Goal: Information Seeking & Learning: Learn about a topic

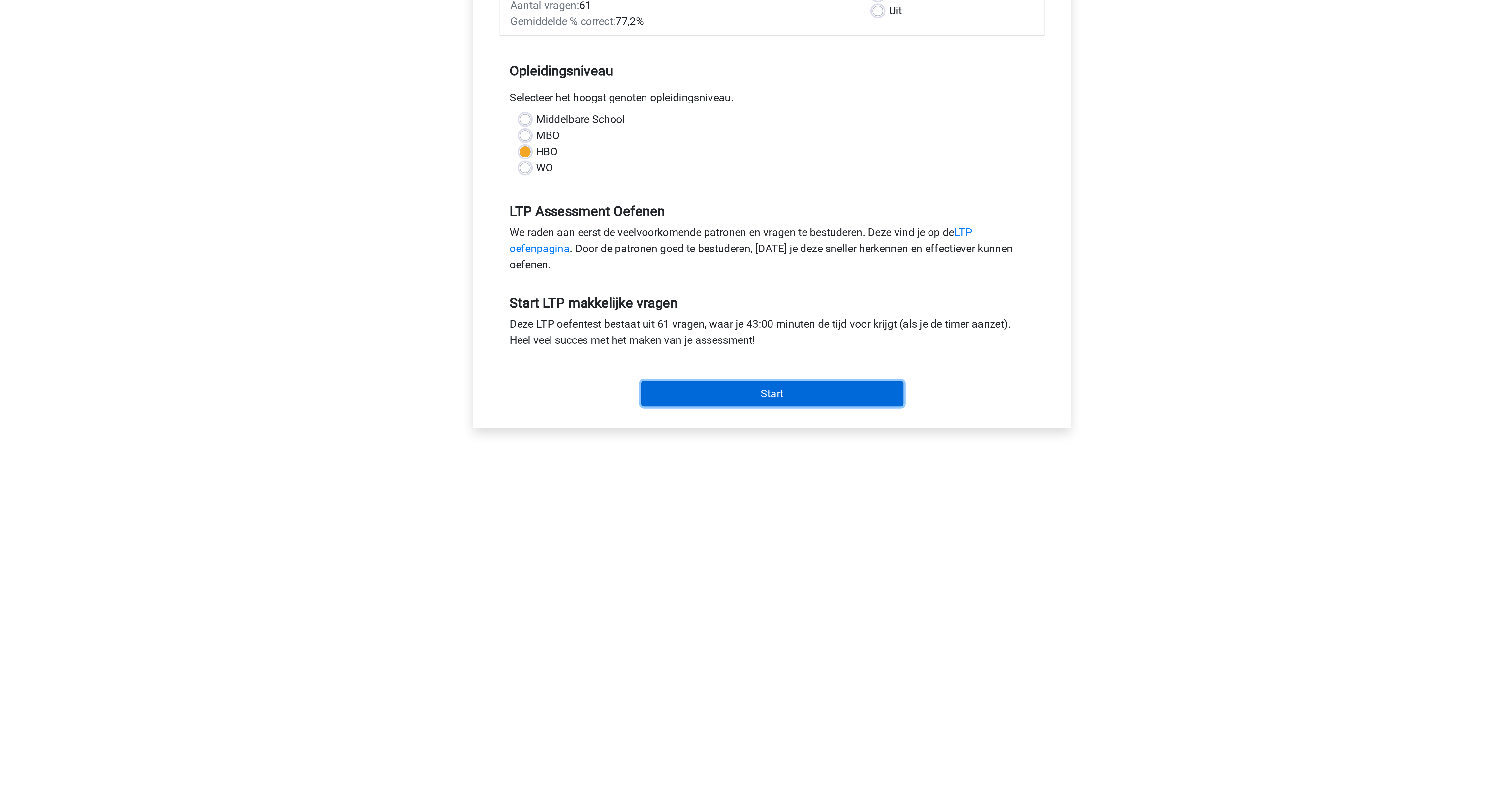
click at [731, 305] on input "Start" at bounding box center [756, 309] width 129 height 12
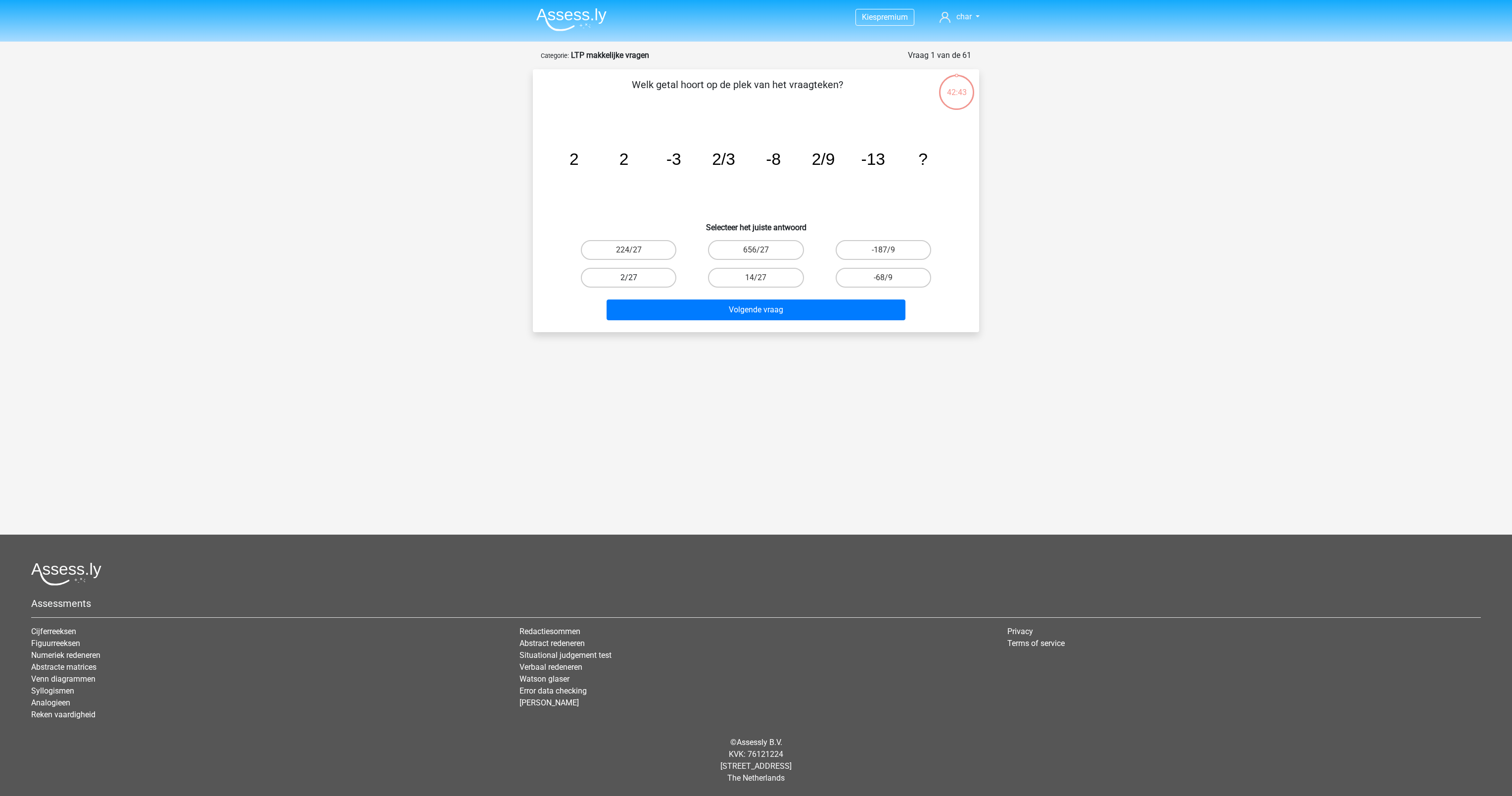
click at [619, 276] on label "2/27" at bounding box center [629, 277] width 95 height 19
click at [629, 277] on input "2/27" at bounding box center [631, 280] width 6 height 6
radio input "true"
click at [728, 305] on button "Volgende vraag" at bounding box center [756, 310] width 299 height 21
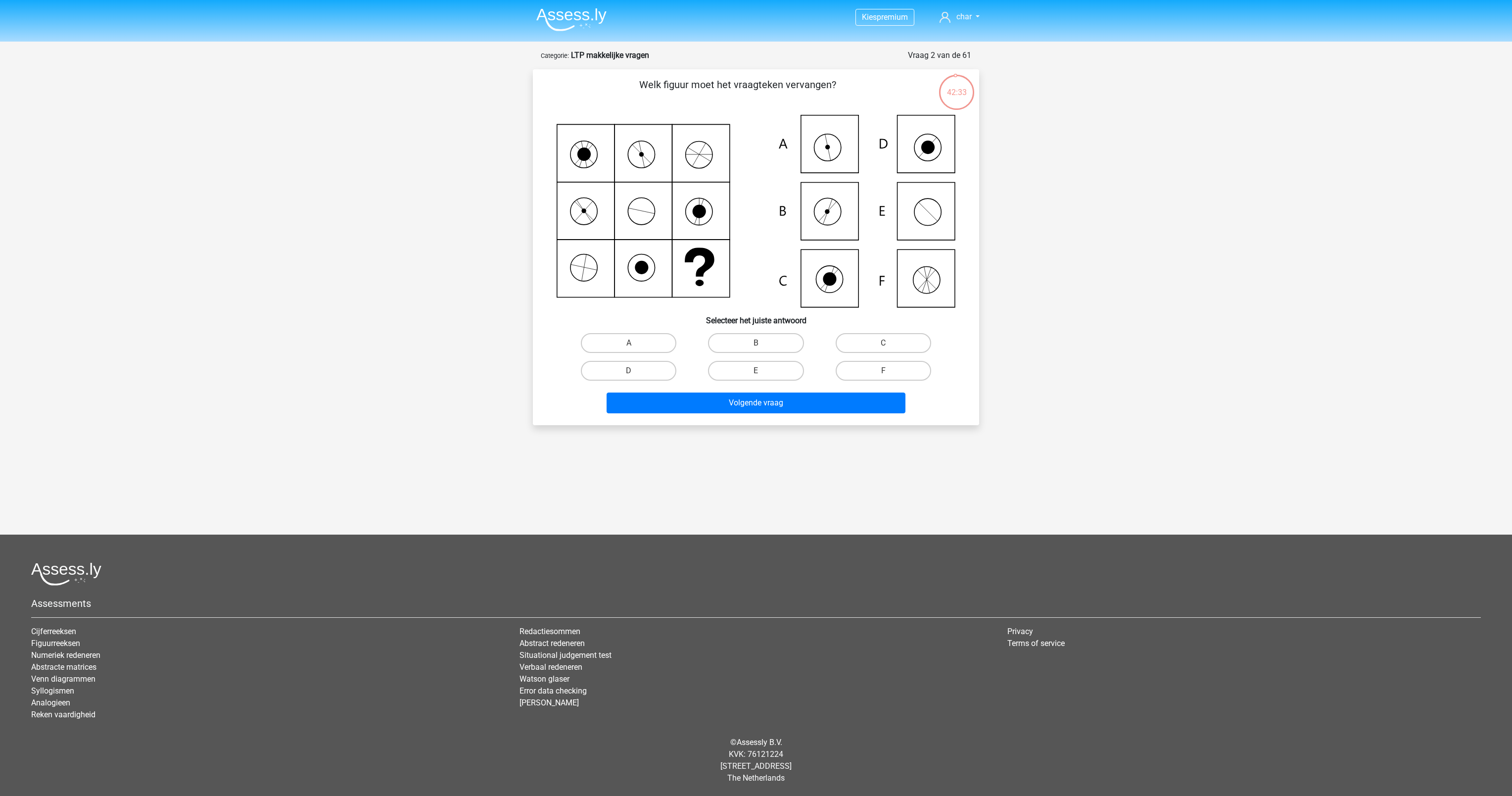
click at [837, 143] on icon at bounding box center [756, 210] width 399 height 193
click at [653, 338] on label "A" at bounding box center [629, 343] width 95 height 19
click at [636, 343] on input "A" at bounding box center [631, 345] width 6 height 6
radio input "true"
click at [717, 402] on button "Volgende vraag" at bounding box center [756, 403] width 299 height 21
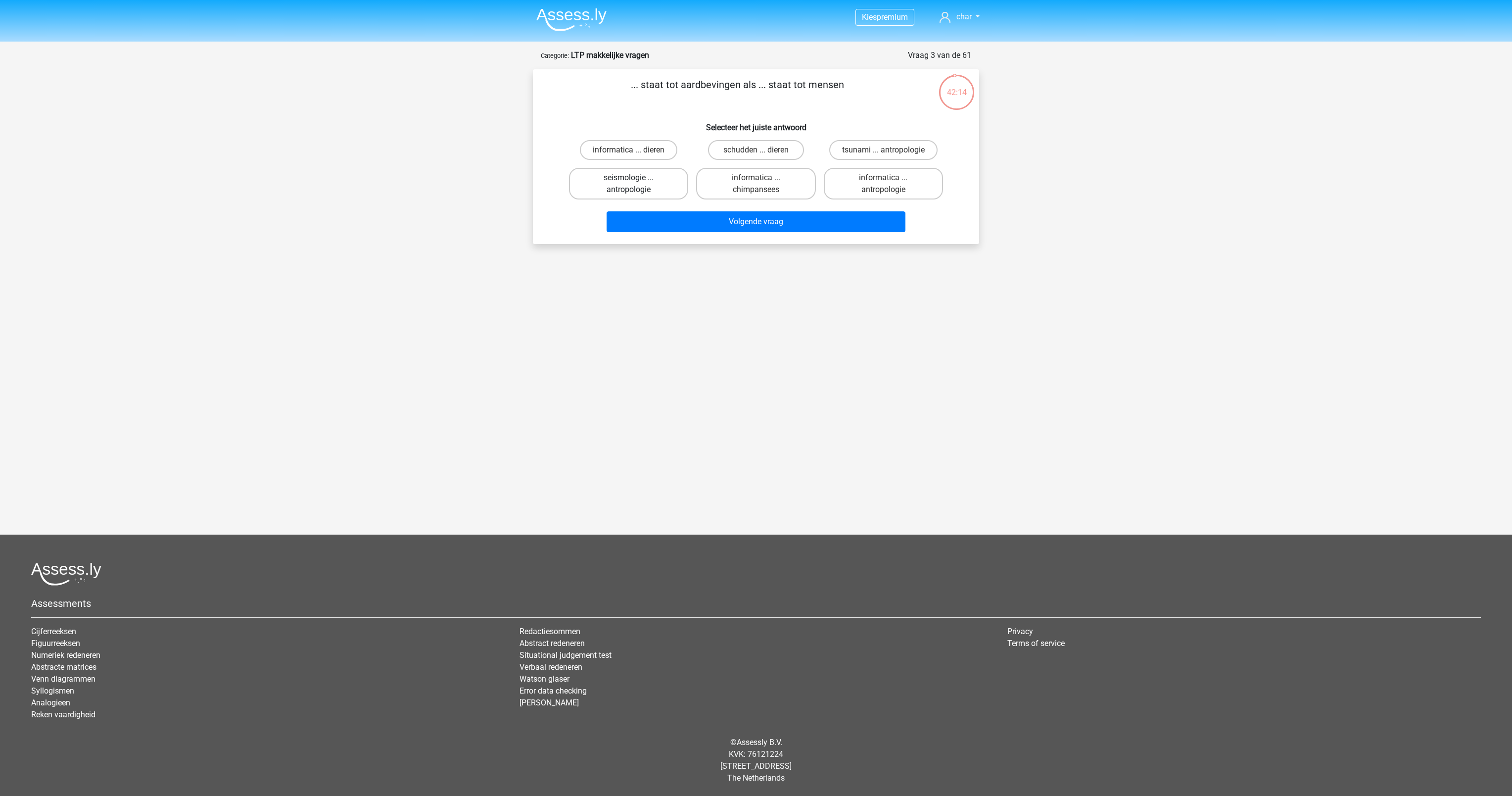
click at [636, 174] on label "seismologie ... antropologie" at bounding box center [628, 184] width 119 height 32
click at [636, 178] on input "seismologie ... antropologie" at bounding box center [631, 181] width 6 height 6
radio input "true"
click at [714, 227] on button "Volgende vraag" at bounding box center [756, 222] width 299 height 21
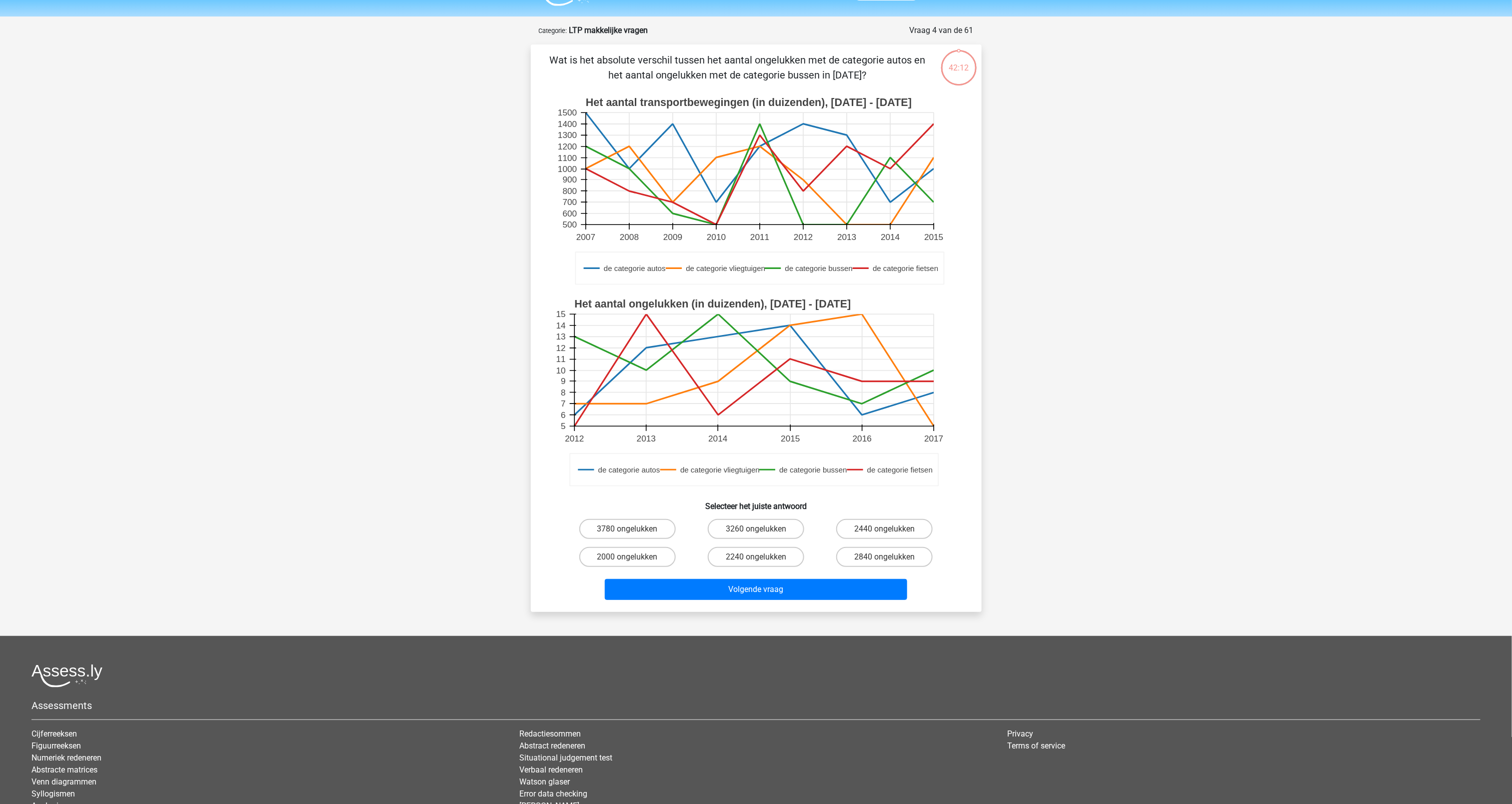
scroll to position [50, 0]
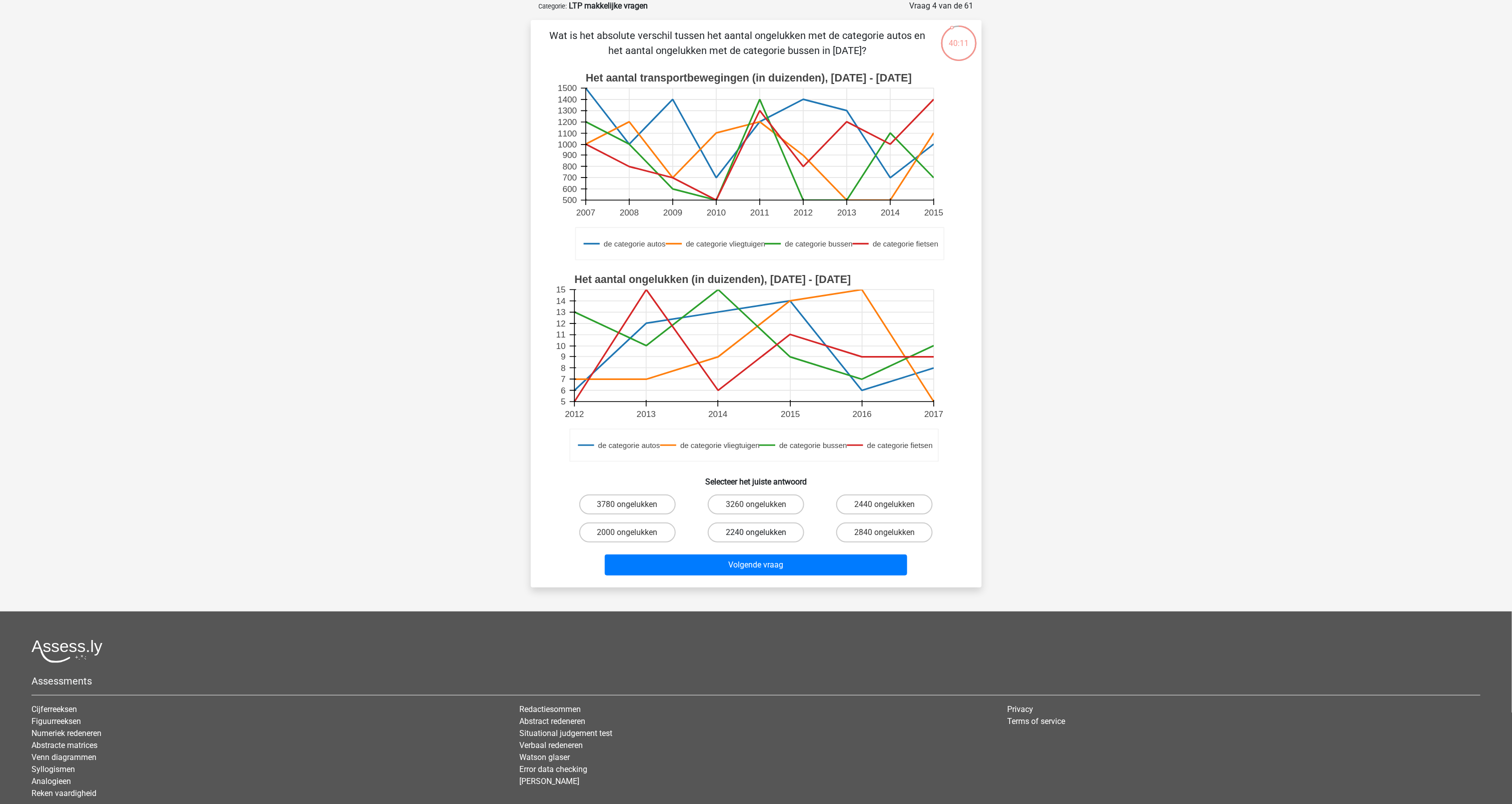
click at [740, 528] on label "2240 ongelukken" at bounding box center [756, 532] width 96 height 20
click at [756, 532] on input "2240 ongelukken" at bounding box center [759, 535] width 6 height 6
radio input "true"
click at [733, 570] on button "Volgende vraag" at bounding box center [756, 565] width 302 height 21
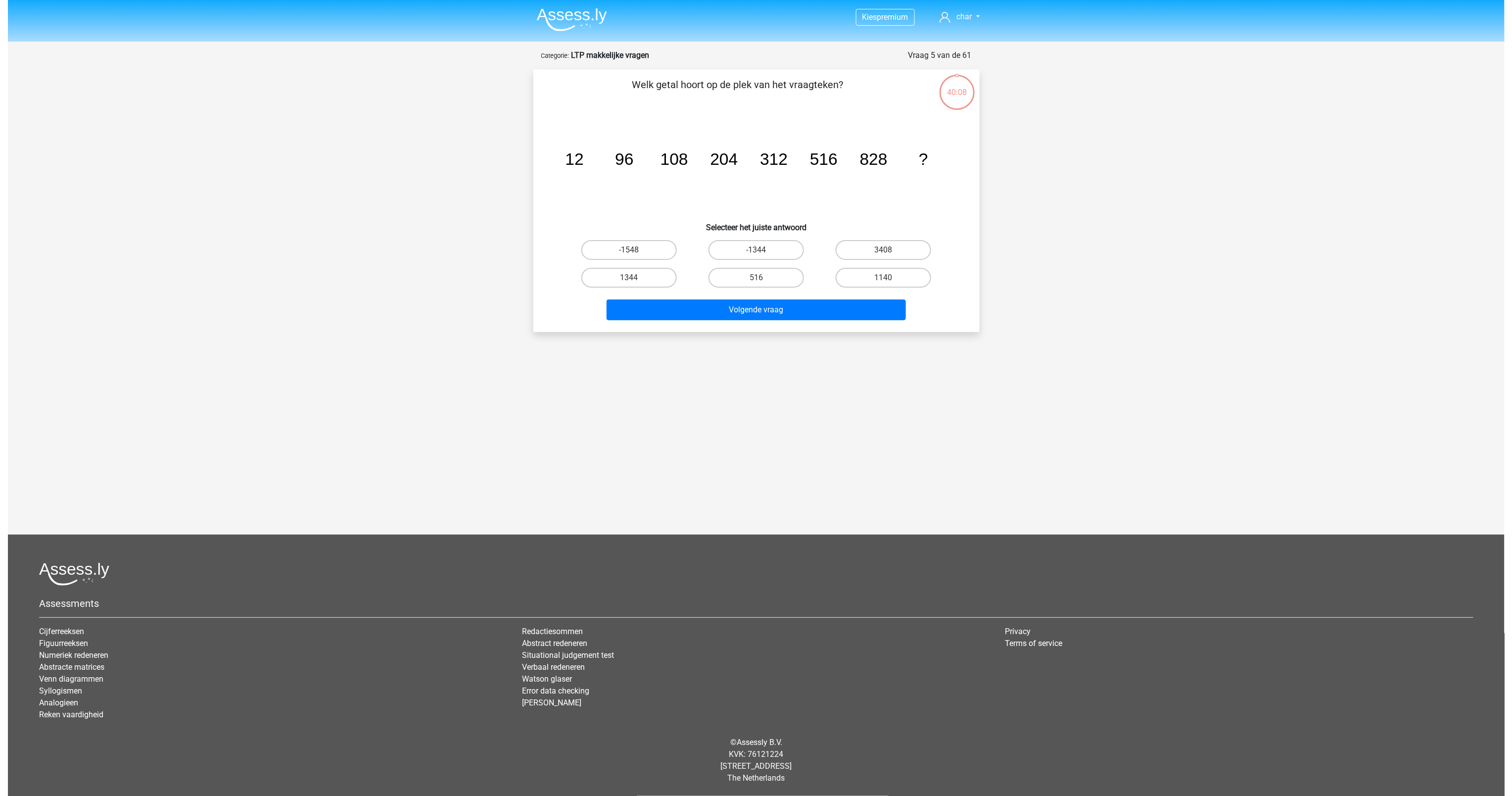
scroll to position [0, 0]
click at [630, 281] on input "1344" at bounding box center [631, 280] width 6 height 6
radio input "true"
click at [631, 273] on label "1344" at bounding box center [629, 277] width 95 height 19
click at [631, 277] on input "1344" at bounding box center [631, 280] width 6 height 6
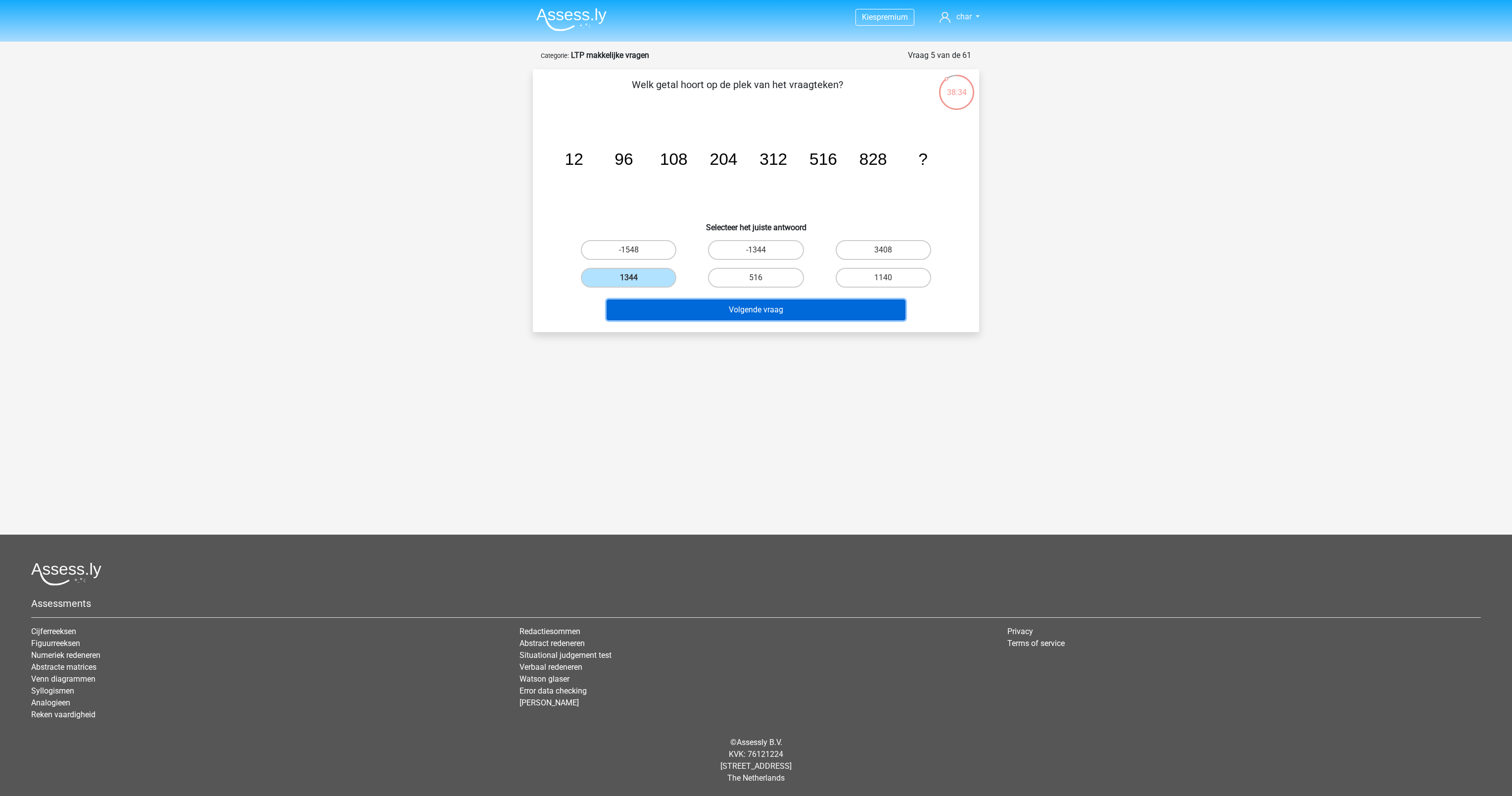
click at [692, 311] on button "Volgende vraag" at bounding box center [756, 310] width 299 height 21
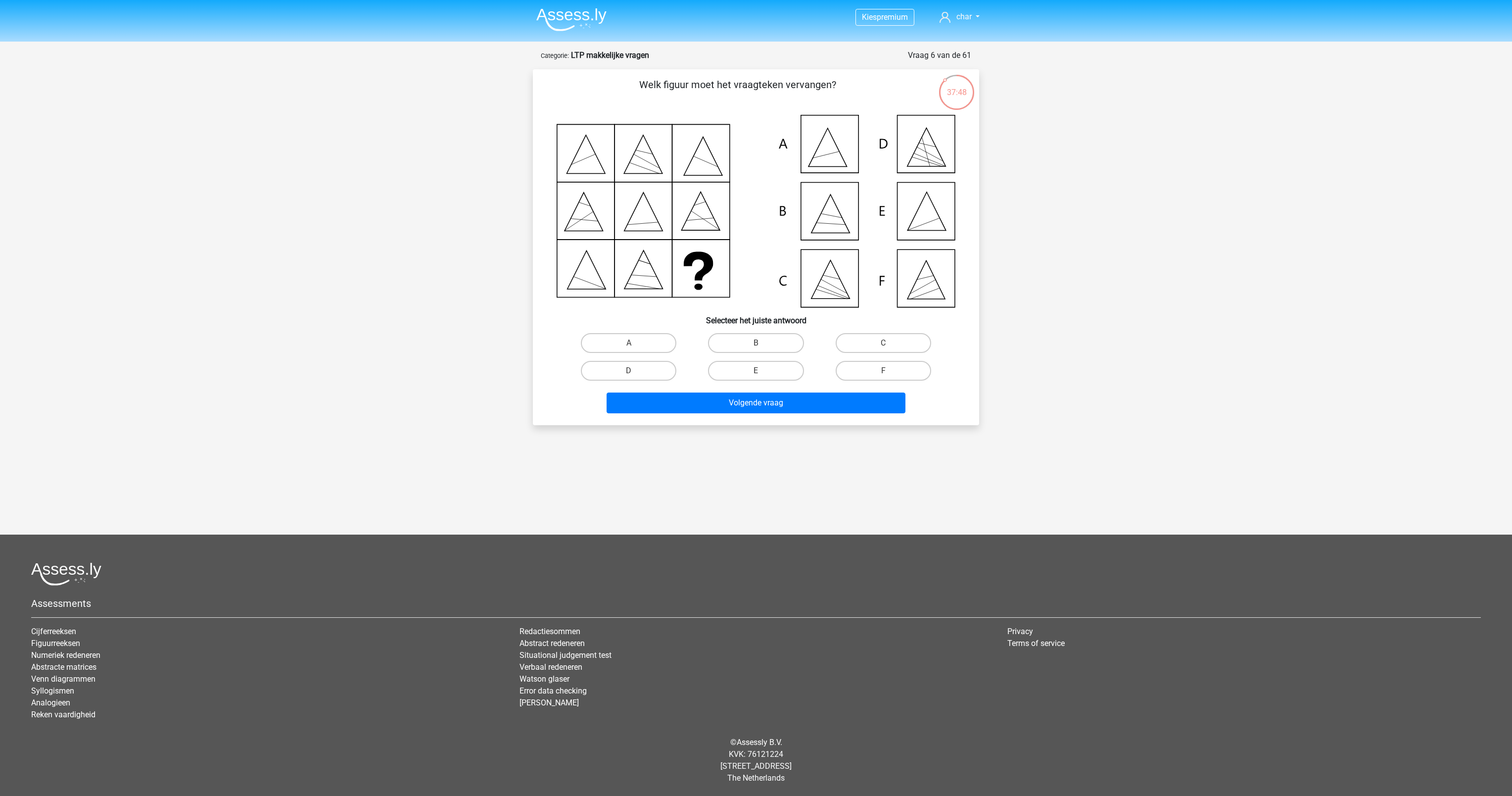
click at [737, 385] on div "Volgende vraag" at bounding box center [756, 401] width 415 height 33
click at [738, 377] on label "E" at bounding box center [756, 371] width 95 height 19
click at [756, 377] on input "E" at bounding box center [759, 373] width 6 height 6
radio input "true"
click at [738, 402] on button "Volgende vraag" at bounding box center [756, 403] width 299 height 21
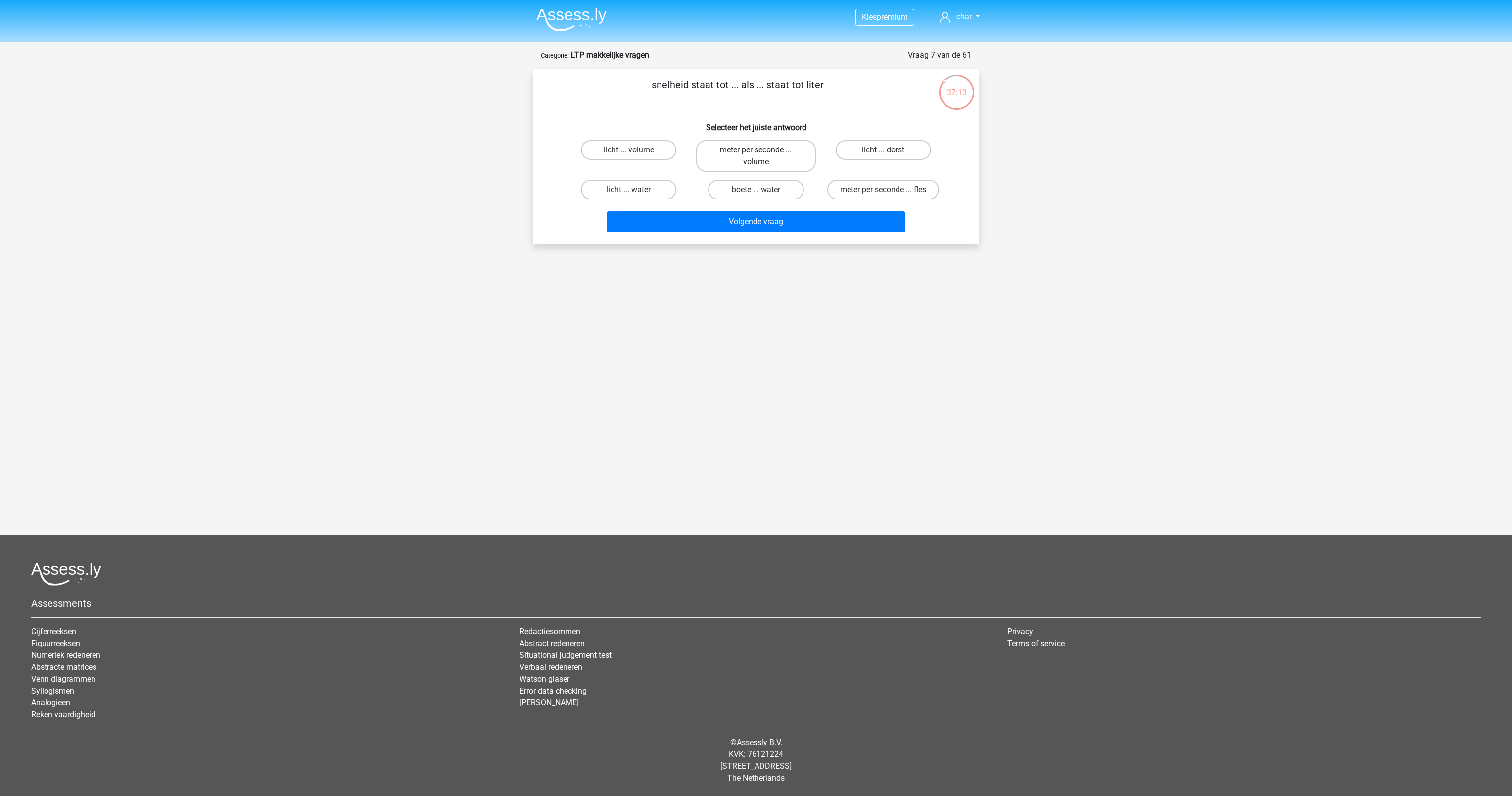
click at [711, 144] on label "meter per seconde ... volume" at bounding box center [756, 156] width 119 height 32
click at [756, 150] on input "meter per seconde ... volume" at bounding box center [759, 152] width 6 height 6
radio input "true"
click at [703, 225] on button "Volgende vraag" at bounding box center [756, 222] width 299 height 21
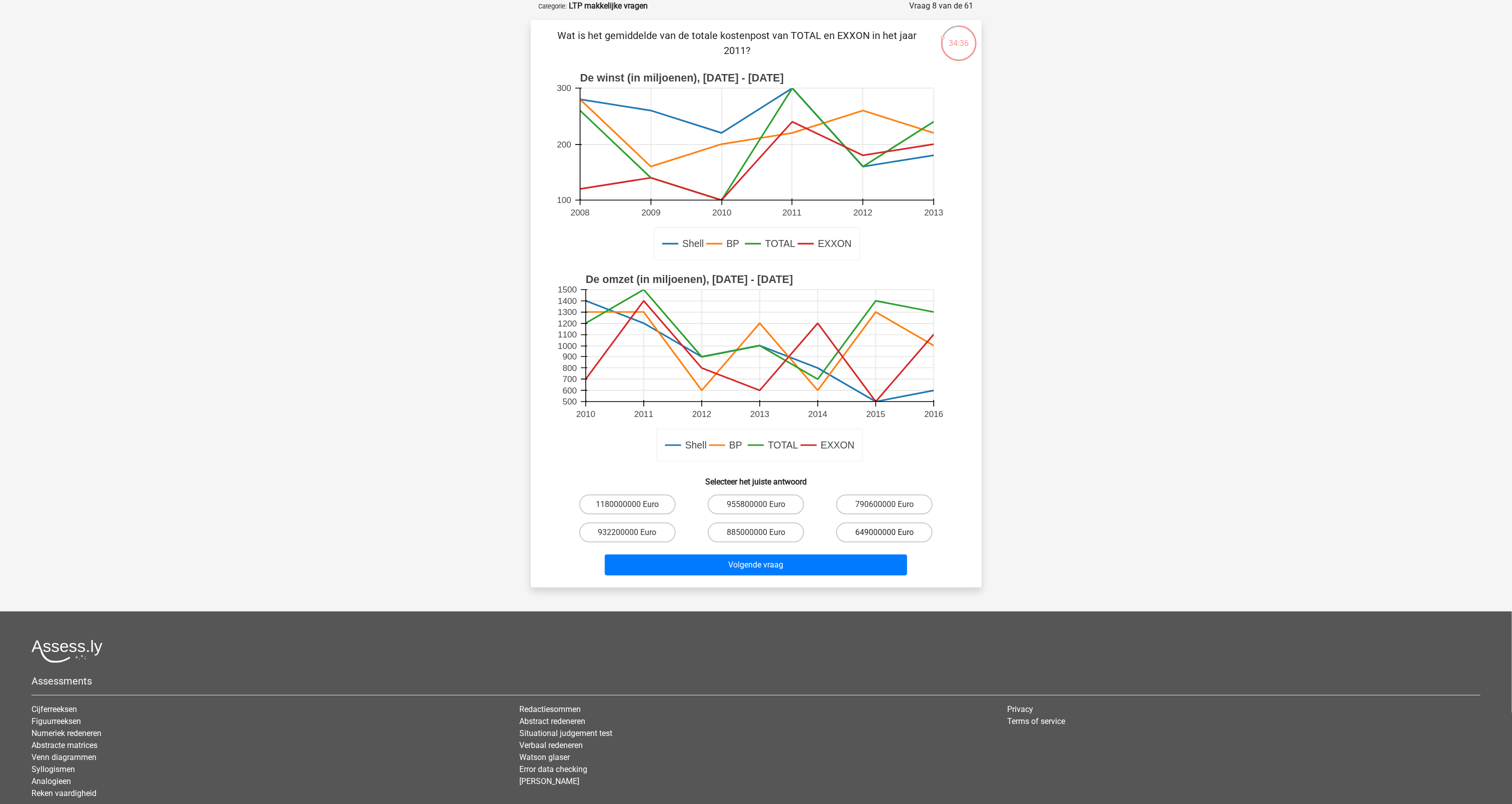
click at [860, 529] on label "649000000 Euro" at bounding box center [884, 532] width 96 height 20
click at [885, 532] on input "649000000 Euro" at bounding box center [888, 535] width 6 height 6
radio input "true"
click at [735, 559] on button "Volgende vraag" at bounding box center [756, 565] width 302 height 21
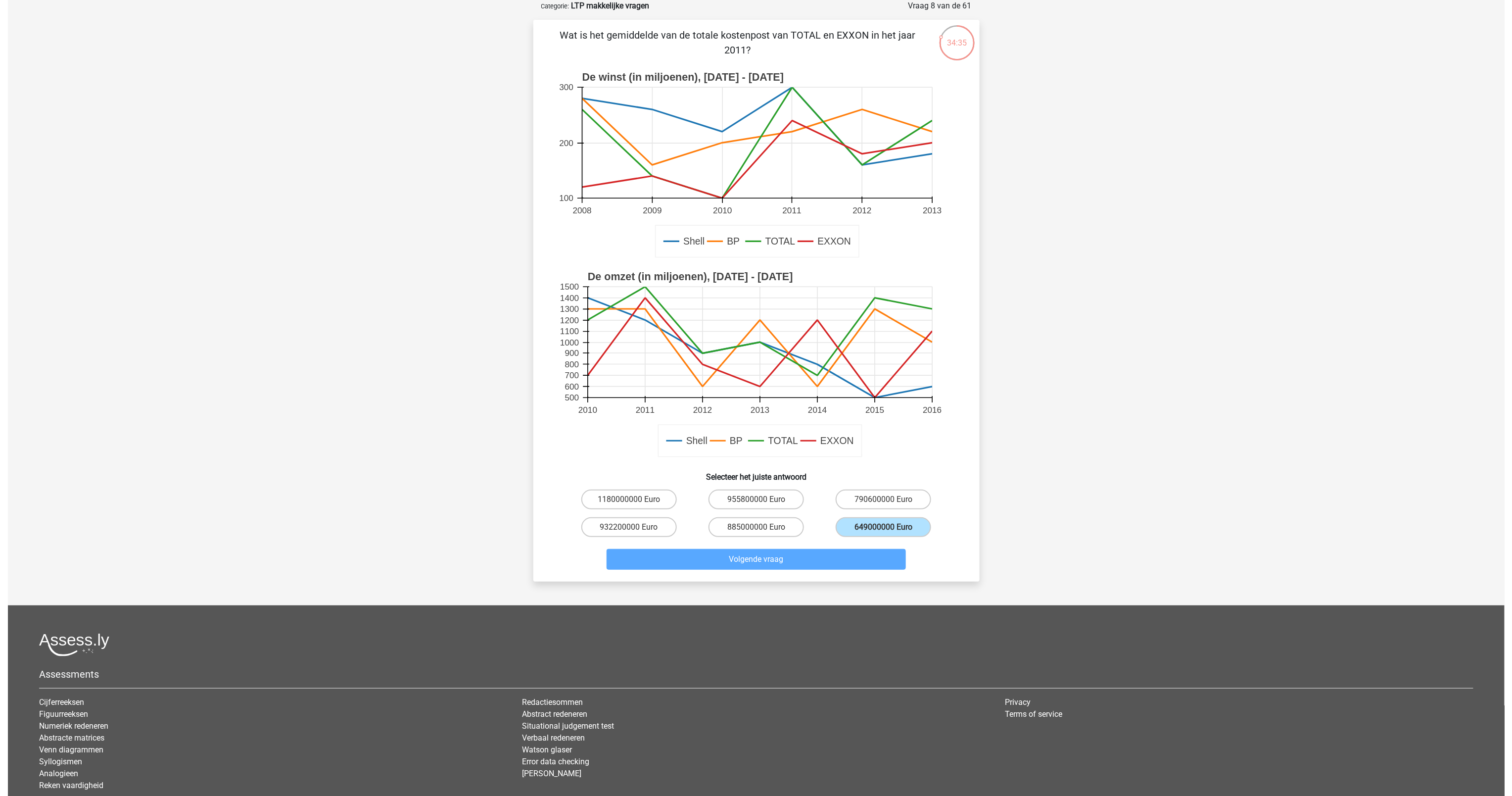
scroll to position [0, 0]
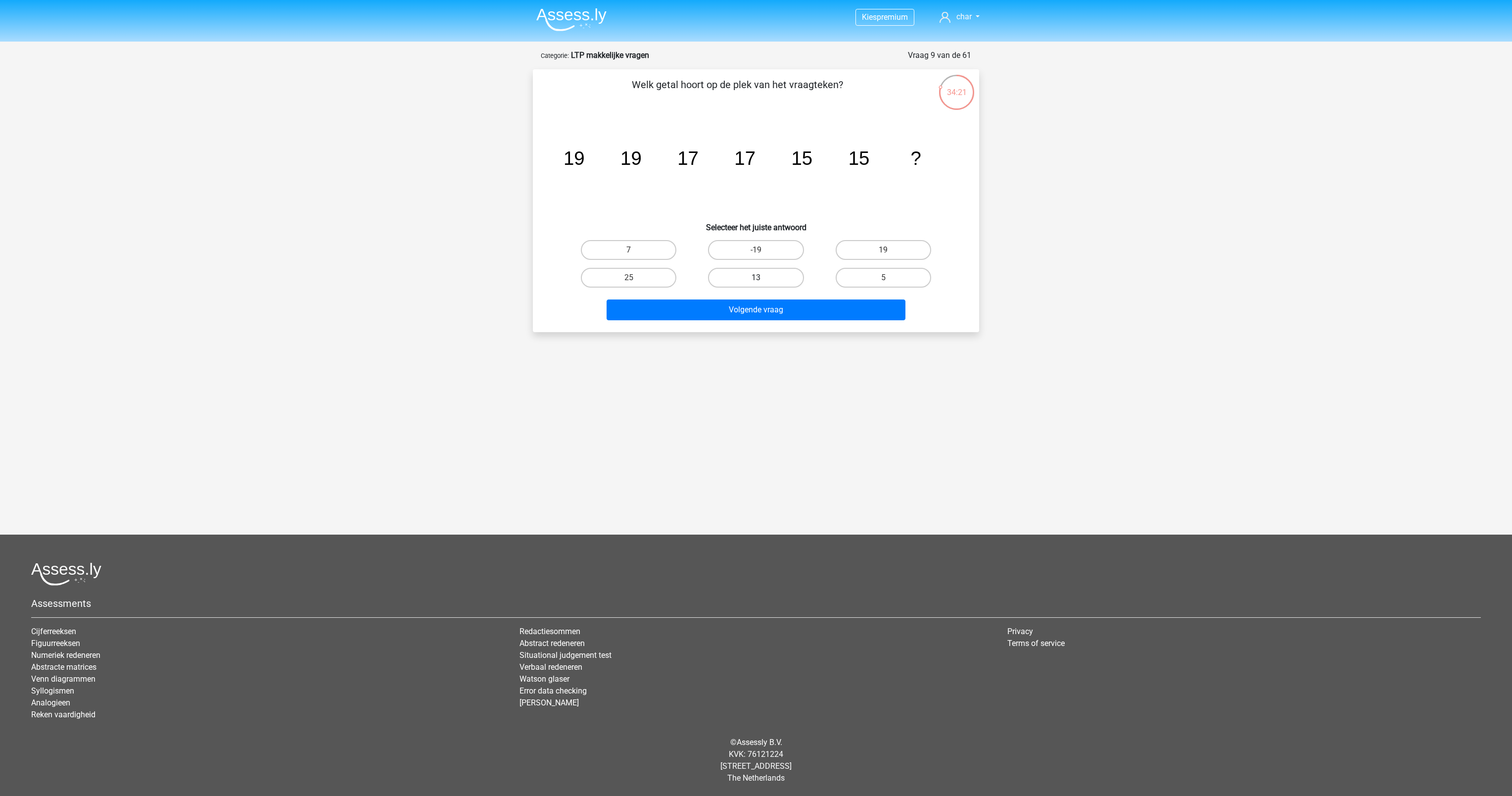
click at [738, 273] on label "13" at bounding box center [756, 277] width 95 height 19
click at [756, 277] on input "13" at bounding box center [759, 280] width 6 height 6
radio input "true"
click at [717, 314] on button "Volgende vraag" at bounding box center [756, 310] width 299 height 21
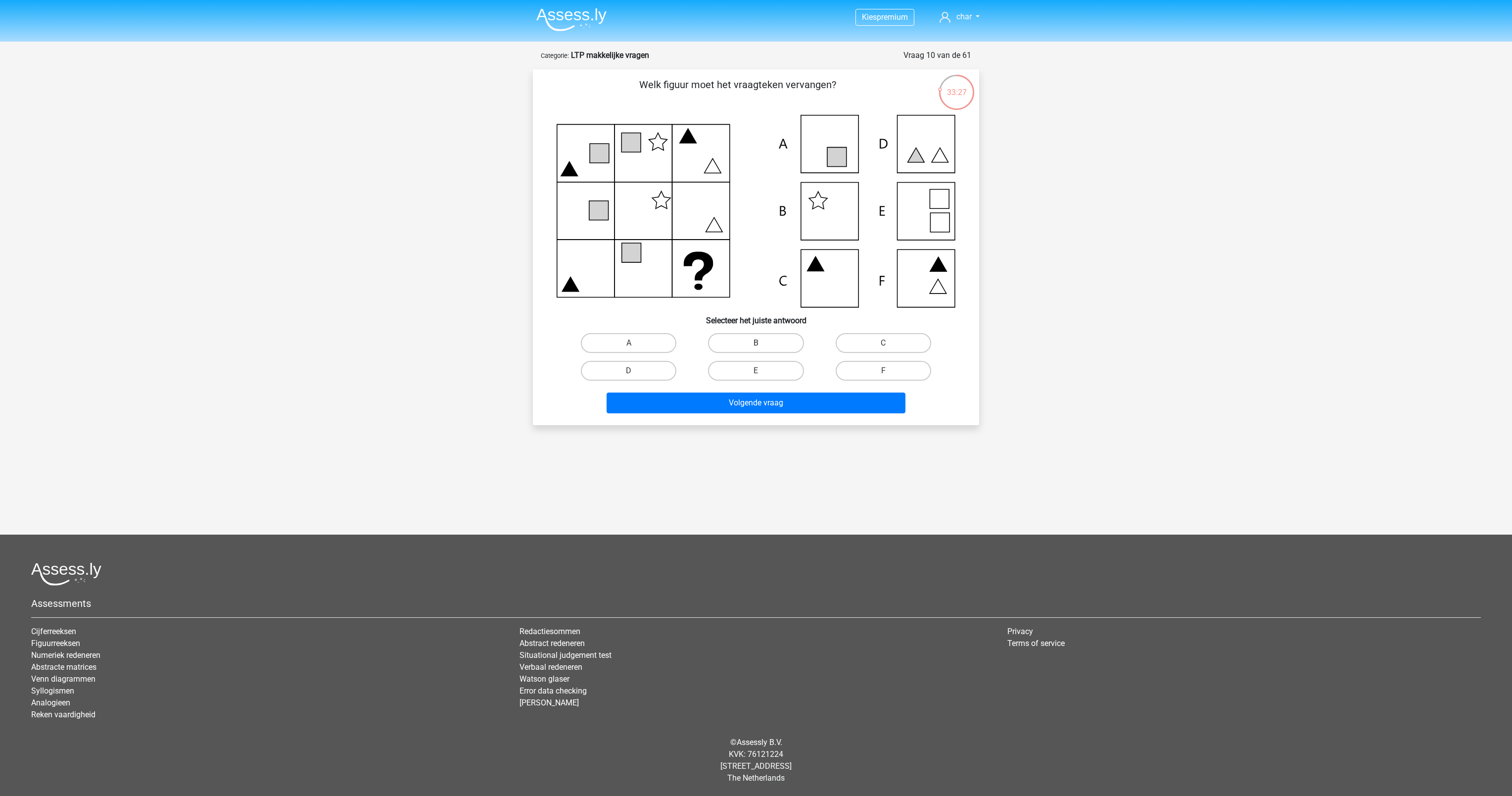
click at [756, 338] on label "B" at bounding box center [756, 343] width 95 height 19
click at [756, 343] on input "B" at bounding box center [759, 345] width 6 height 6
radio input "true"
click at [759, 402] on button "Volgende vraag" at bounding box center [756, 403] width 299 height 21
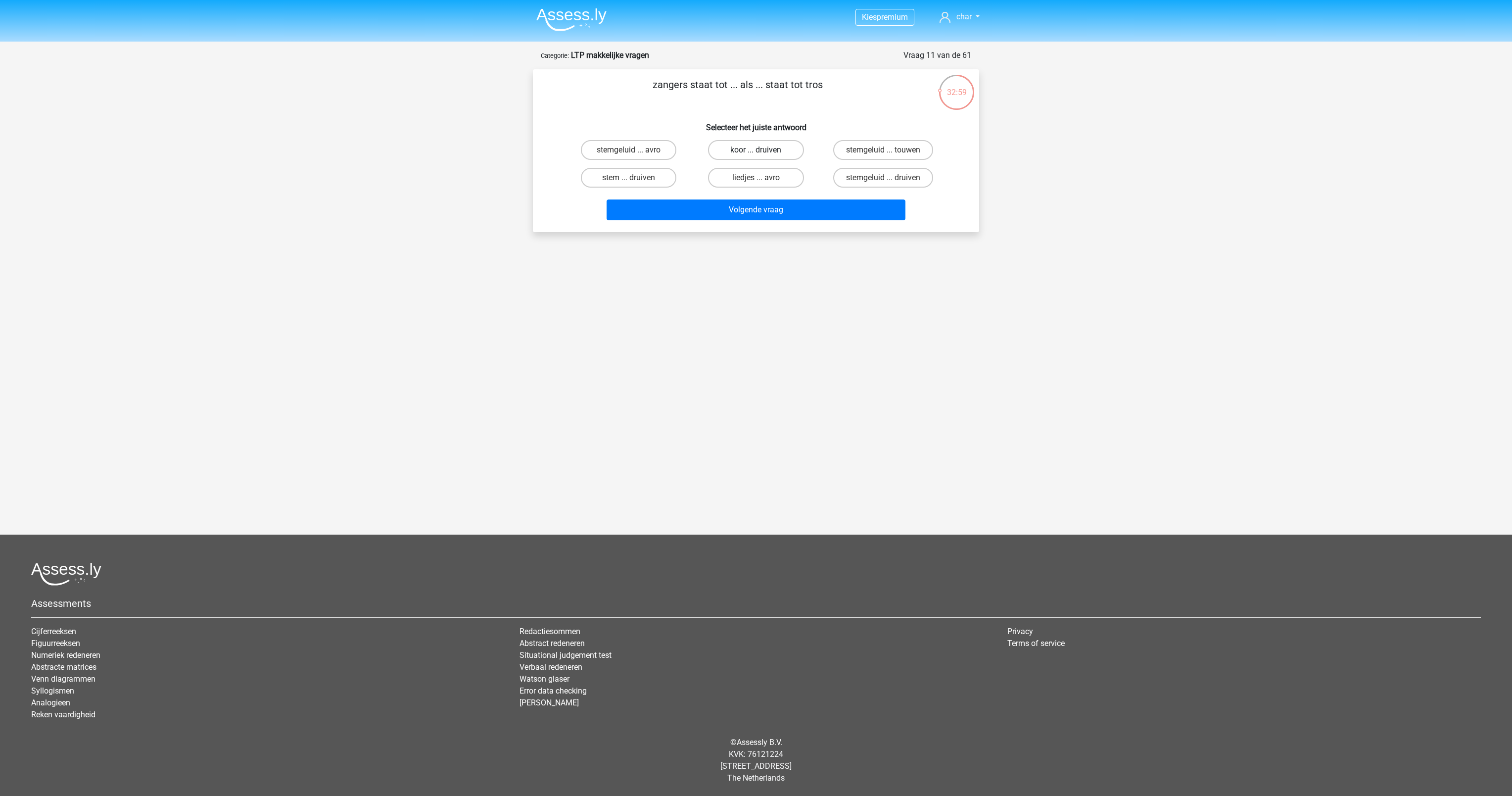
click at [744, 157] on label "koor ... druiven" at bounding box center [756, 150] width 95 height 19
click at [756, 157] on input "koor ... druiven" at bounding box center [759, 152] width 6 height 6
radio input "true"
click at [734, 207] on button "Volgende vraag" at bounding box center [756, 210] width 299 height 21
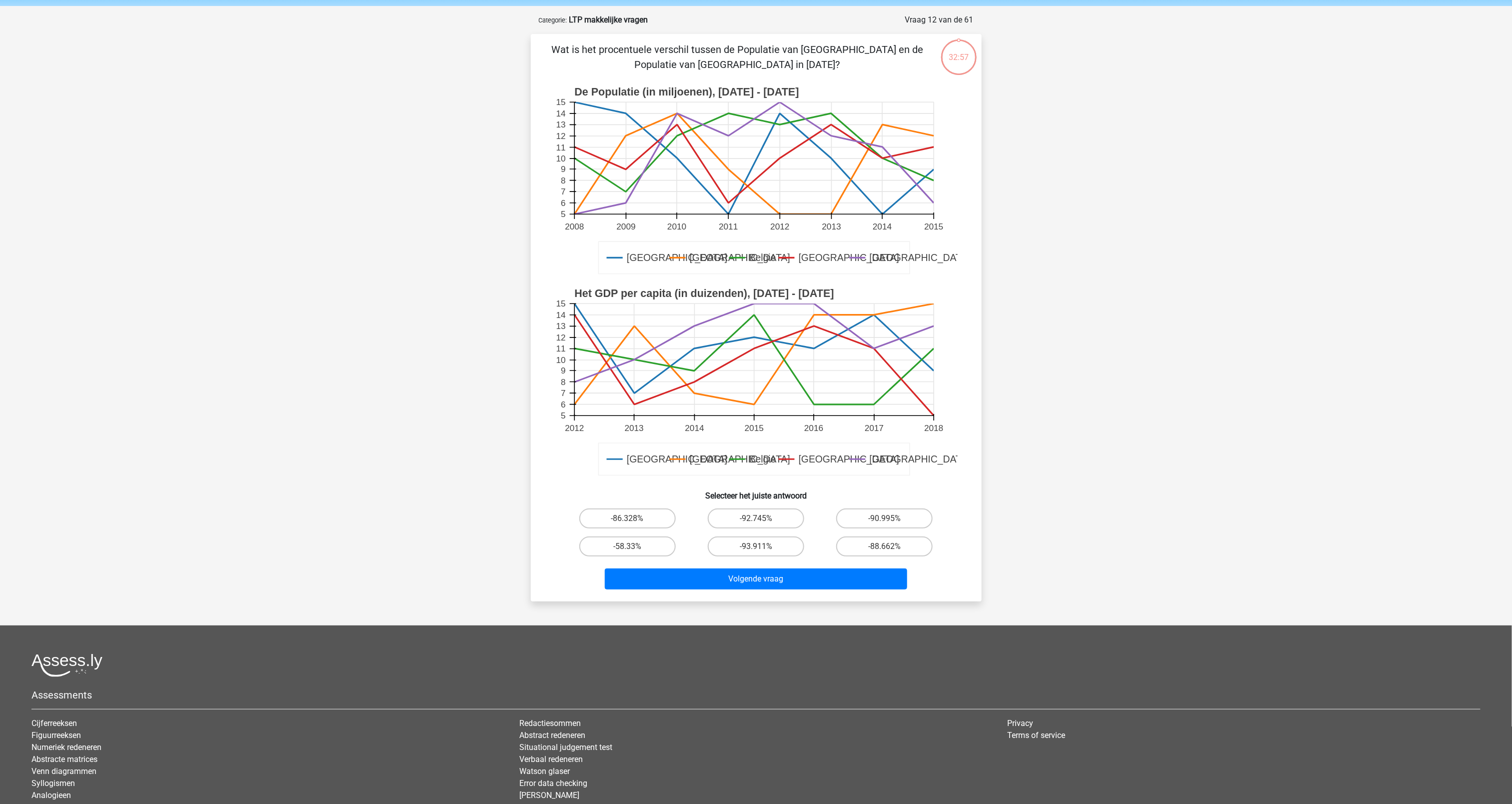
scroll to position [50, 0]
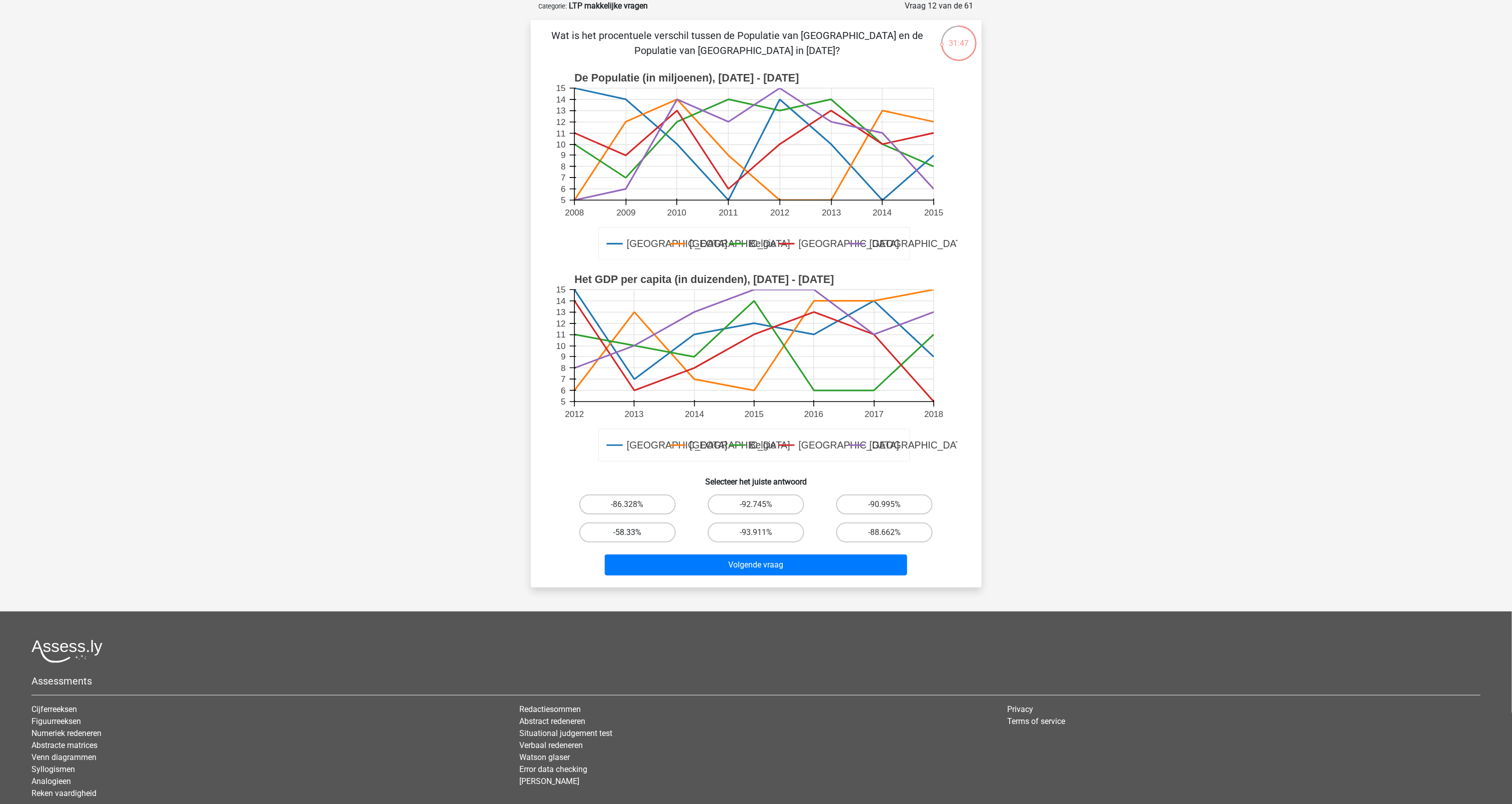
click at [636, 534] on label "-58.33%" at bounding box center [627, 532] width 96 height 20
click at [634, 534] on input "-58.33%" at bounding box center [630, 535] width 6 height 6
radio input "true"
click at [664, 563] on button "Volgende vraag" at bounding box center [756, 565] width 302 height 21
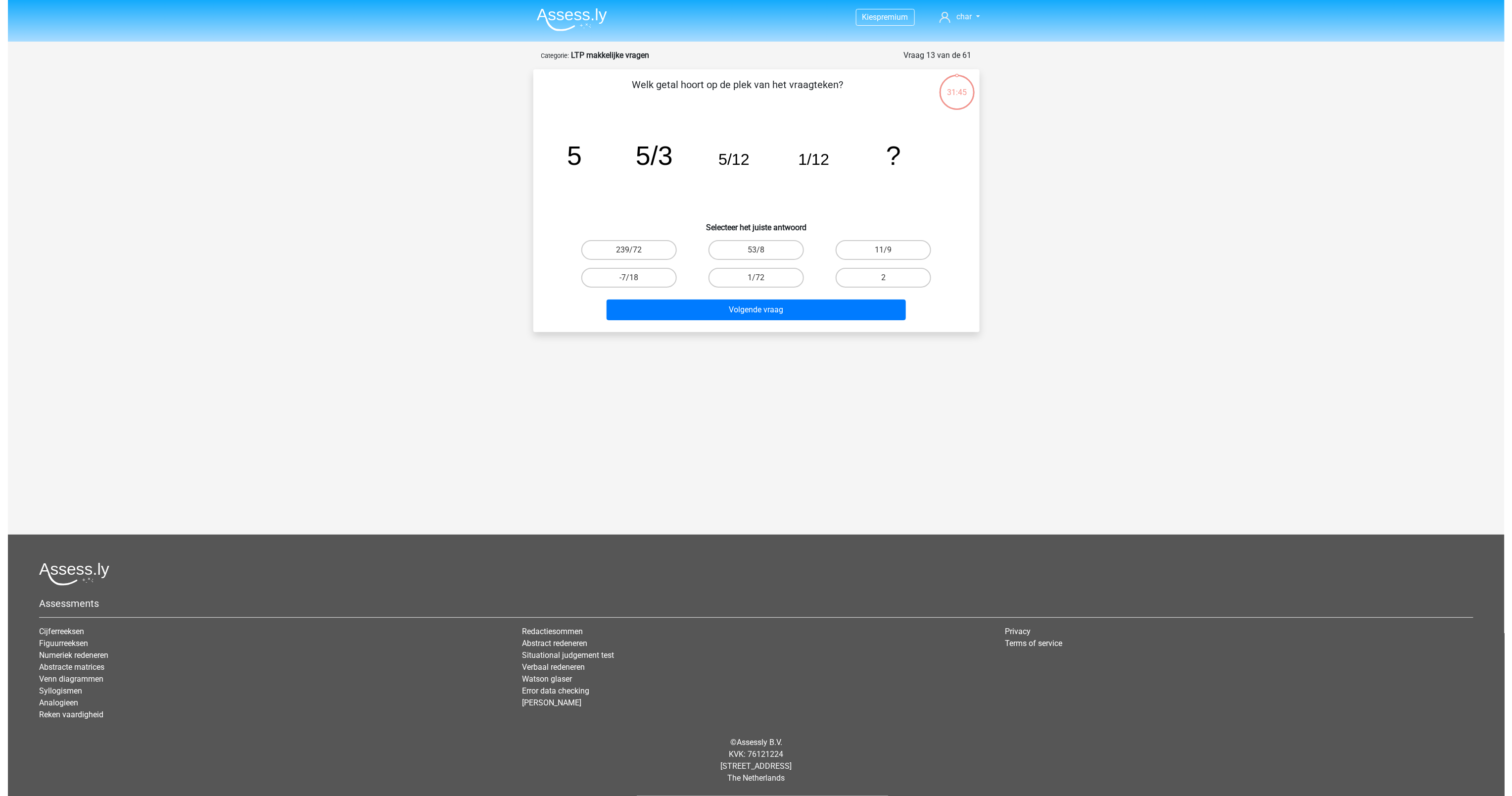
scroll to position [0, 0]
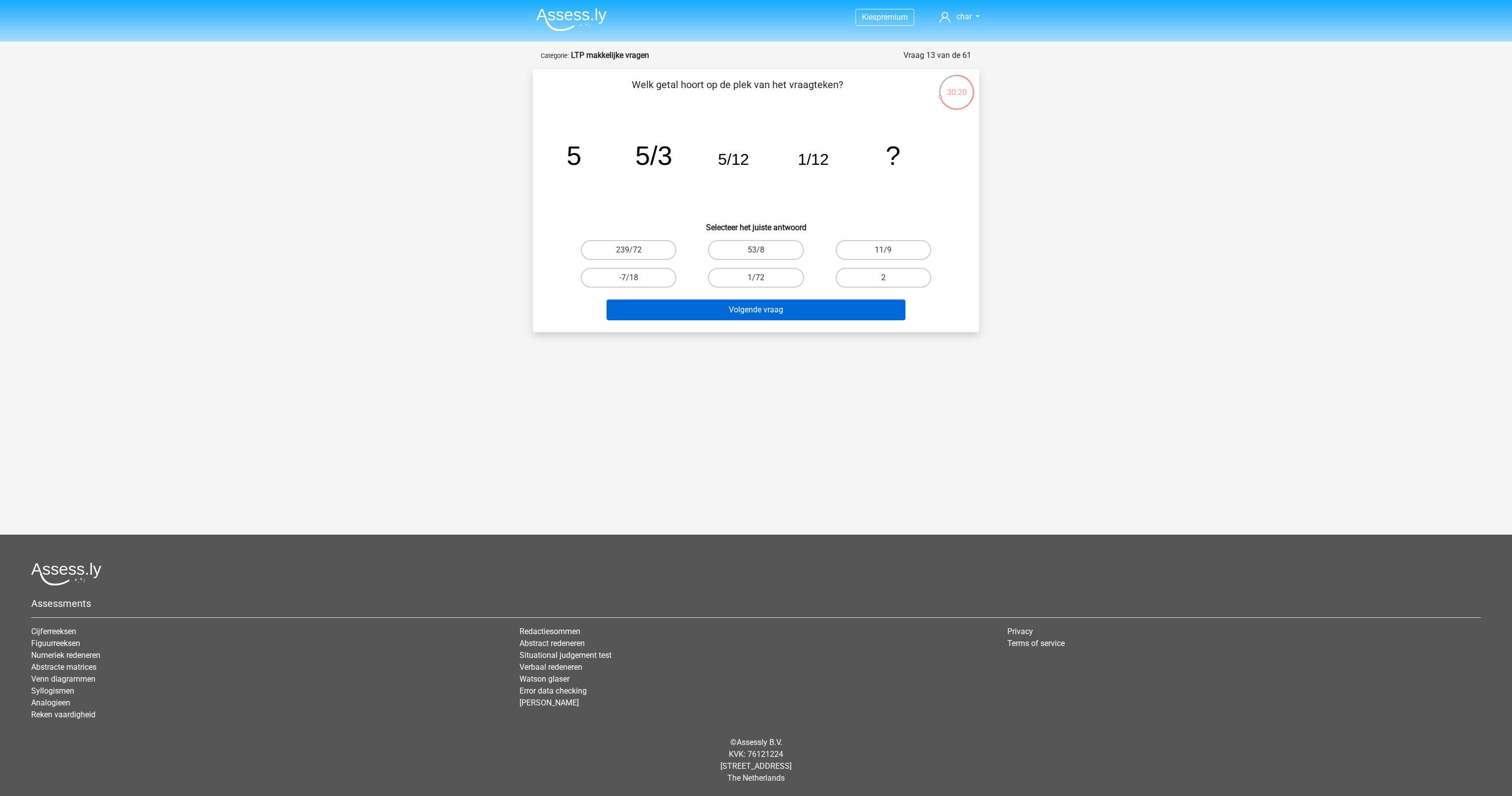
drag, startPoint x: 865, startPoint y: 276, endPoint x: 776, endPoint y: 311, distance: 95.6
click at [776, 311] on div "Welk getal hoort op de plek van het vraagteken? image/svg+xml 5 5/3 5/12 1/12 ?…" at bounding box center [756, 201] width 439 height 247
click at [776, 311] on button "Volgende vraag" at bounding box center [756, 310] width 299 height 21
drag, startPoint x: 869, startPoint y: 254, endPoint x: 849, endPoint y: 248, distance: 20.9
click at [849, 248] on label "11/9" at bounding box center [883, 250] width 95 height 19
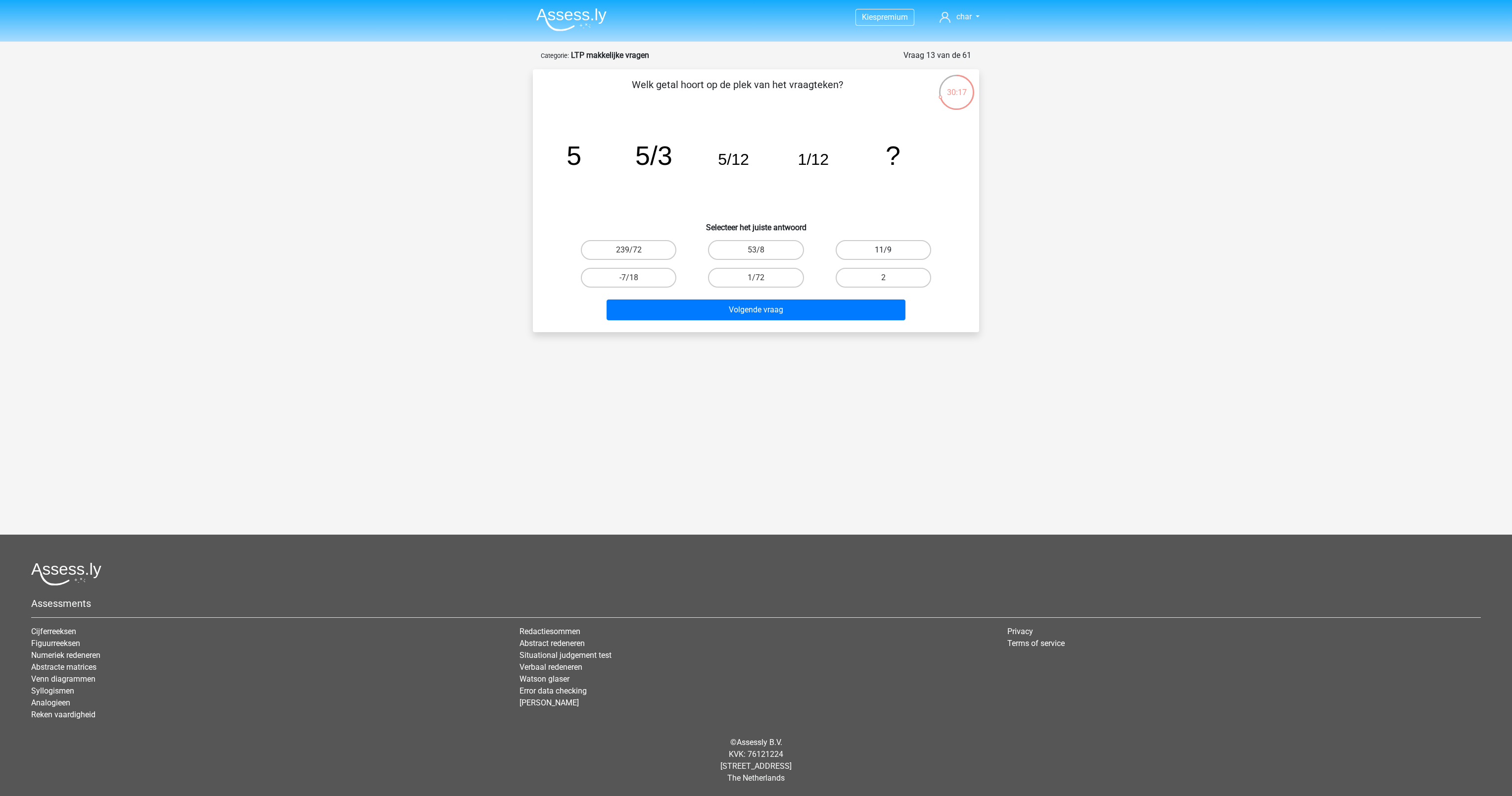
click at [883, 250] on input "11/9" at bounding box center [886, 253] width 6 height 6
radio input "true"
click at [831, 303] on button "Volgende vraag" at bounding box center [756, 310] width 299 height 21
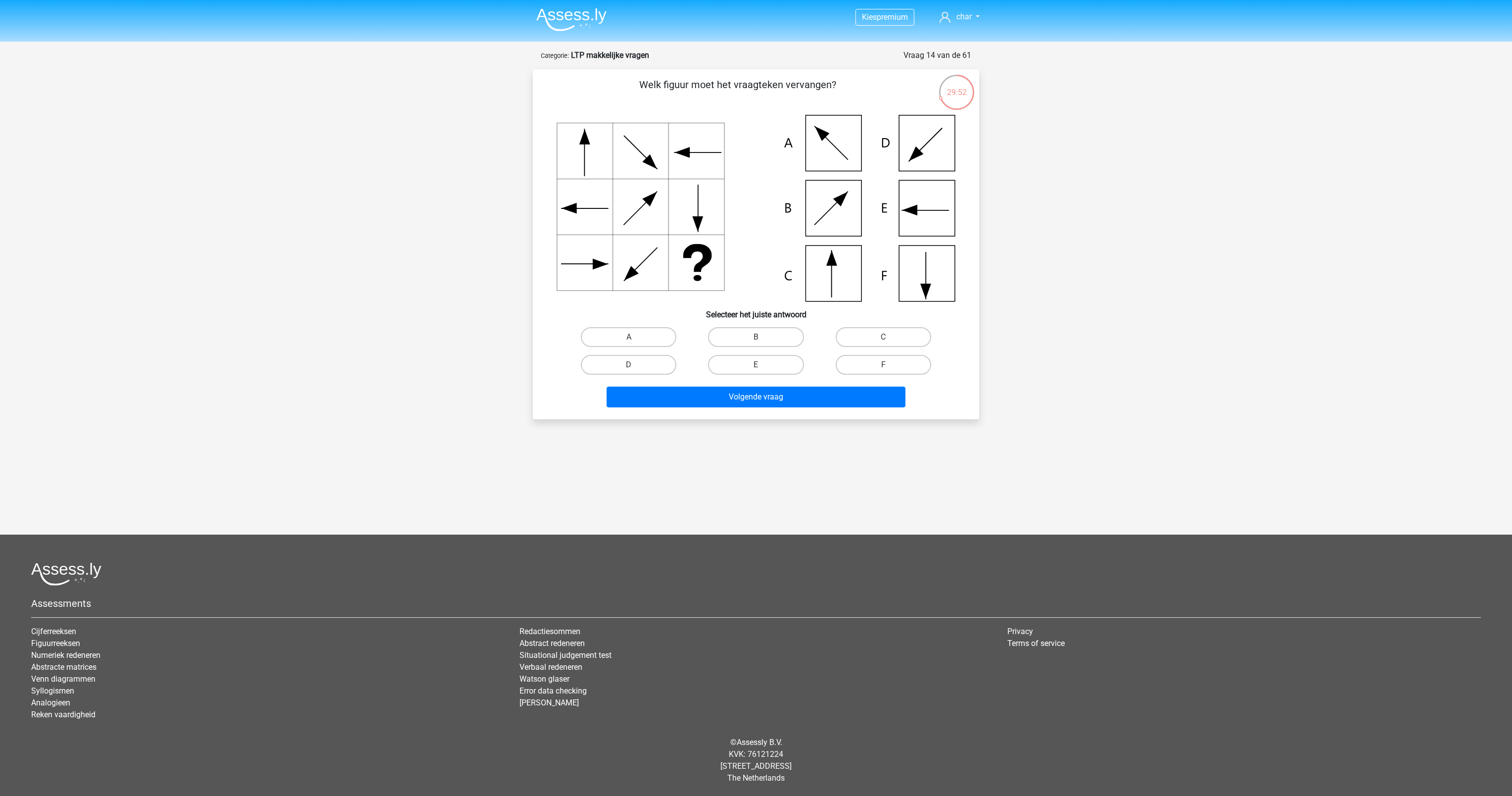
click at [888, 337] on input "C" at bounding box center [886, 340] width 6 height 6
radio input "true"
click at [812, 405] on button "Volgende vraag" at bounding box center [756, 397] width 299 height 21
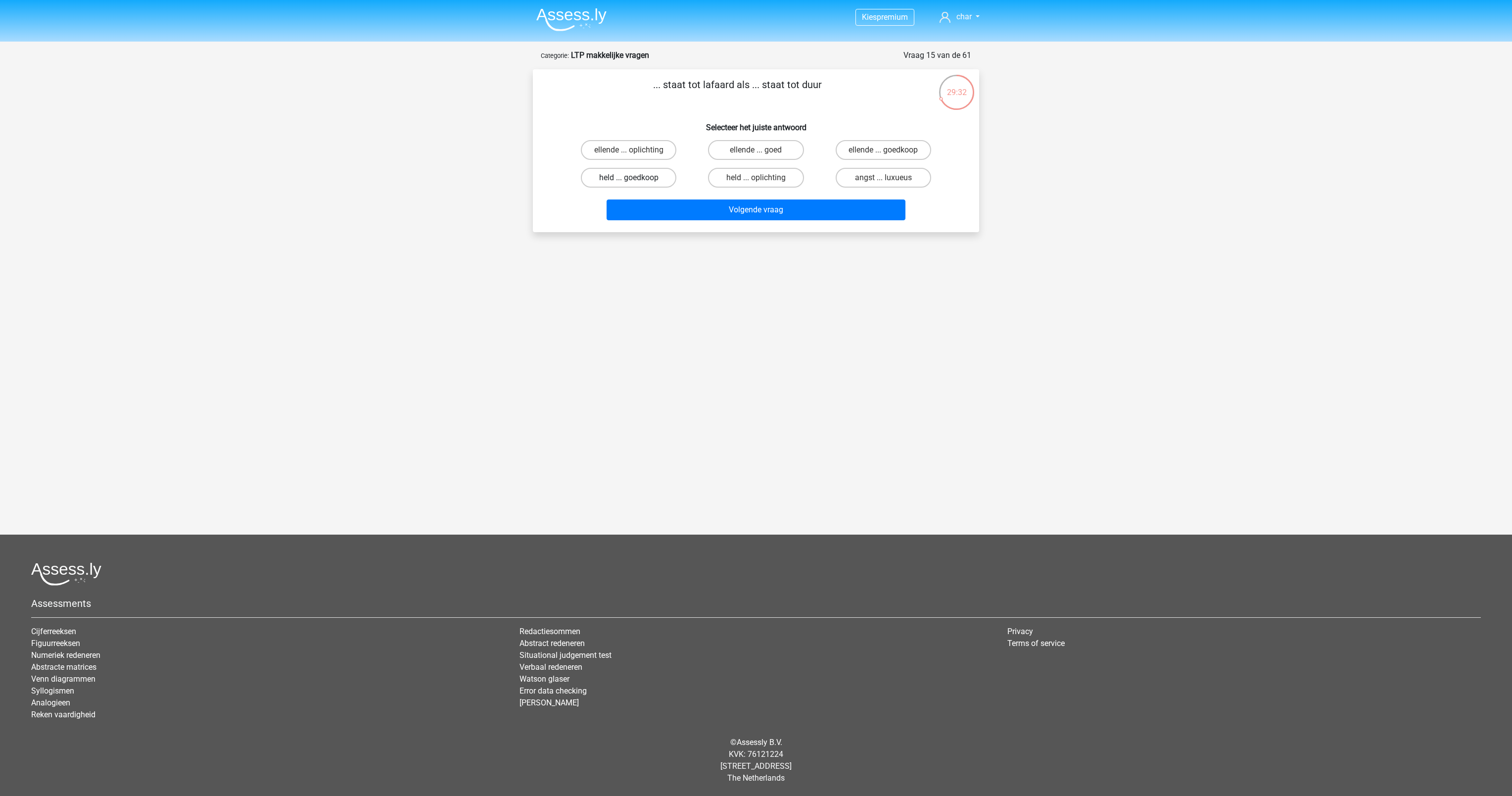
click at [636, 182] on label "held ... goedkoop" at bounding box center [629, 178] width 95 height 19
click at [636, 182] on input "held ... goedkoop" at bounding box center [631, 181] width 6 height 6
radio input "true"
click at [717, 203] on button "Volgende vraag" at bounding box center [756, 210] width 299 height 21
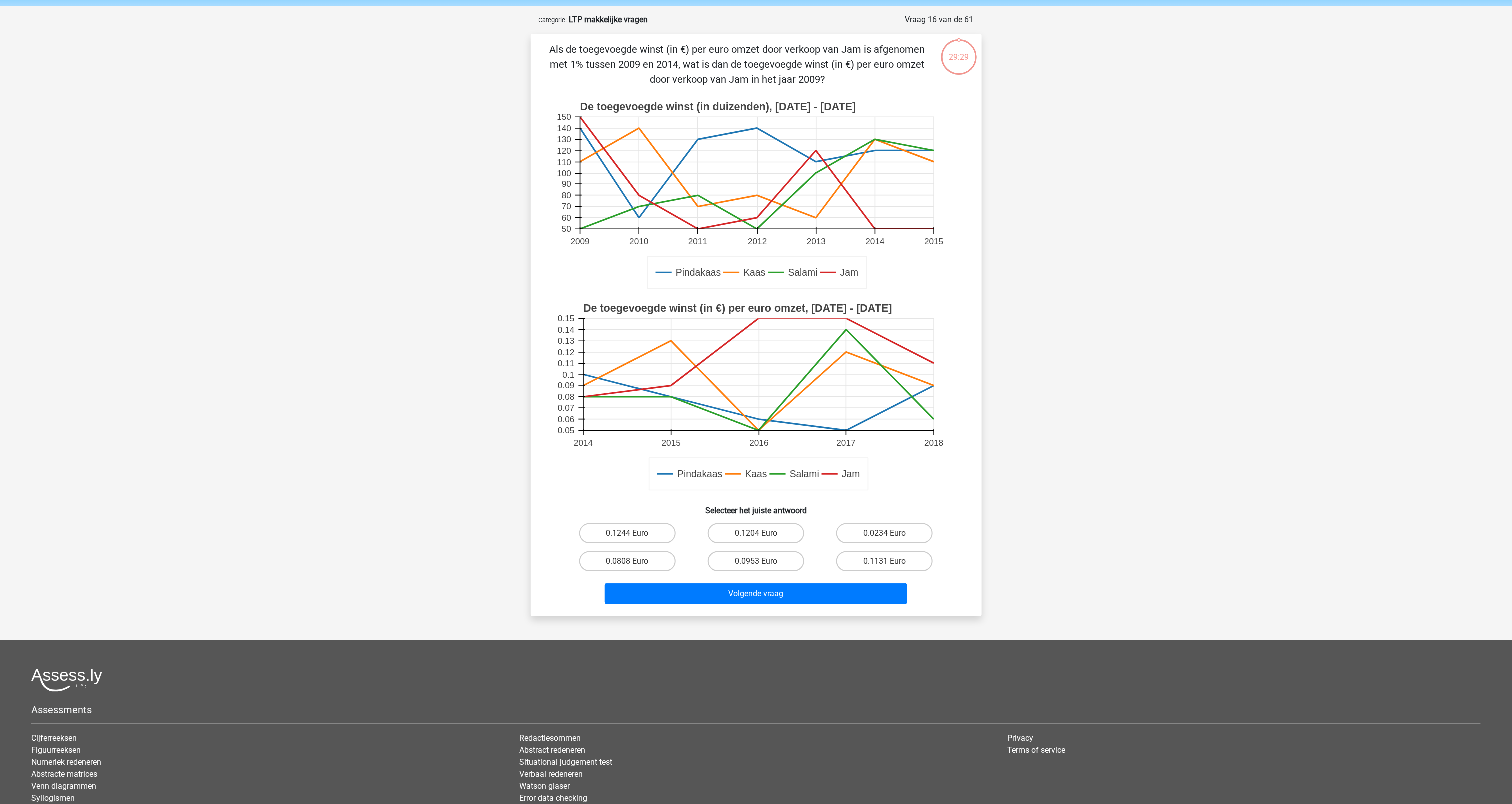
scroll to position [50, 0]
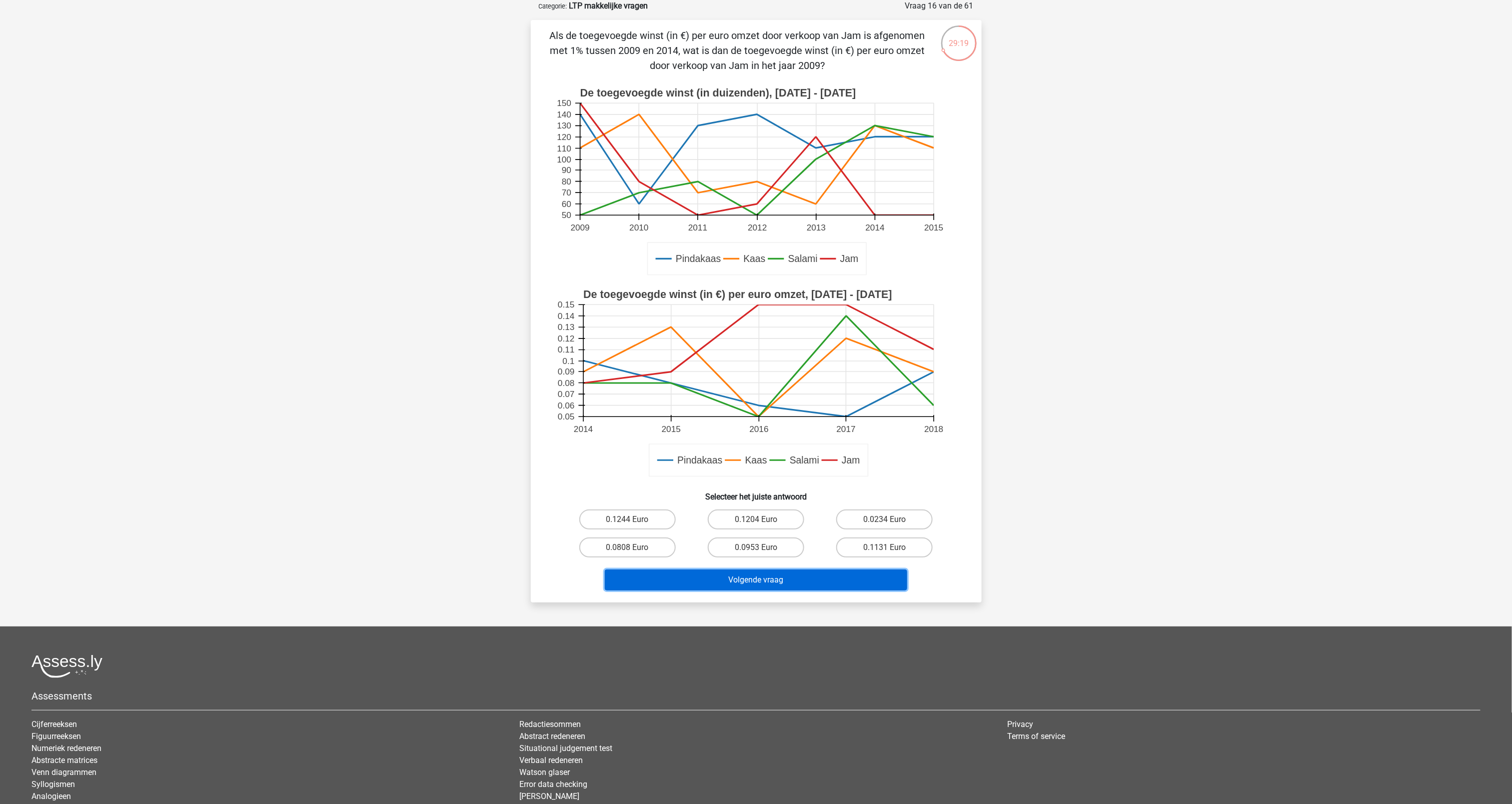
click at [728, 580] on button "Volgende vraag" at bounding box center [756, 580] width 302 height 21
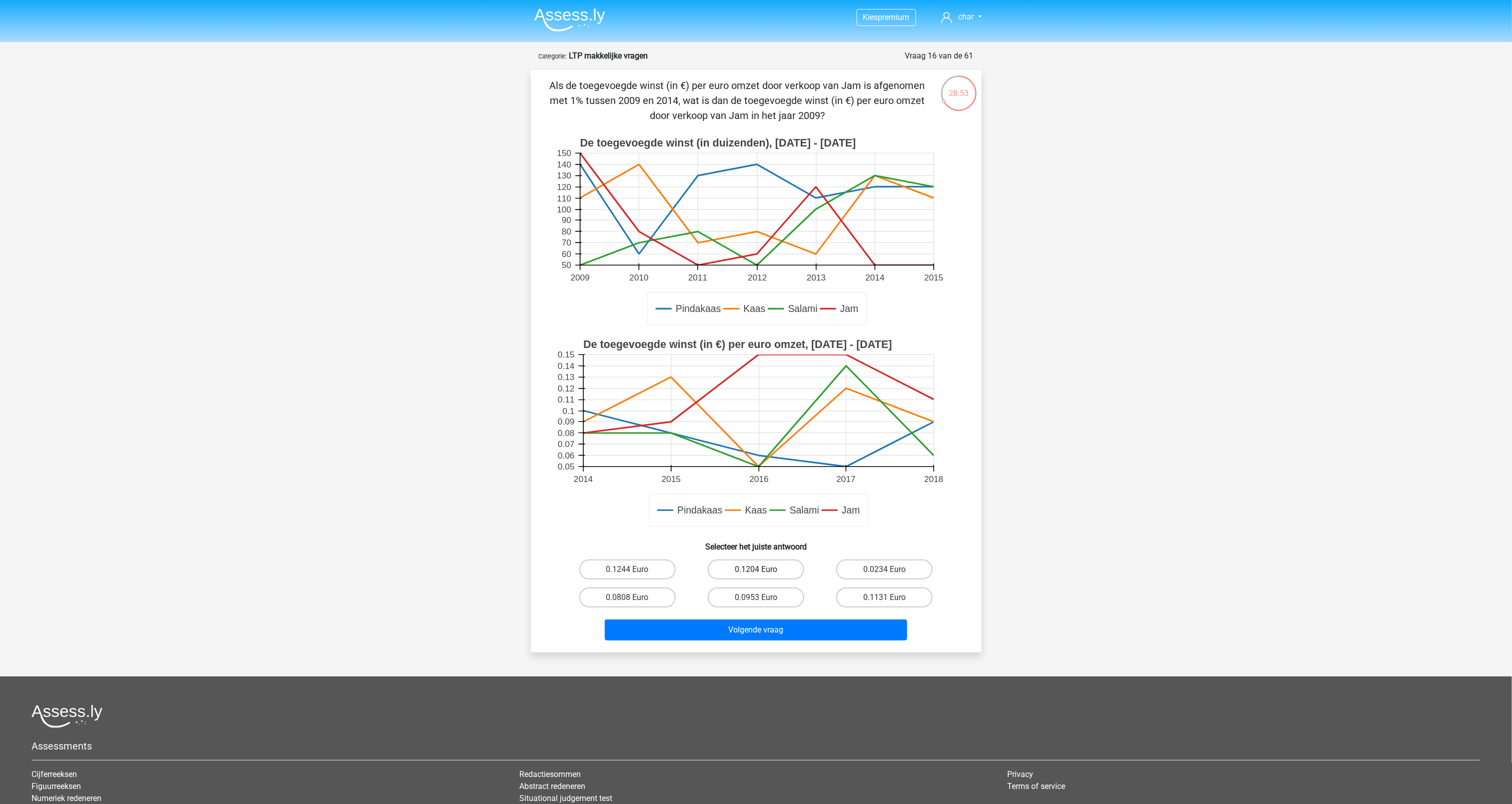
click at [775, 578] on label "0.1204 Euro" at bounding box center [756, 569] width 96 height 20
click at [762, 575] on input "0.1204 Euro" at bounding box center [759, 572] width 6 height 6
radio input "true"
click at [784, 627] on button "Volgende vraag" at bounding box center [756, 630] width 302 height 21
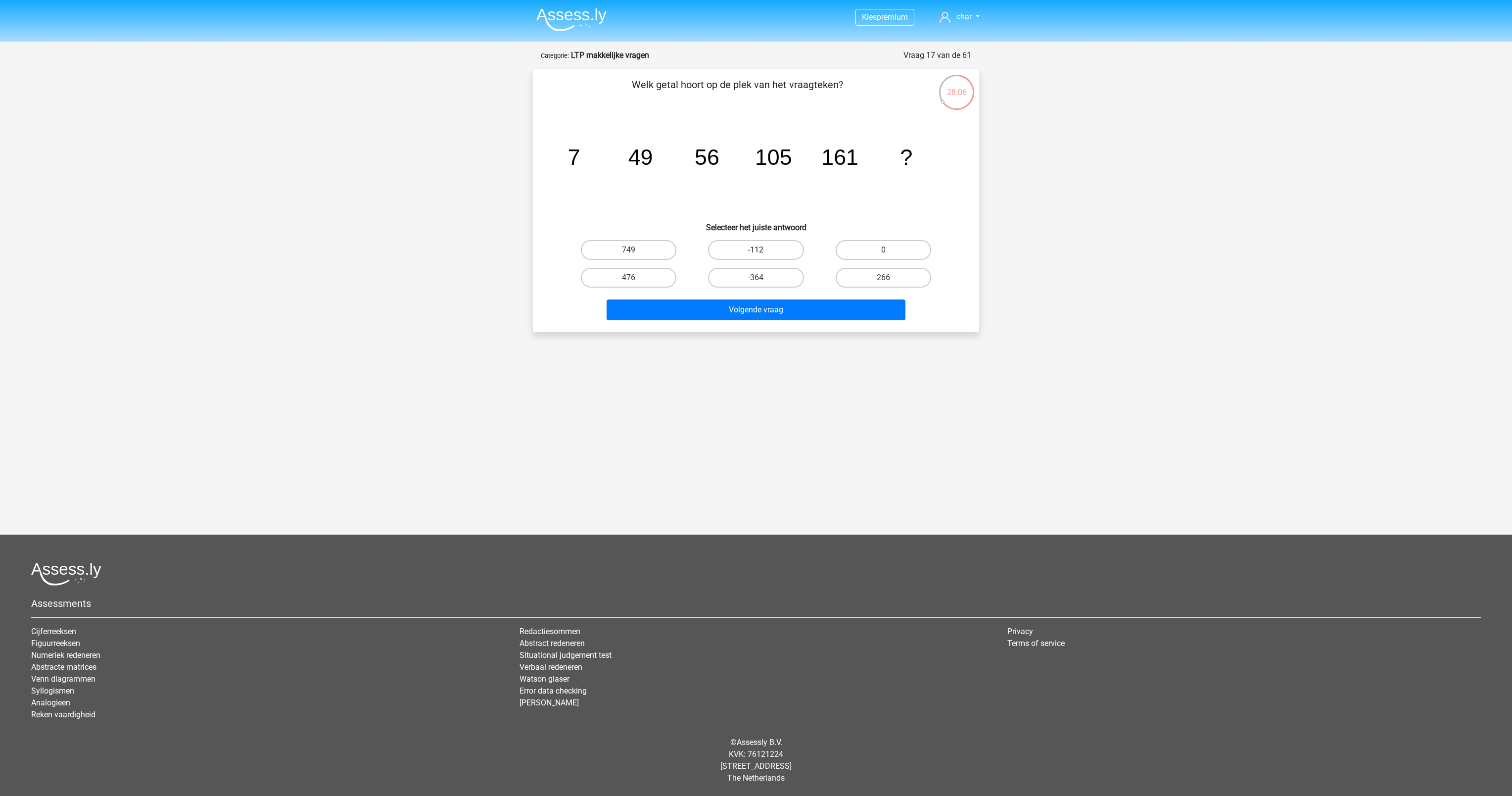
click at [743, 243] on label "-112" at bounding box center [756, 250] width 95 height 19
click at [756, 250] on input "-112" at bounding box center [759, 253] width 6 height 6
radio input "true"
click at [881, 275] on label "266" at bounding box center [883, 277] width 95 height 19
click at [883, 277] on input "266" at bounding box center [886, 280] width 6 height 6
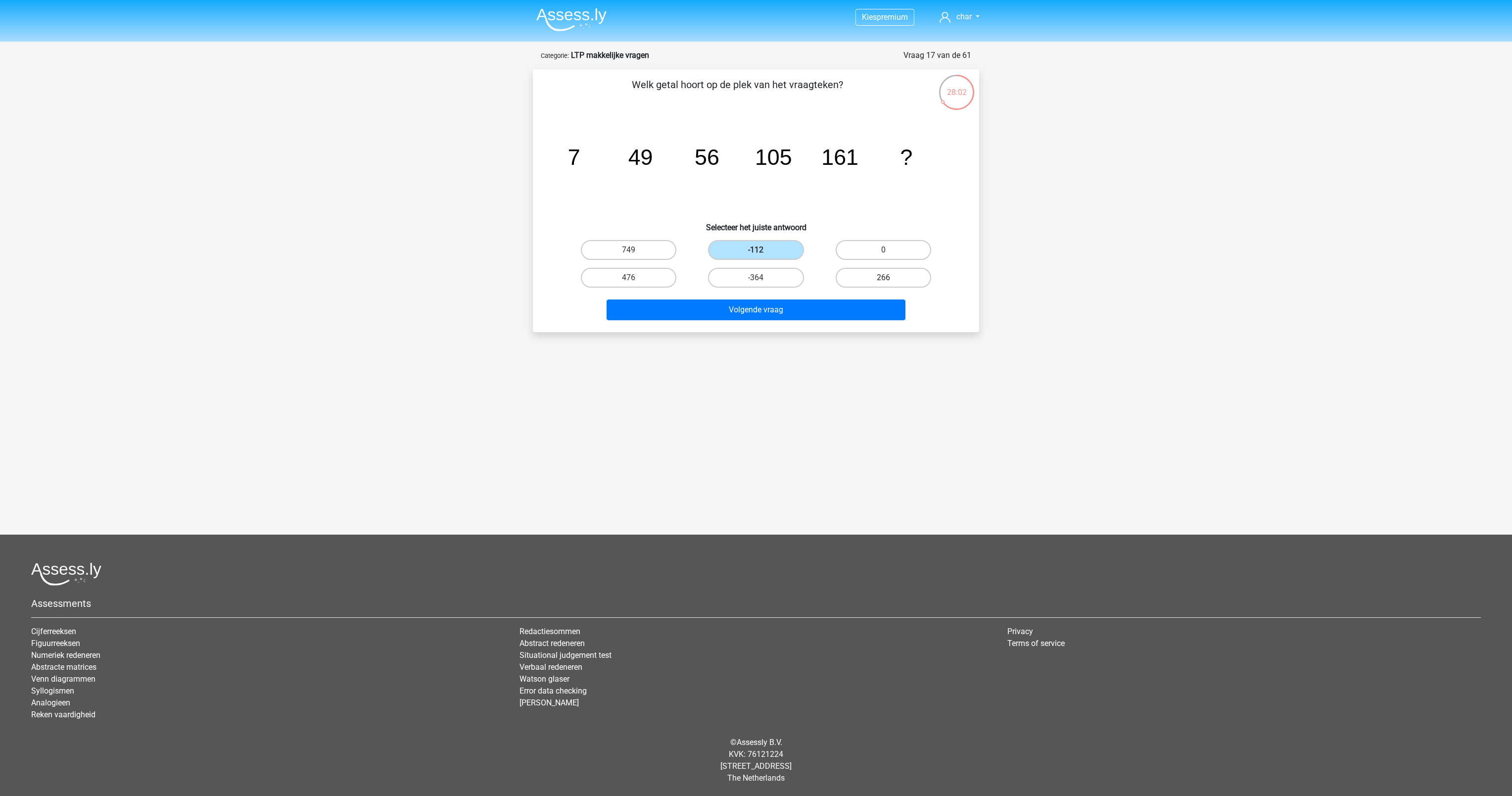
radio input "true"
click at [800, 301] on button "Volgende vraag" at bounding box center [756, 310] width 299 height 21
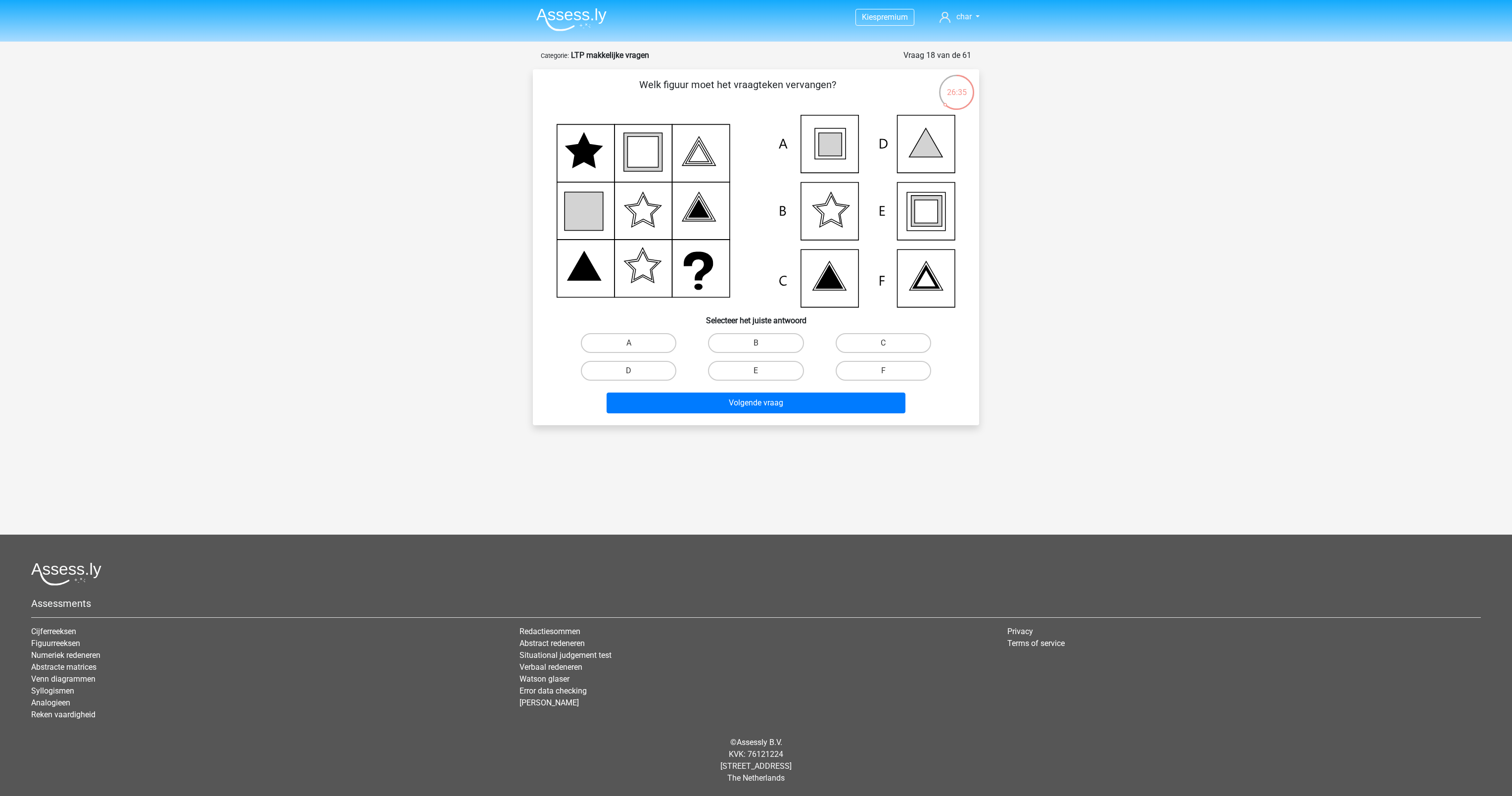
click at [823, 209] on icon at bounding box center [756, 210] width 399 height 193
click at [770, 372] on label "E" at bounding box center [756, 371] width 95 height 19
click at [763, 372] on input "E" at bounding box center [759, 373] width 6 height 6
radio input "true"
click at [741, 406] on button "Volgende vraag" at bounding box center [756, 403] width 299 height 21
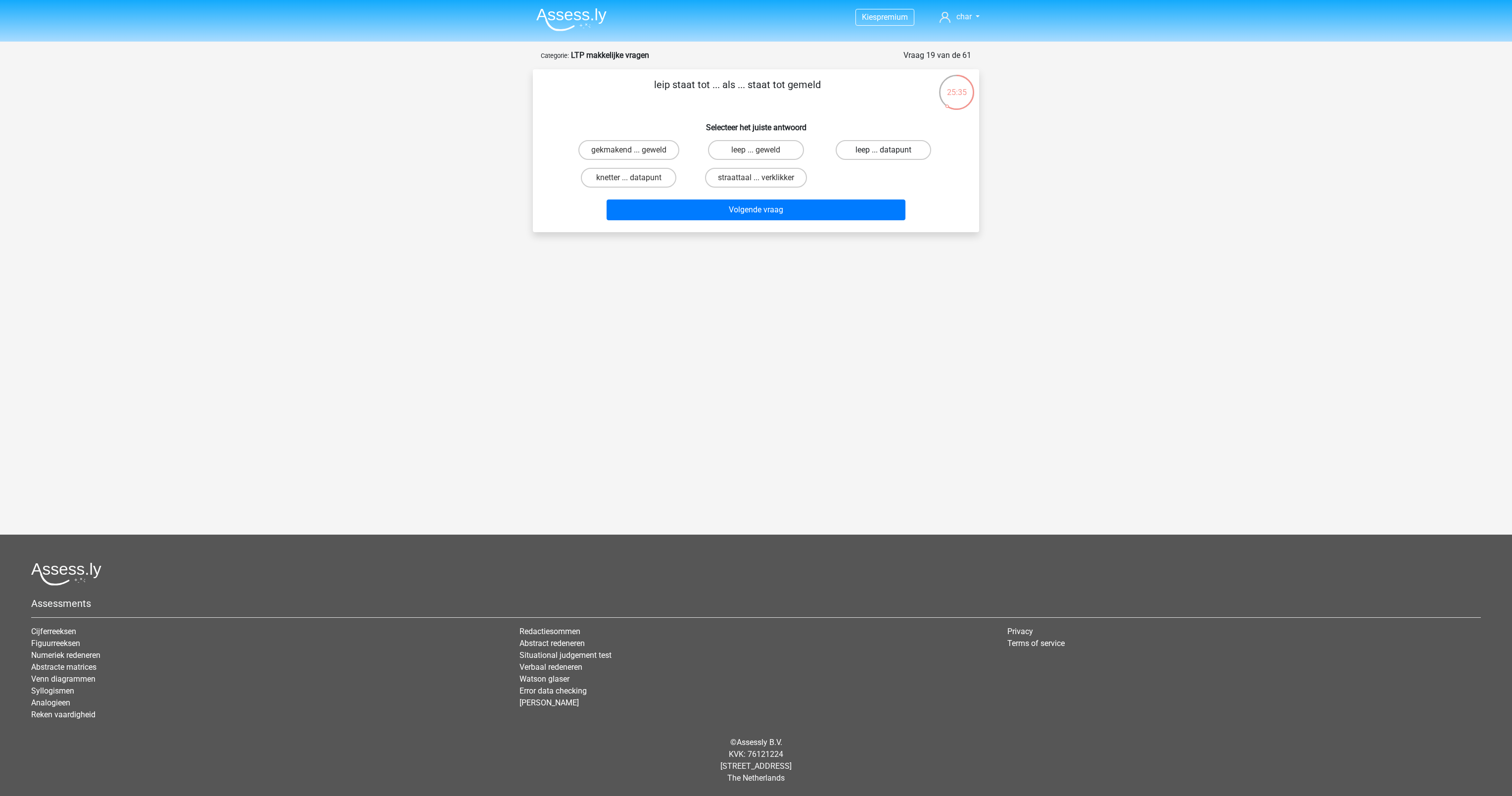
click at [876, 154] on label "leep ... datapunt" at bounding box center [883, 150] width 95 height 19
click at [883, 154] on input "leep ... datapunt" at bounding box center [886, 152] width 6 height 6
radio input "true"
click at [758, 211] on button "Volgende vraag" at bounding box center [756, 210] width 299 height 21
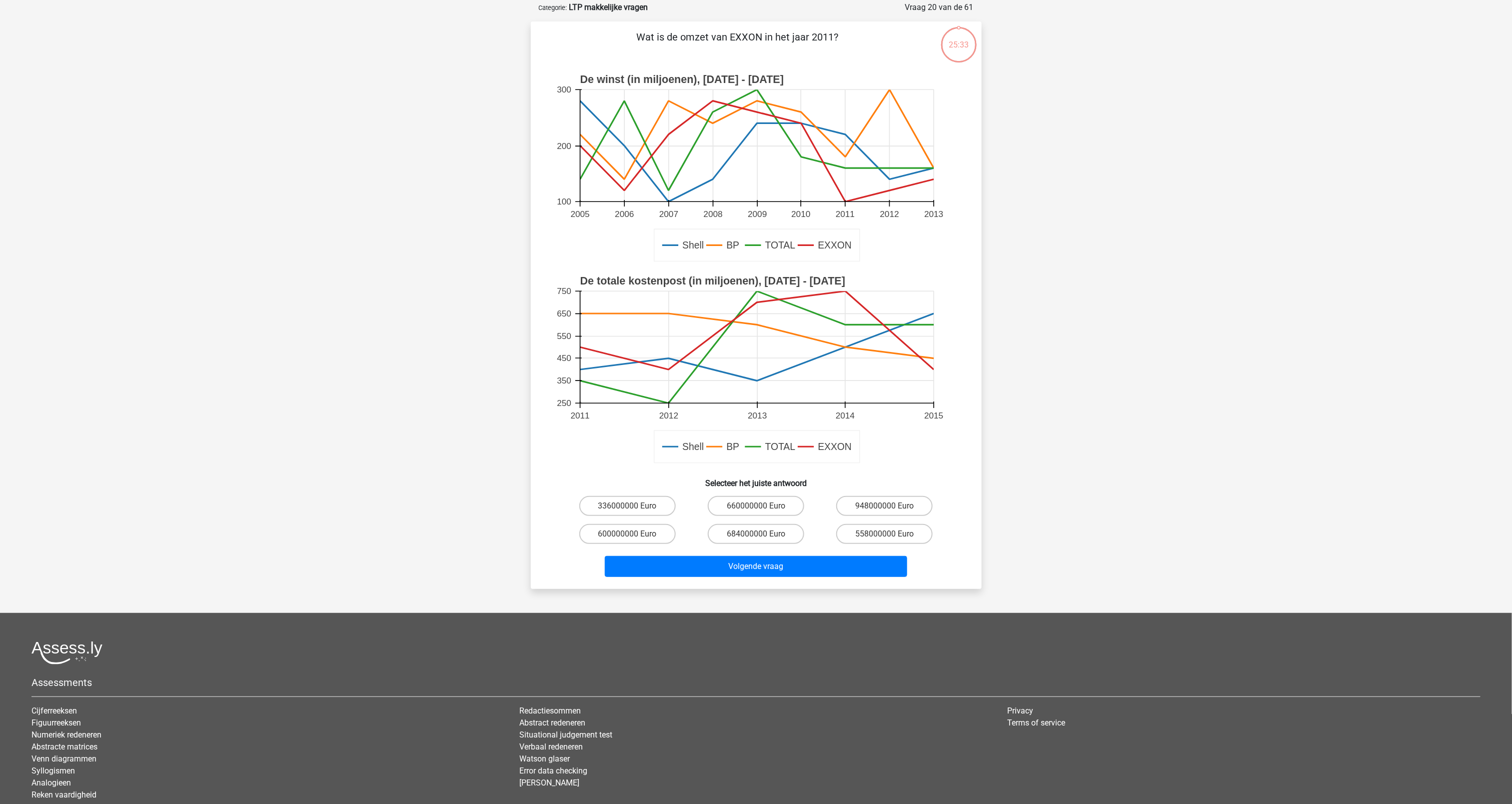
scroll to position [50, 0]
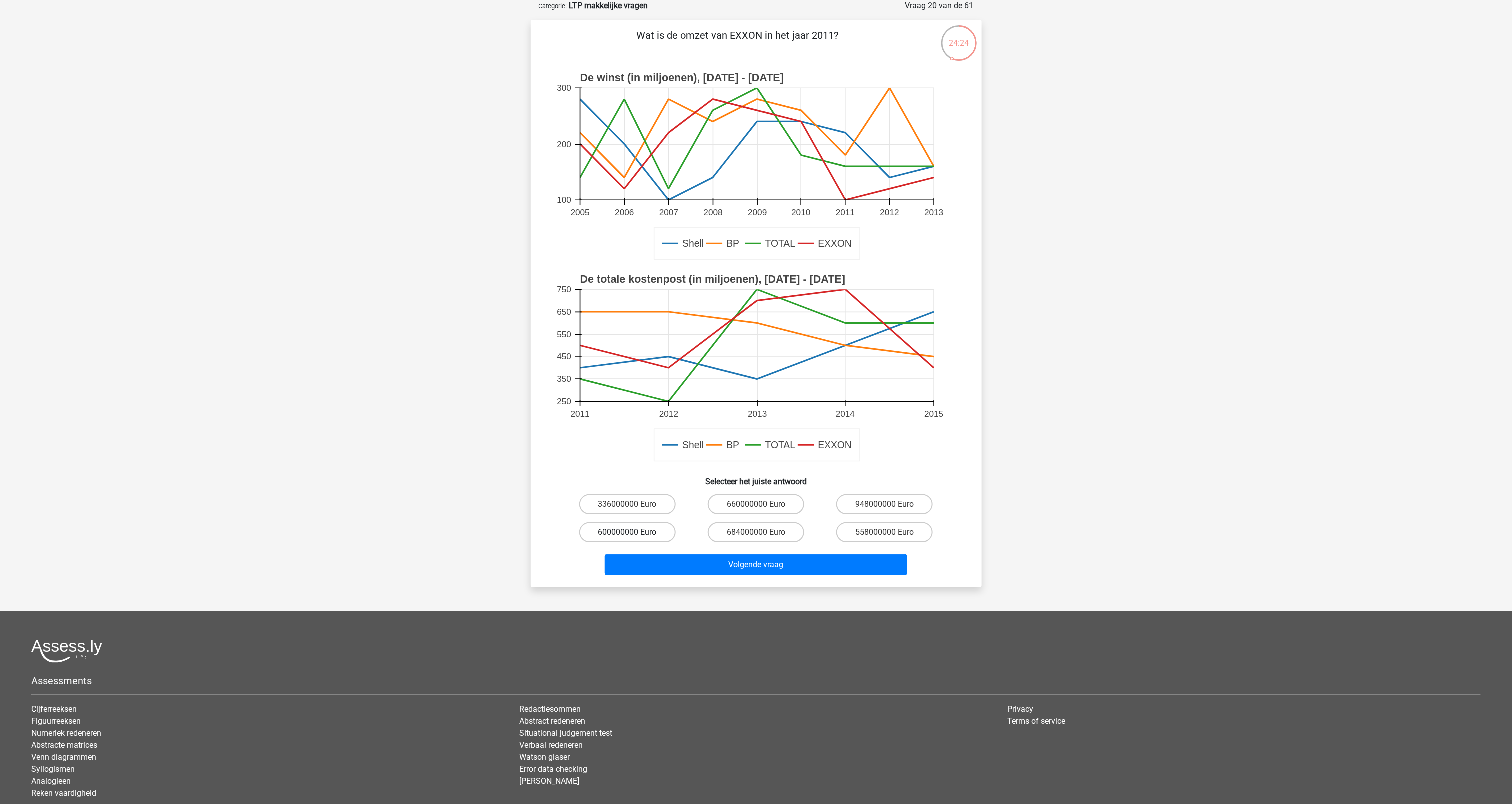
click at [651, 522] on label "600000000 Euro" at bounding box center [627, 532] width 96 height 20
click at [634, 532] on input "600000000 Euro" at bounding box center [630, 535] width 6 height 6
radio input "true"
click at [680, 575] on div "Volgende vraag" at bounding box center [756, 567] width 386 height 25
click at [681, 564] on button "Volgende vraag" at bounding box center [756, 565] width 302 height 21
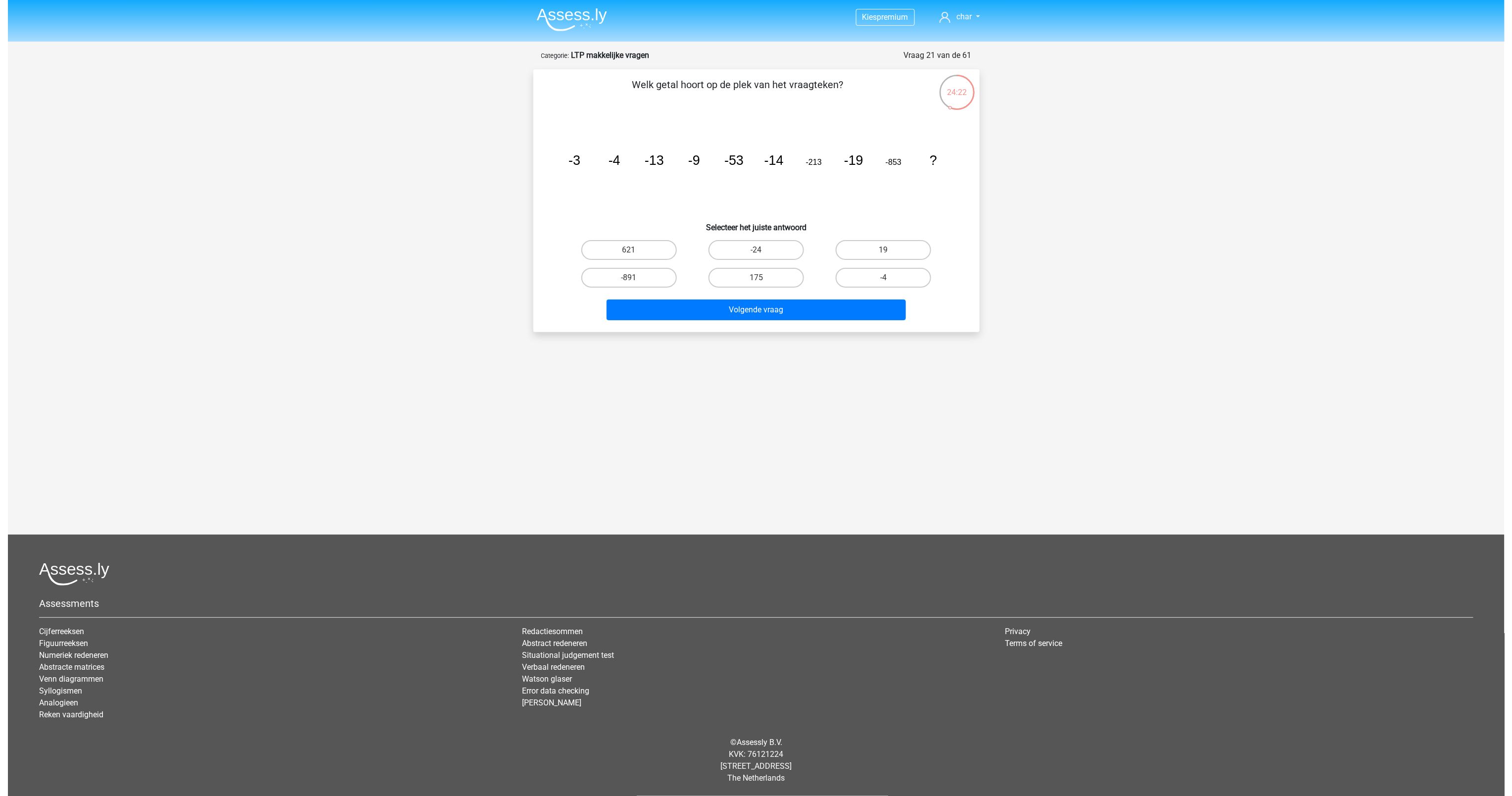
scroll to position [0, 0]
click at [770, 280] on label "175" at bounding box center [756, 277] width 95 height 19
click at [763, 280] on input "175" at bounding box center [759, 280] width 6 height 6
radio input "true"
click at [762, 245] on label "-24" at bounding box center [756, 250] width 95 height 19
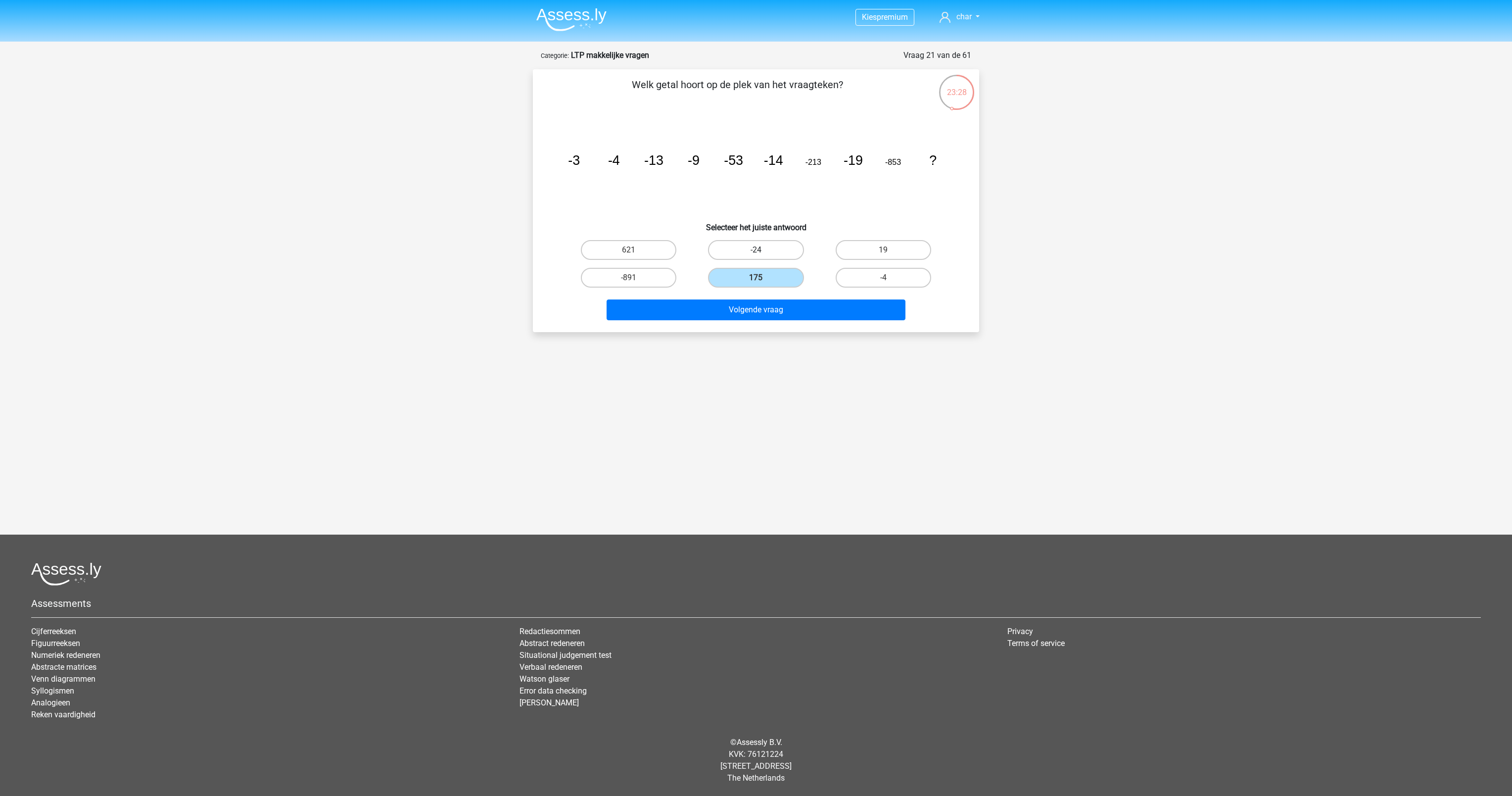
click at [762, 250] on input "-24" at bounding box center [759, 253] width 6 height 6
radio input "true"
click at [746, 302] on button "Volgende vraag" at bounding box center [756, 310] width 299 height 21
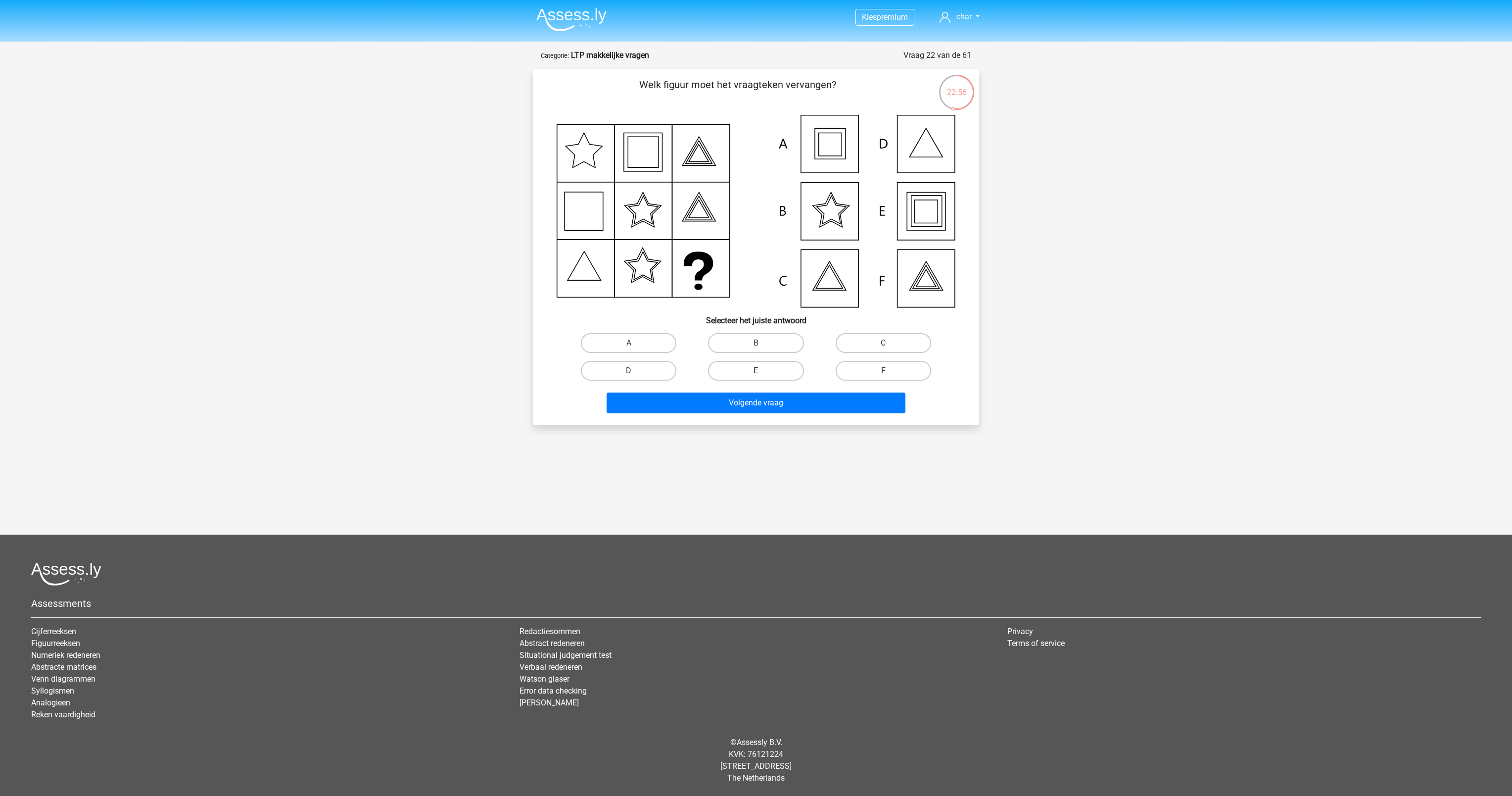
click at [765, 372] on label "E" at bounding box center [756, 371] width 95 height 19
click at [763, 372] on input "E" at bounding box center [759, 373] width 6 height 6
radio input "true"
click at [758, 407] on button "Volgende vraag" at bounding box center [756, 403] width 299 height 21
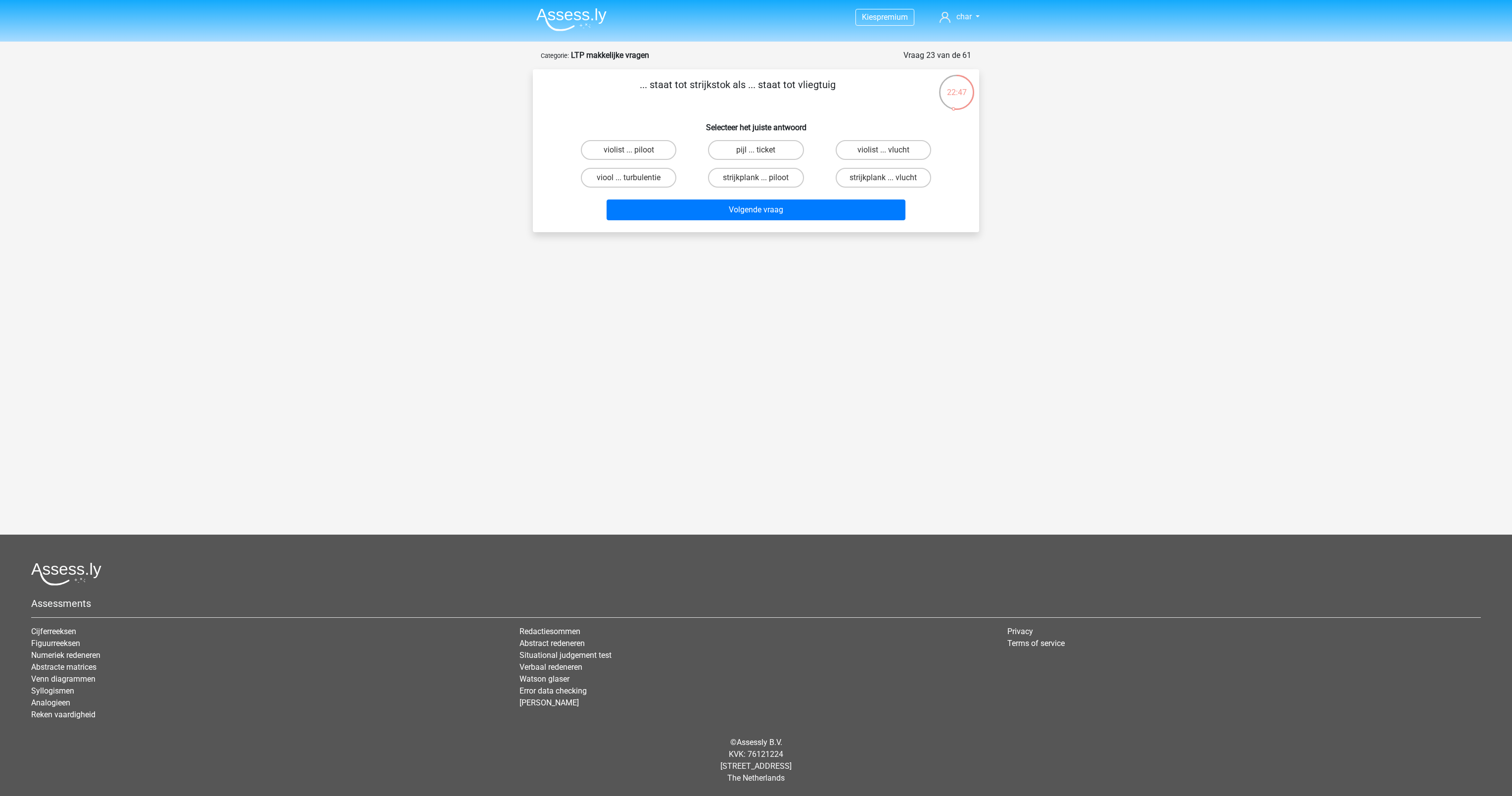
click at [674, 412] on div "Kies premium char [EMAIL_ADDRESS][DOMAIN_NAME]" at bounding box center [756, 258] width 1512 height 517
click at [759, 174] on label "strijkplank ... piloot" at bounding box center [756, 178] width 95 height 19
click at [759, 178] on input "strijkplank ... piloot" at bounding box center [759, 181] width 6 height 6
radio input "true"
click at [746, 211] on button "Volgende vraag" at bounding box center [756, 210] width 299 height 21
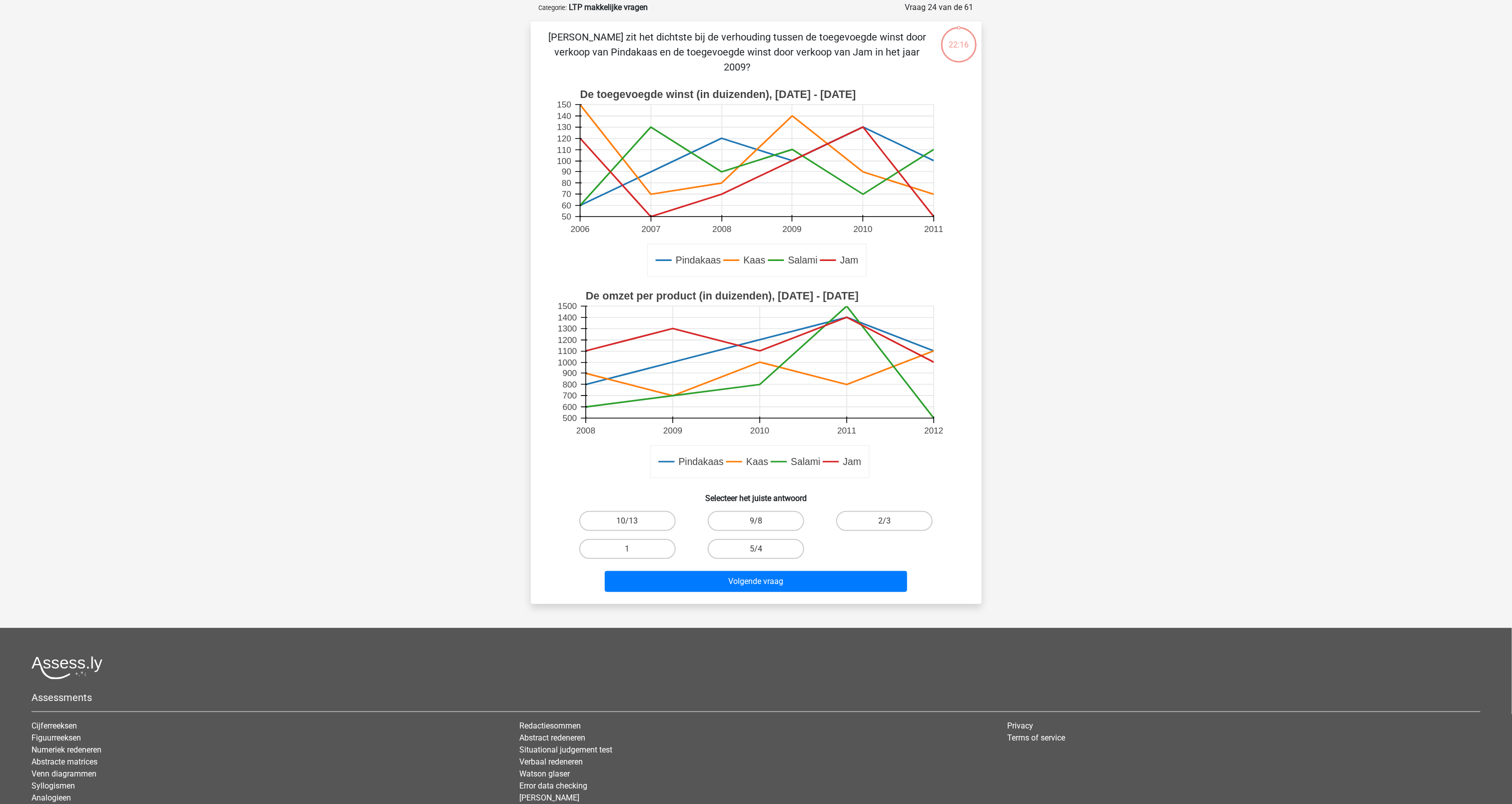
scroll to position [50, 0]
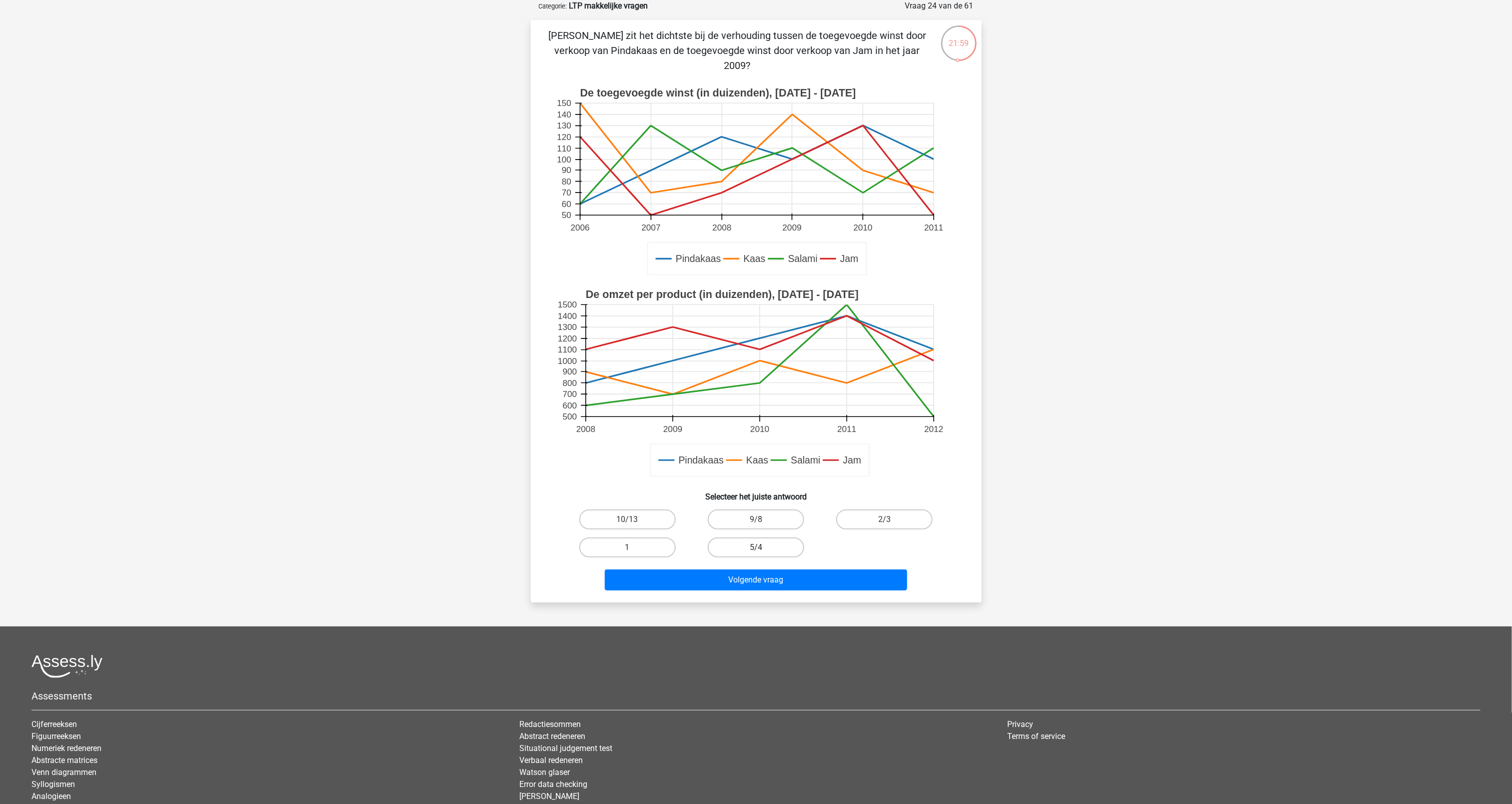
click at [737, 550] on label "5/4" at bounding box center [756, 547] width 96 height 20
click at [756, 550] on input "5/4" at bounding box center [759, 550] width 6 height 6
radio input "true"
click at [760, 582] on button "Volgende vraag" at bounding box center [756, 580] width 302 height 21
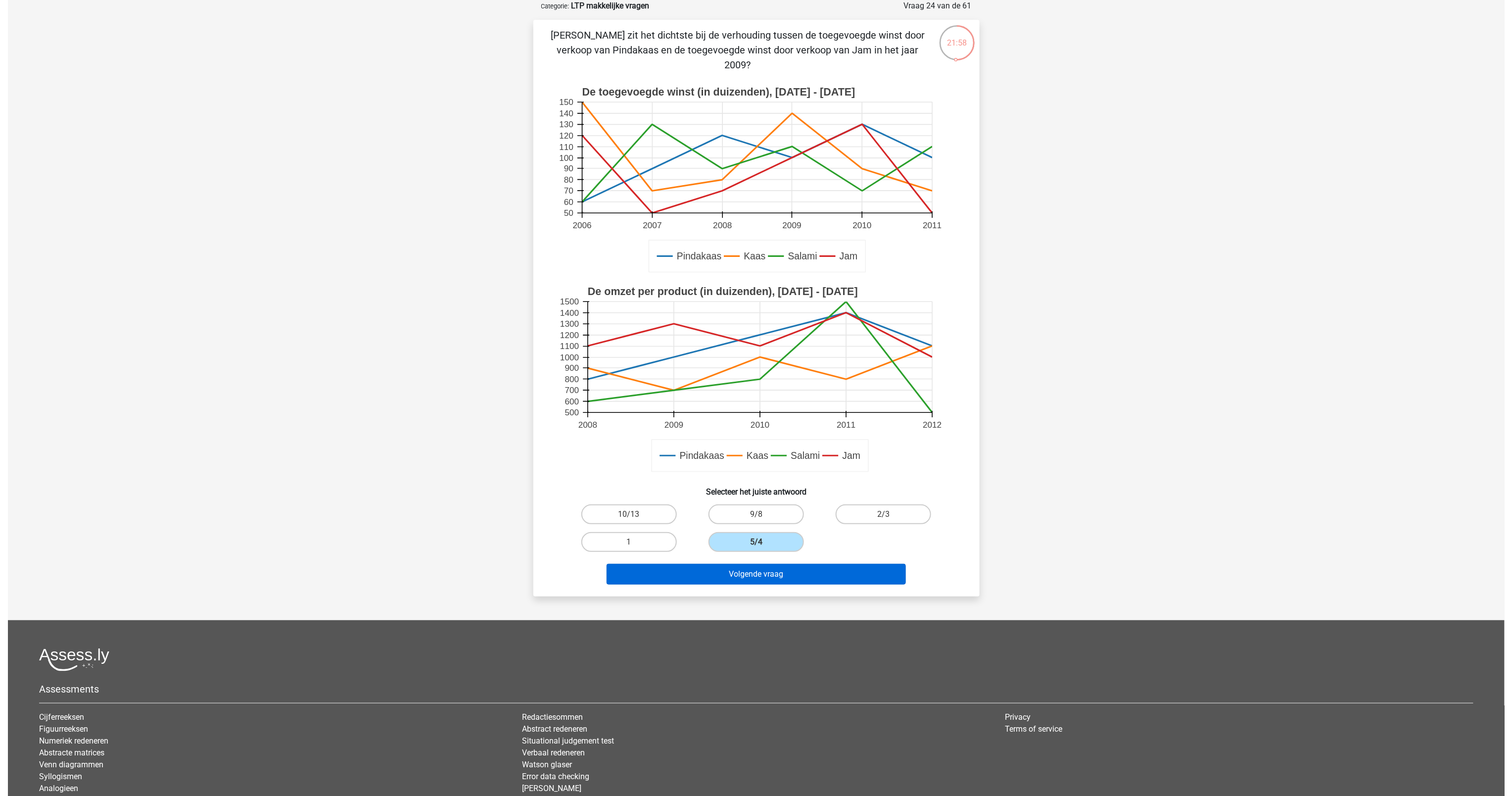
scroll to position [0, 0]
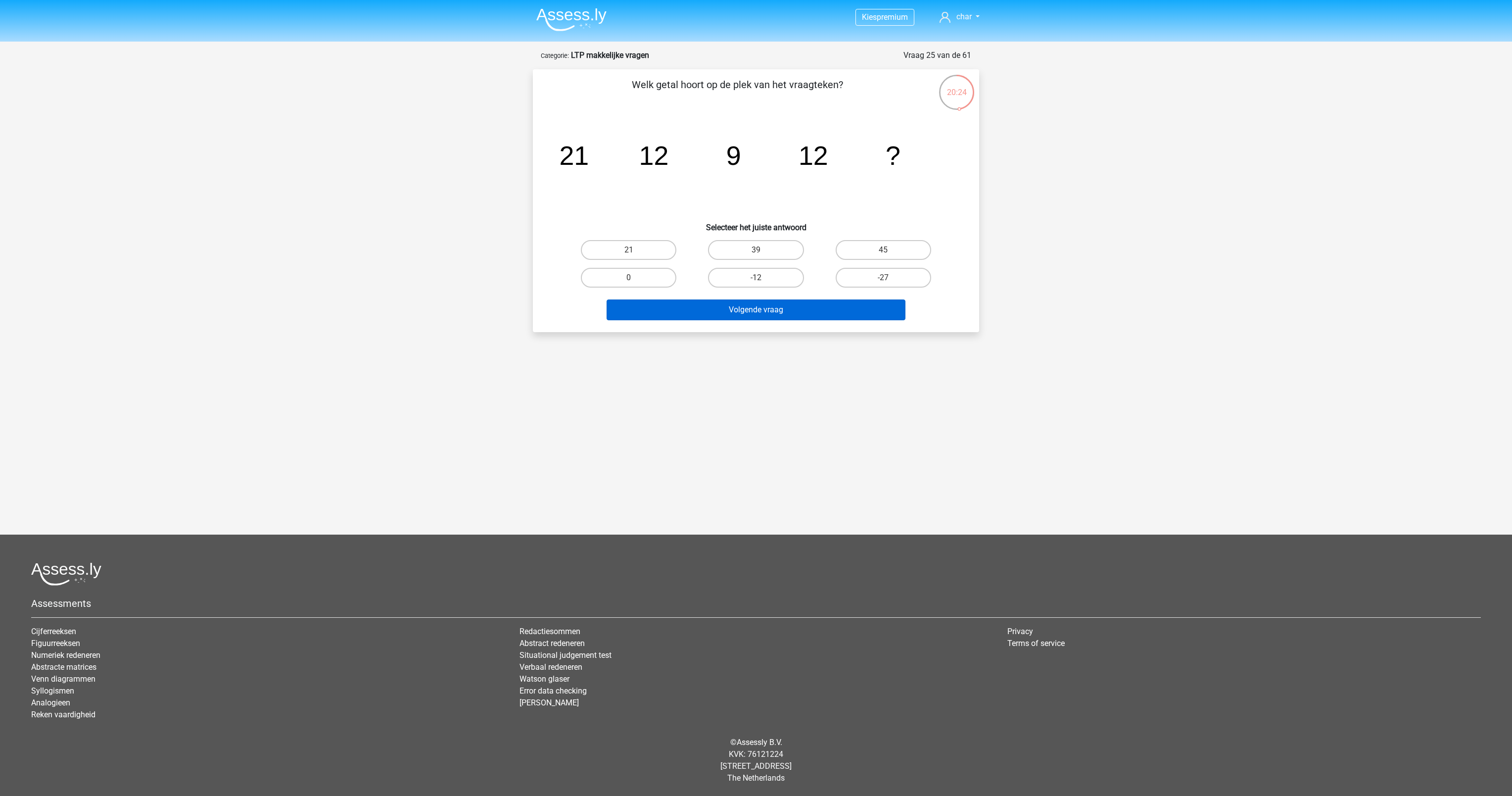
drag, startPoint x: 865, startPoint y: 279, endPoint x: 771, endPoint y: 306, distance: 97.8
click at [771, 306] on div "Welk getal hoort op de plek van het vraagteken? image/svg+xml 21 12 9 12 ? Sele…" at bounding box center [756, 201] width 439 height 247
click at [771, 306] on button "Volgende vraag" at bounding box center [756, 310] width 299 height 21
click at [885, 268] on label "-27" at bounding box center [883, 277] width 95 height 19
click at [885, 277] on input "-27" at bounding box center [886, 280] width 6 height 6
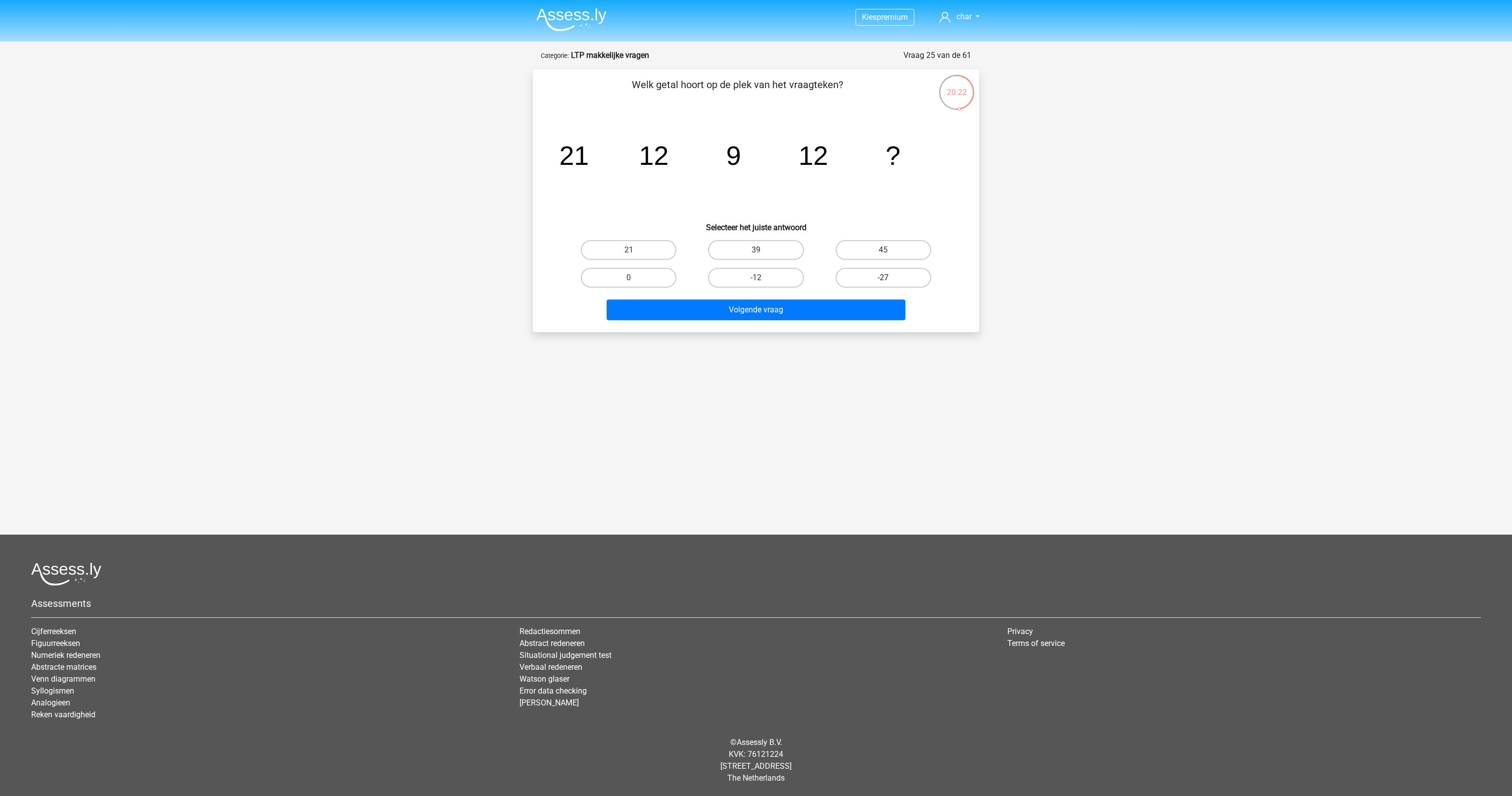
radio input "true"
click at [695, 312] on button "Volgende vraag" at bounding box center [756, 310] width 299 height 21
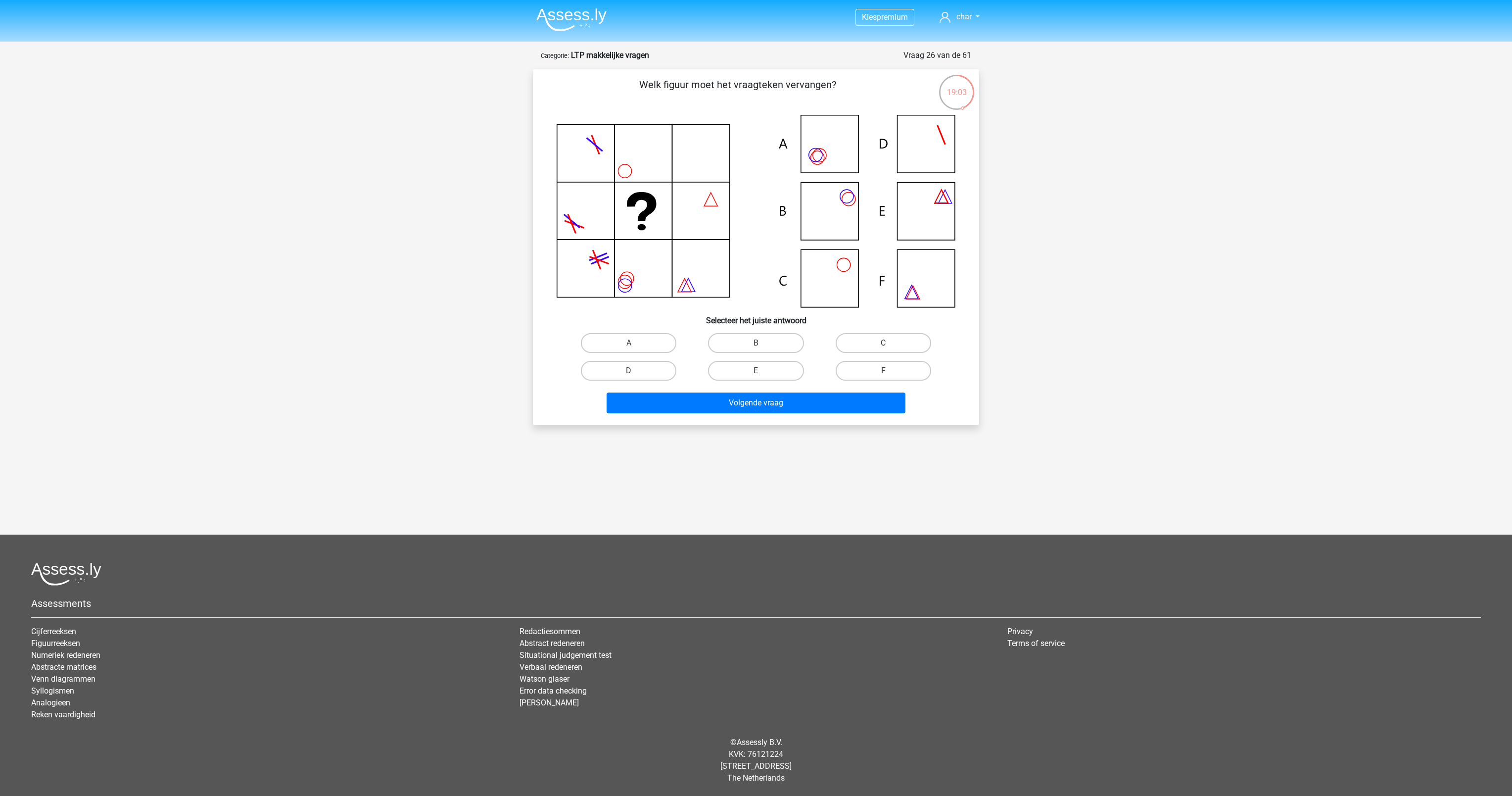
click at [750, 332] on div "B" at bounding box center [756, 343] width 127 height 27
click at [750, 345] on label "B" at bounding box center [756, 343] width 95 height 19
click at [756, 345] on input "B" at bounding box center [759, 345] width 6 height 6
radio input "true"
click at [741, 408] on button "Volgende vraag" at bounding box center [756, 403] width 299 height 21
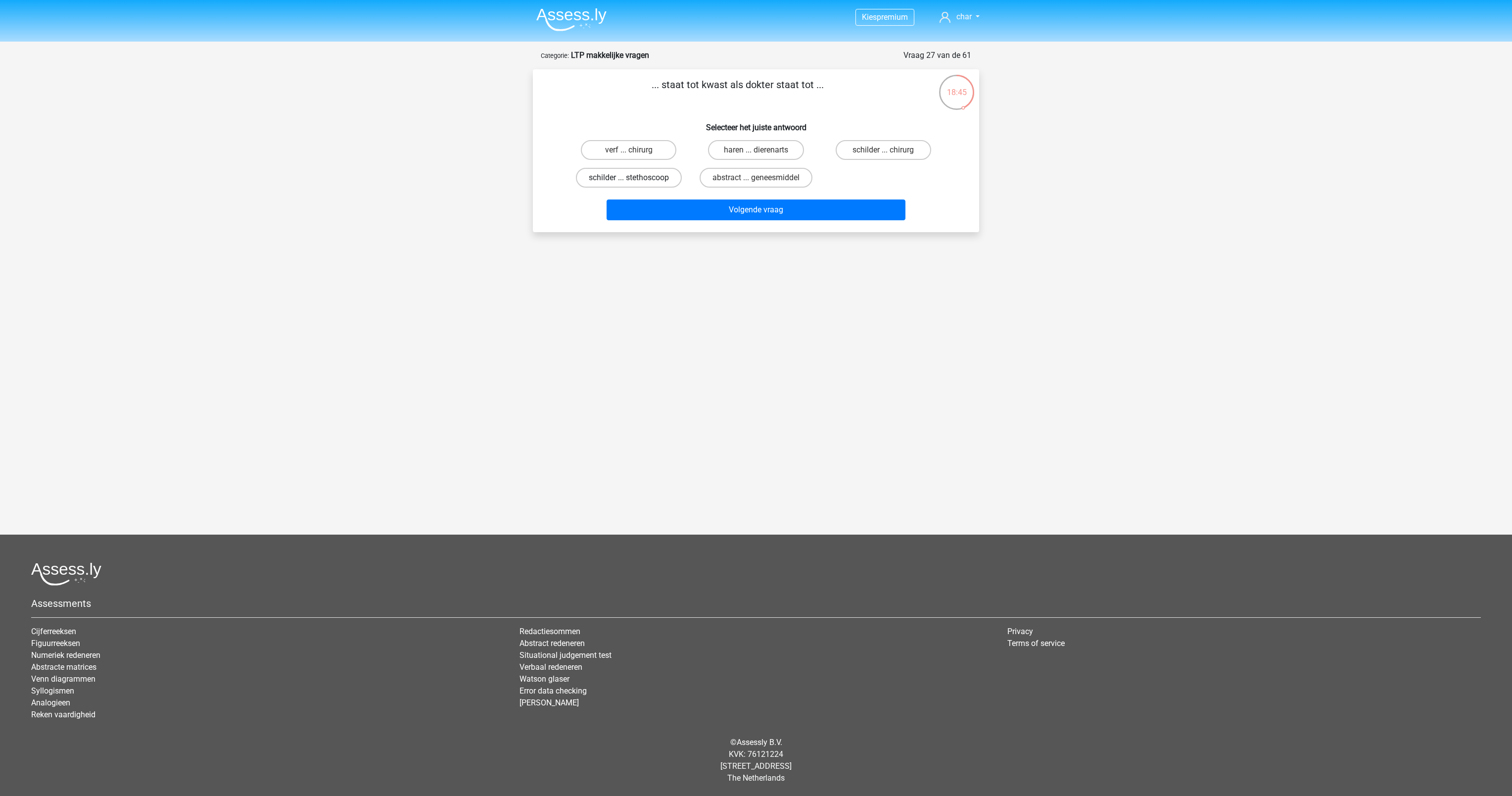
click at [616, 176] on label "schilder ... stethoscoop" at bounding box center [629, 178] width 106 height 19
click at [629, 178] on input "schilder ... stethoscoop" at bounding box center [631, 181] width 6 height 6
radio input "true"
click at [738, 219] on button "Volgende vraag" at bounding box center [756, 210] width 299 height 21
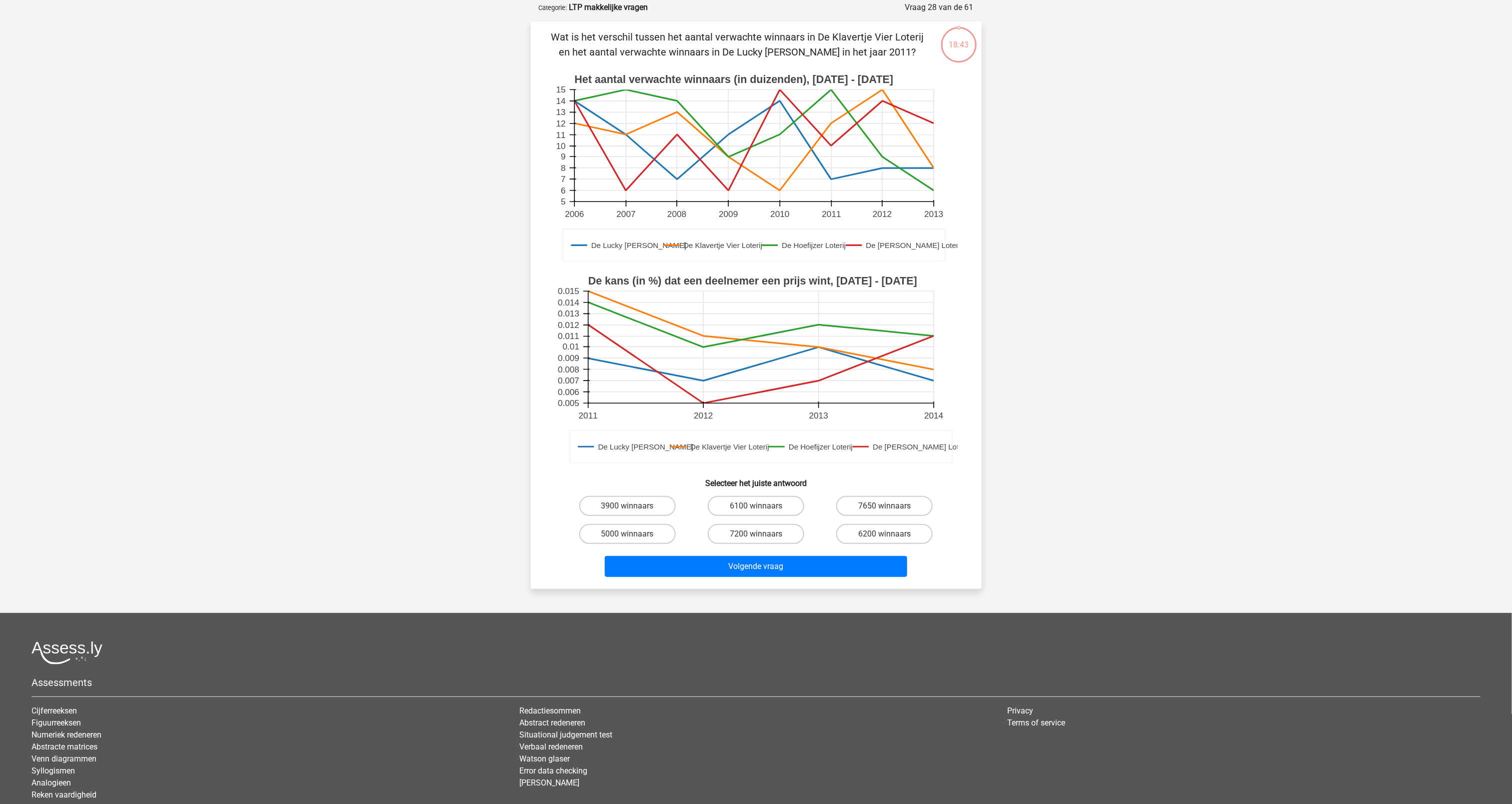
scroll to position [50, 0]
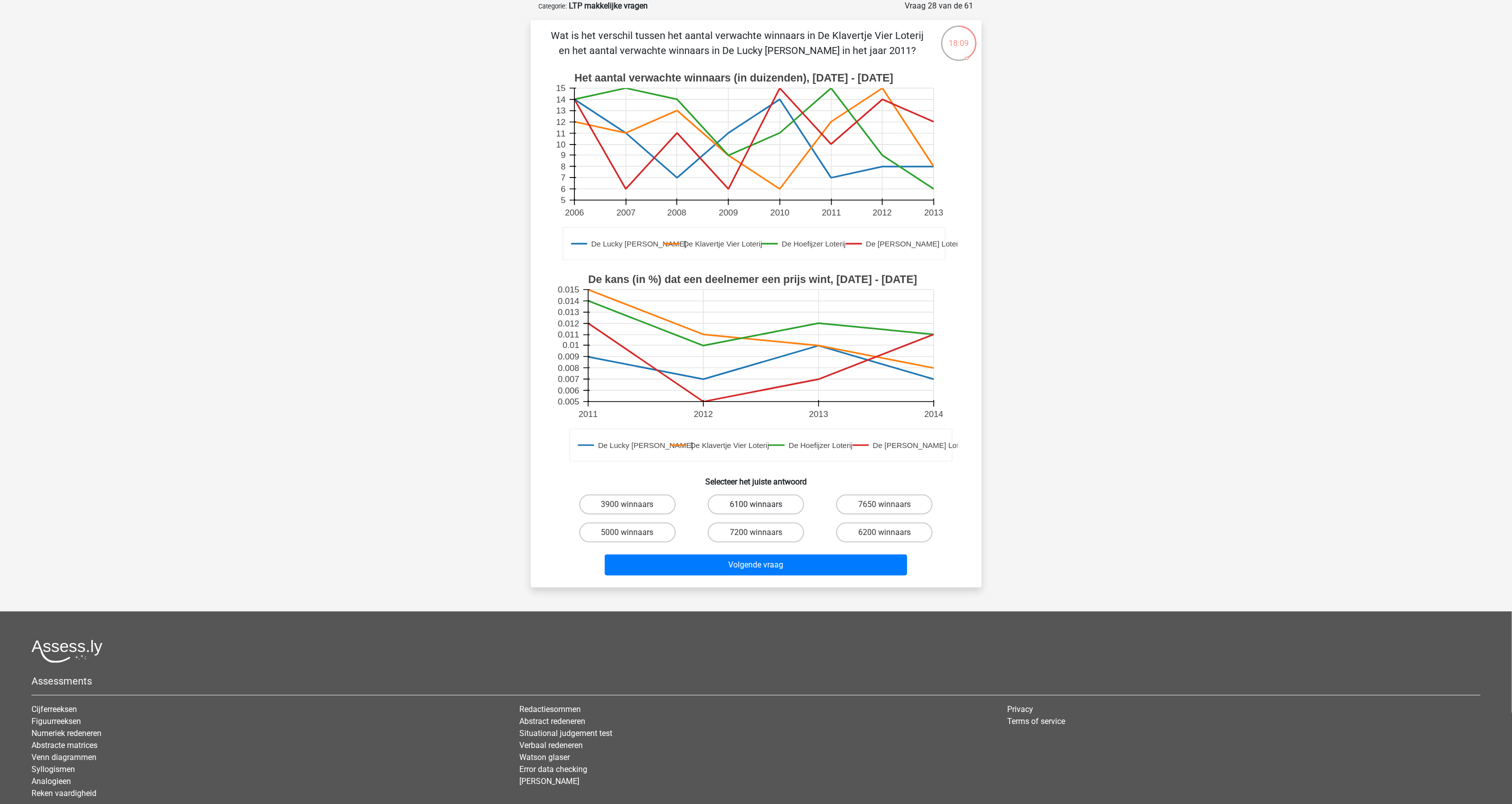
click at [780, 508] on label "6100 winnaars" at bounding box center [756, 504] width 96 height 20
click at [762, 508] on input "6100 winnaars" at bounding box center [759, 507] width 6 height 6
radio input "true"
click at [760, 562] on button "Volgende vraag" at bounding box center [756, 565] width 302 height 21
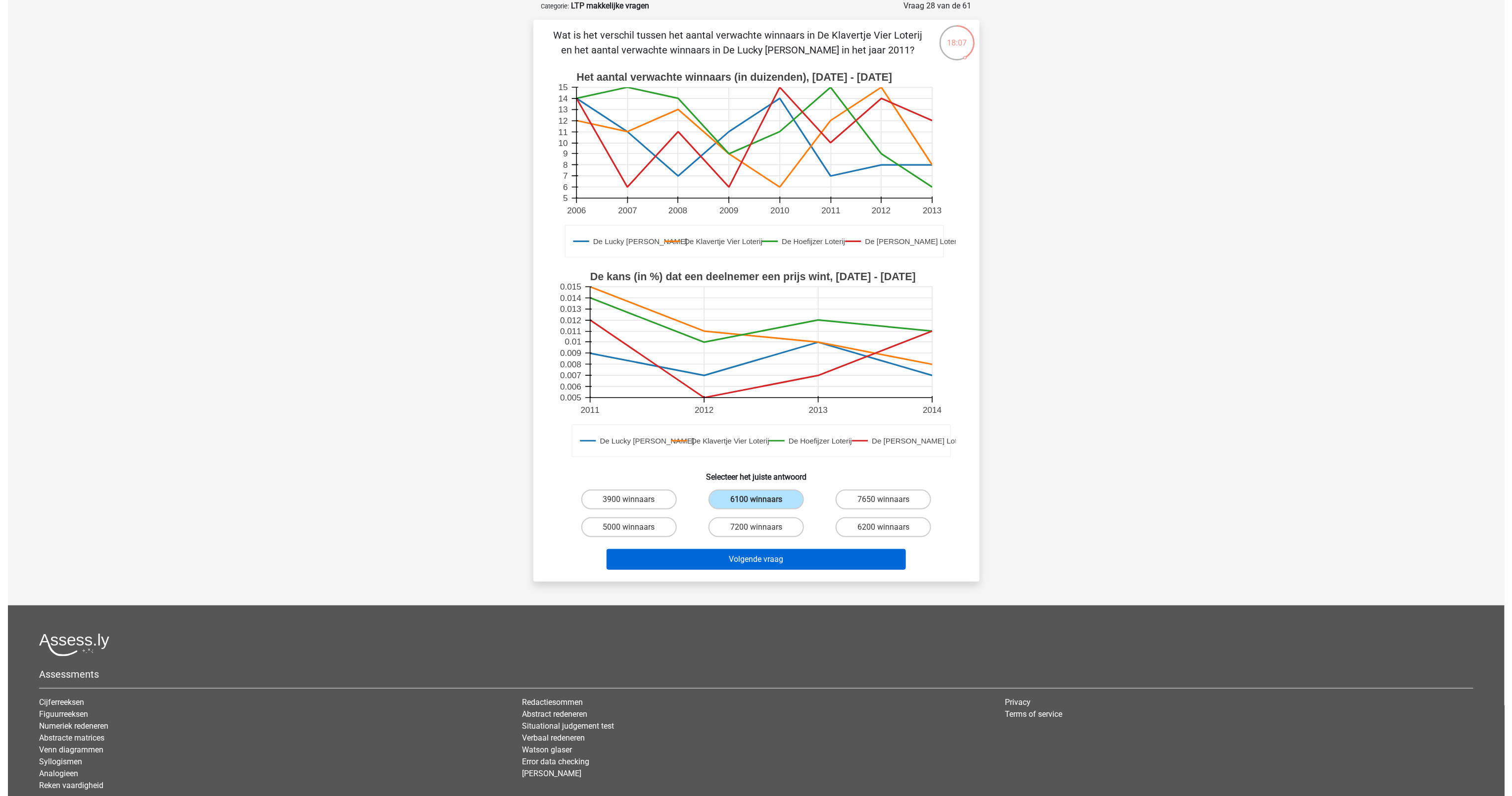
scroll to position [0, 0]
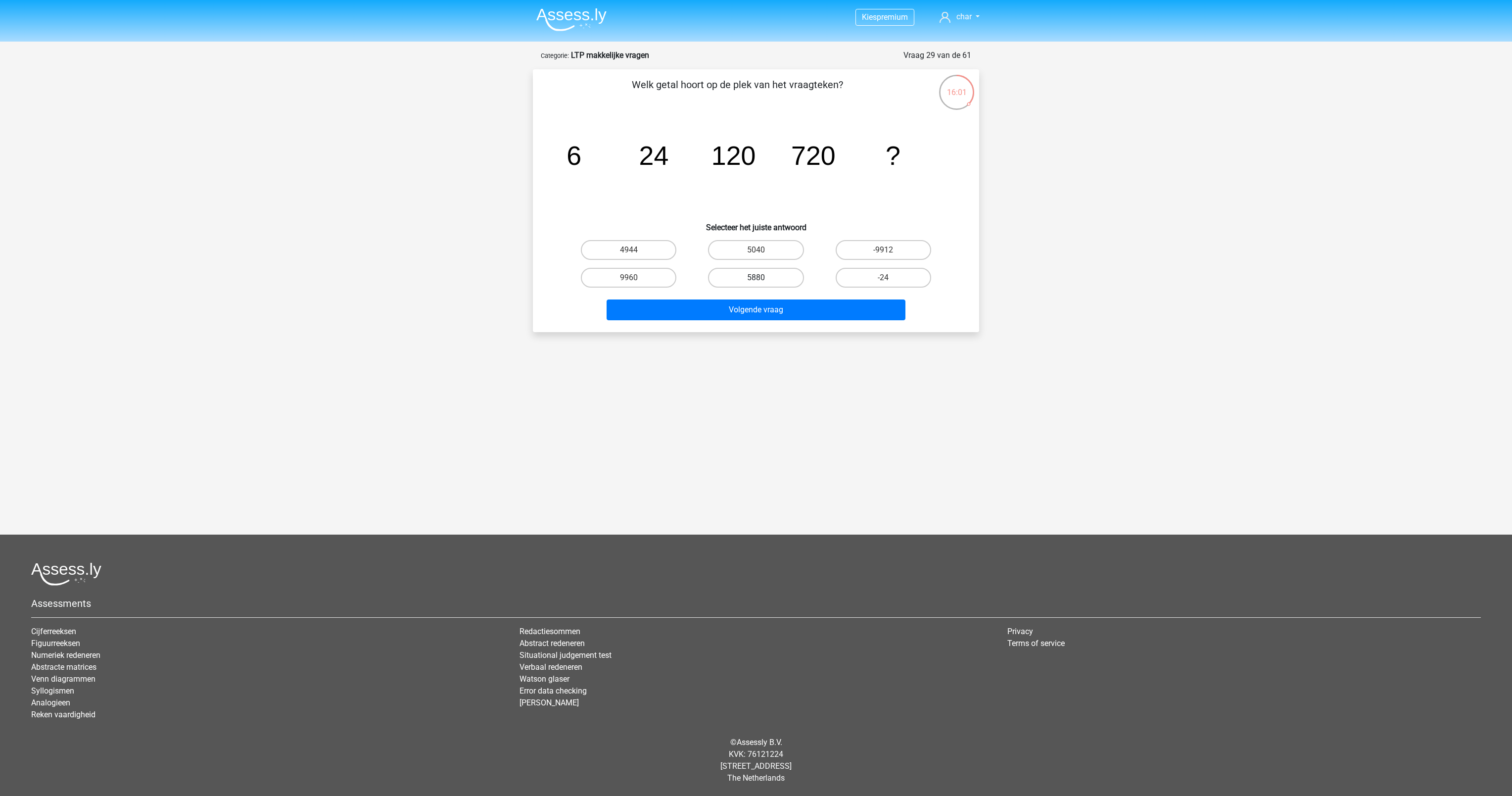
click at [749, 273] on label "5880" at bounding box center [756, 277] width 95 height 19
click at [756, 277] on input "5880" at bounding box center [759, 280] width 6 height 6
radio input "true"
click at [733, 304] on button "Volgende vraag" at bounding box center [756, 310] width 299 height 21
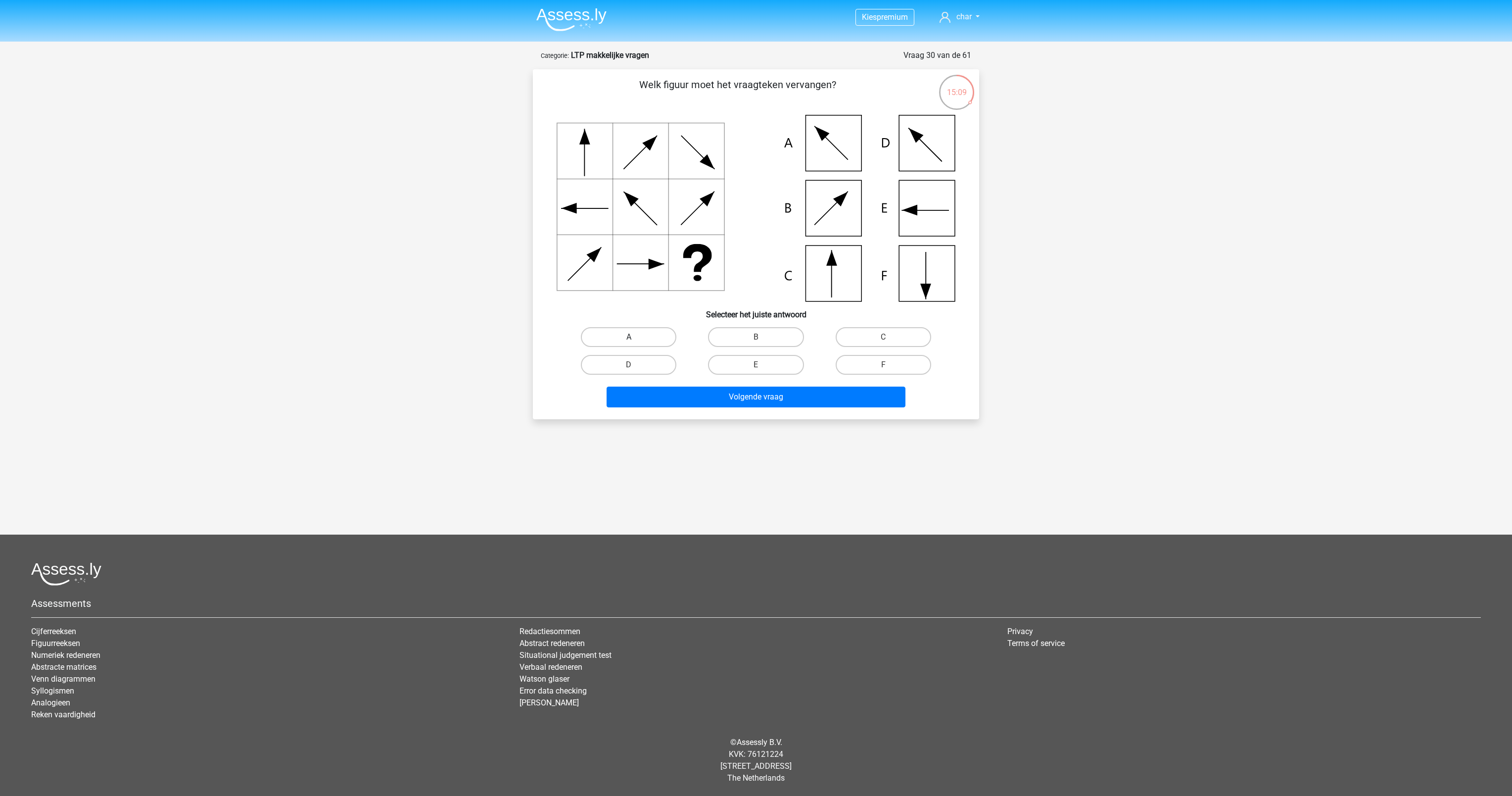
click at [623, 343] on label "A" at bounding box center [629, 336] width 95 height 19
click at [629, 343] on input "A" at bounding box center [631, 340] width 6 height 6
radio input "true"
click at [682, 394] on button "Volgende vraag" at bounding box center [756, 397] width 299 height 21
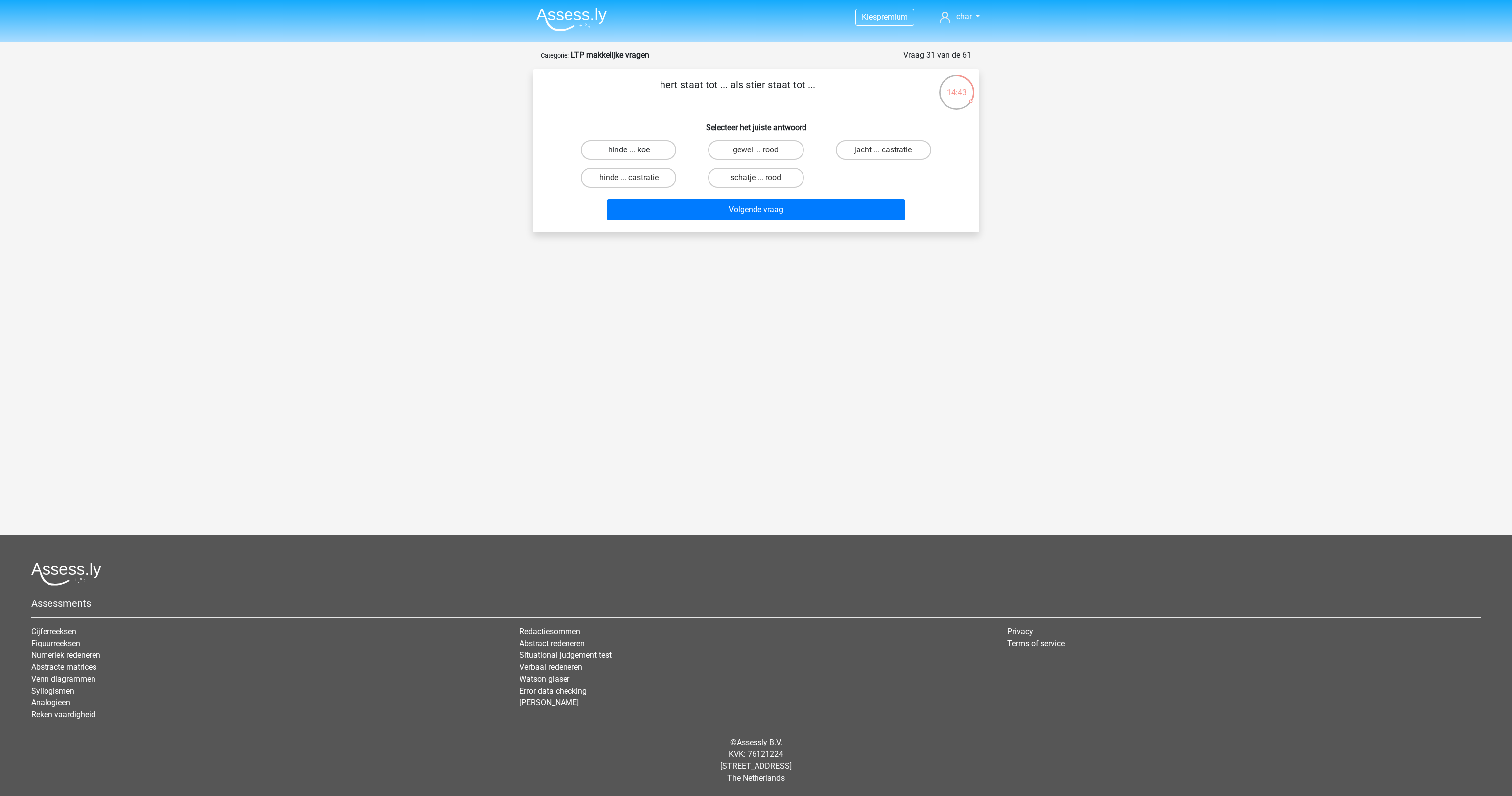
click at [645, 143] on label "hinde ... koe" at bounding box center [629, 150] width 95 height 19
click at [636, 150] on input "hinde ... koe" at bounding box center [631, 152] width 6 height 6
radio input "true"
click at [718, 210] on button "Volgende vraag" at bounding box center [756, 210] width 299 height 21
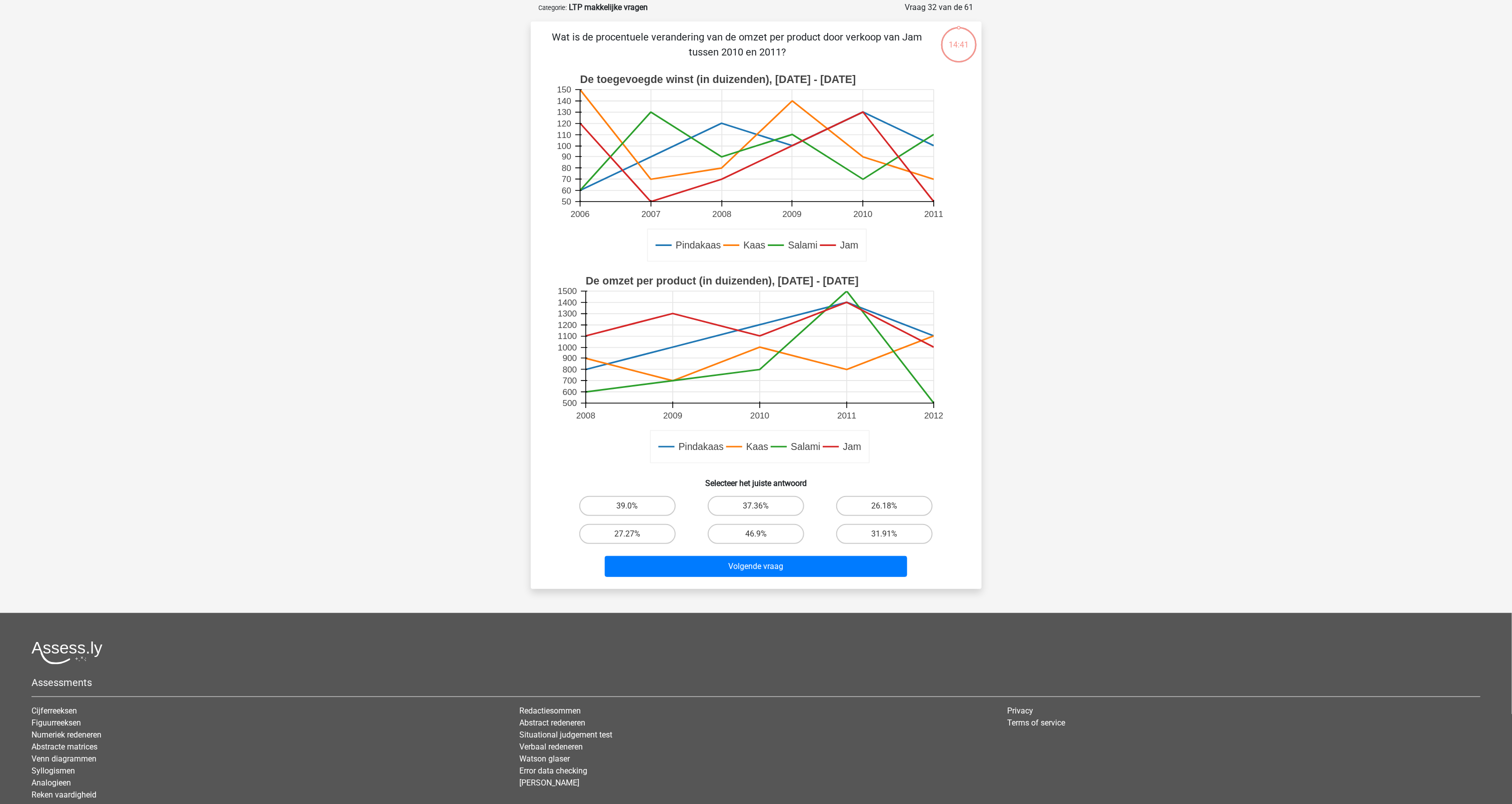
scroll to position [50, 0]
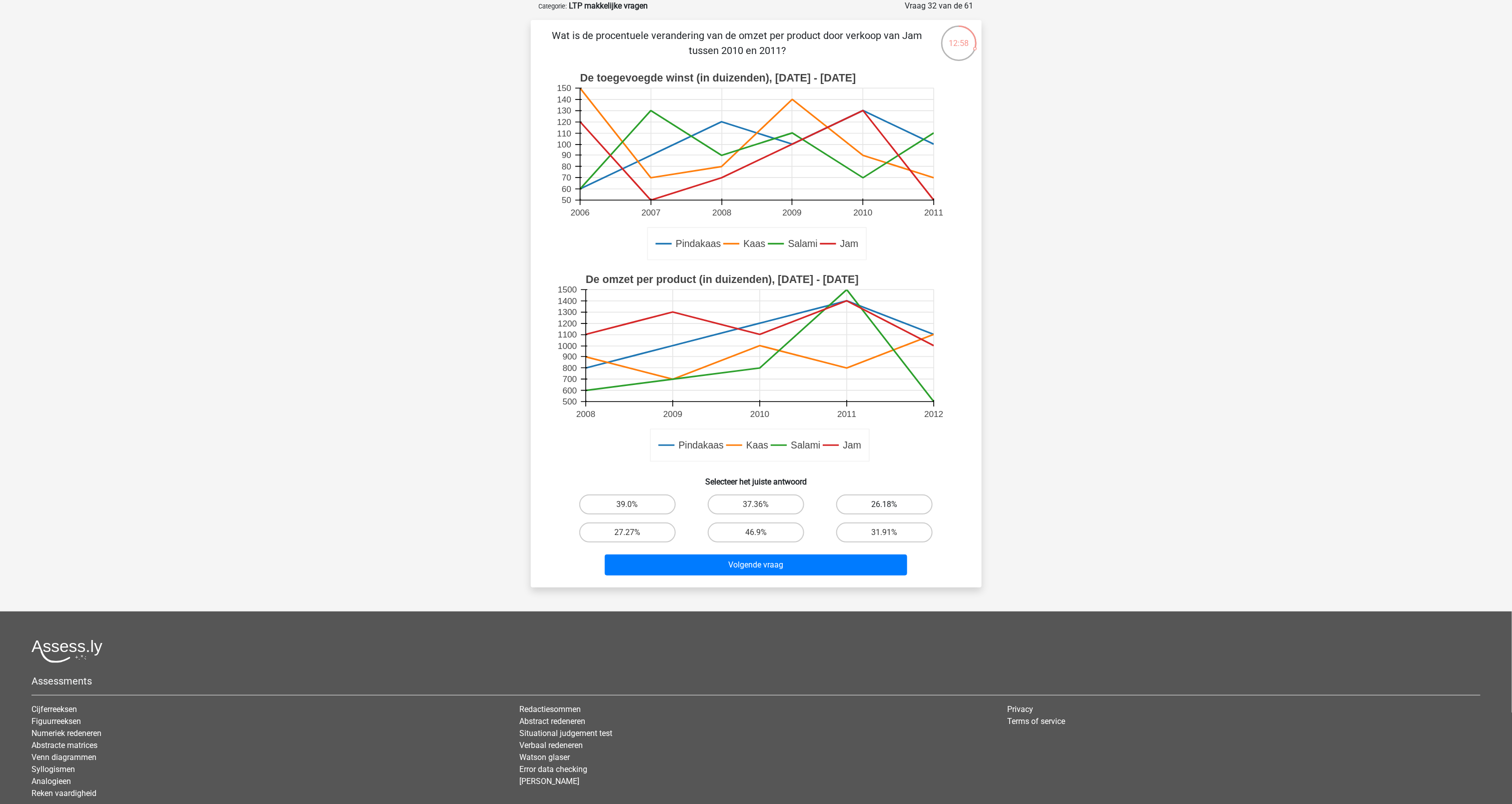
click at [905, 506] on label "26.18%" at bounding box center [884, 504] width 96 height 20
click at [891, 506] on input "26.18%" at bounding box center [888, 507] width 6 height 6
radio input "true"
click at [776, 561] on button "Volgende vraag" at bounding box center [756, 565] width 302 height 21
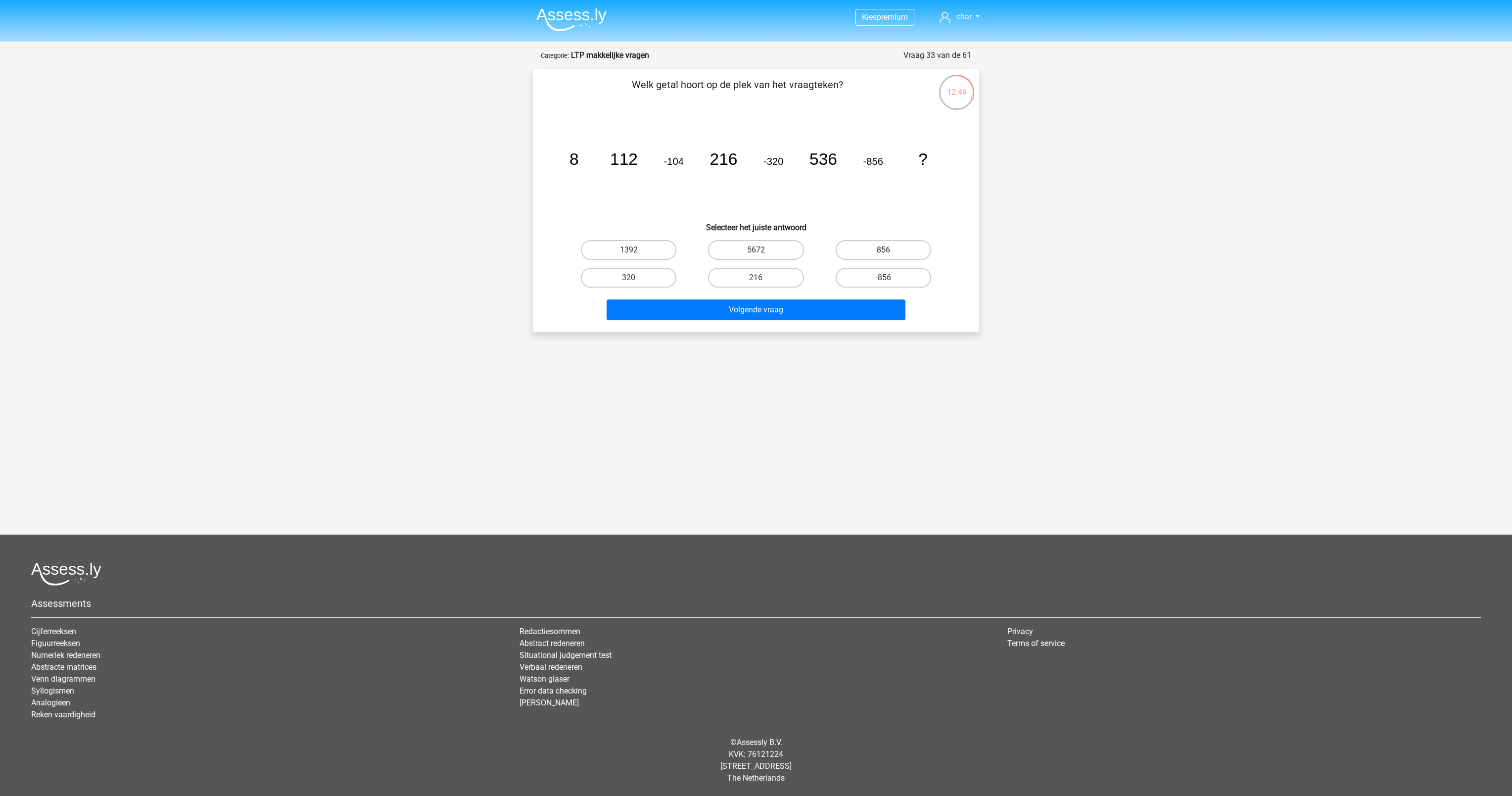
click at [865, 242] on label "856" at bounding box center [883, 250] width 95 height 19
click at [883, 250] on input "856" at bounding box center [886, 253] width 6 height 6
radio input "true"
click at [623, 277] on label "320" at bounding box center [629, 277] width 95 height 19
click at [629, 277] on input "320" at bounding box center [631, 280] width 6 height 6
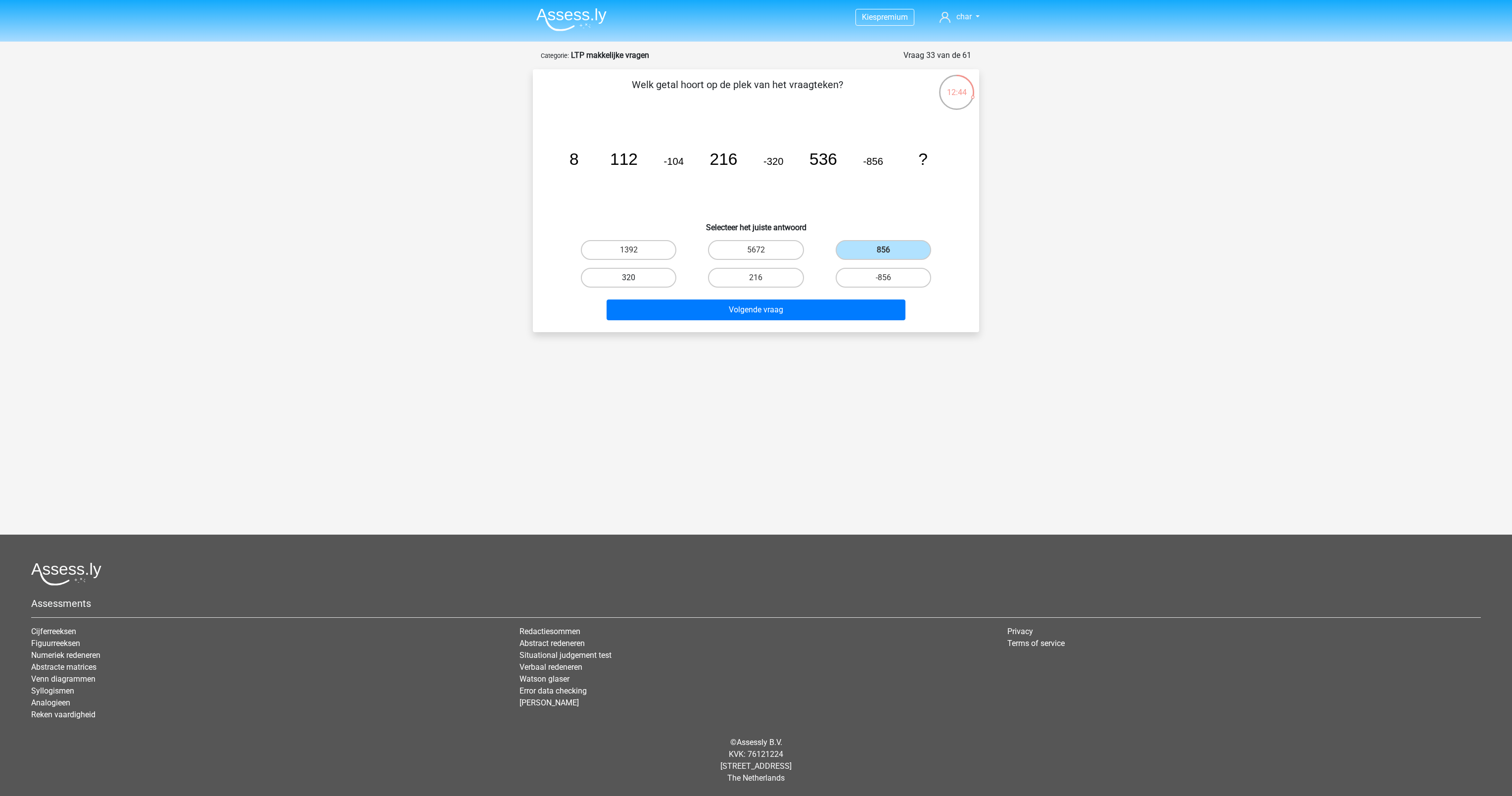
radio input "true"
drag, startPoint x: 709, startPoint y: 326, endPoint x: 719, endPoint y: 310, distance: 18.9
click at [719, 310] on div "Welk getal hoort op de plek van het vraagteken? image/svg+xml 8 112 -104 216 -3…" at bounding box center [756, 201] width 446 height 262
click at [719, 310] on button "Volgende vraag" at bounding box center [756, 310] width 299 height 21
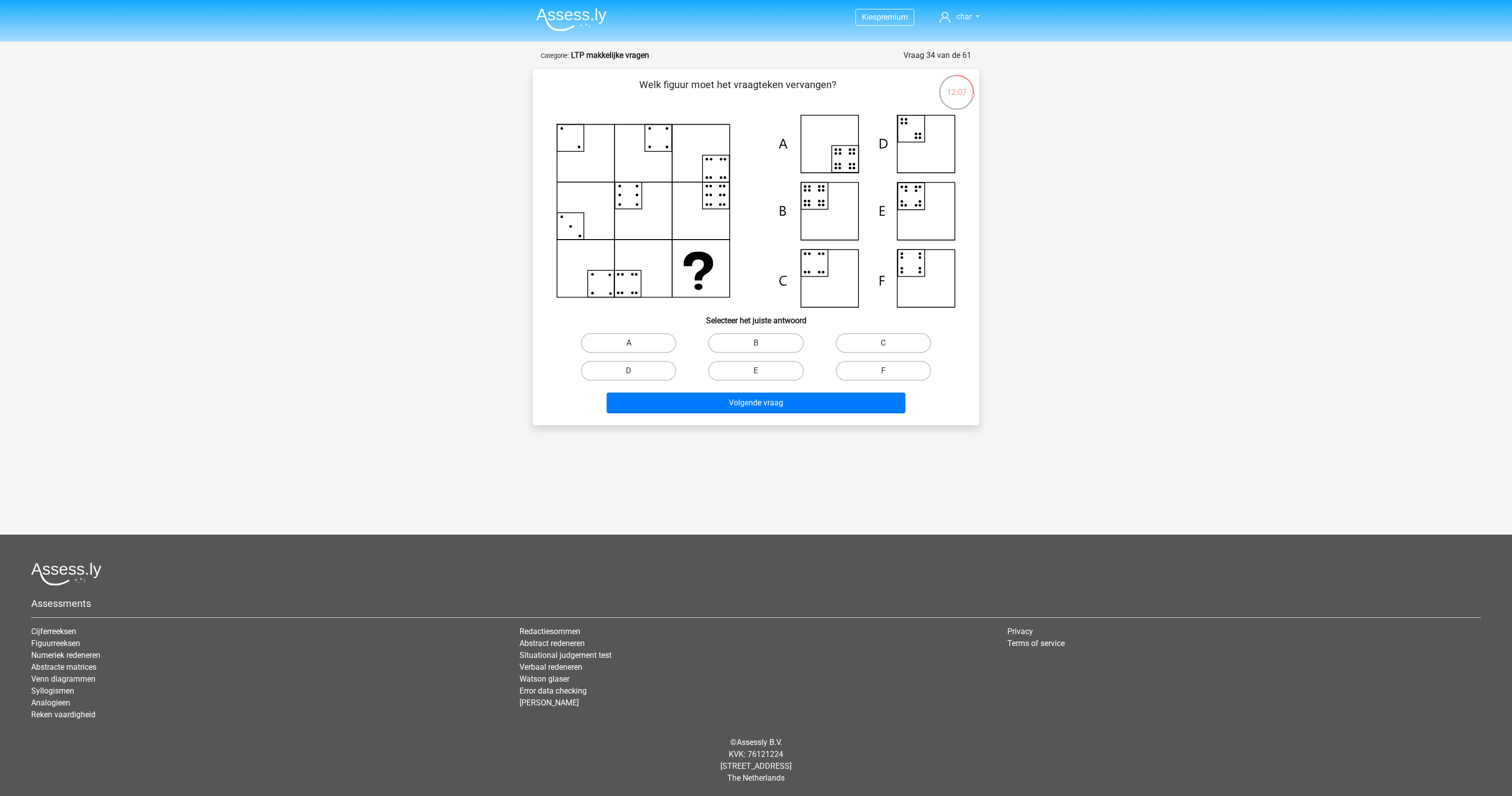
click at [639, 350] on label "A" at bounding box center [629, 343] width 95 height 19
click at [636, 350] on input "A" at bounding box center [631, 345] width 6 height 6
radio input "true"
click at [712, 404] on button "Volgende vraag" at bounding box center [756, 403] width 299 height 21
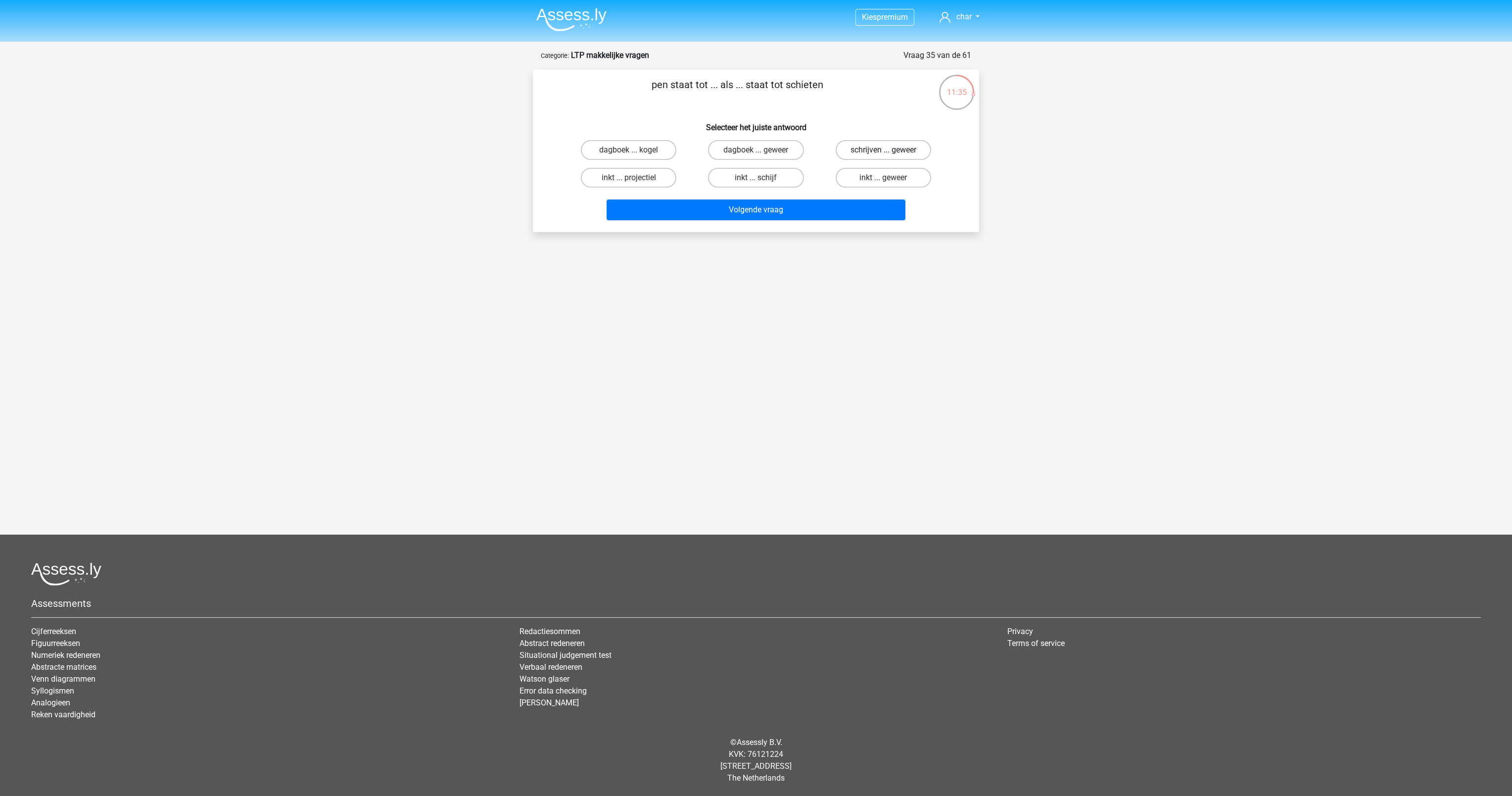
click at [911, 144] on label "schrijven ... geweer" at bounding box center [883, 150] width 95 height 19
click at [889, 150] on input "schrijven ... geweer" at bounding box center [886, 152] width 6 height 6
radio input "true"
click at [786, 209] on button "Volgende vraag" at bounding box center [756, 210] width 299 height 21
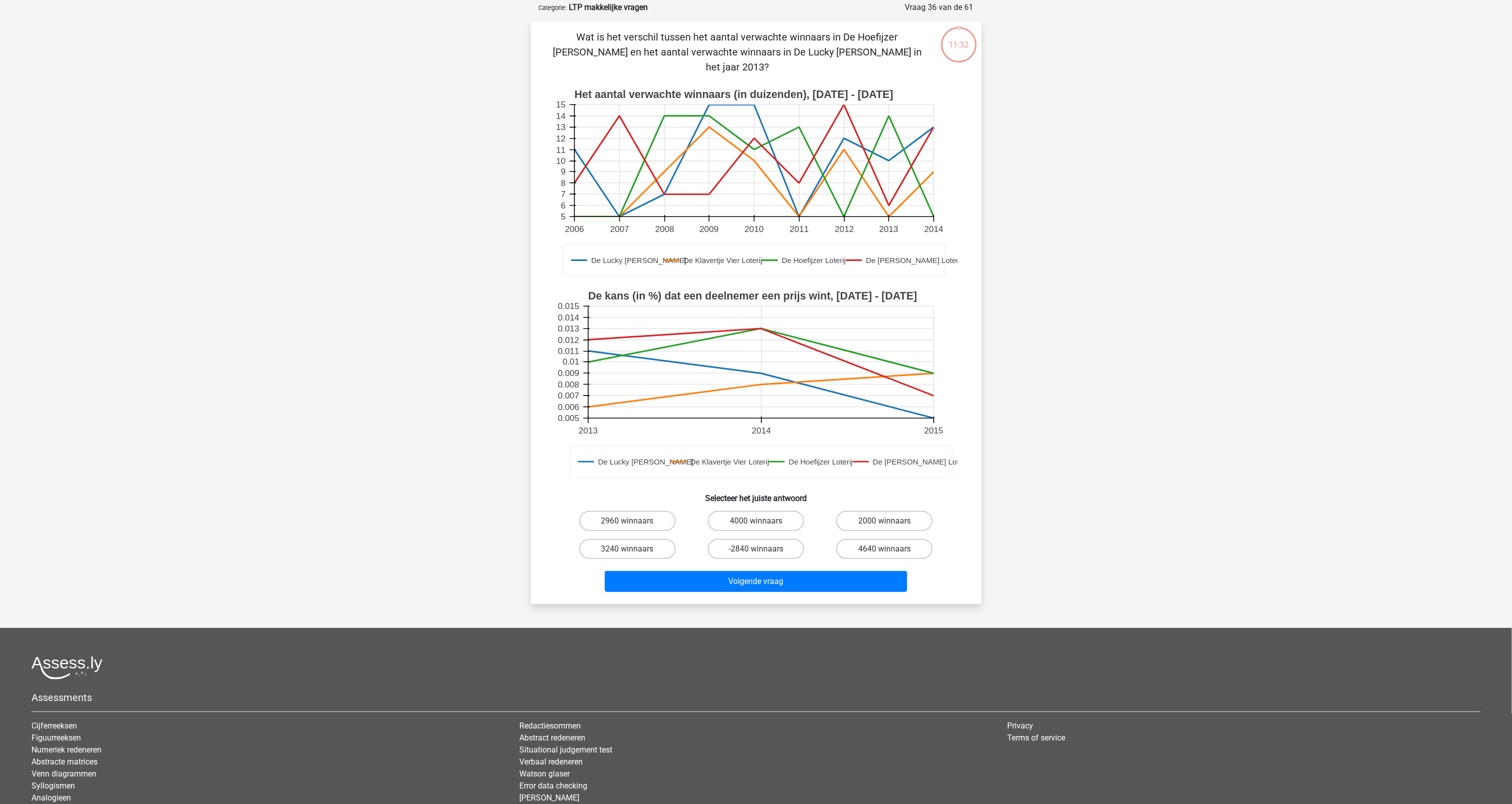
scroll to position [50, 0]
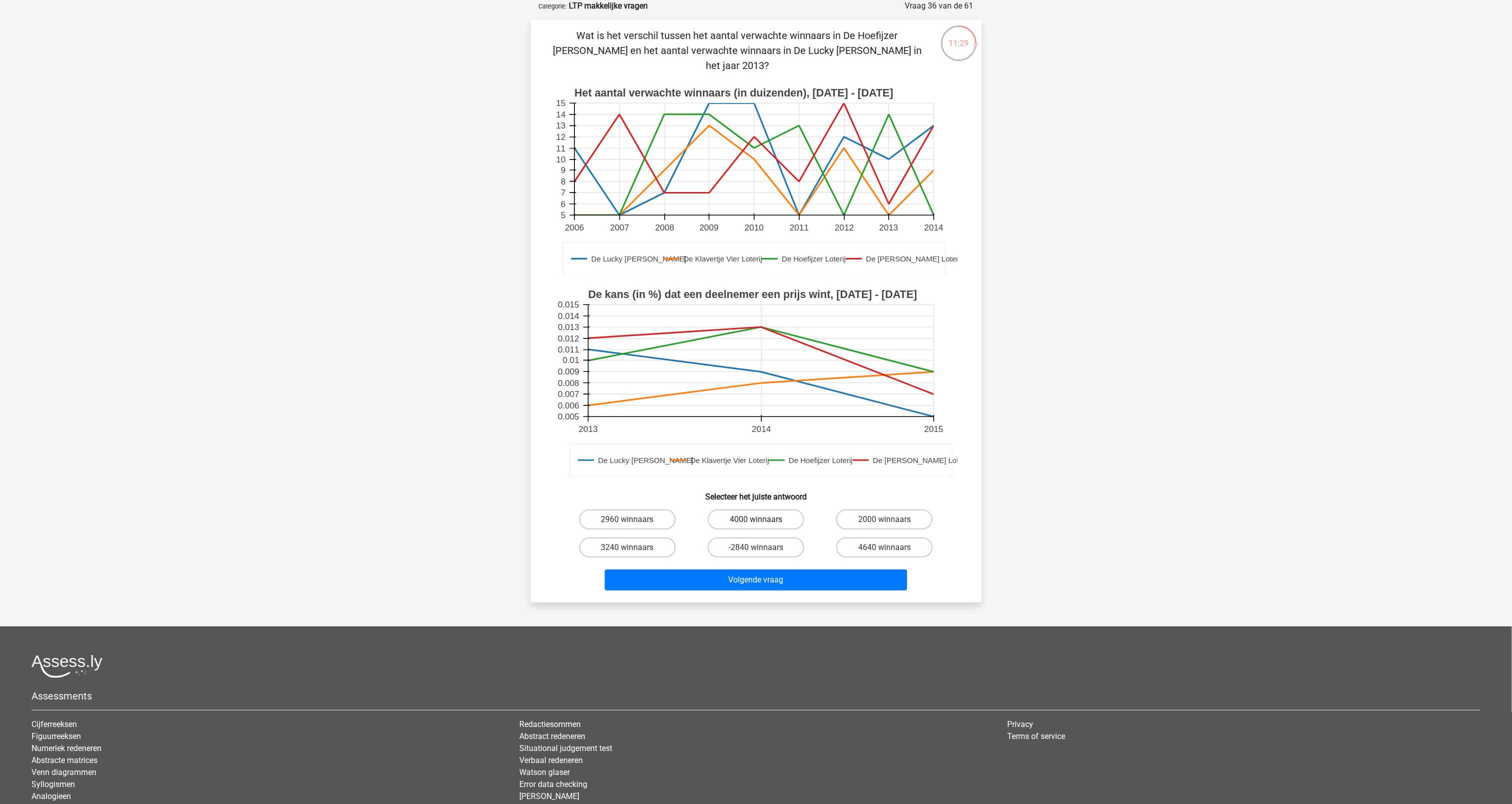
click at [753, 510] on label "4000 winnaars" at bounding box center [756, 519] width 96 height 20
click at [756, 519] on input "4000 winnaars" at bounding box center [759, 522] width 6 height 6
radio input "true"
click at [768, 569] on button "Volgende vraag" at bounding box center [756, 580] width 302 height 21
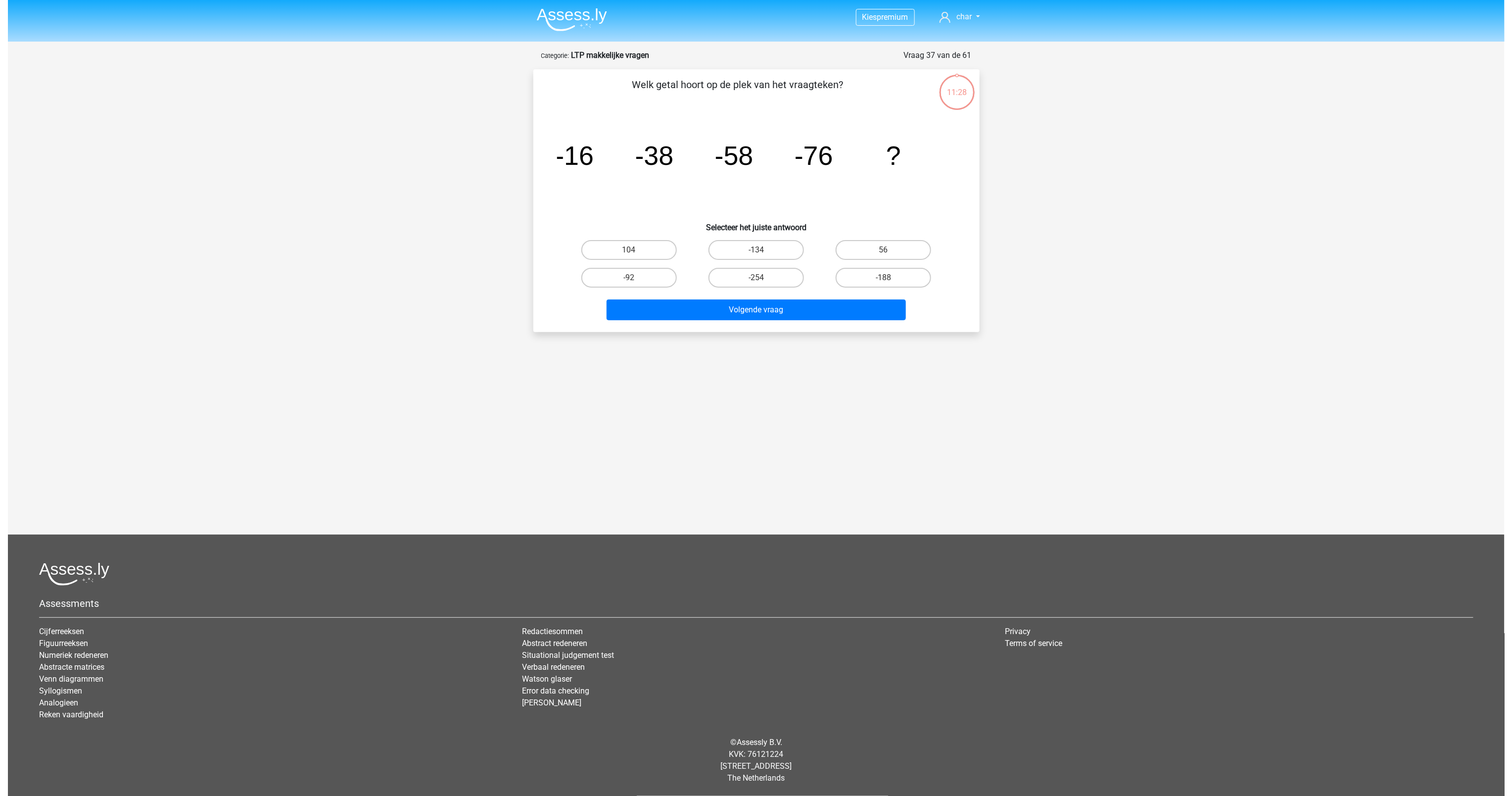
scroll to position [0, 0]
click at [903, 247] on label "56" at bounding box center [883, 250] width 95 height 19
click at [889, 250] on input "56" at bounding box center [886, 253] width 6 height 6
radio input "true"
click at [721, 254] on label "-134" at bounding box center [756, 250] width 95 height 19
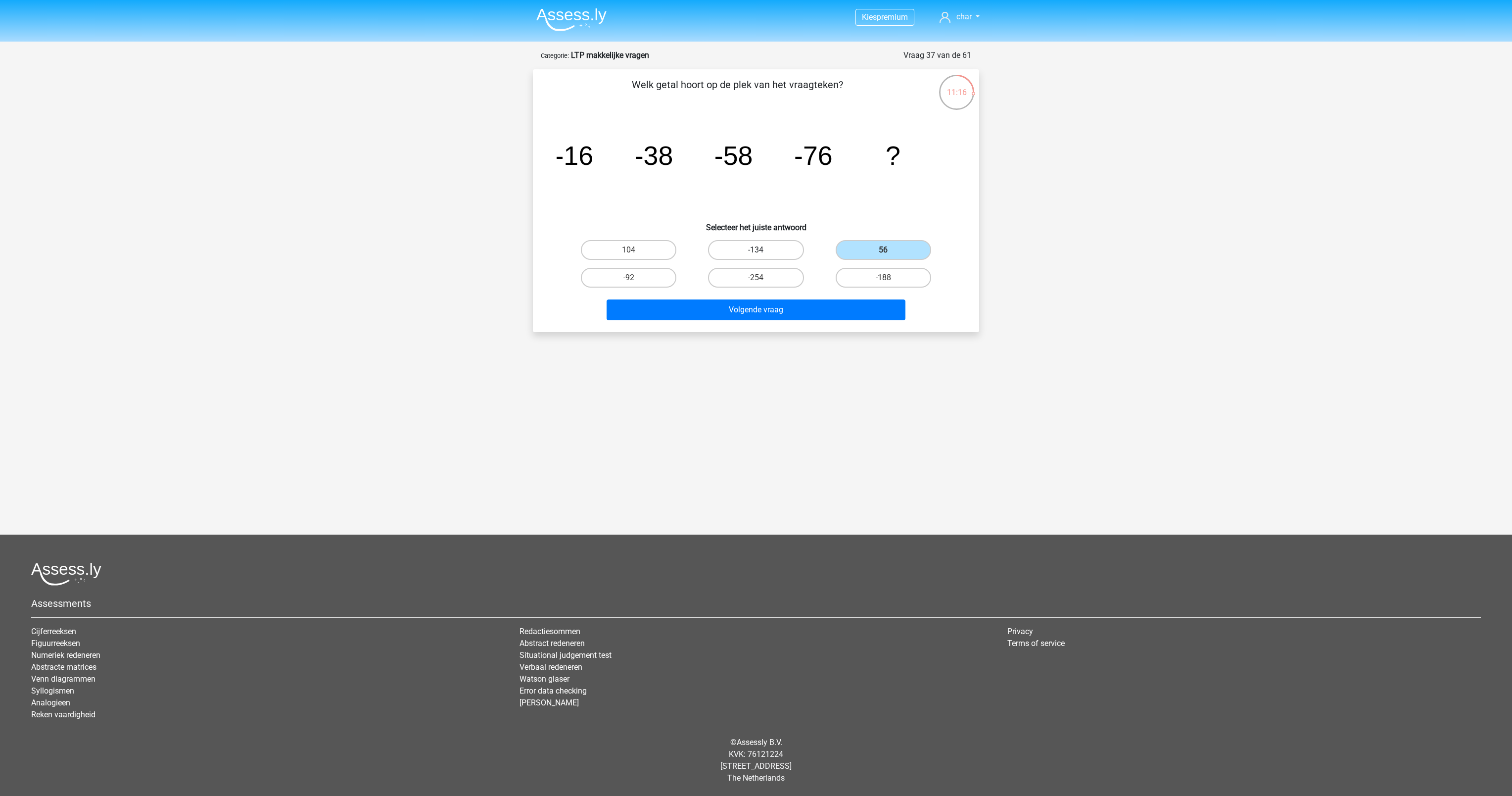
click at [756, 254] on input "-134" at bounding box center [759, 253] width 6 height 6
radio input "true"
click at [738, 306] on button "Volgende vraag" at bounding box center [756, 310] width 299 height 21
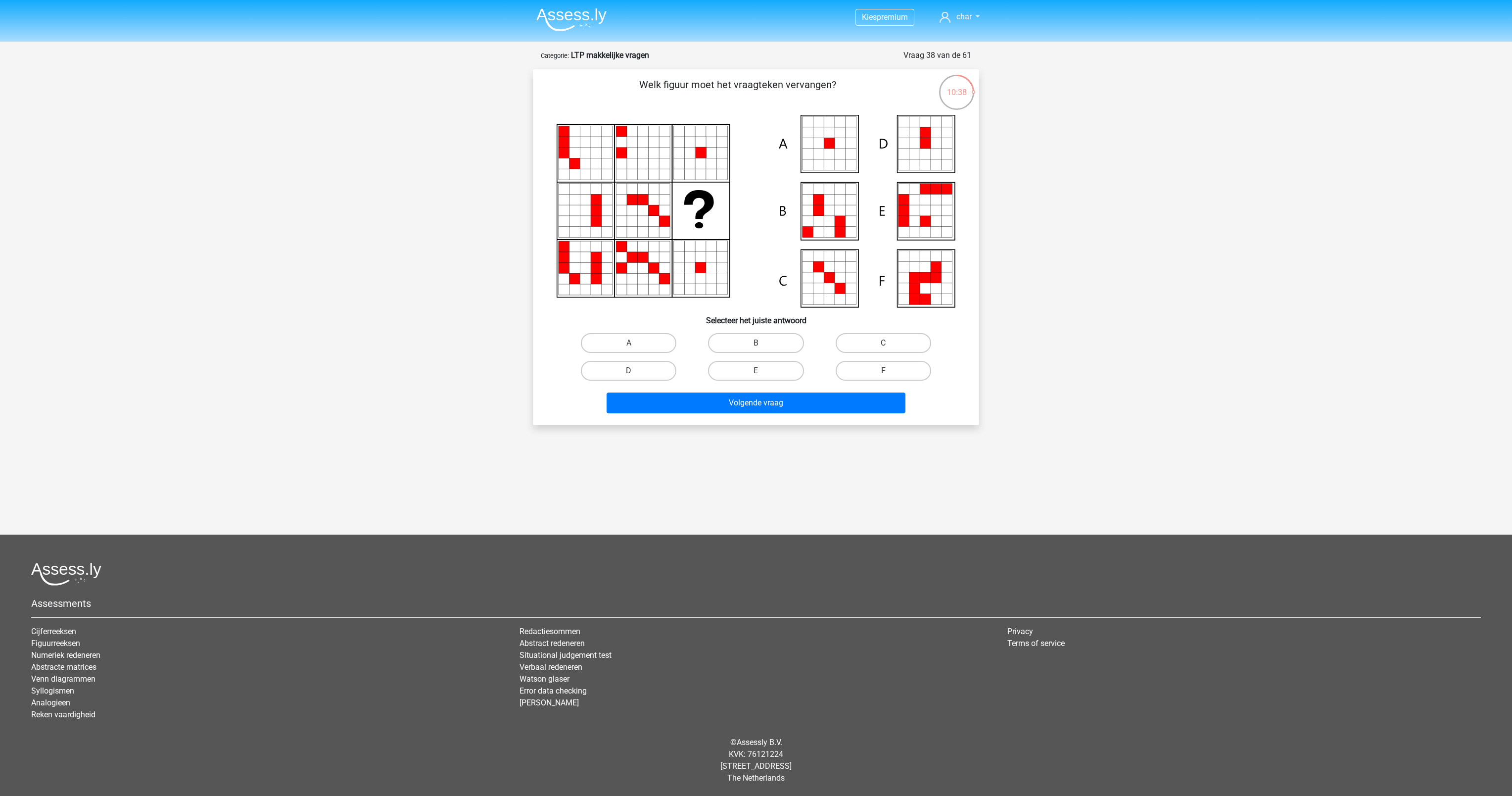
click at [915, 205] on icon at bounding box center [915, 210] width 11 height 11
click at [766, 368] on label "E" at bounding box center [756, 371] width 95 height 19
click at [763, 371] on input "E" at bounding box center [759, 373] width 6 height 6
radio input "true"
click at [757, 404] on button "Volgende vraag" at bounding box center [756, 403] width 299 height 21
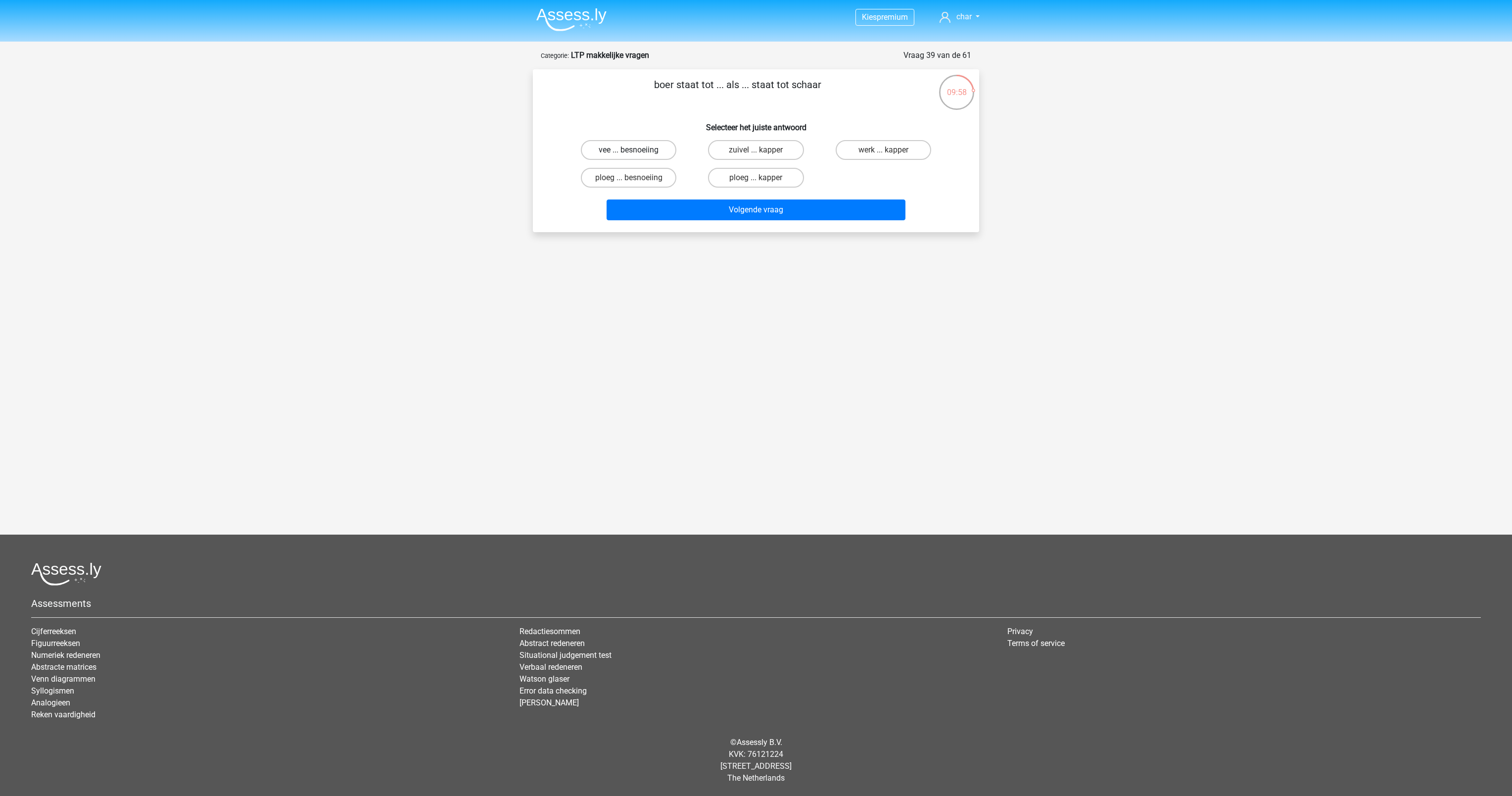
click at [626, 151] on label "vee ... besnoeiing" at bounding box center [629, 150] width 95 height 19
click at [629, 151] on input "vee ... besnoeiing" at bounding box center [631, 152] width 6 height 6
radio input "true"
click at [720, 219] on button "Volgende vraag" at bounding box center [756, 210] width 299 height 21
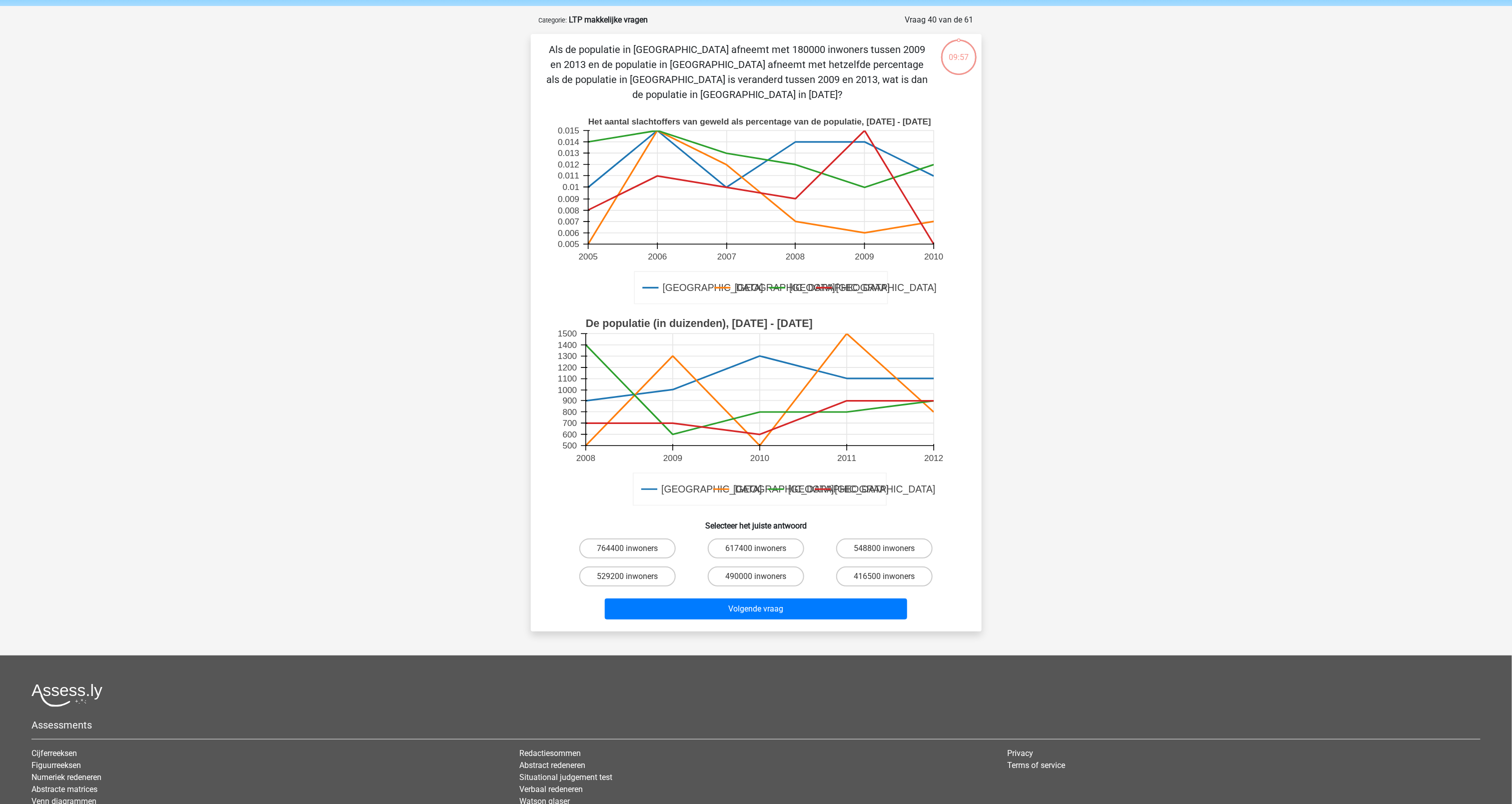
scroll to position [50, 0]
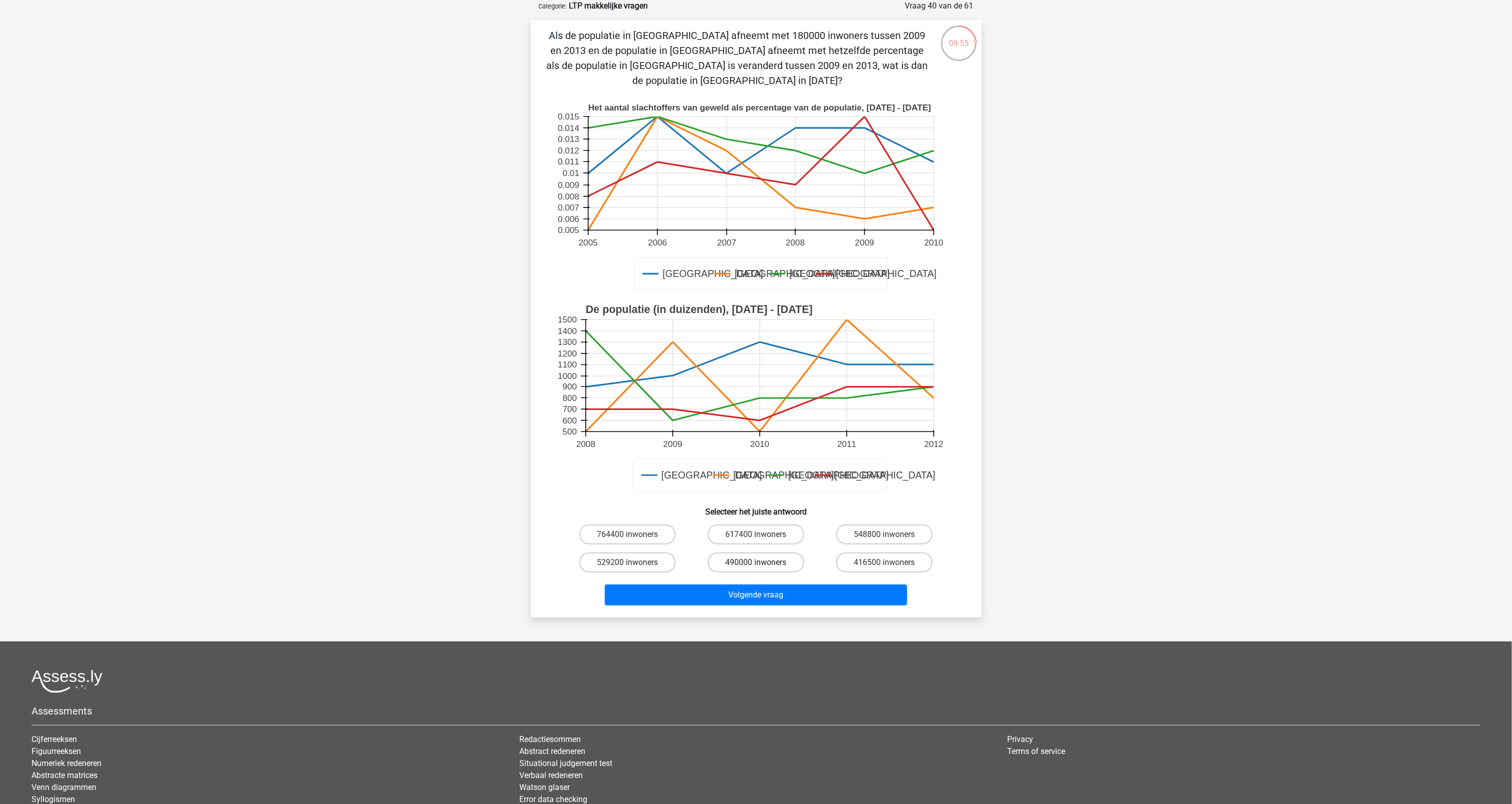
click at [780, 552] on label "490000 inwoners" at bounding box center [756, 562] width 96 height 20
click at [762, 562] on input "490000 inwoners" at bounding box center [759, 565] width 6 height 6
radio input "true"
click at [791, 584] on button "Volgende vraag" at bounding box center [756, 595] width 302 height 21
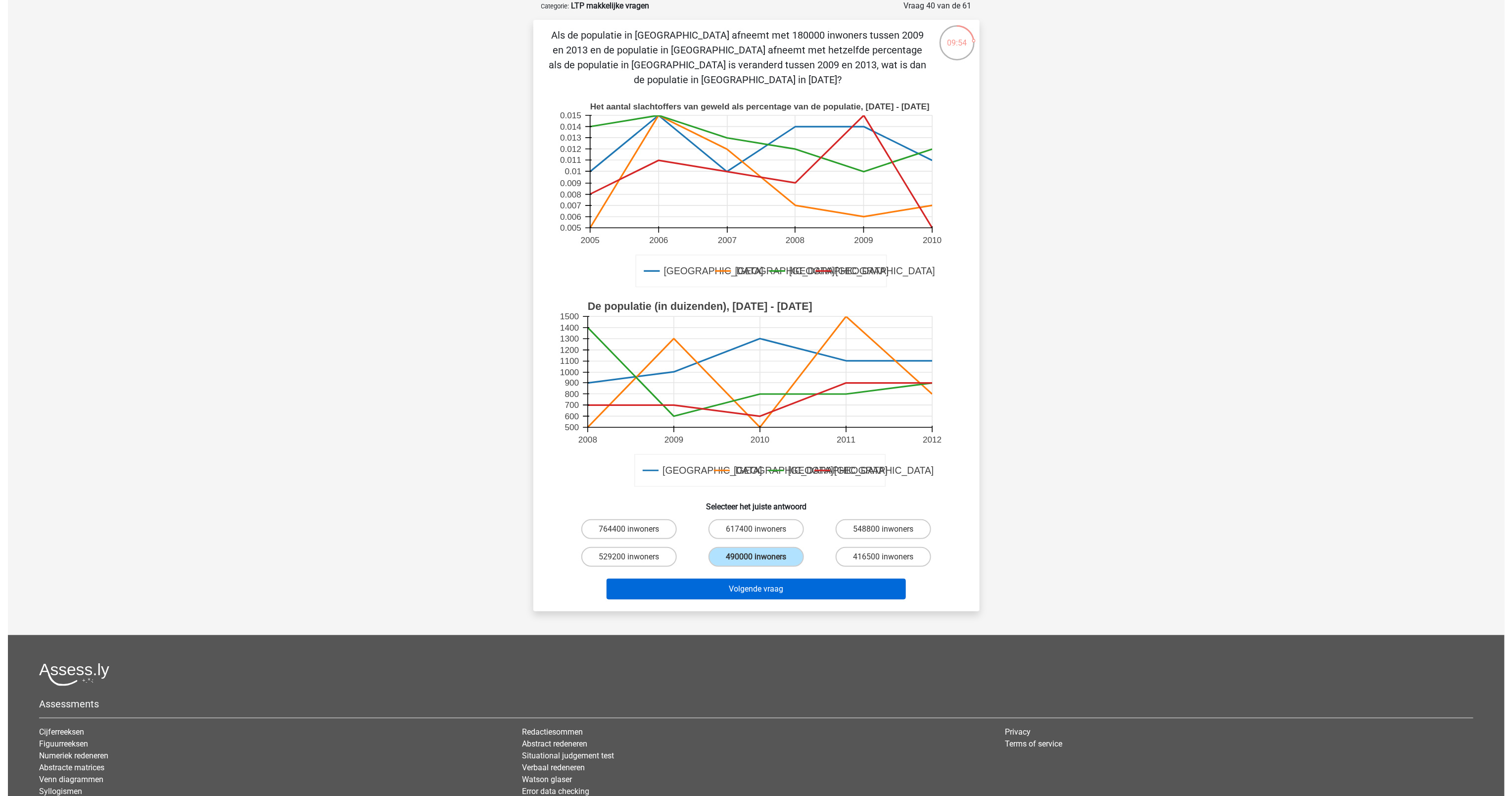
scroll to position [0, 0]
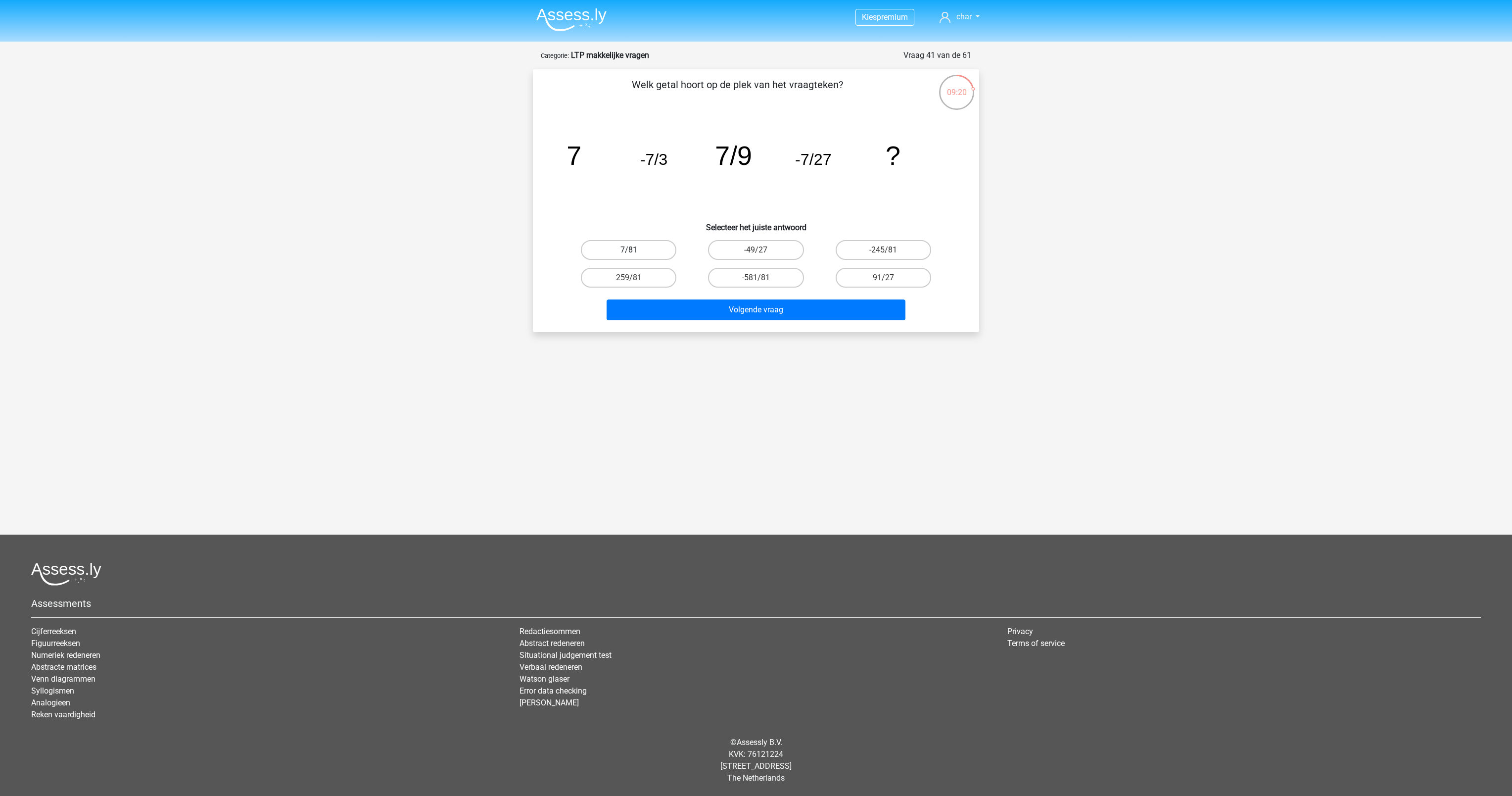
click at [659, 250] on label "7/81" at bounding box center [629, 250] width 95 height 19
click at [636, 250] on input "7/81" at bounding box center [631, 253] width 6 height 6
radio input "true"
click at [719, 311] on button "Volgende vraag" at bounding box center [756, 310] width 299 height 21
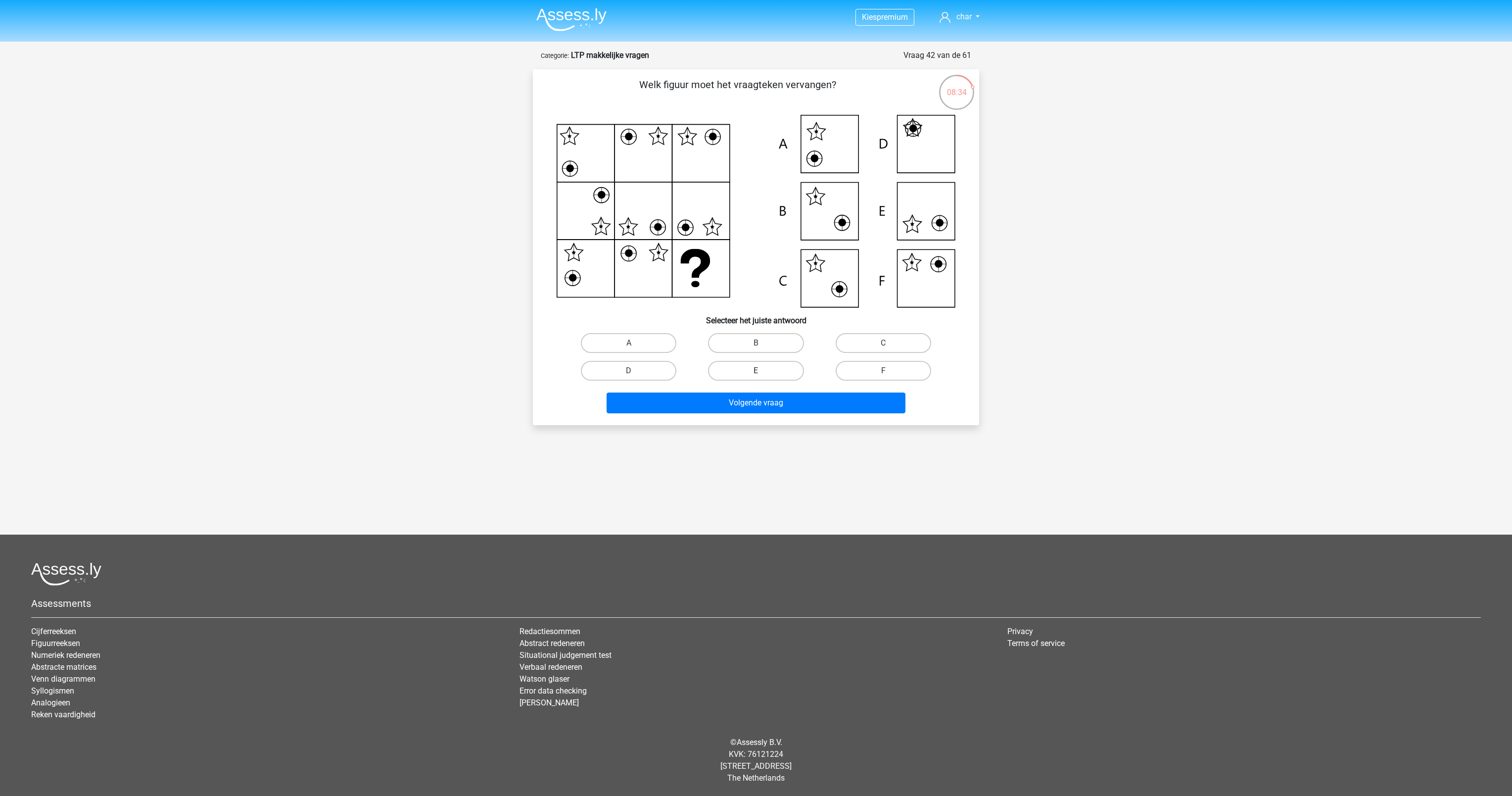
click at [782, 362] on label "E" at bounding box center [756, 371] width 95 height 19
click at [763, 371] on input "E" at bounding box center [759, 373] width 6 height 6
radio input "true"
click at [802, 407] on button "Volgende vraag" at bounding box center [756, 403] width 299 height 21
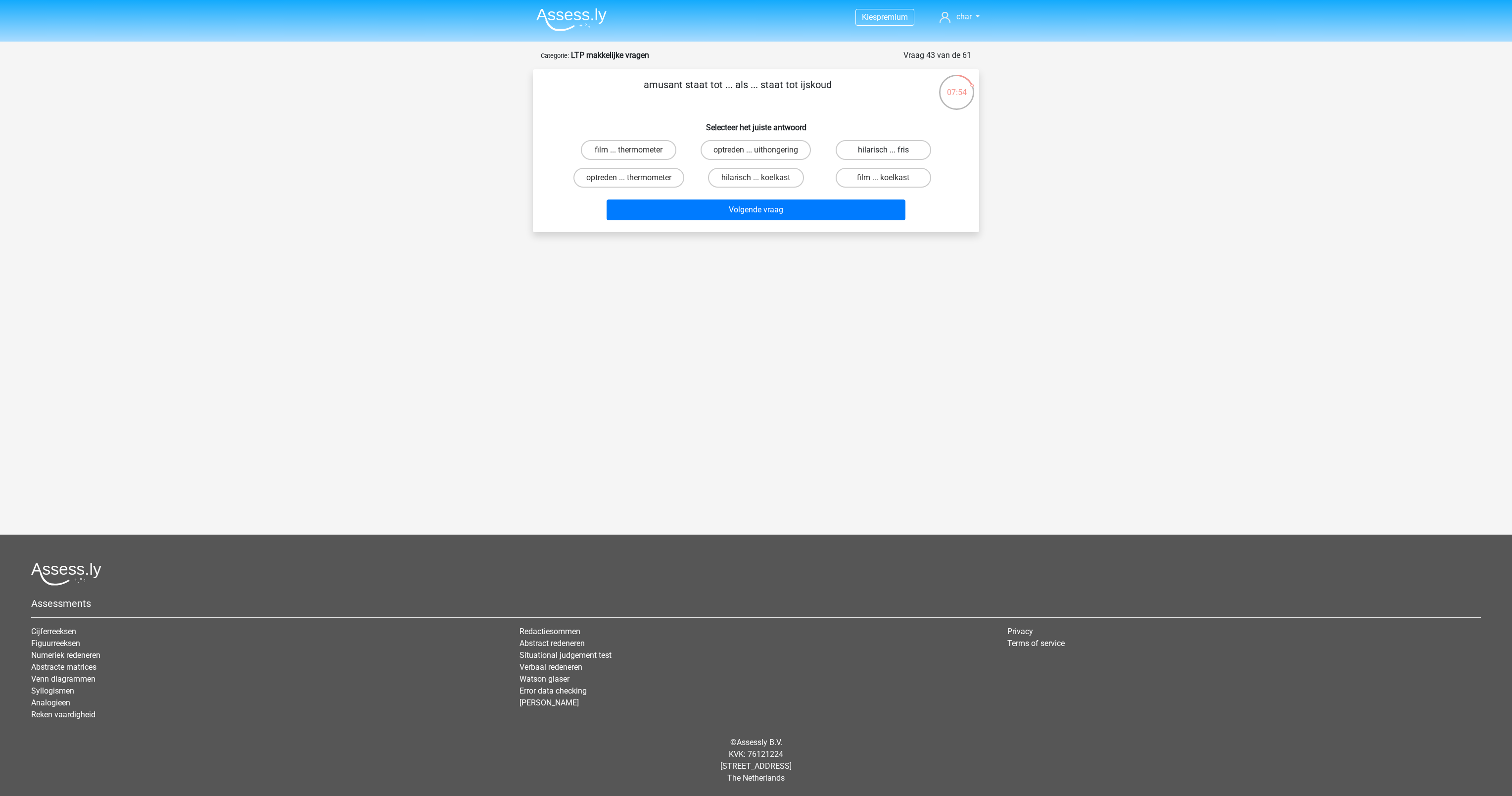
click at [896, 146] on label "hilarisch ... fris" at bounding box center [883, 150] width 95 height 19
click at [889, 150] on input "hilarisch ... fris" at bounding box center [886, 152] width 6 height 6
radio input "true"
click at [806, 203] on button "Volgende vraag" at bounding box center [756, 210] width 299 height 21
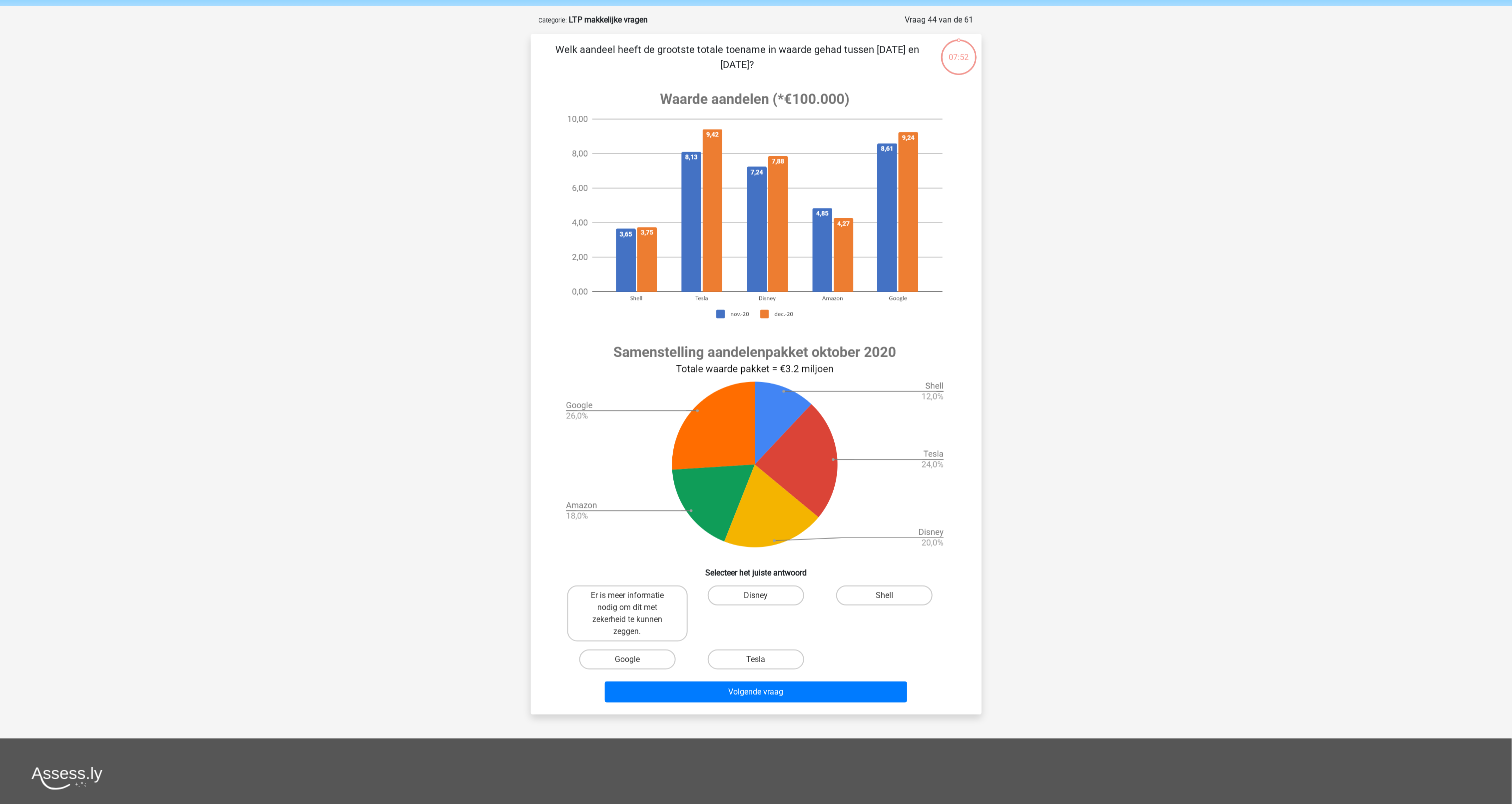
scroll to position [50, 0]
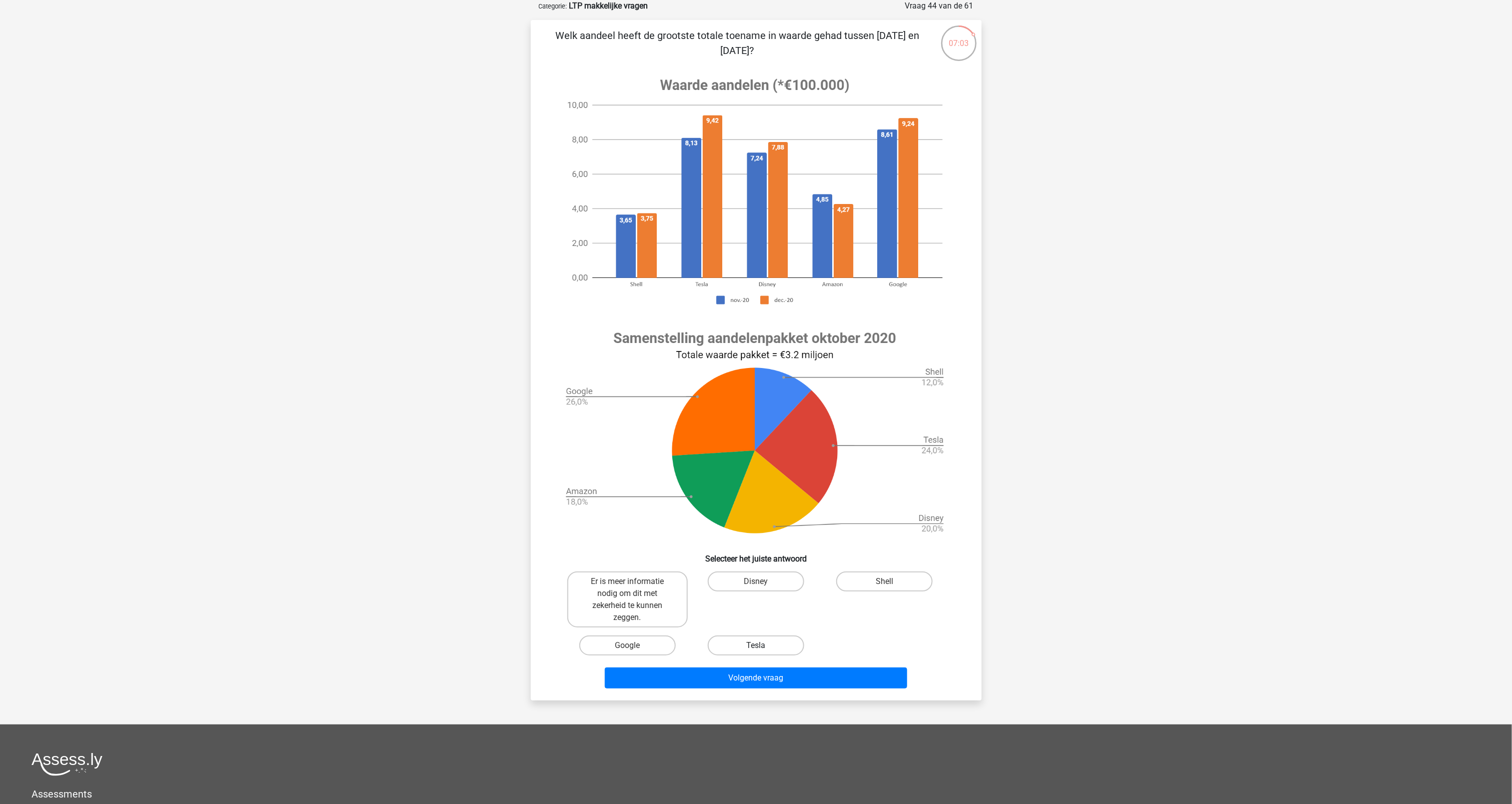
click at [737, 643] on label "Tesla" at bounding box center [756, 645] width 96 height 20
click at [756, 645] on input "Tesla" at bounding box center [759, 647] width 6 height 6
radio input "true"
click at [721, 676] on button "Volgende vraag" at bounding box center [756, 678] width 302 height 21
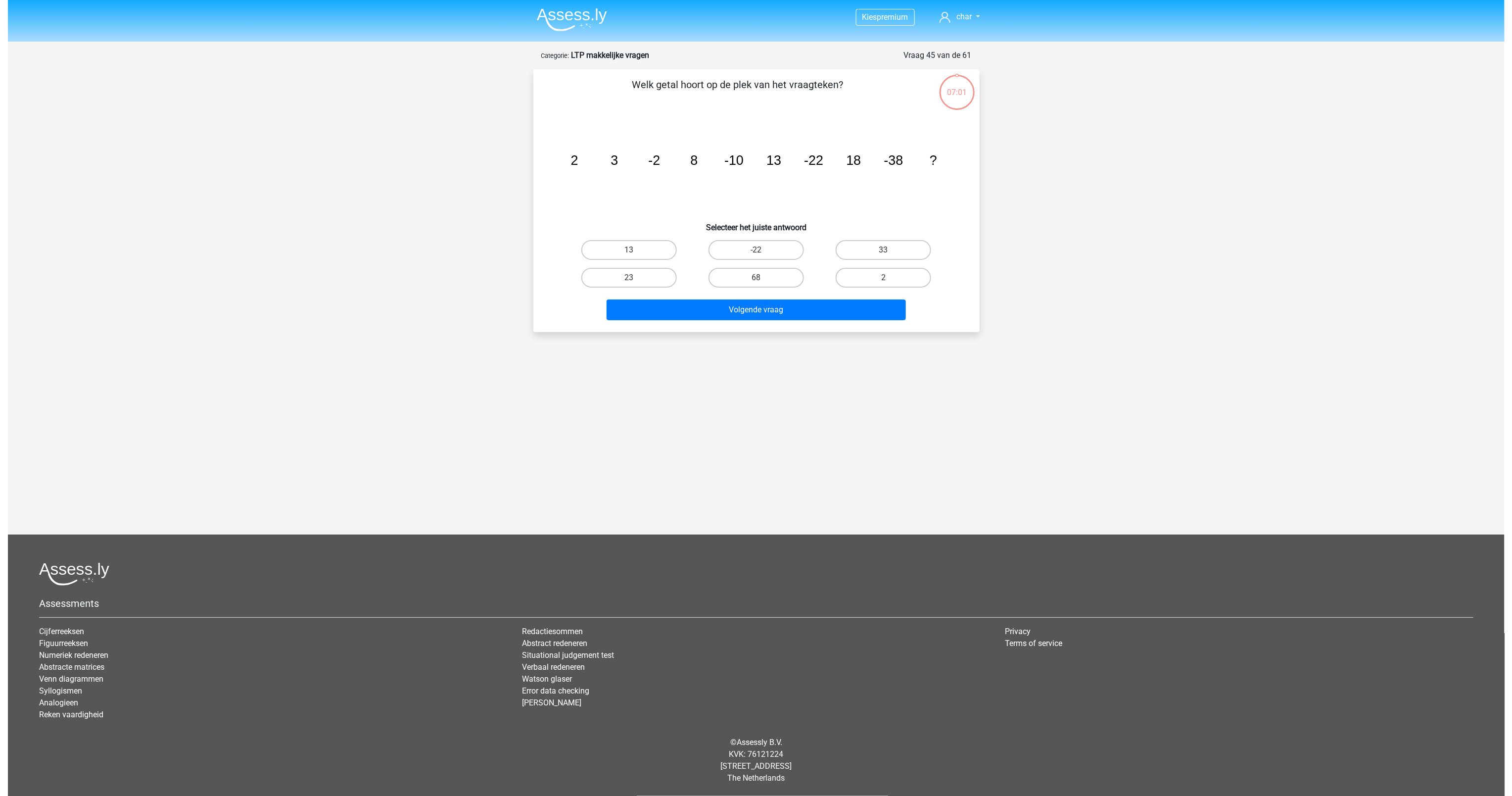
scroll to position [0, 0]
click at [614, 245] on label "13" at bounding box center [629, 250] width 95 height 19
click at [629, 250] on input "13" at bounding box center [631, 253] width 6 height 6
radio input "true"
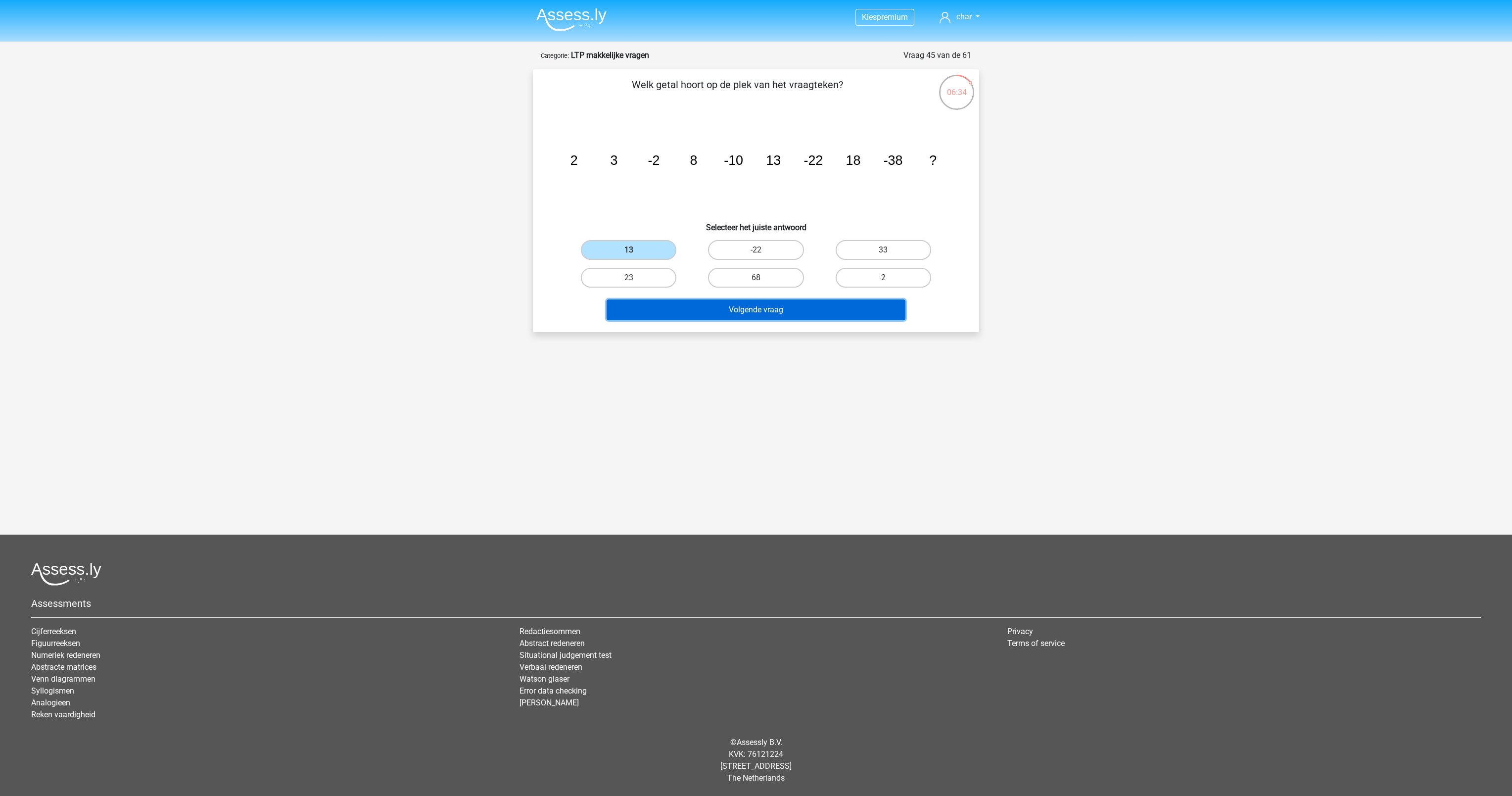
click at [694, 312] on button "Volgende vraag" at bounding box center [756, 310] width 299 height 21
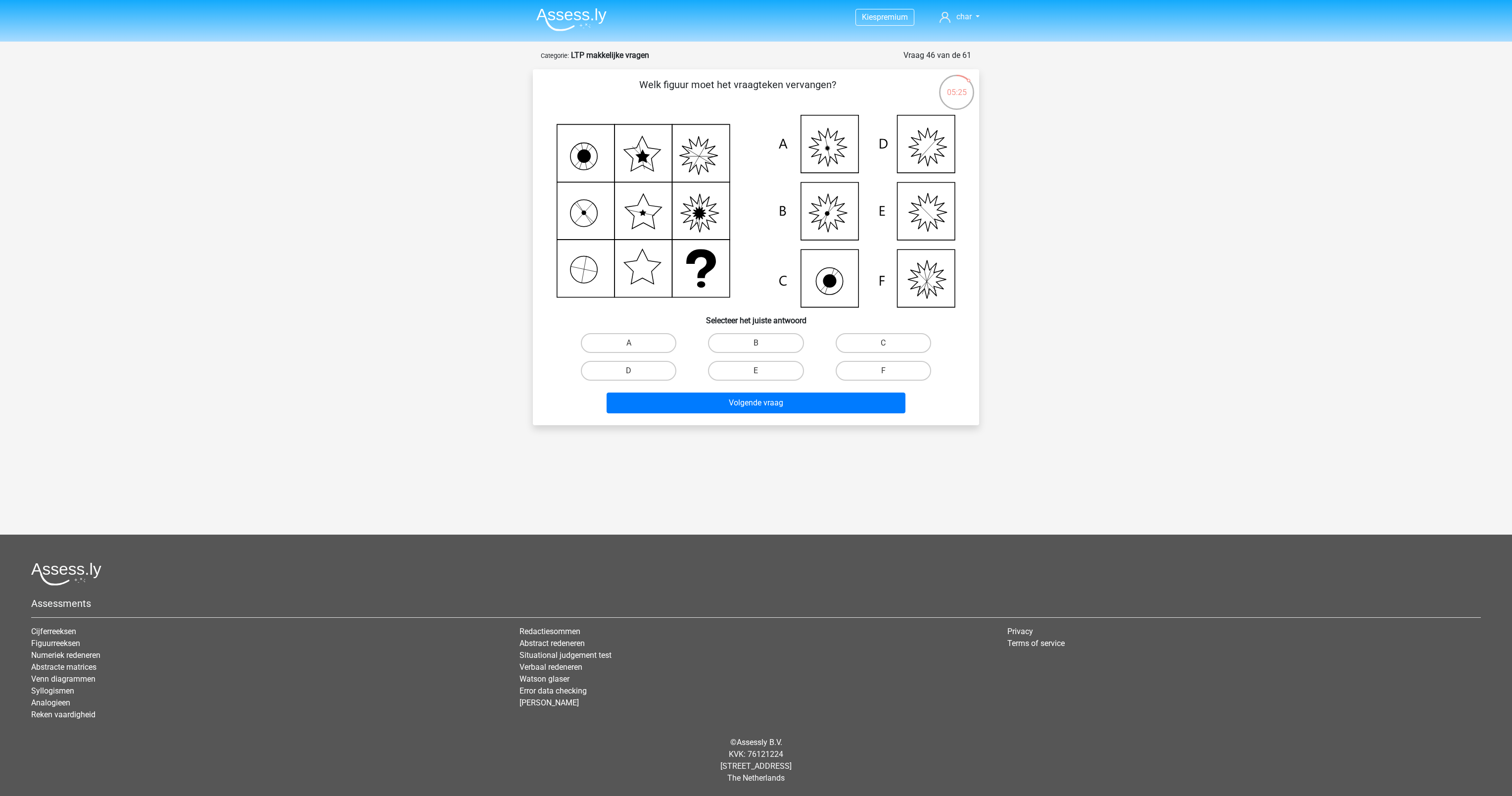
click at [810, 201] on icon at bounding box center [756, 210] width 399 height 193
click at [737, 335] on label "B" at bounding box center [756, 343] width 95 height 19
click at [756, 343] on input "B" at bounding box center [759, 345] width 6 height 6
radio input "true"
click at [714, 401] on button "Volgende vraag" at bounding box center [756, 403] width 299 height 21
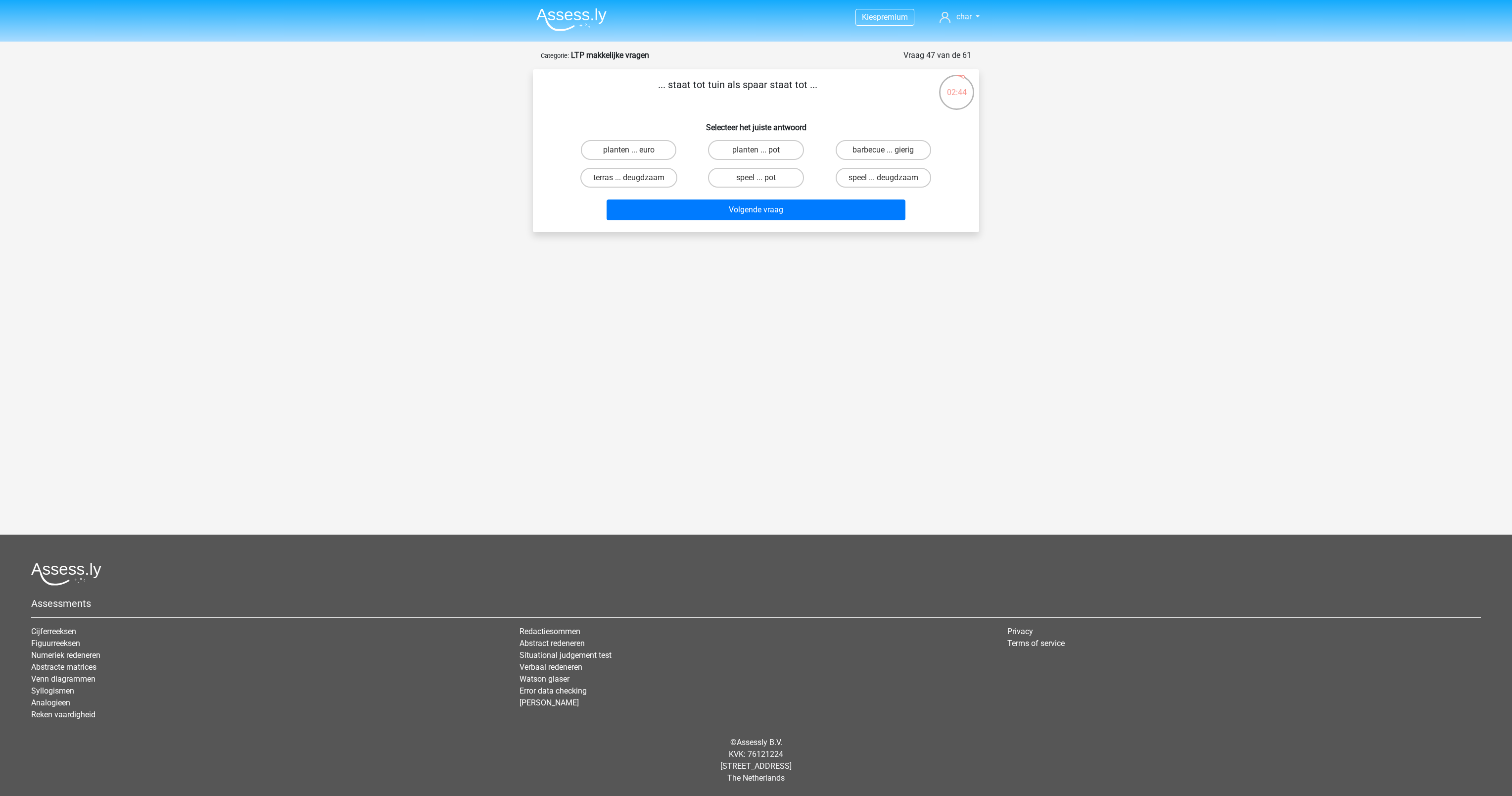
click at [631, 154] on input "planten ... euro" at bounding box center [631, 152] width 6 height 6
radio input "true"
click at [692, 217] on button "Volgende vraag" at bounding box center [756, 210] width 299 height 21
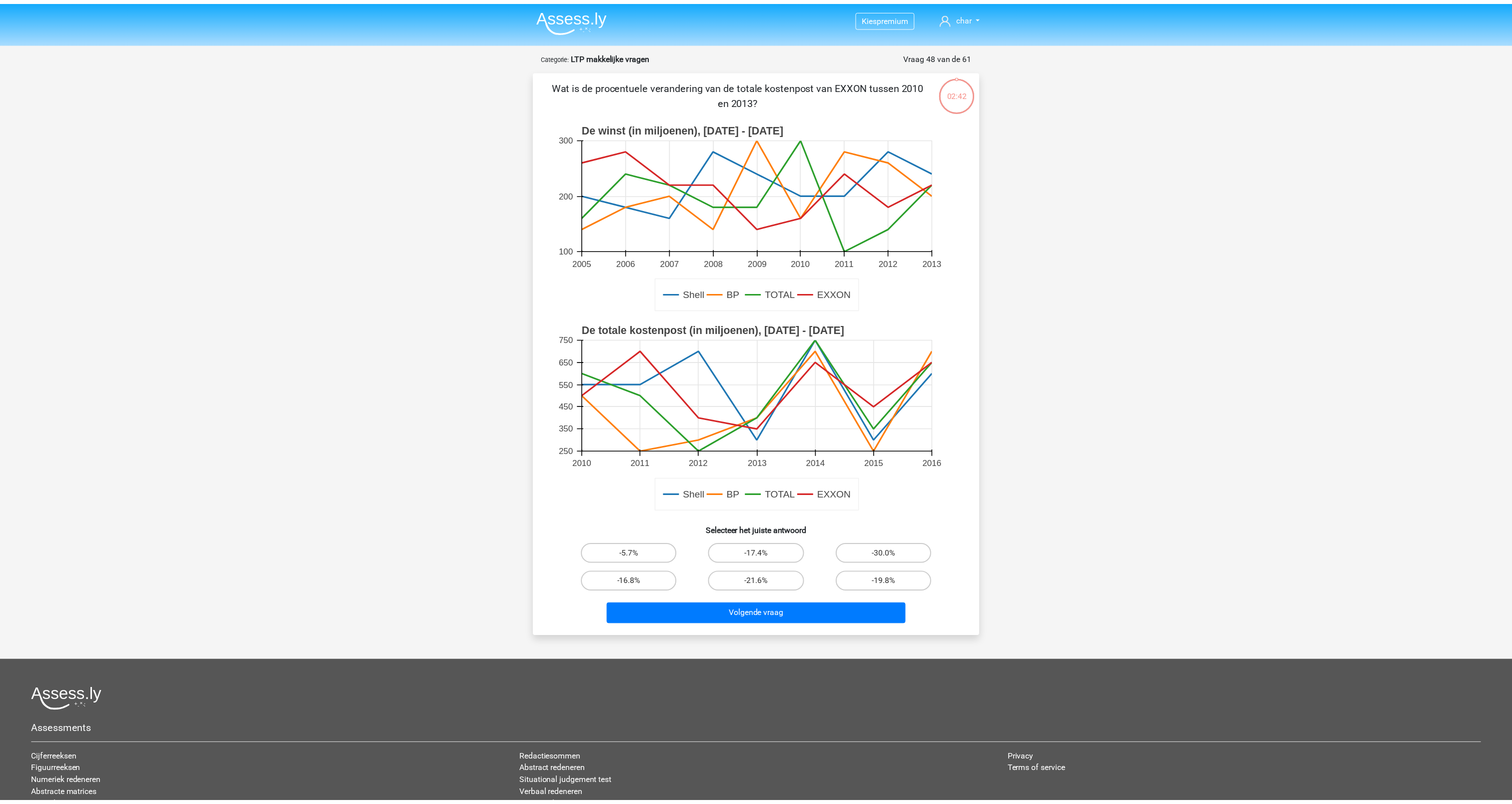
scroll to position [50, 0]
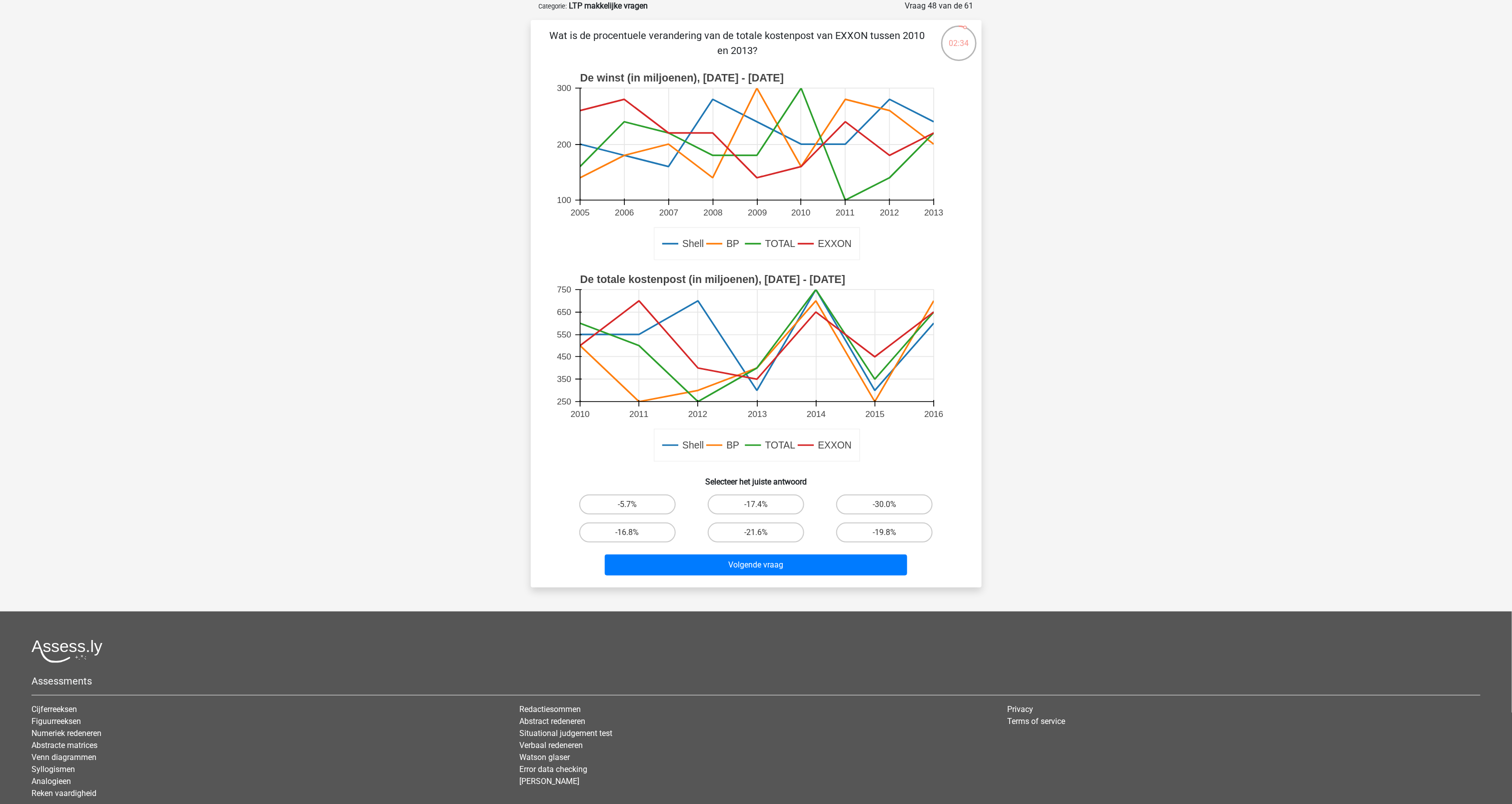
click at [870, 655] on div at bounding box center [755, 651] width 1449 height 23
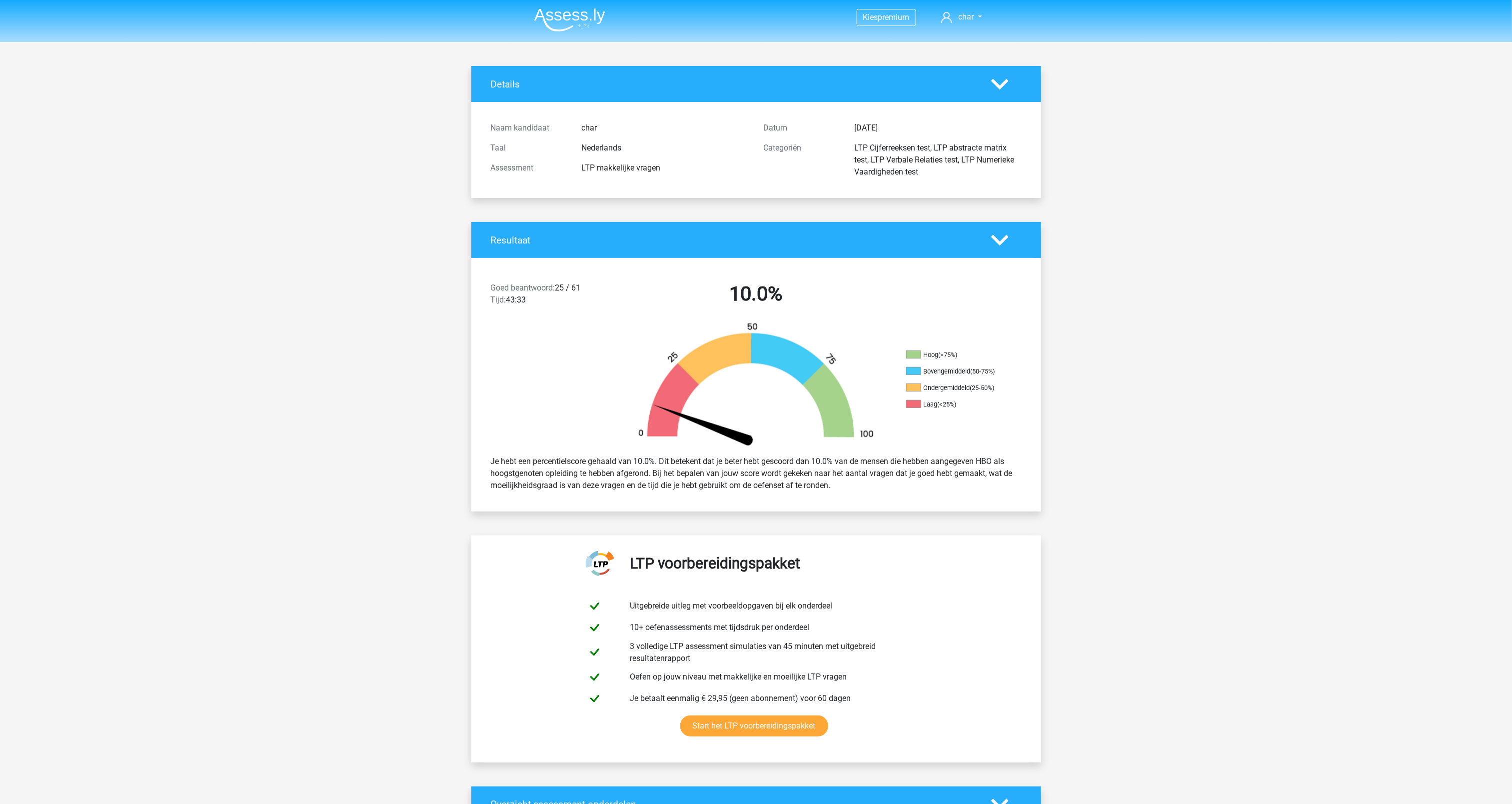
scroll to position [703, 0]
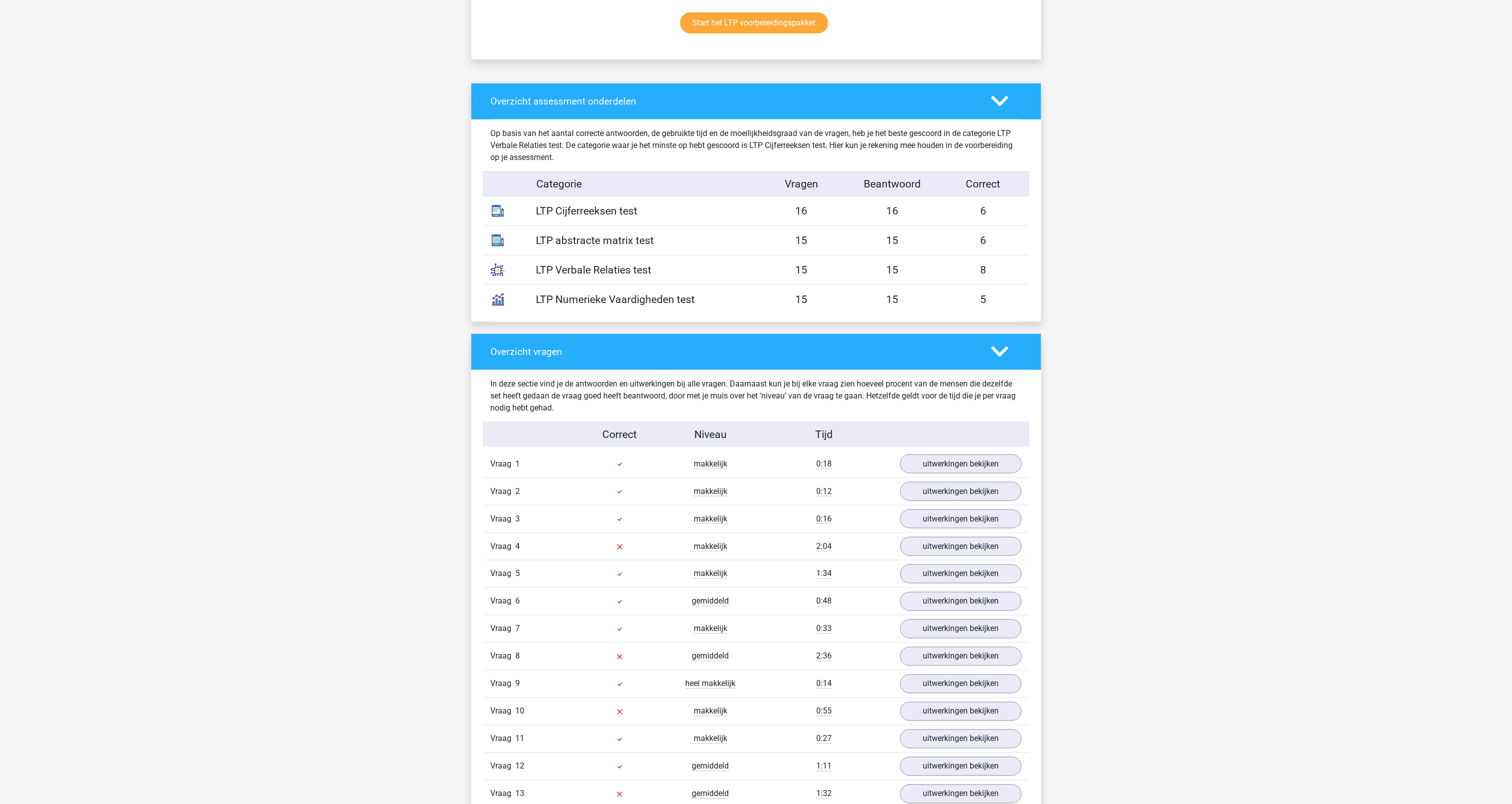
click at [496, 276] on img at bounding box center [498, 269] width 25 height 25
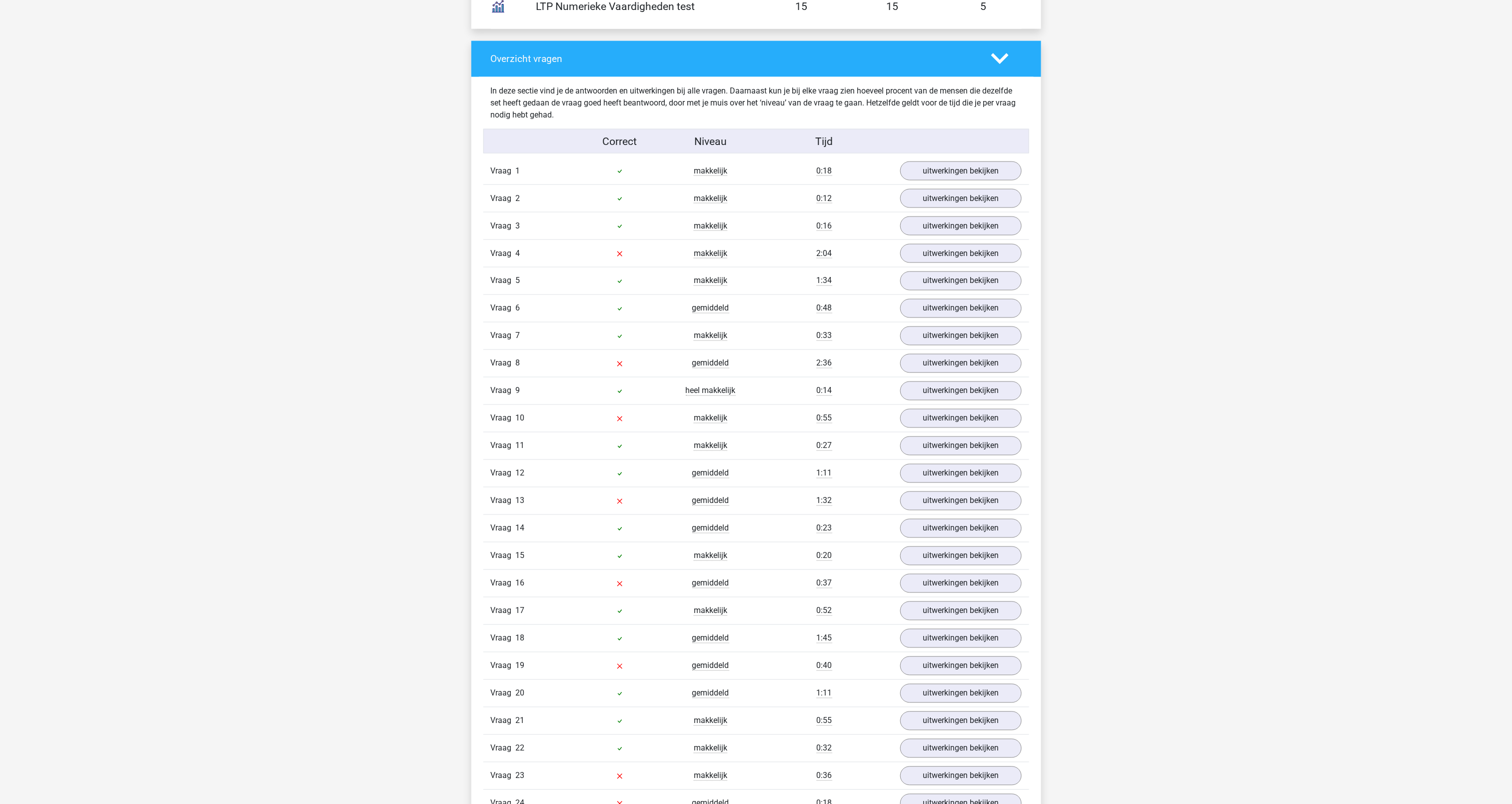
scroll to position [1699, 0]
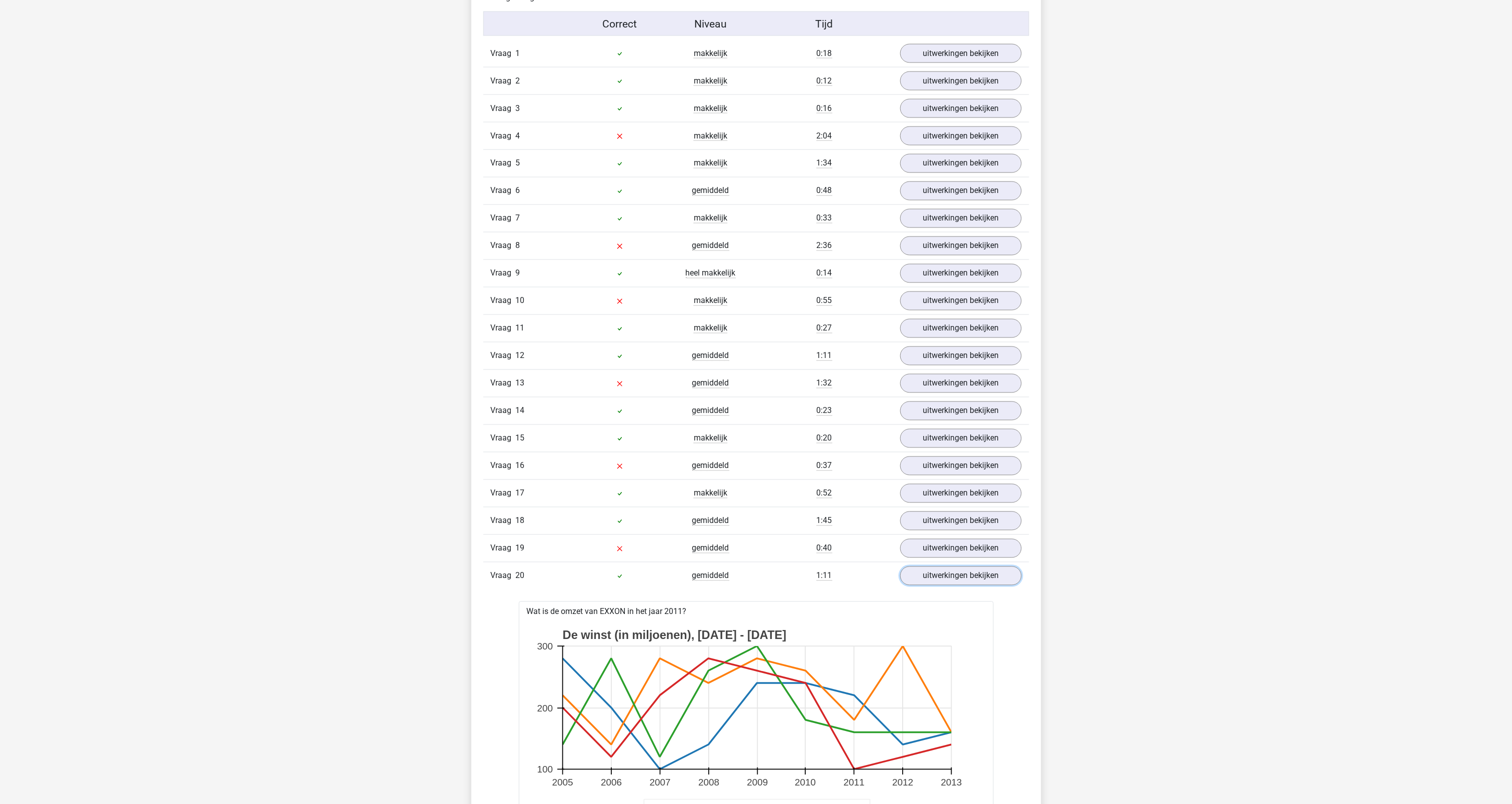
scroll to position [1092, 0]
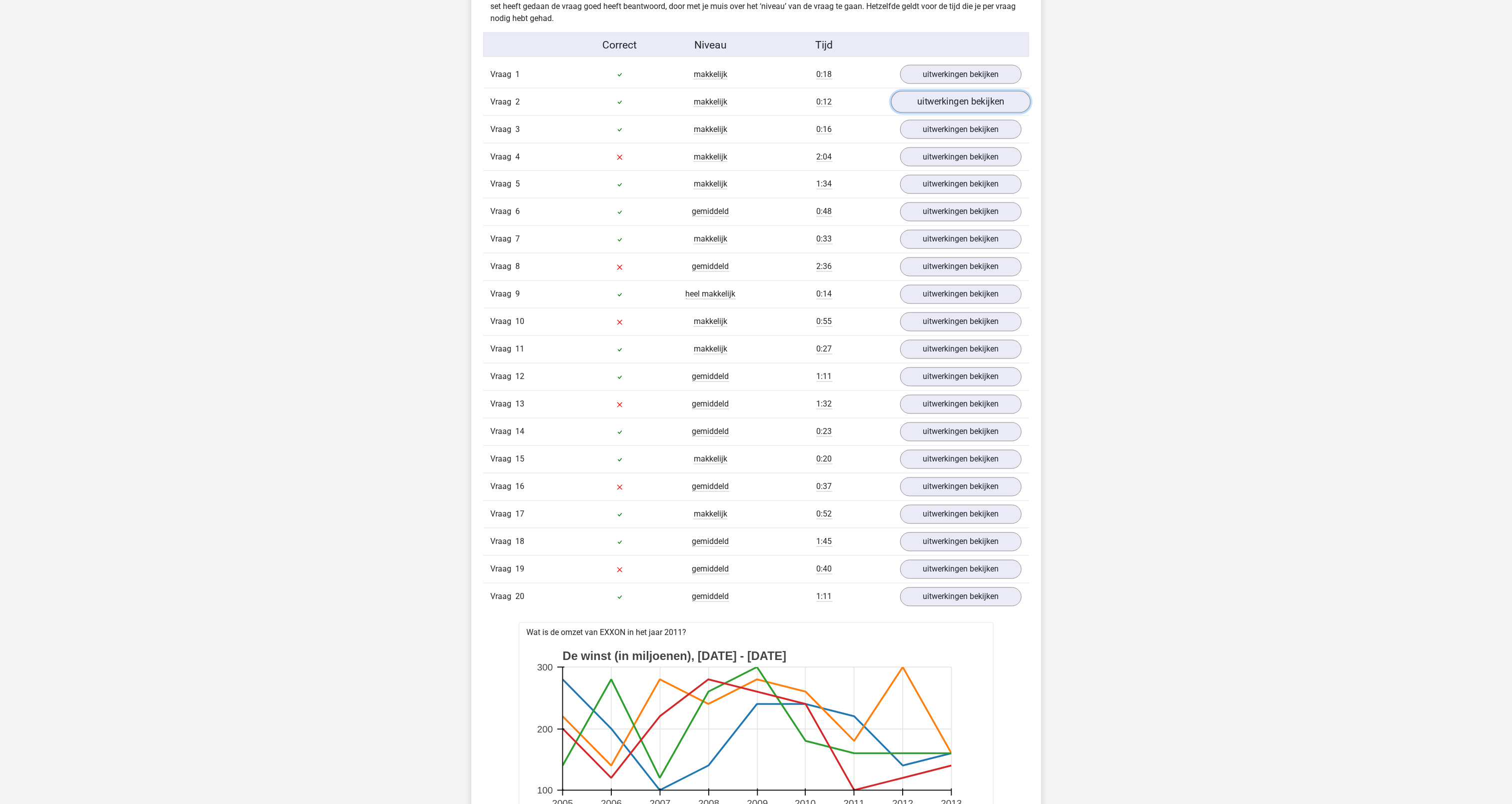
click at [933, 106] on link "uitwerkingen bekijken" at bounding box center [960, 101] width 140 height 22
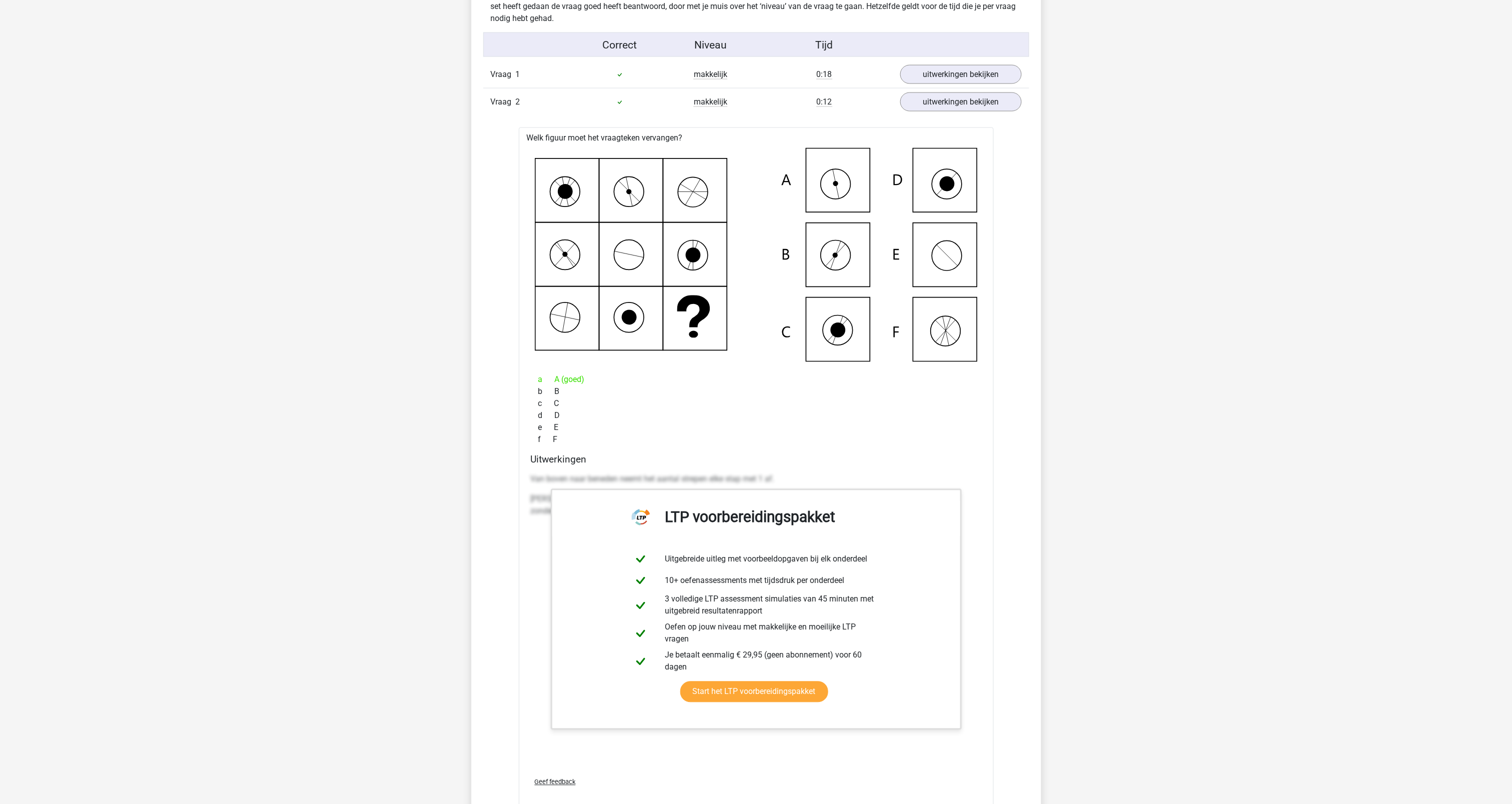
click at [737, 377] on div "a A (goed)" at bounding box center [756, 379] width 451 height 12
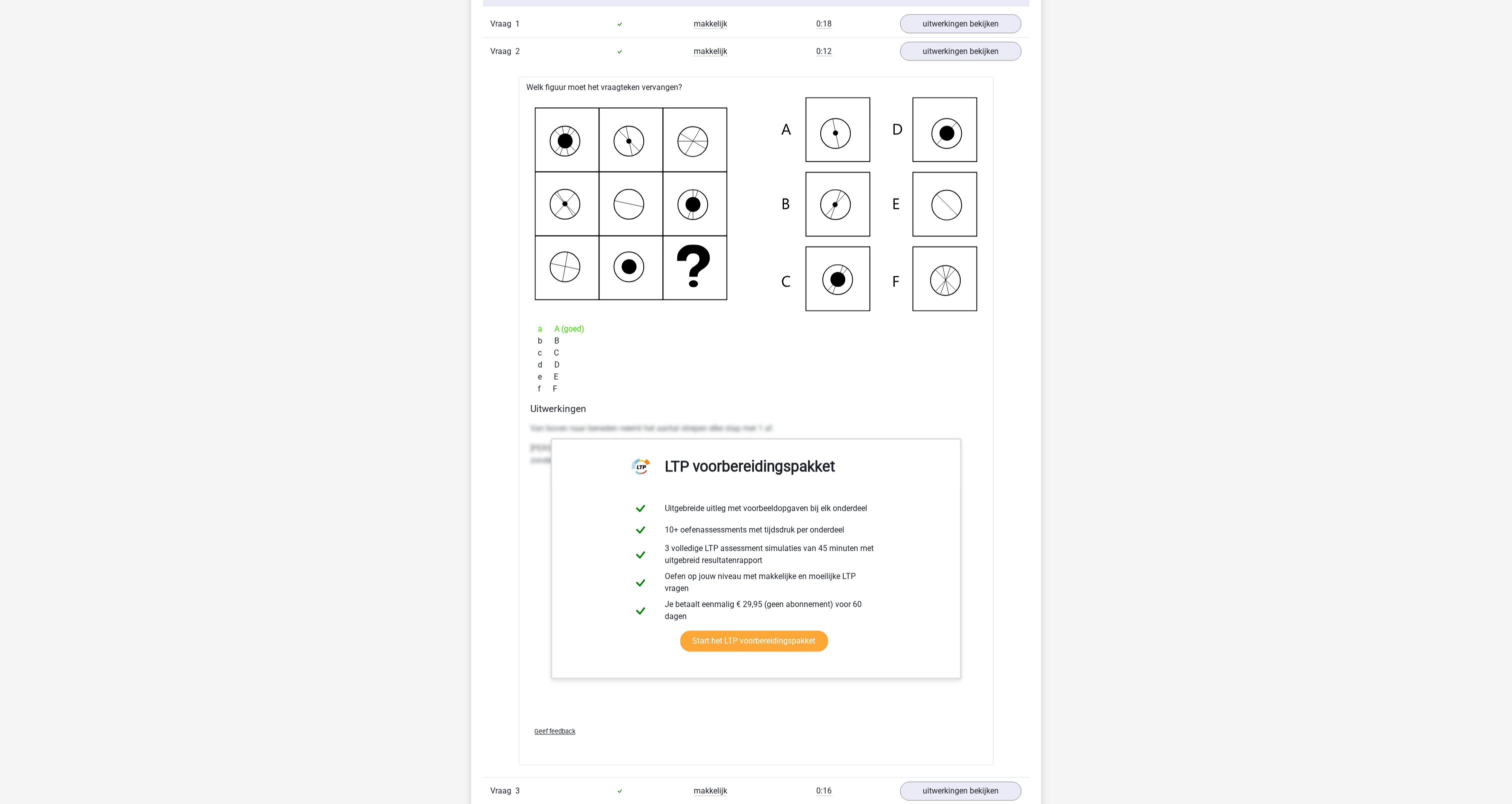
scroll to position [1160, 0]
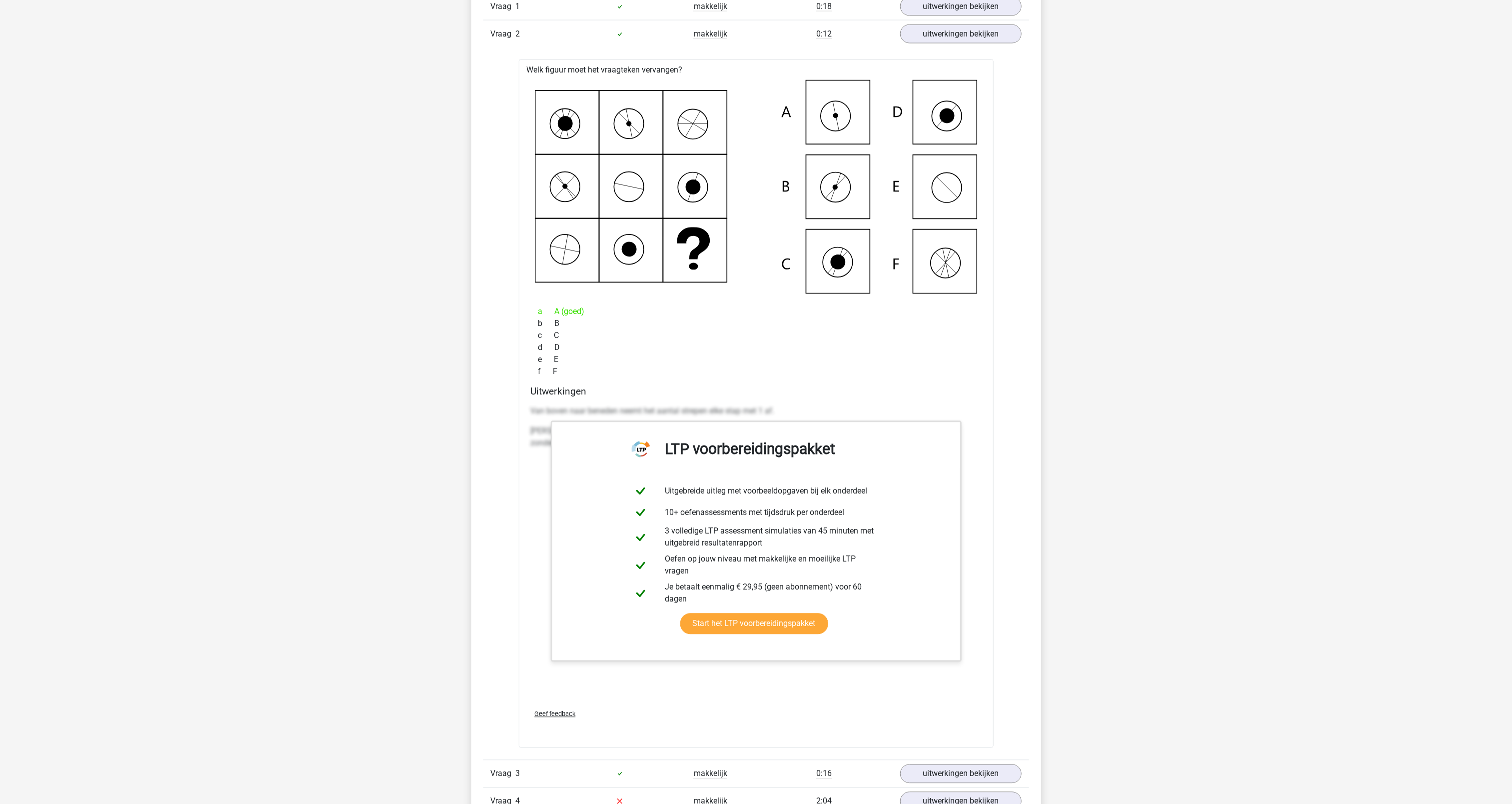
click at [941, 772] on link "uitwerkingen bekijken" at bounding box center [960, 774] width 140 height 22
click at [942, 781] on link "uitwerkingen bekijken" at bounding box center [960, 774] width 140 height 22
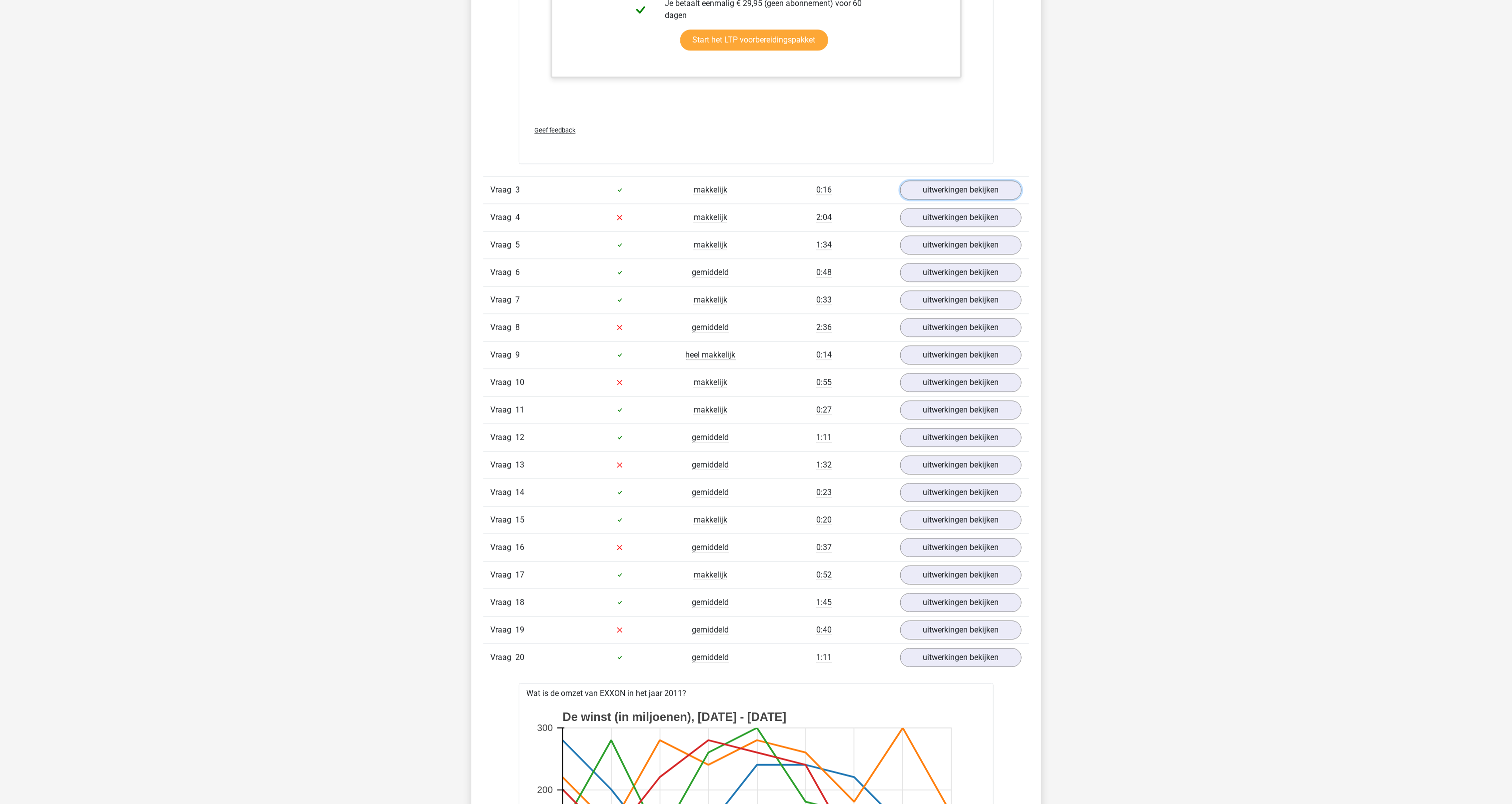
scroll to position [1737, 0]
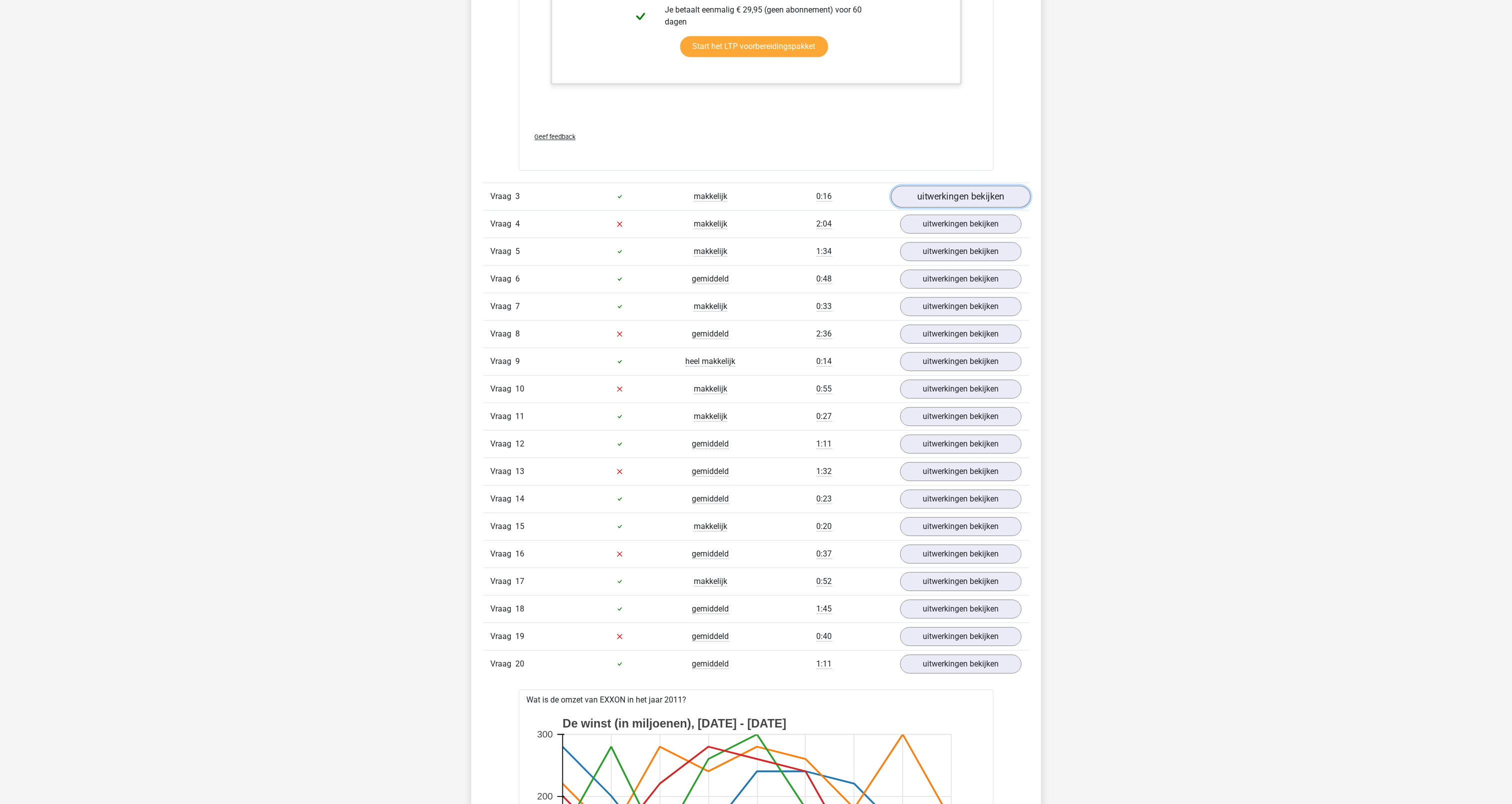
click at [954, 200] on link "uitwerkingen bekijken" at bounding box center [960, 196] width 140 height 22
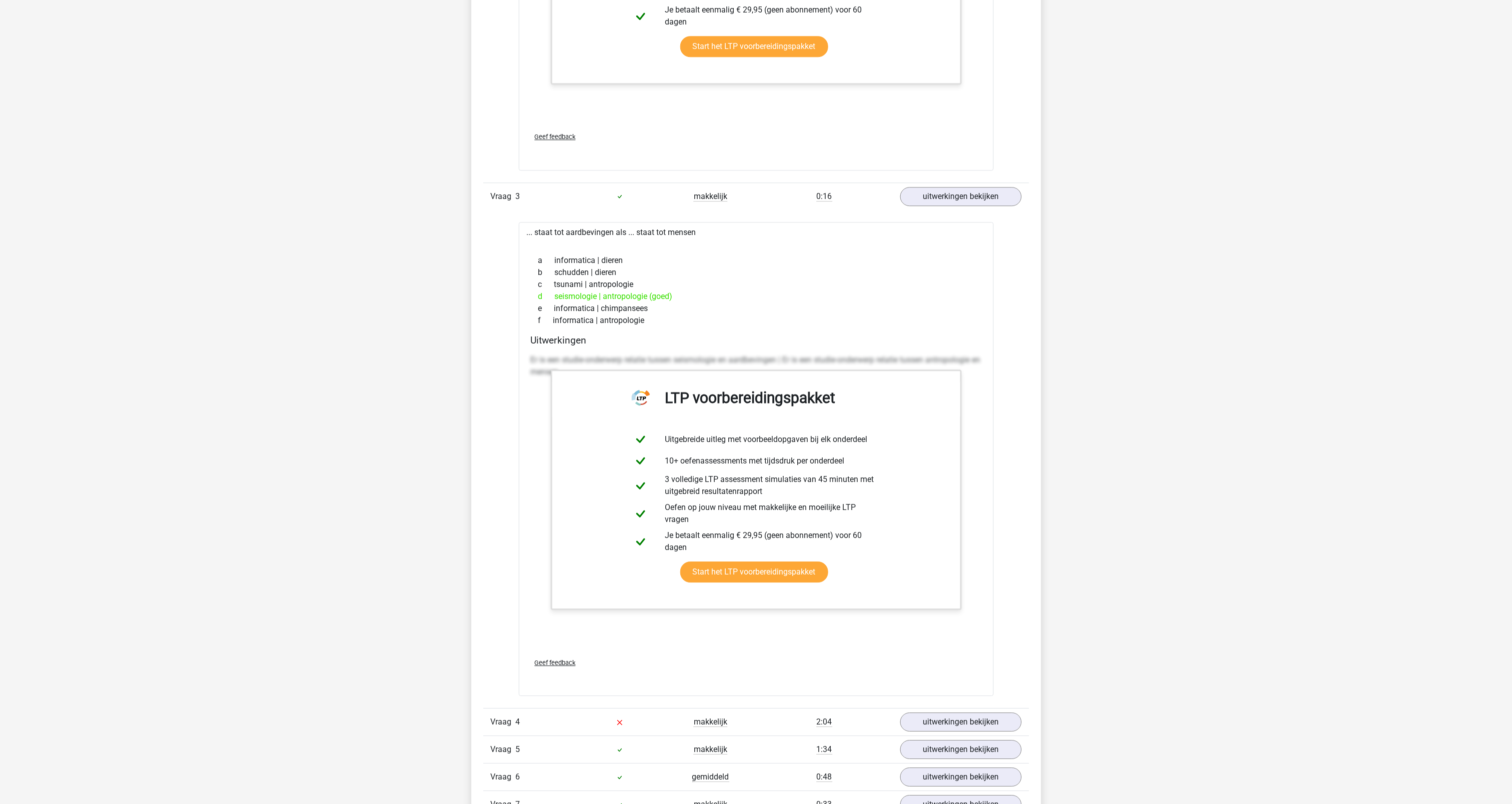
click at [943, 731] on link "uitwerkingen bekijken" at bounding box center [960, 721] width 140 height 22
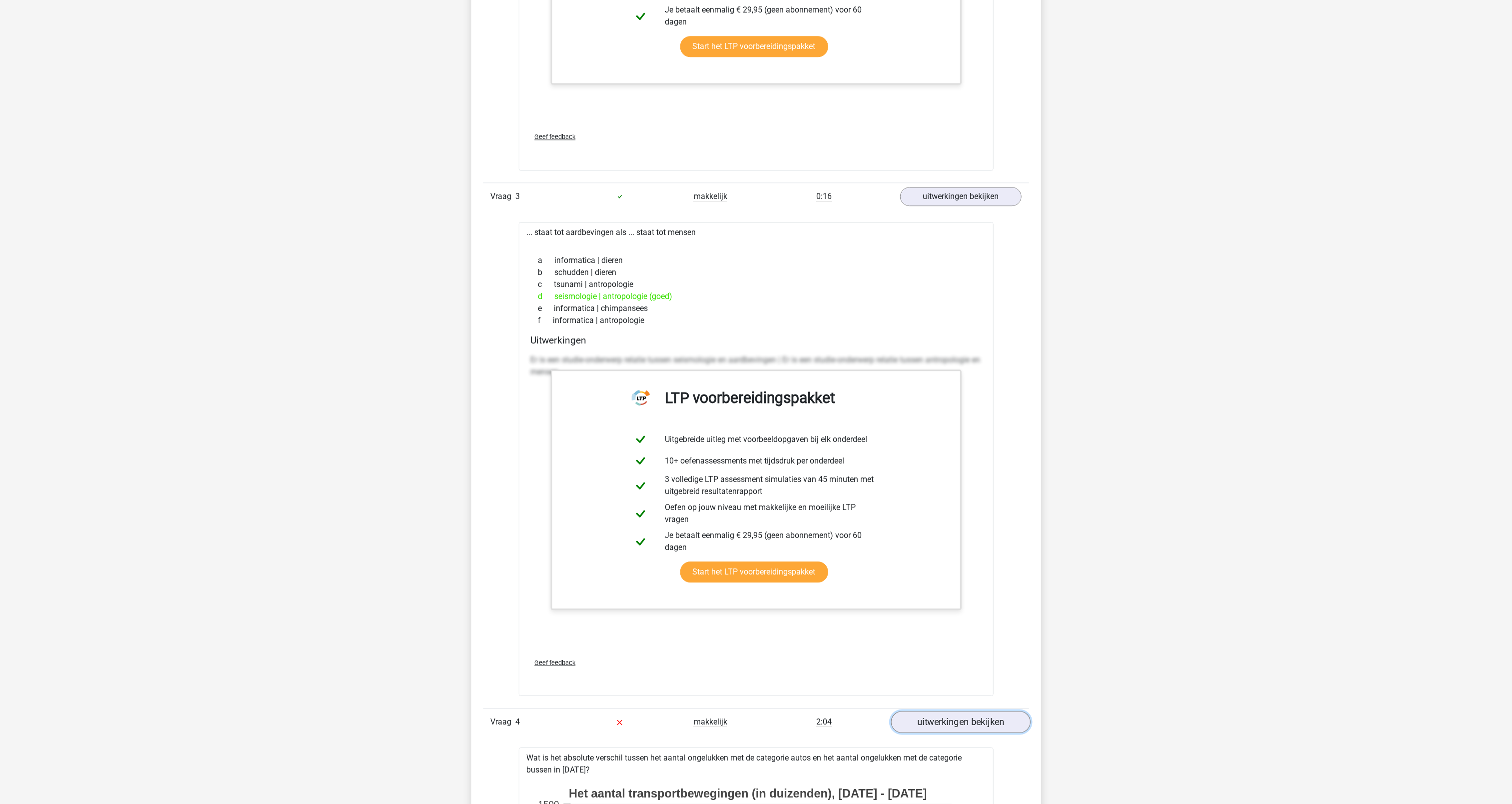
click at [943, 731] on link "uitwerkingen bekijken" at bounding box center [960, 721] width 140 height 22
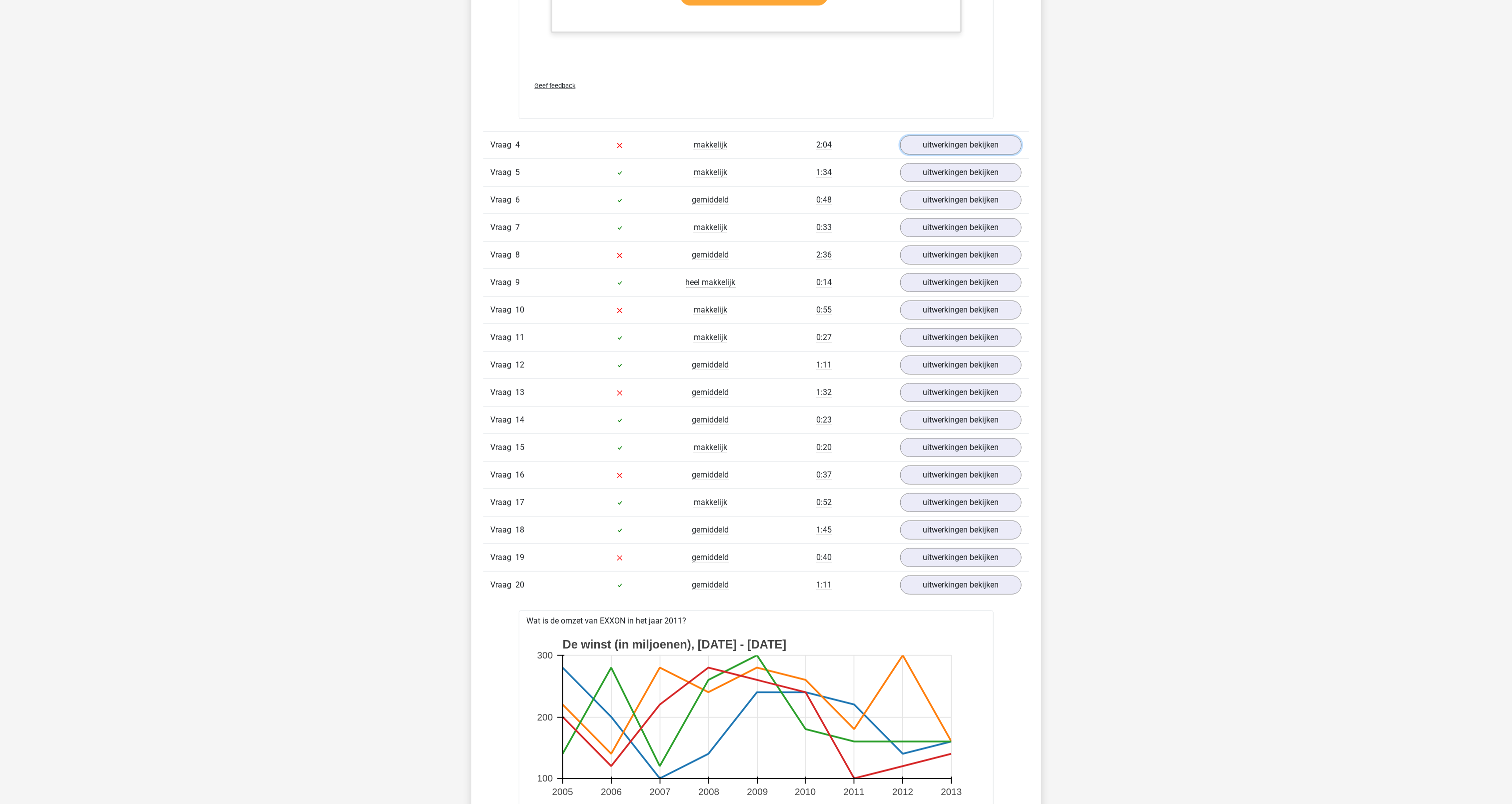
scroll to position [2334, 0]
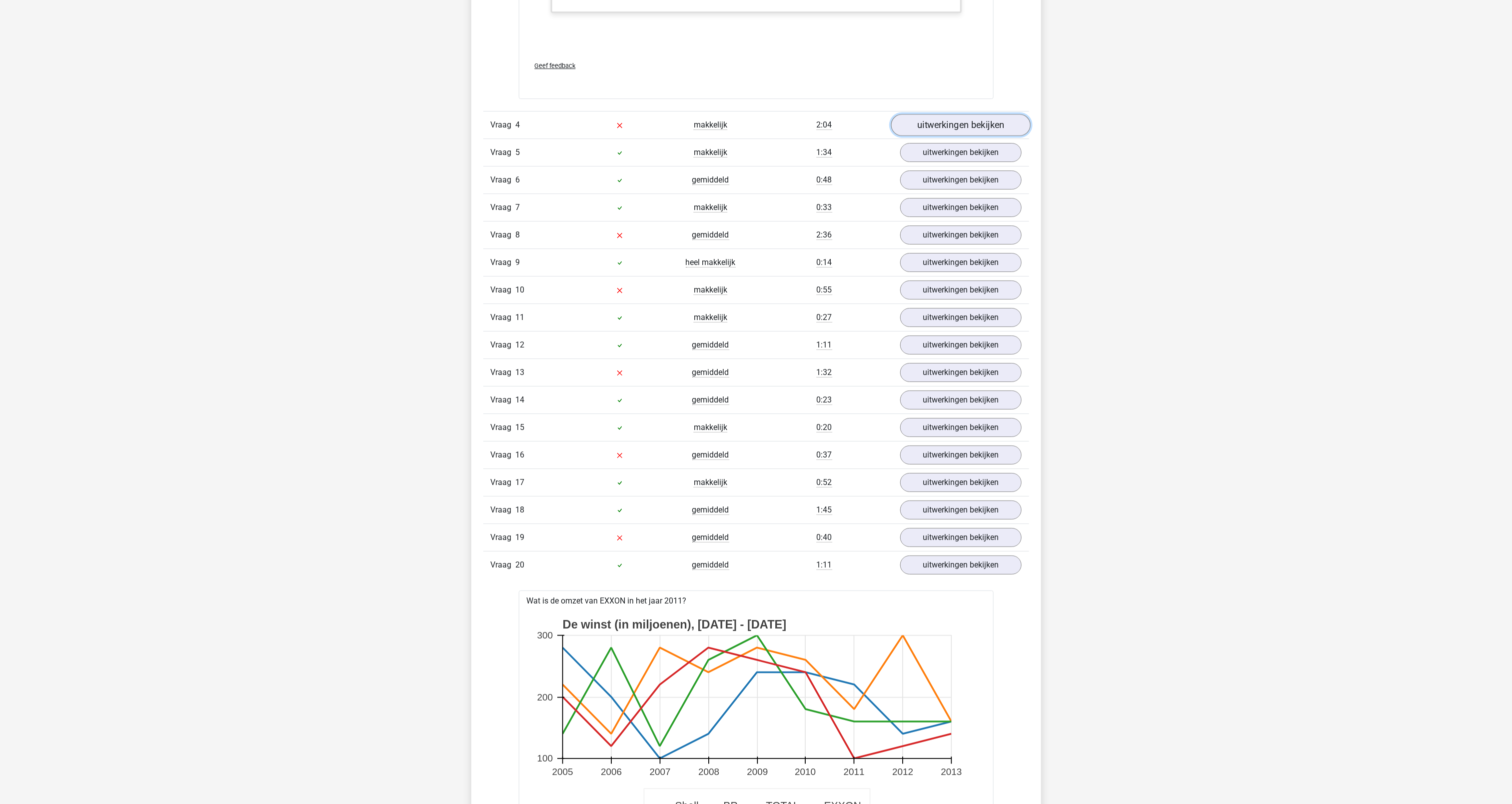
click at [948, 134] on link "uitwerkingen bekijken" at bounding box center [960, 125] width 140 height 22
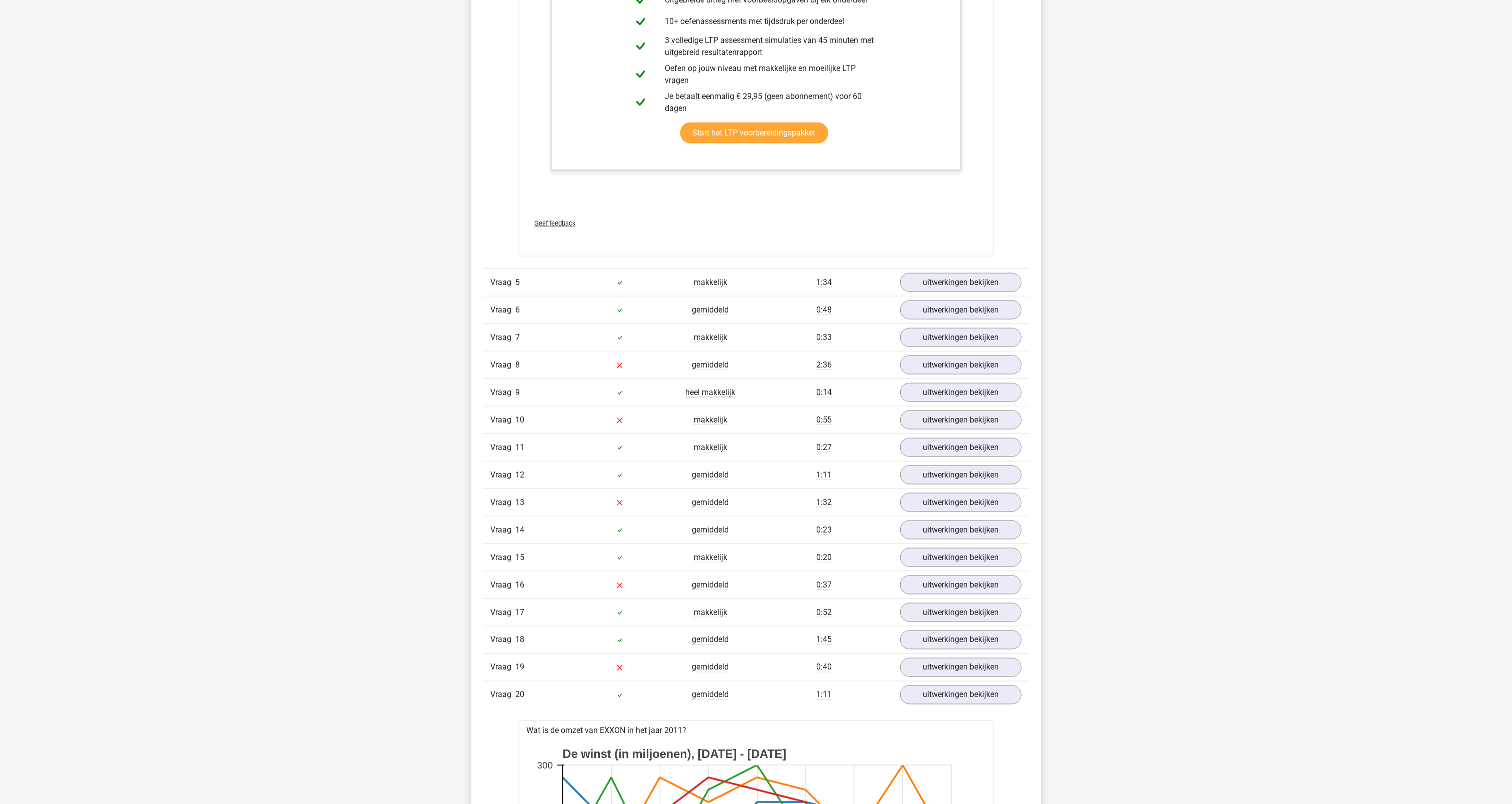
scroll to position [3231, 0]
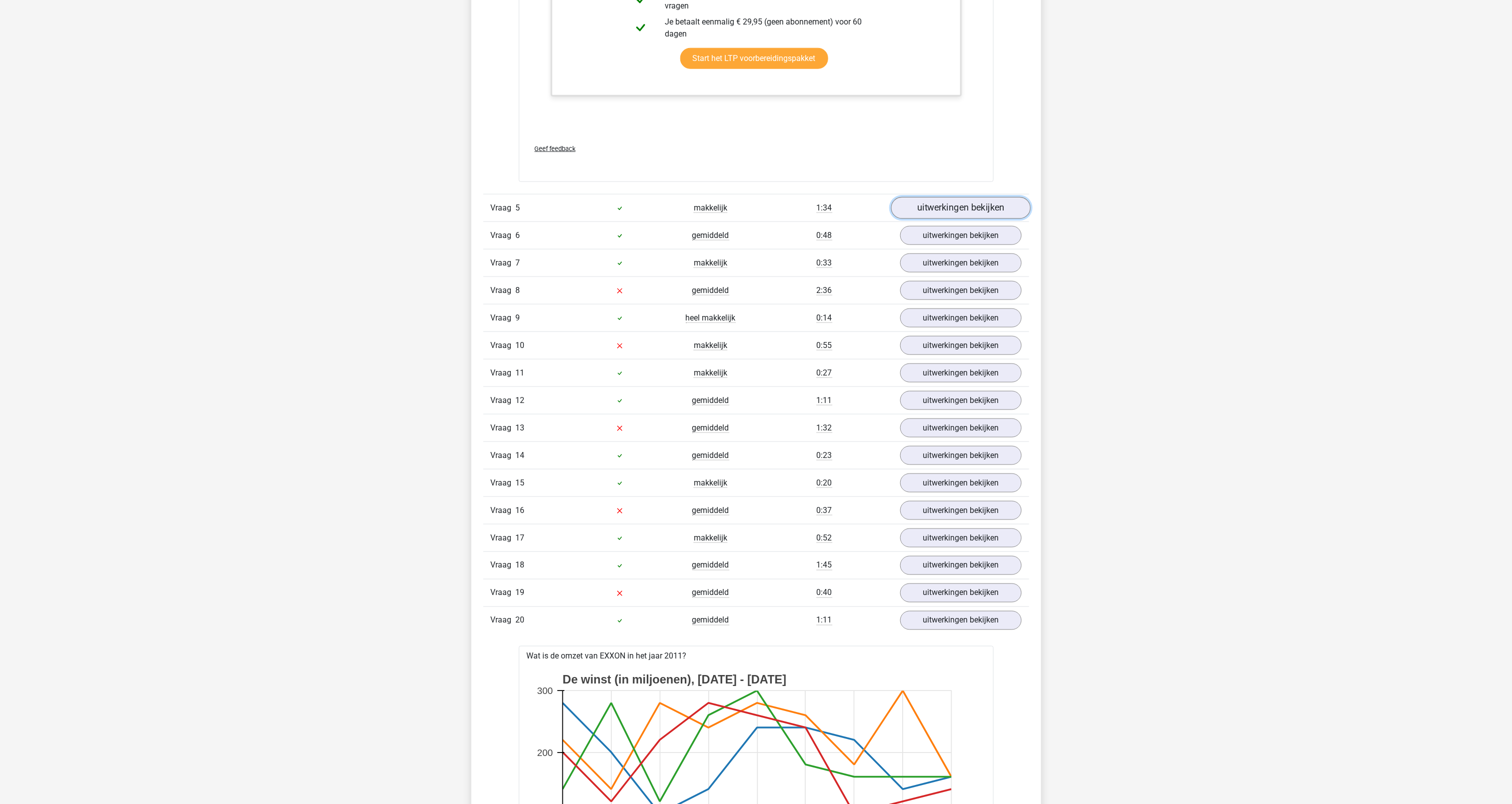
click at [945, 211] on link "uitwerkingen bekijken" at bounding box center [960, 207] width 140 height 22
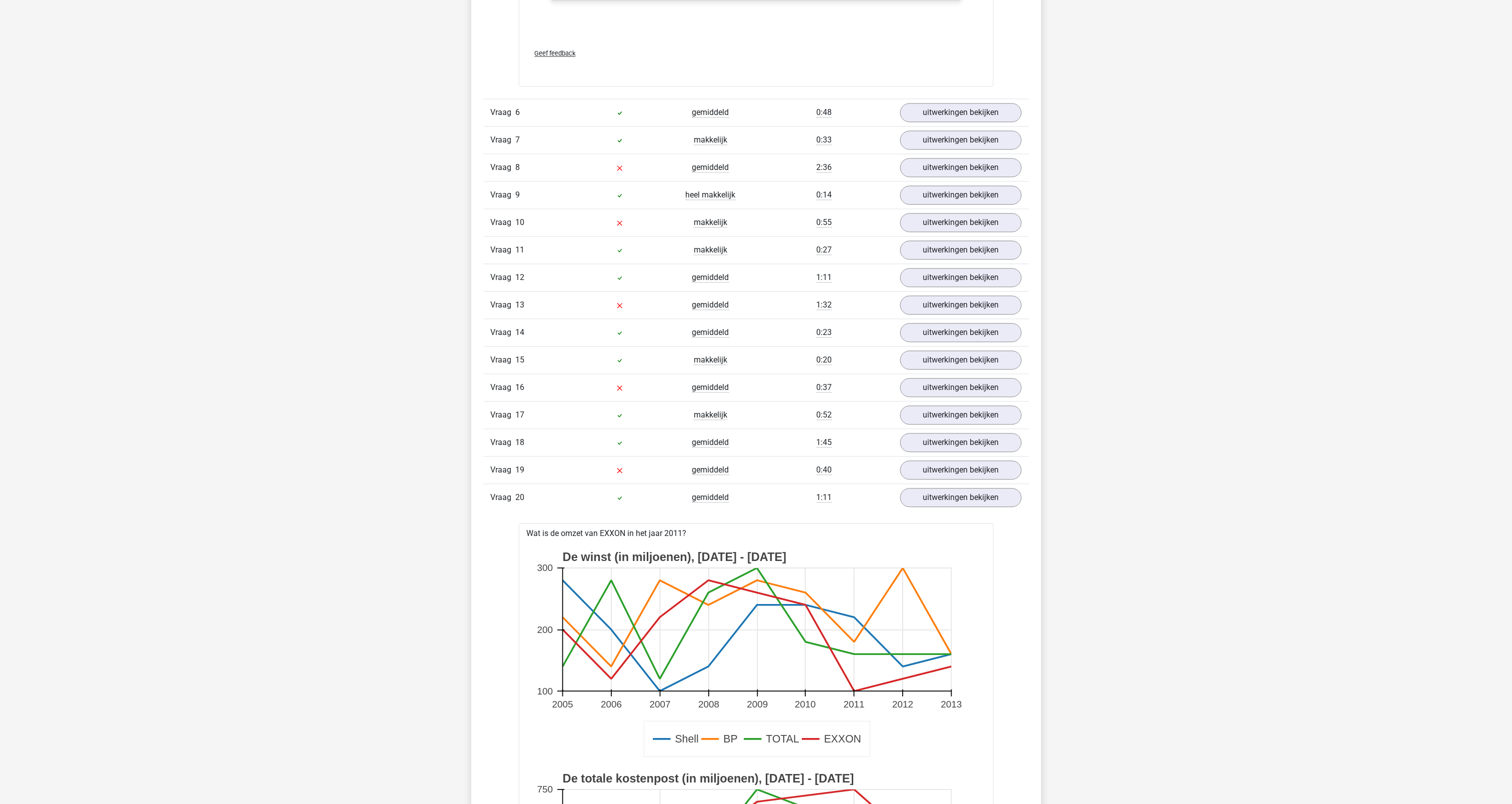
scroll to position [3955, 0]
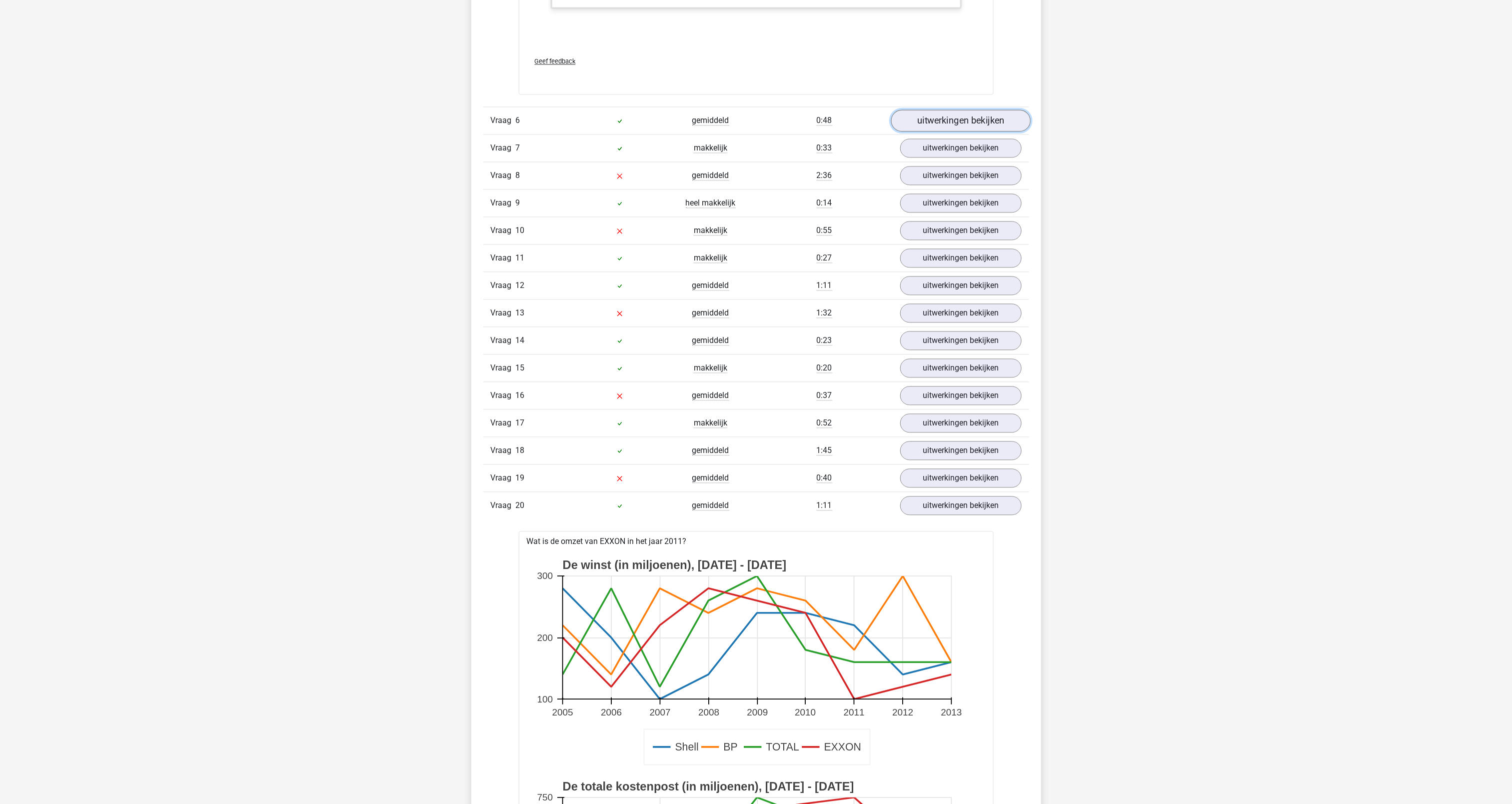
click at [949, 127] on link "uitwerkingen bekijken" at bounding box center [960, 120] width 140 height 22
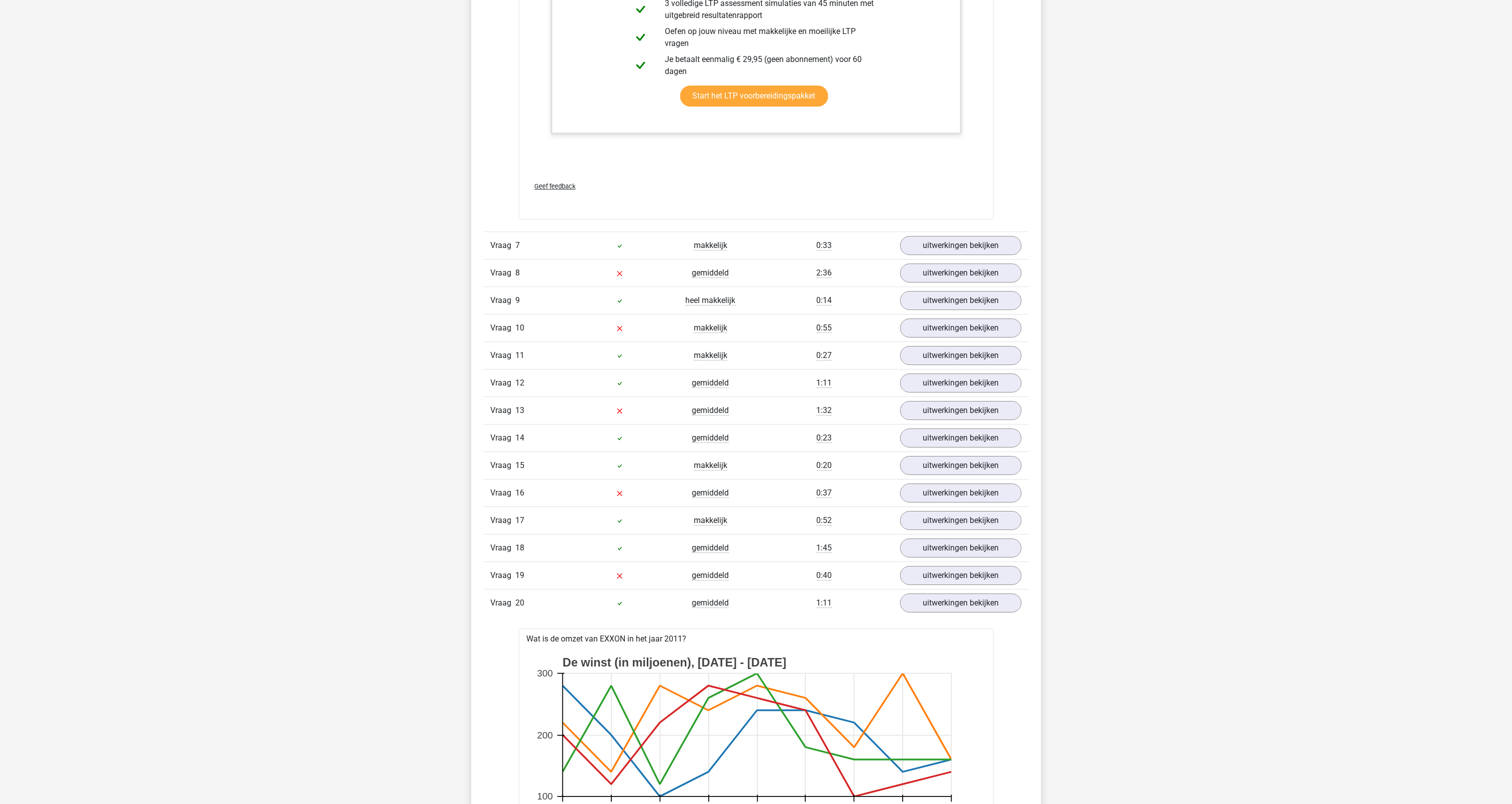
scroll to position [4533, 0]
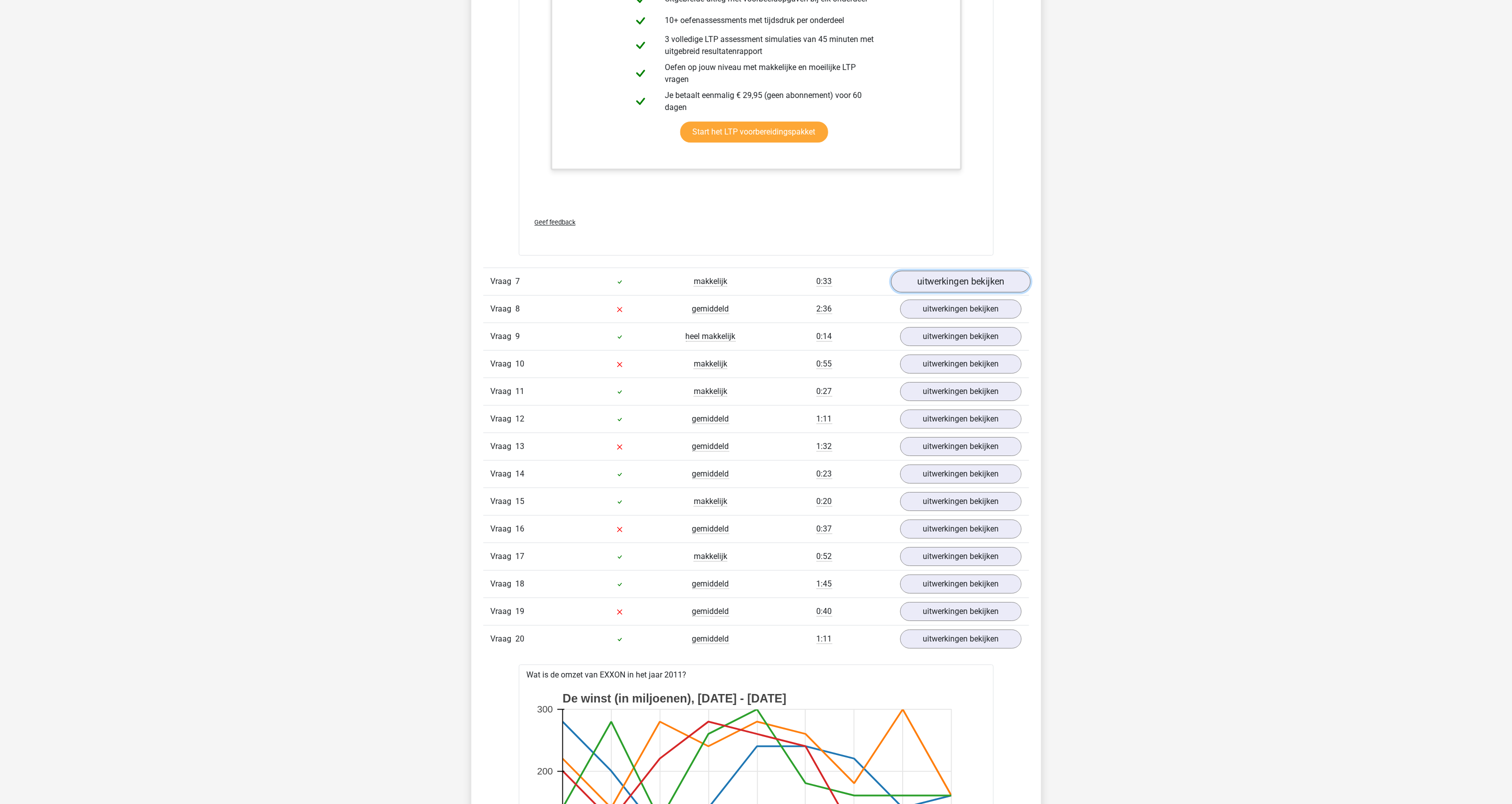
click at [965, 288] on link "uitwerkingen bekijken" at bounding box center [960, 281] width 140 height 22
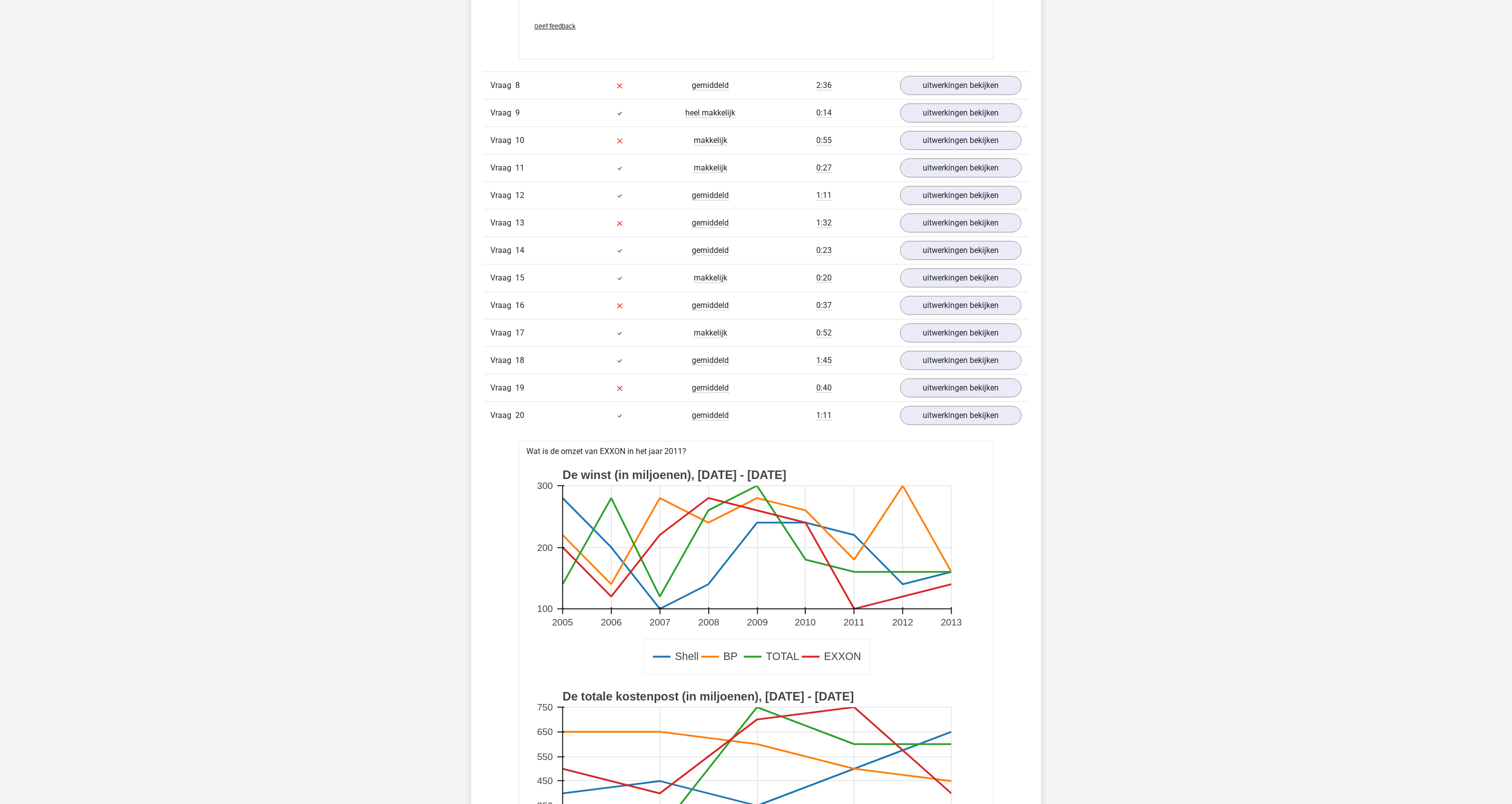
scroll to position [5198, 0]
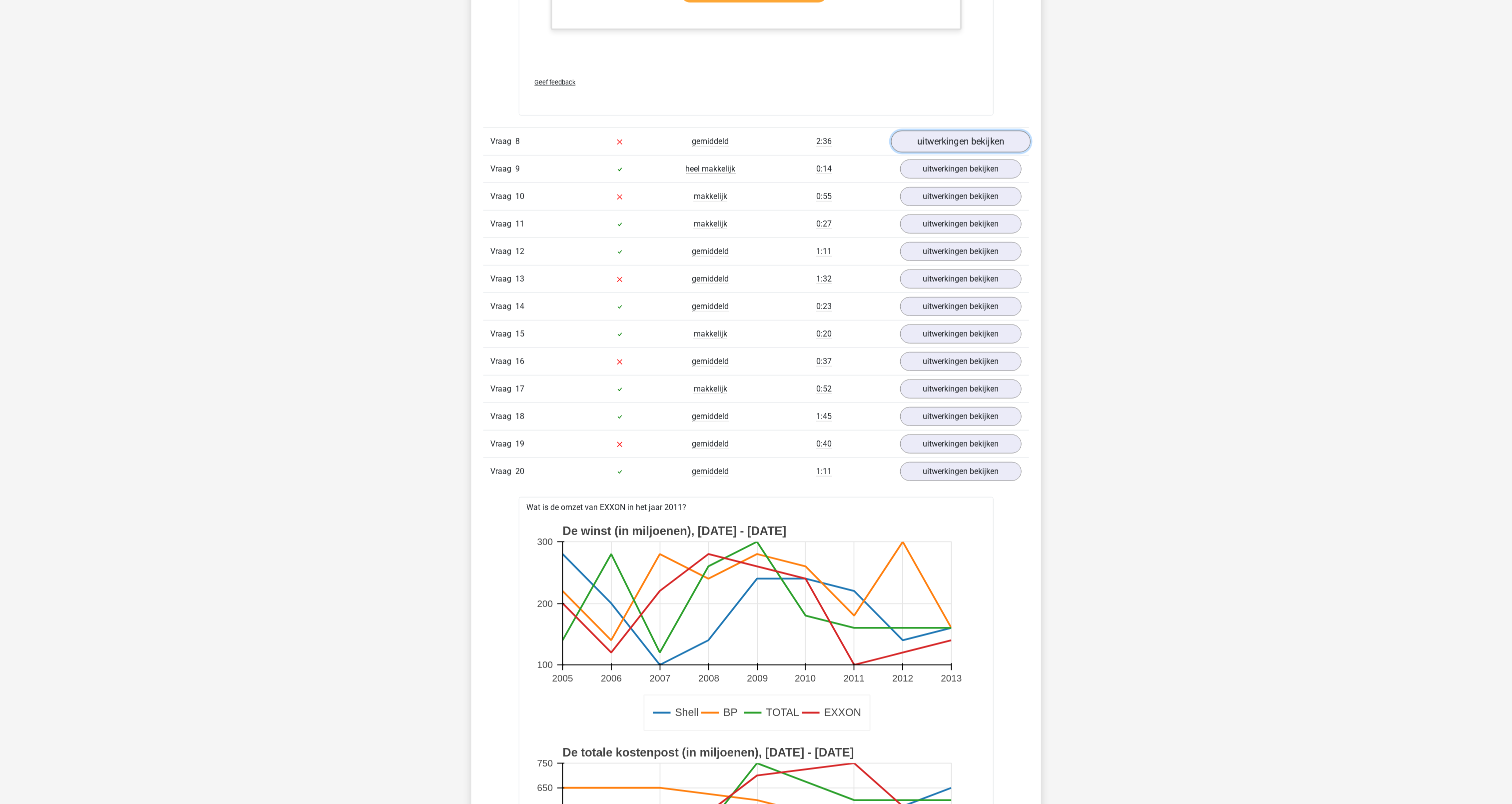
click at [950, 152] on link "uitwerkingen bekijken" at bounding box center [960, 141] width 140 height 22
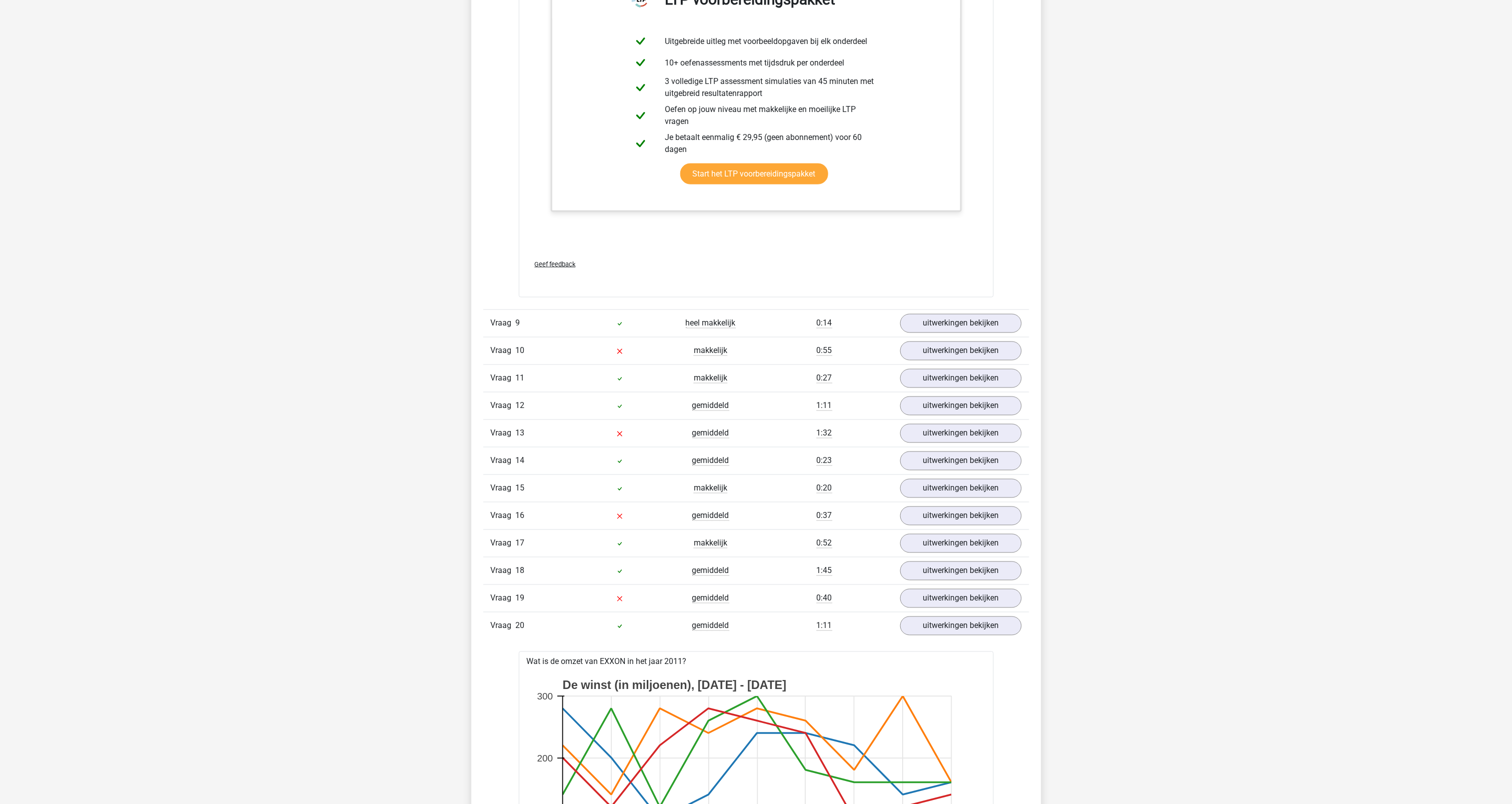
scroll to position [5954, 0]
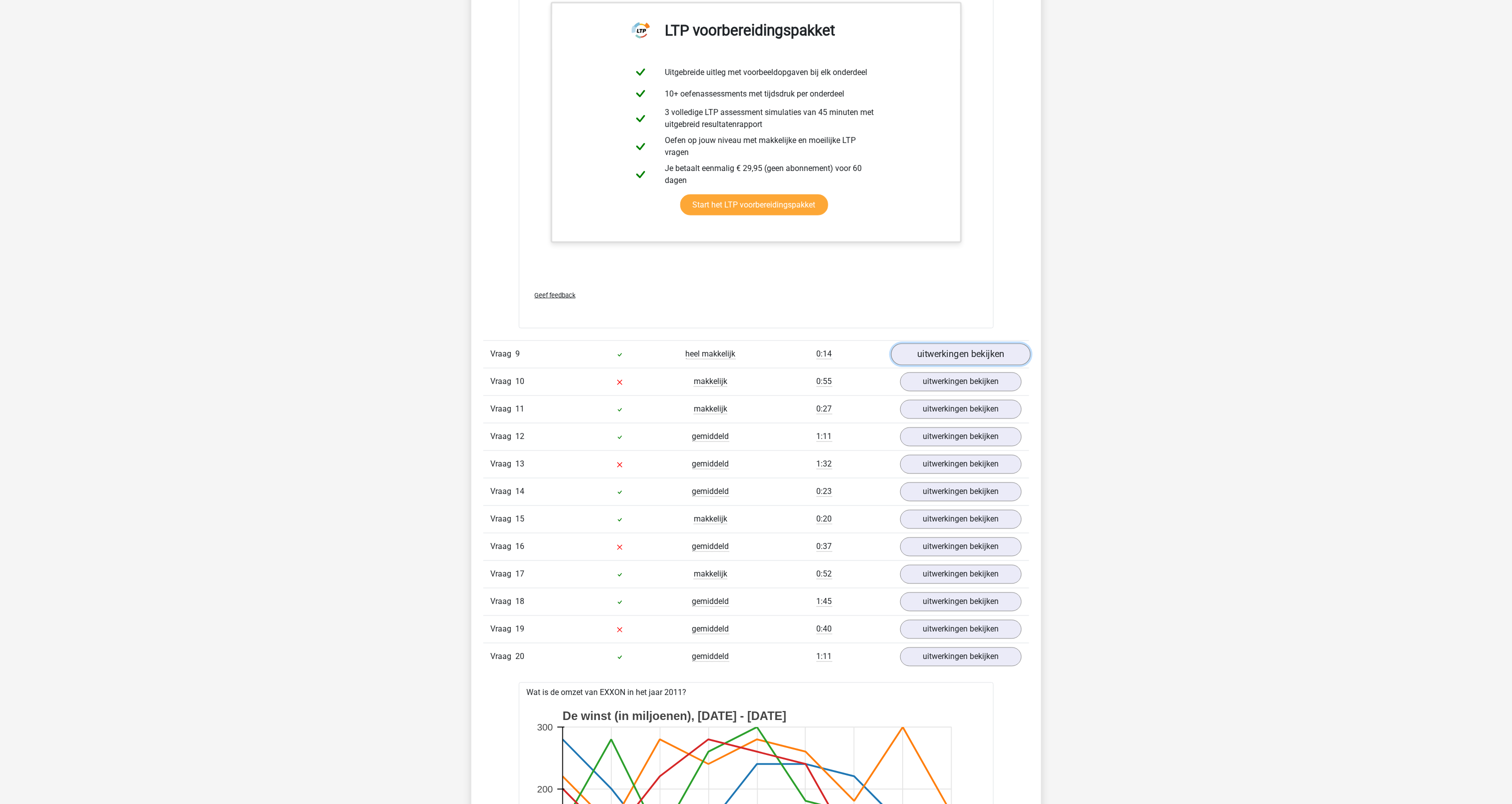
click at [937, 366] on link "uitwerkingen bekijken" at bounding box center [960, 355] width 140 height 22
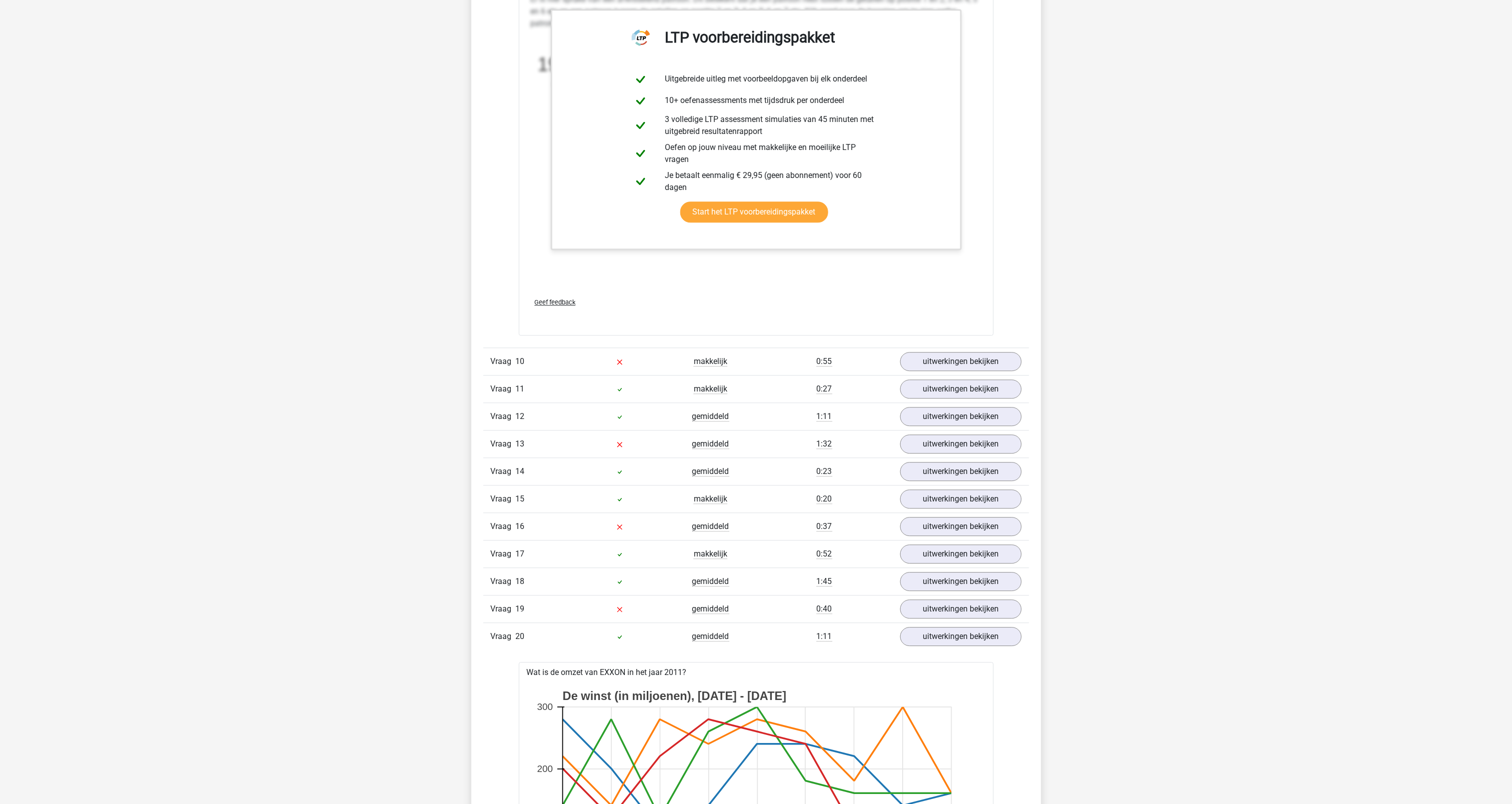
scroll to position [6637, 0]
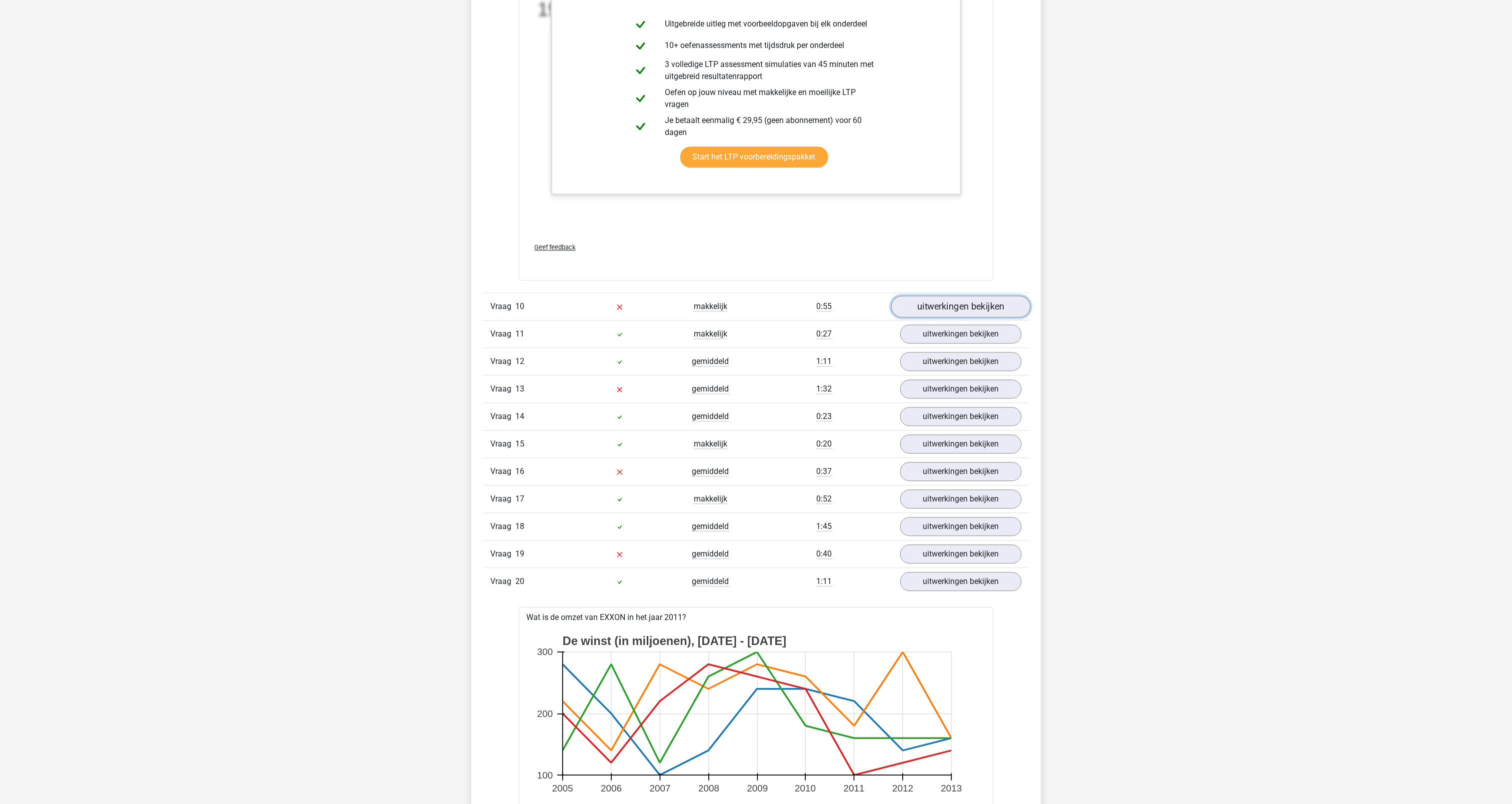
click at [931, 318] on link "uitwerkingen bekijken" at bounding box center [960, 306] width 140 height 22
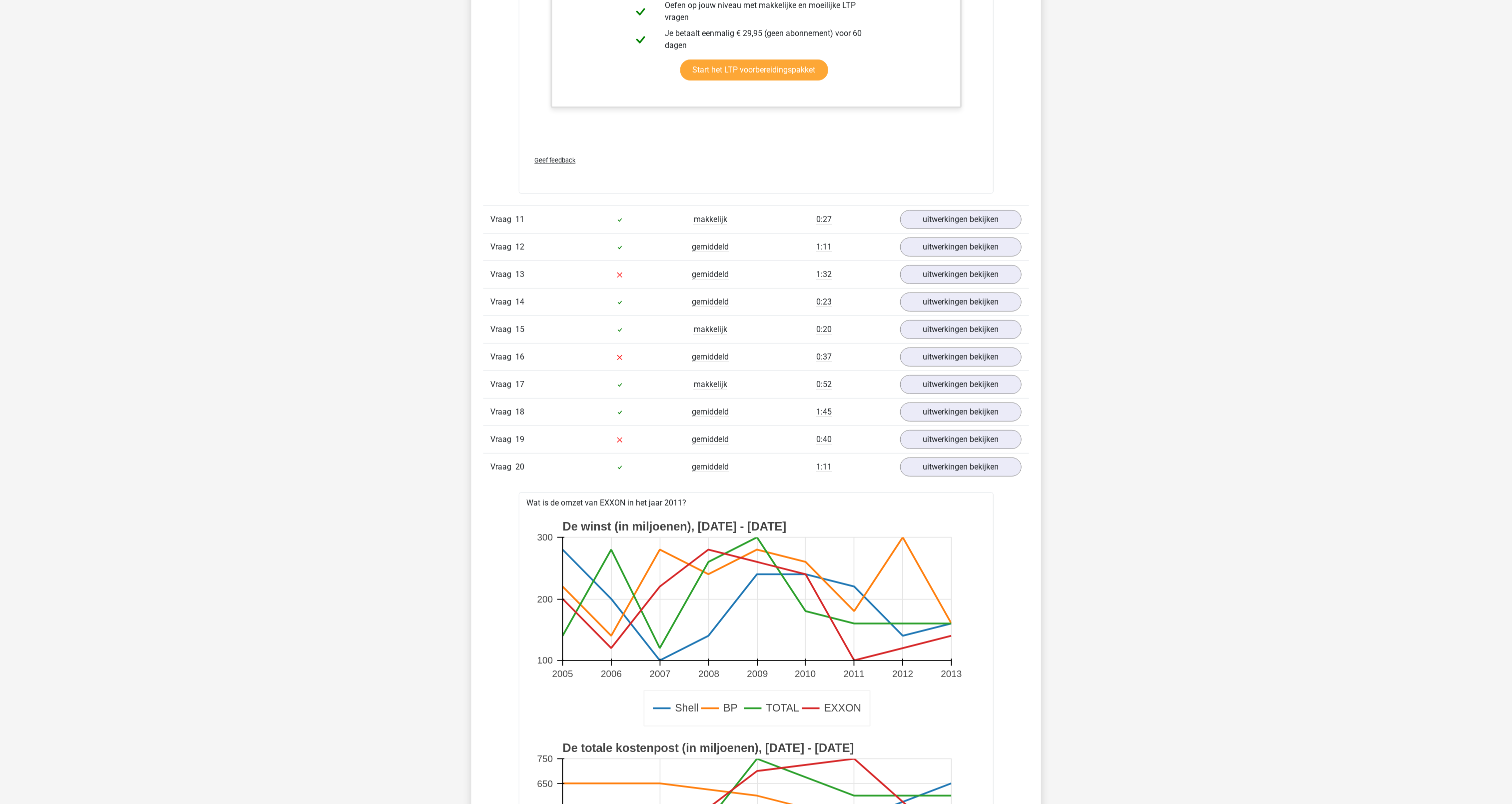
scroll to position [7452, 0]
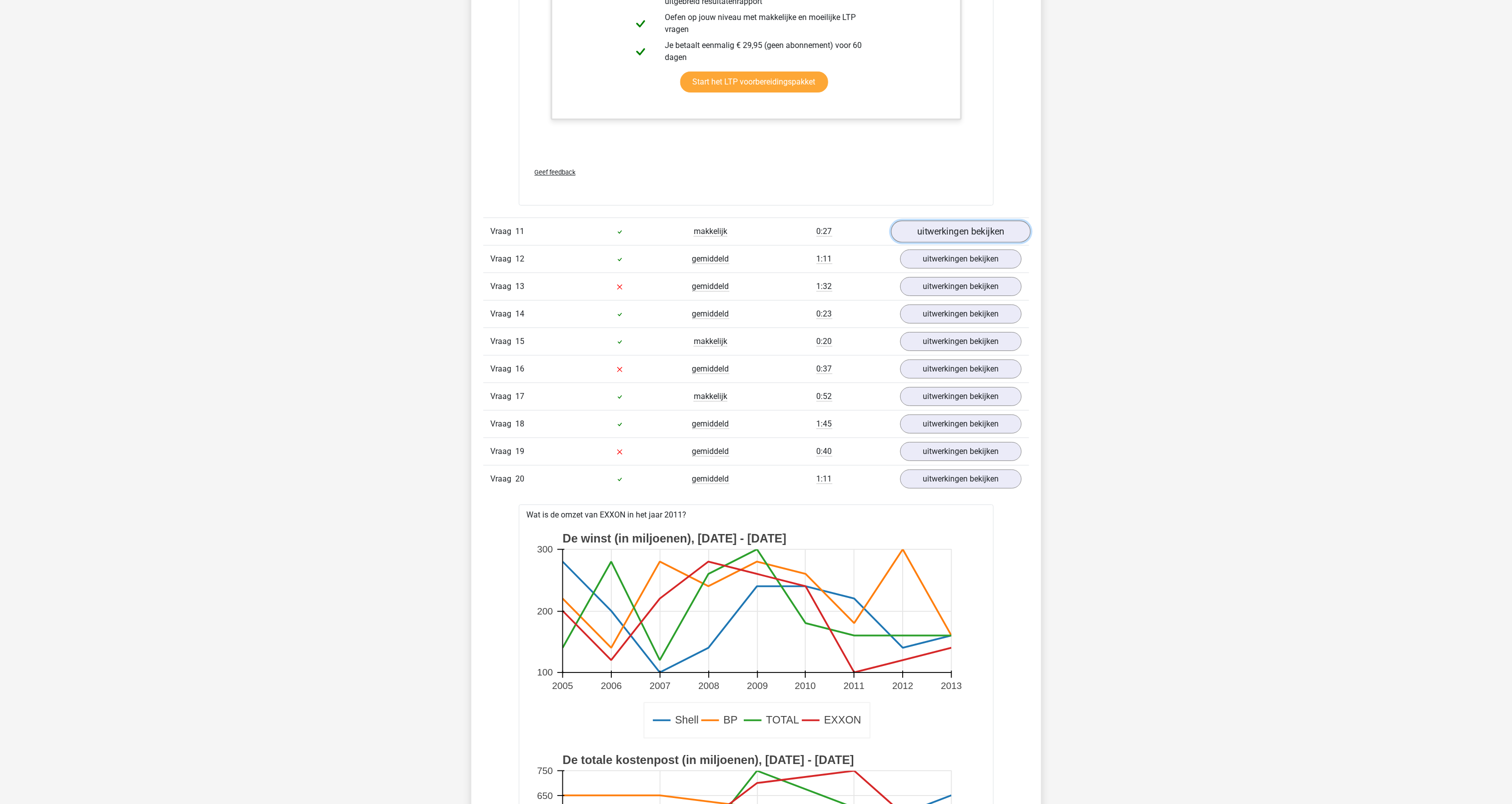
click at [930, 243] on link "uitwerkingen bekijken" at bounding box center [960, 231] width 140 height 22
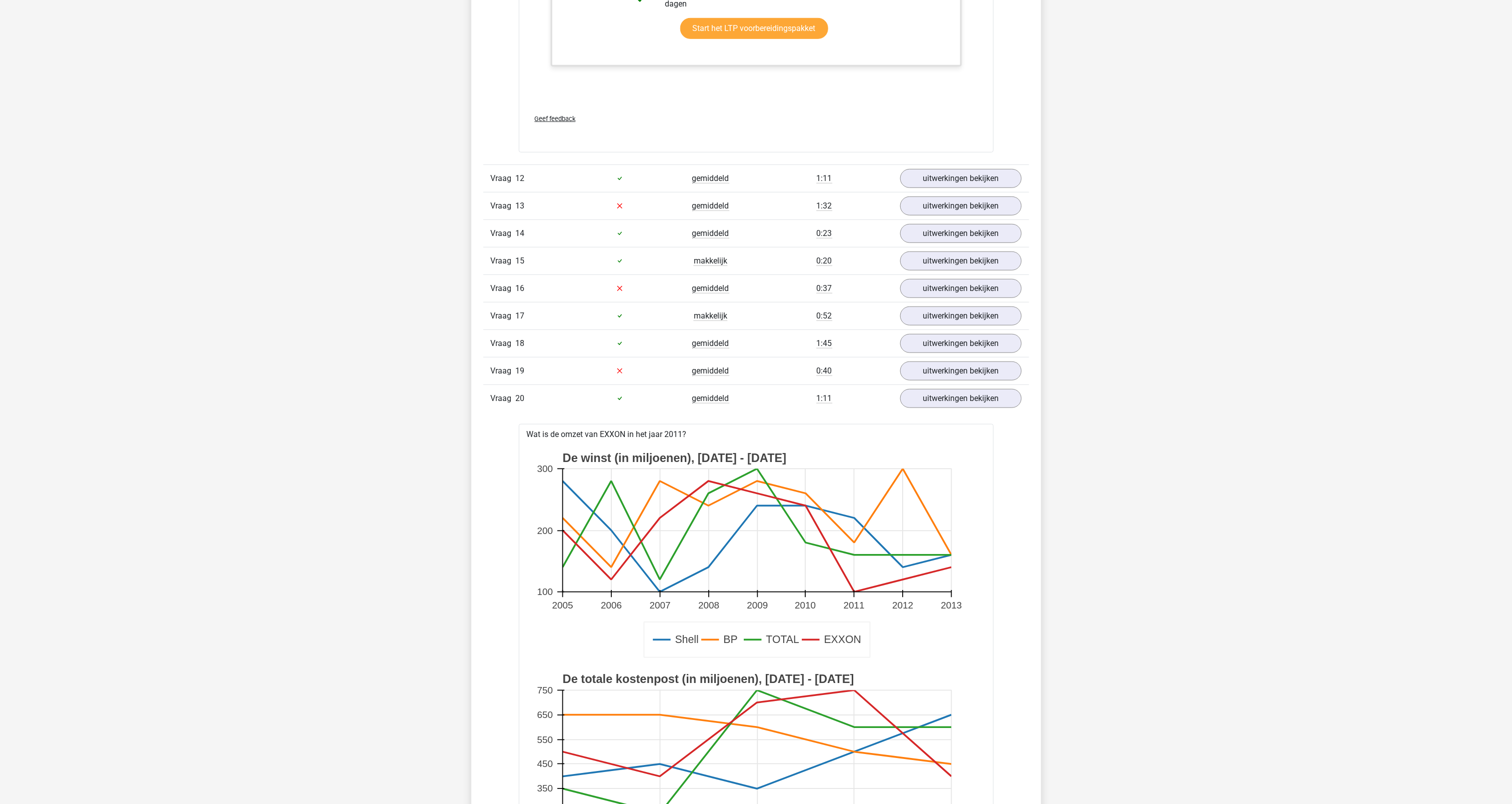
scroll to position [7969, 0]
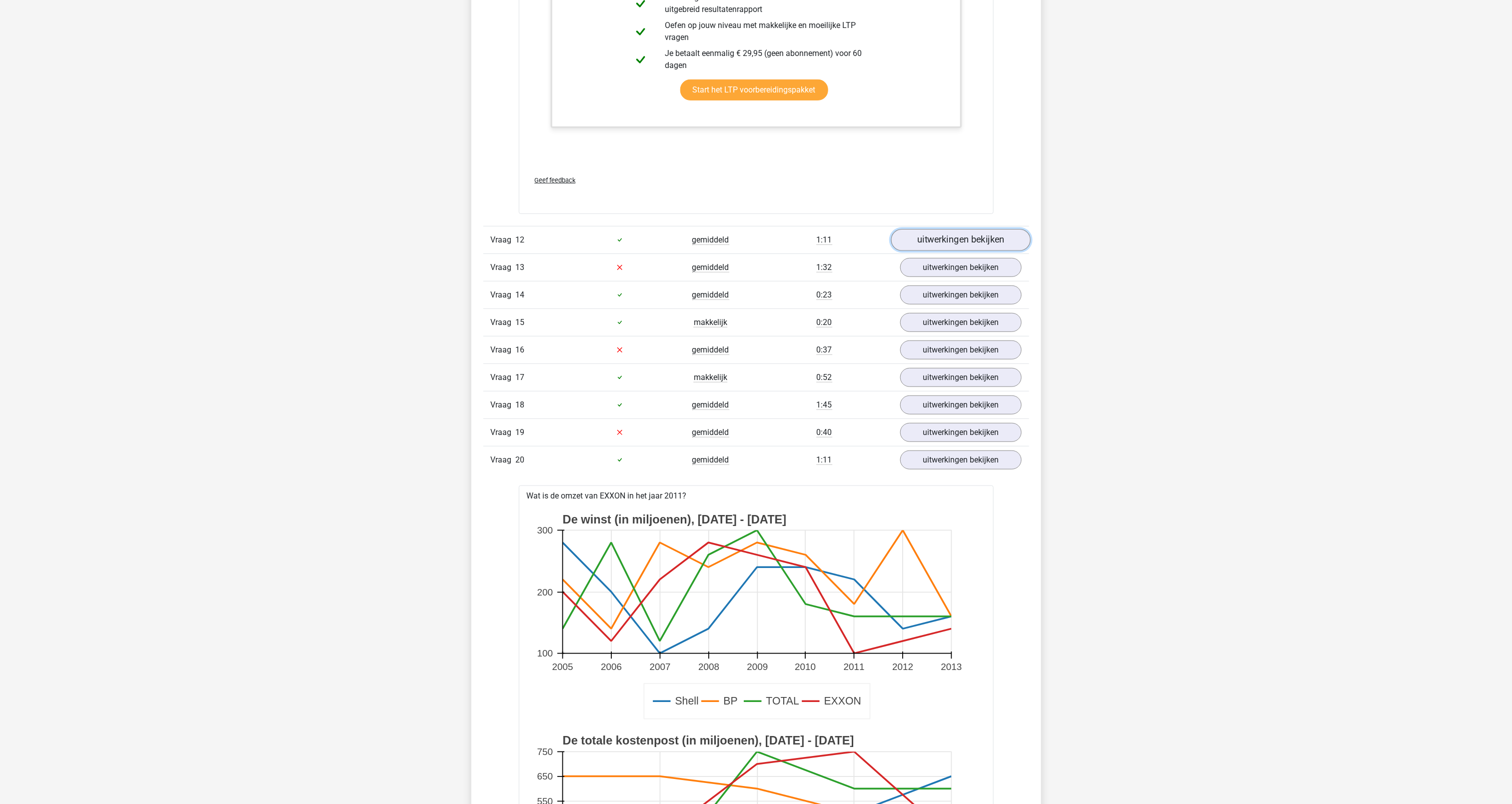
click at [935, 251] on link "uitwerkingen bekijken" at bounding box center [960, 239] width 140 height 22
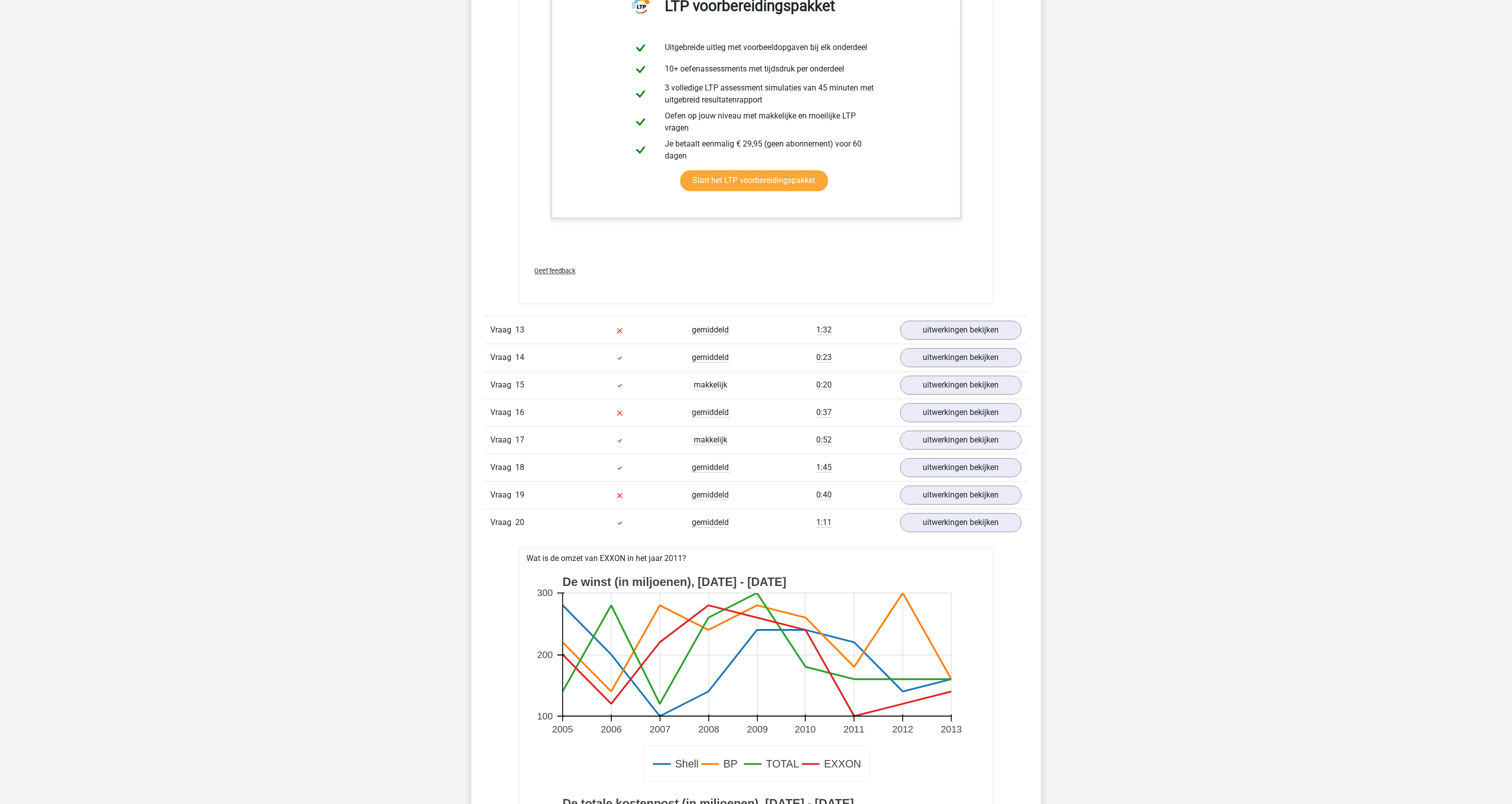
scroll to position [8834, 0]
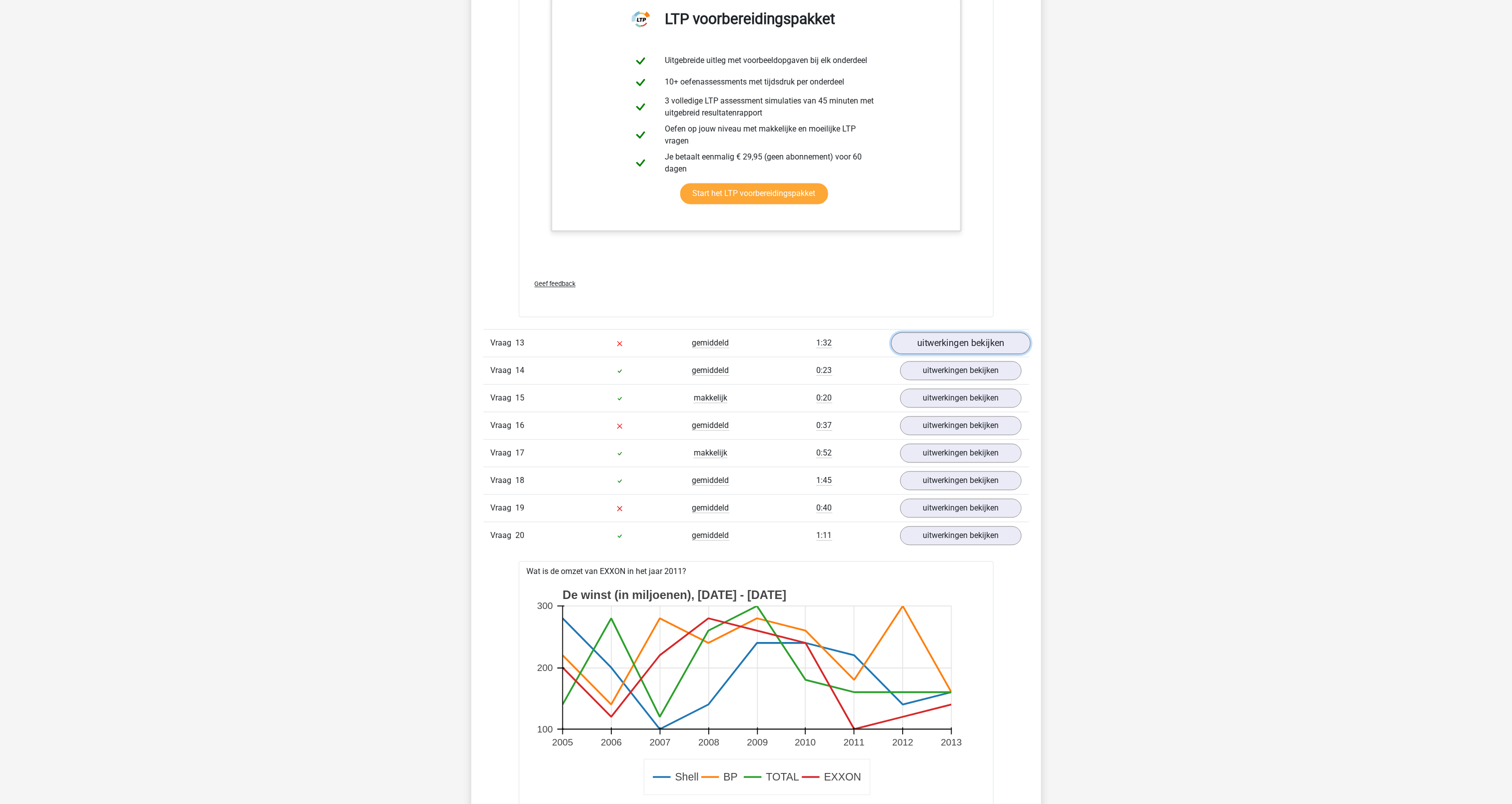
click at [969, 354] on link "uitwerkingen bekijken" at bounding box center [960, 342] width 140 height 22
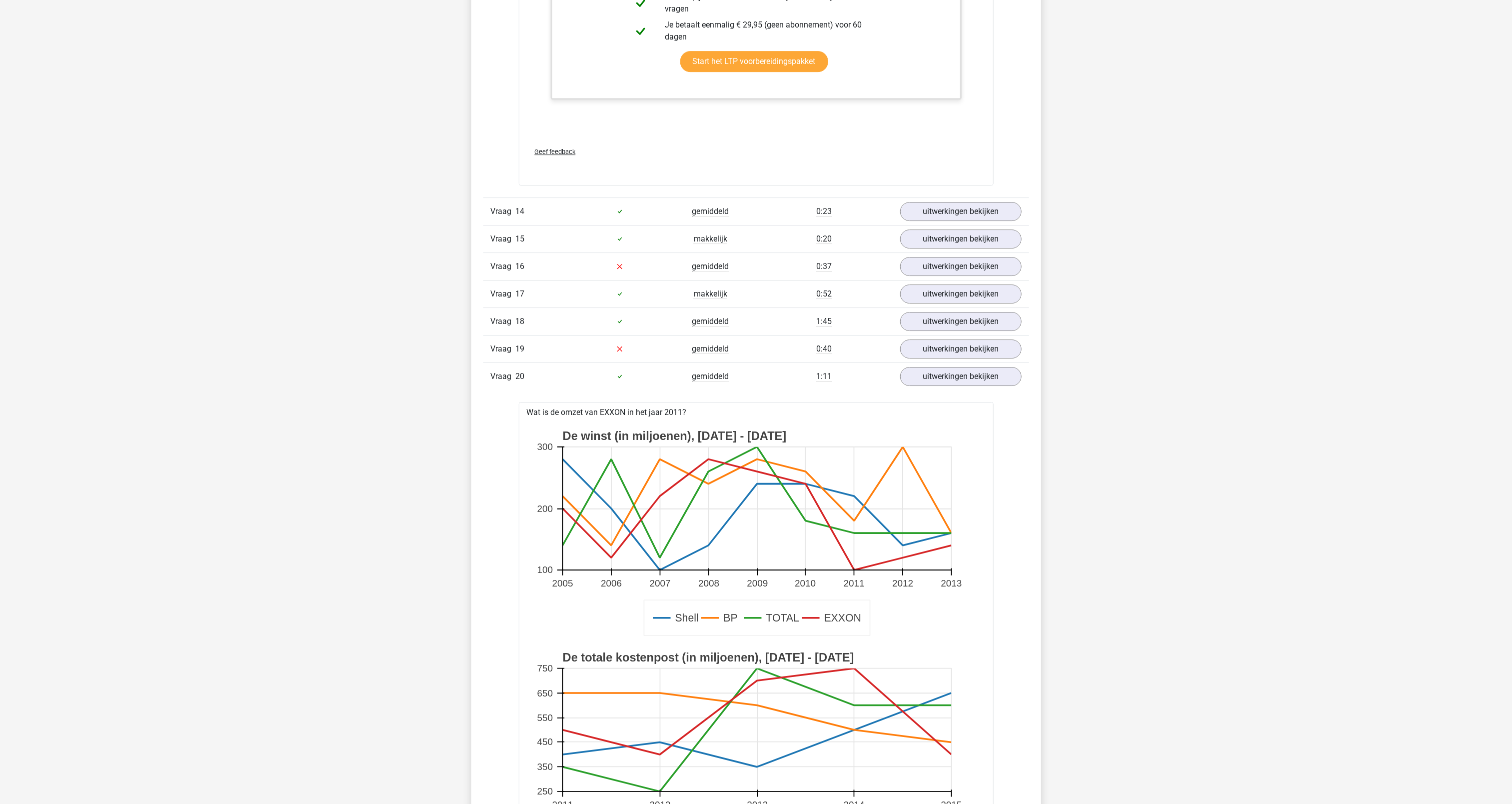
scroll to position [9588, 0]
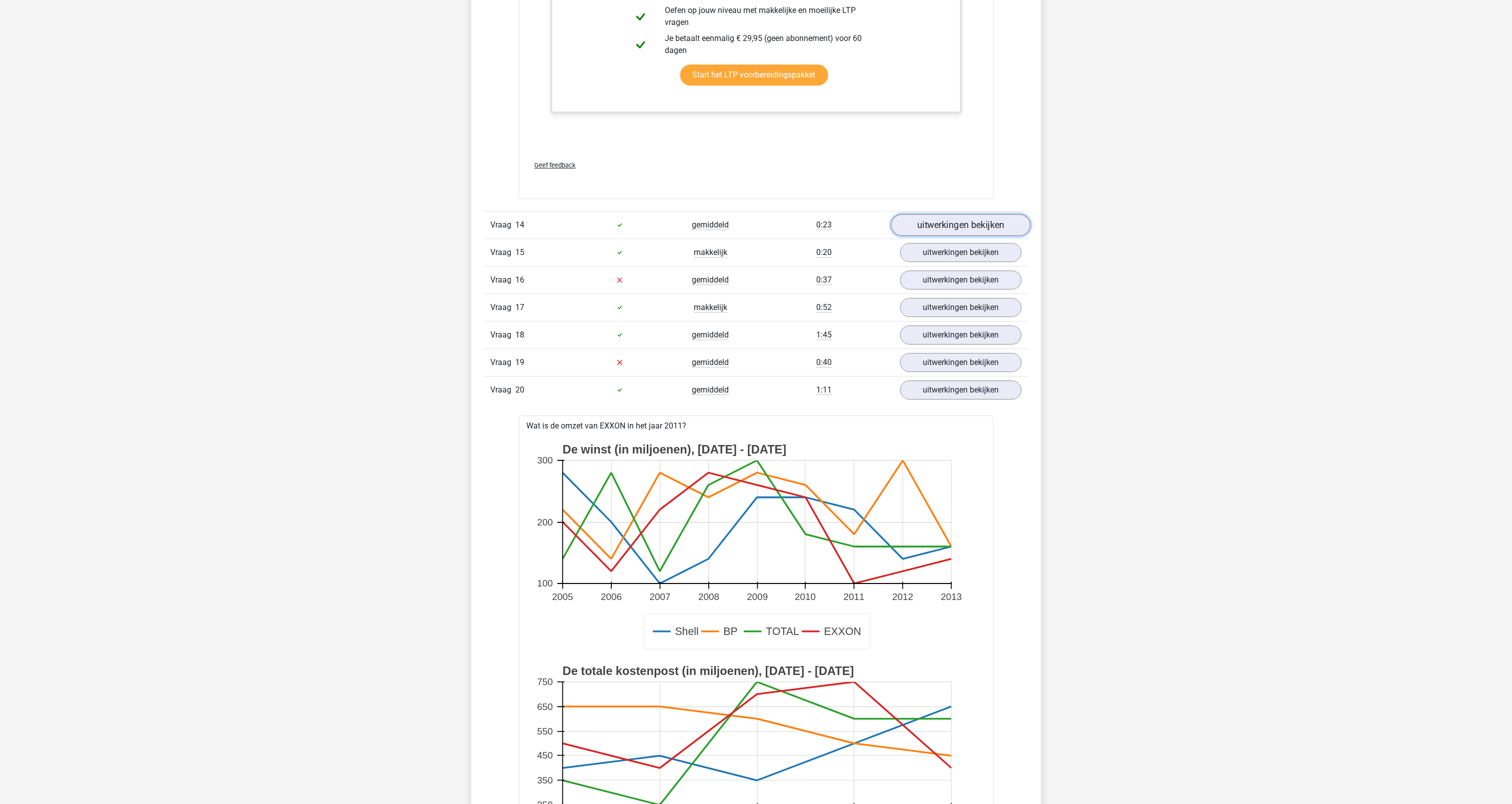
click at [929, 235] on link "uitwerkingen bekijken" at bounding box center [960, 225] width 140 height 22
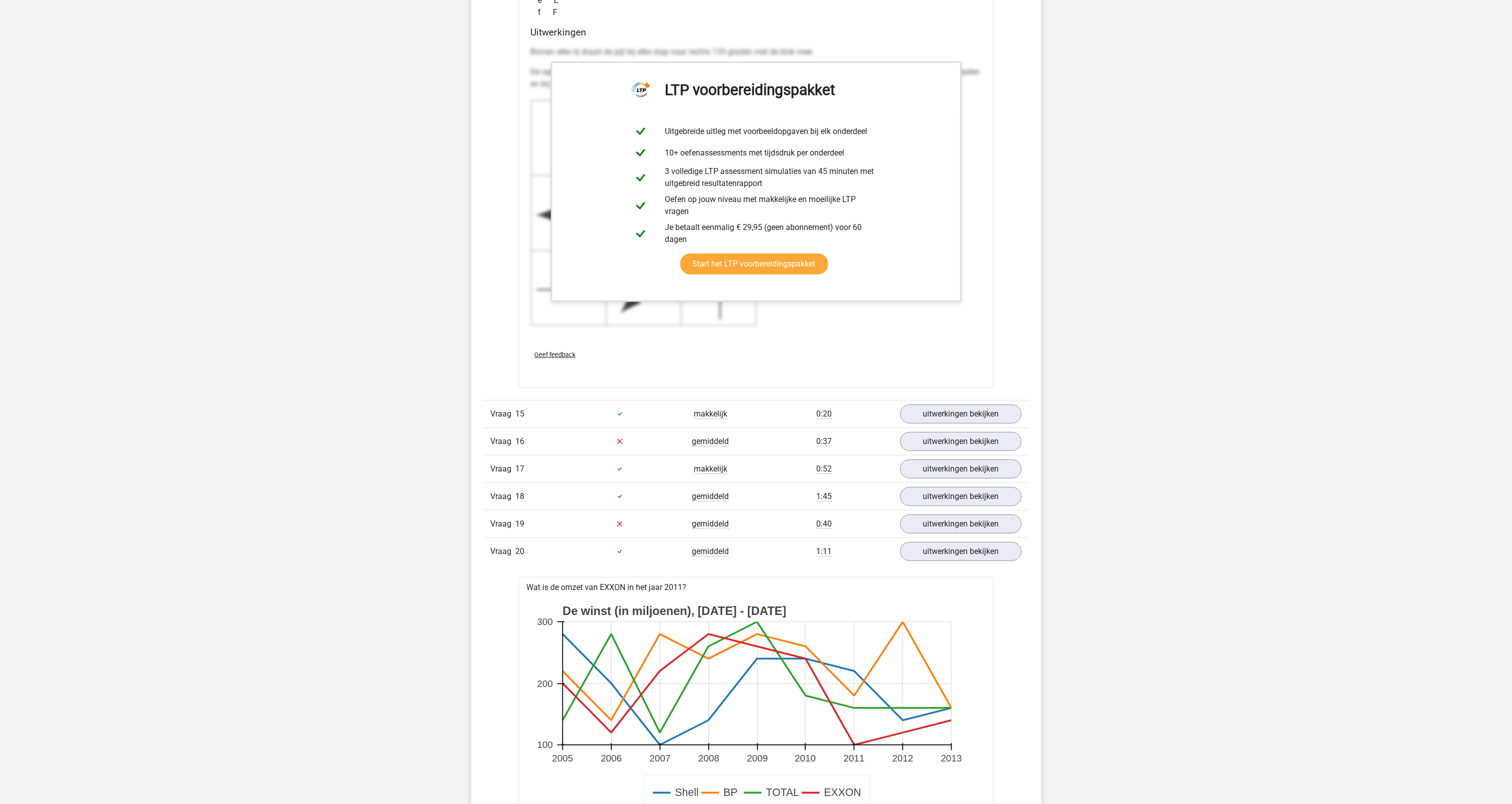
scroll to position [10353, 0]
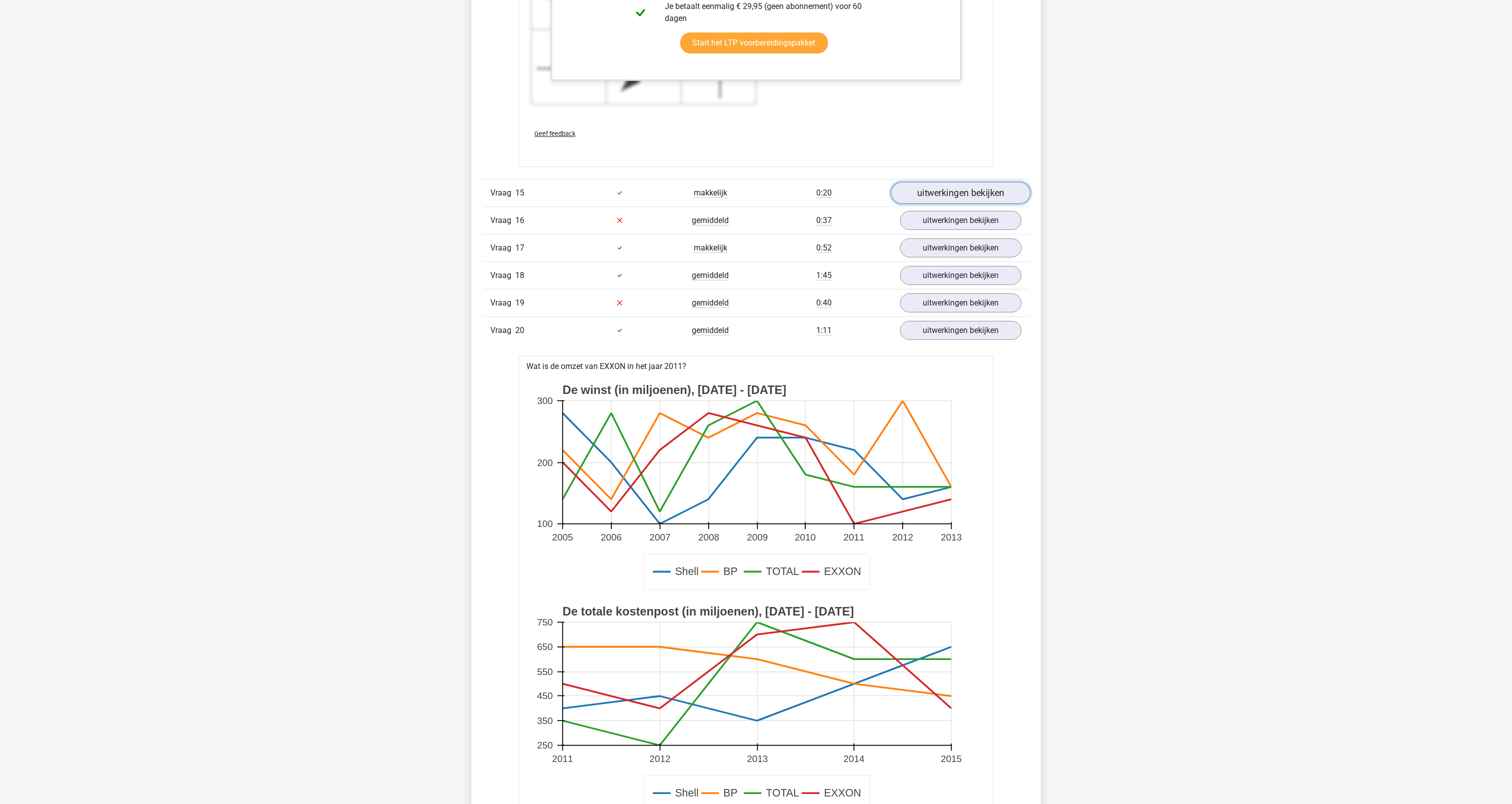
click at [963, 204] on link "uitwerkingen bekijken" at bounding box center [960, 193] width 140 height 22
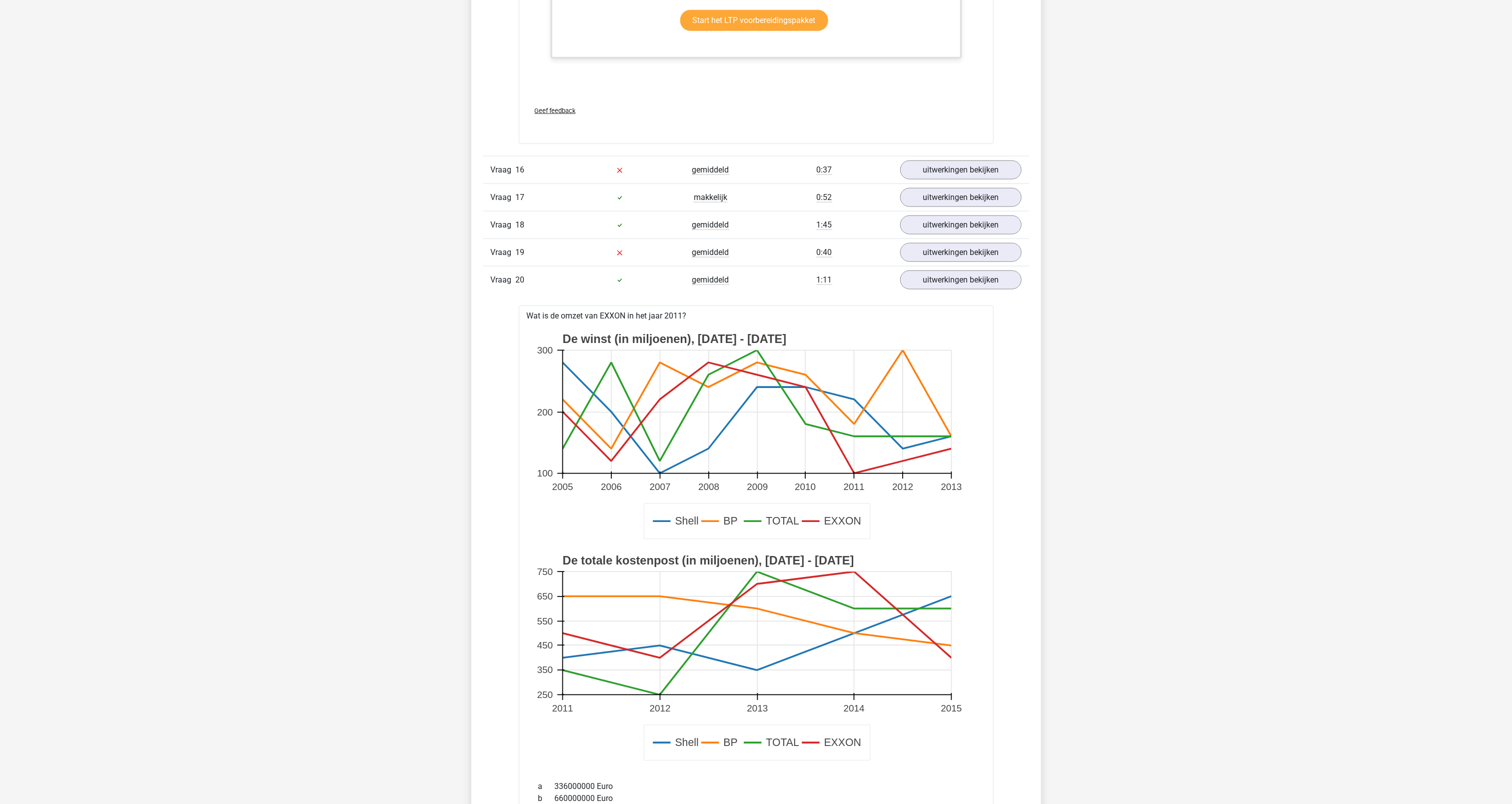
scroll to position [10963, 0]
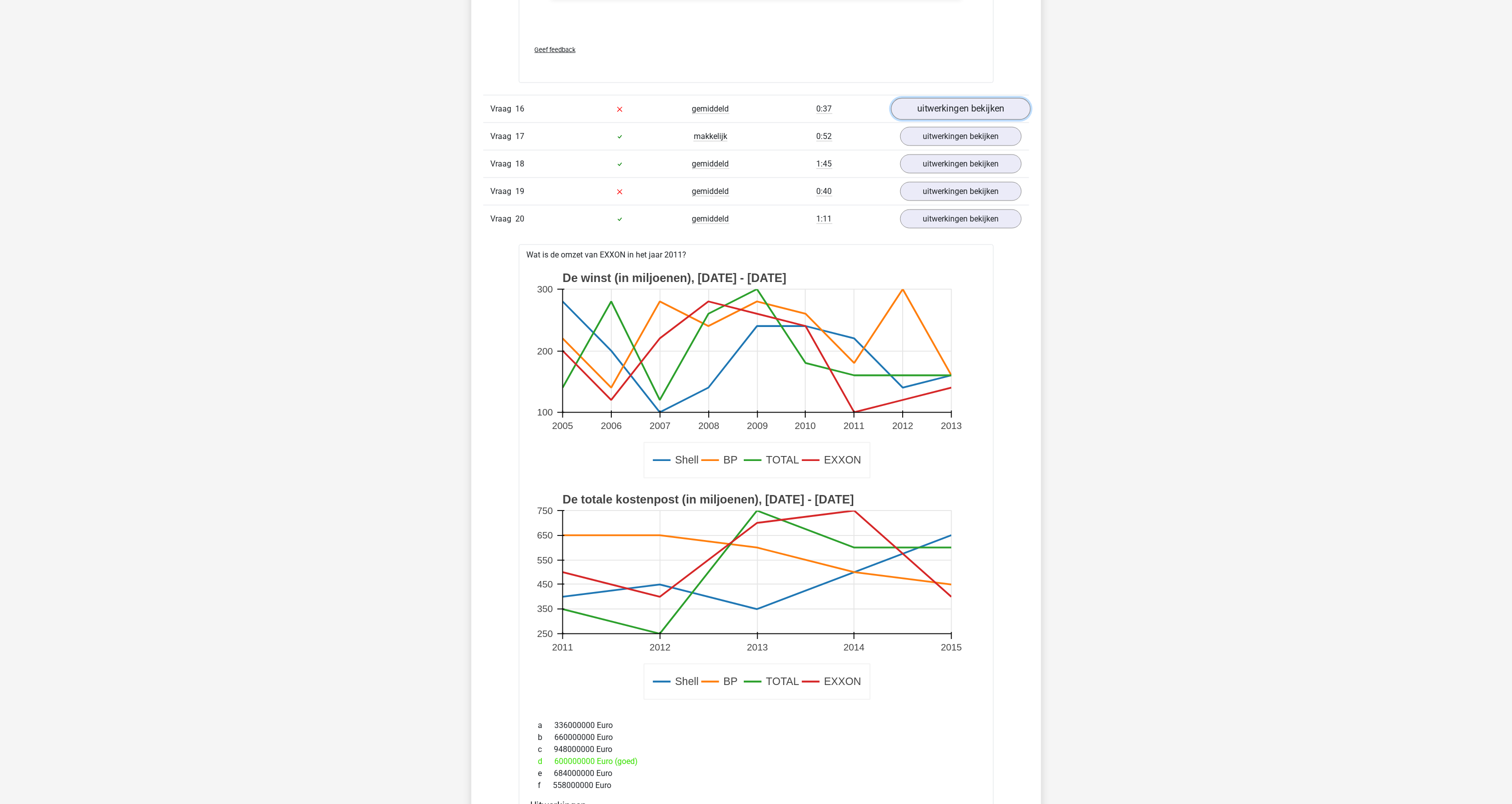
click at [950, 120] on link "uitwerkingen bekijken" at bounding box center [960, 109] width 140 height 22
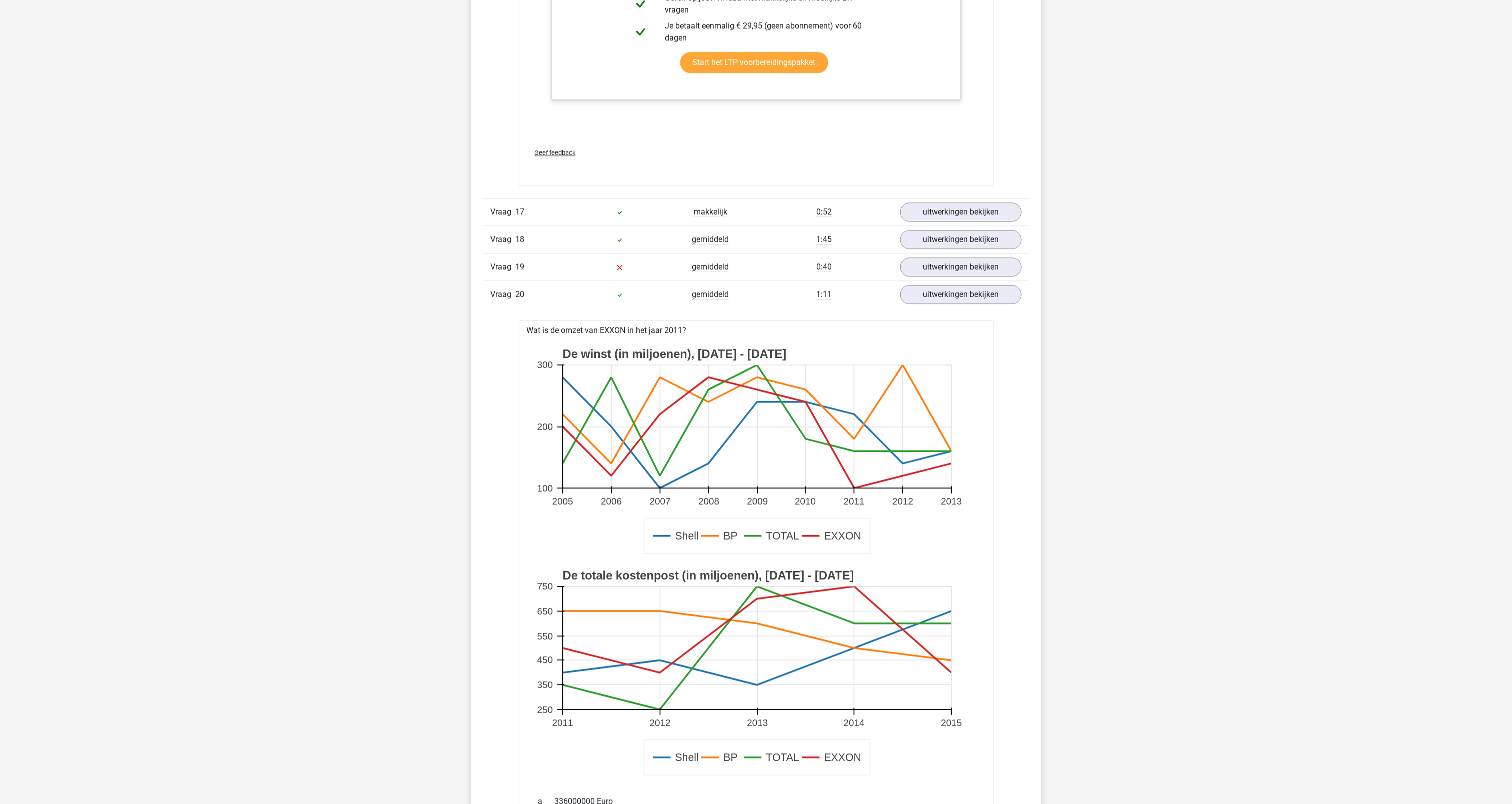
scroll to position [11855, 0]
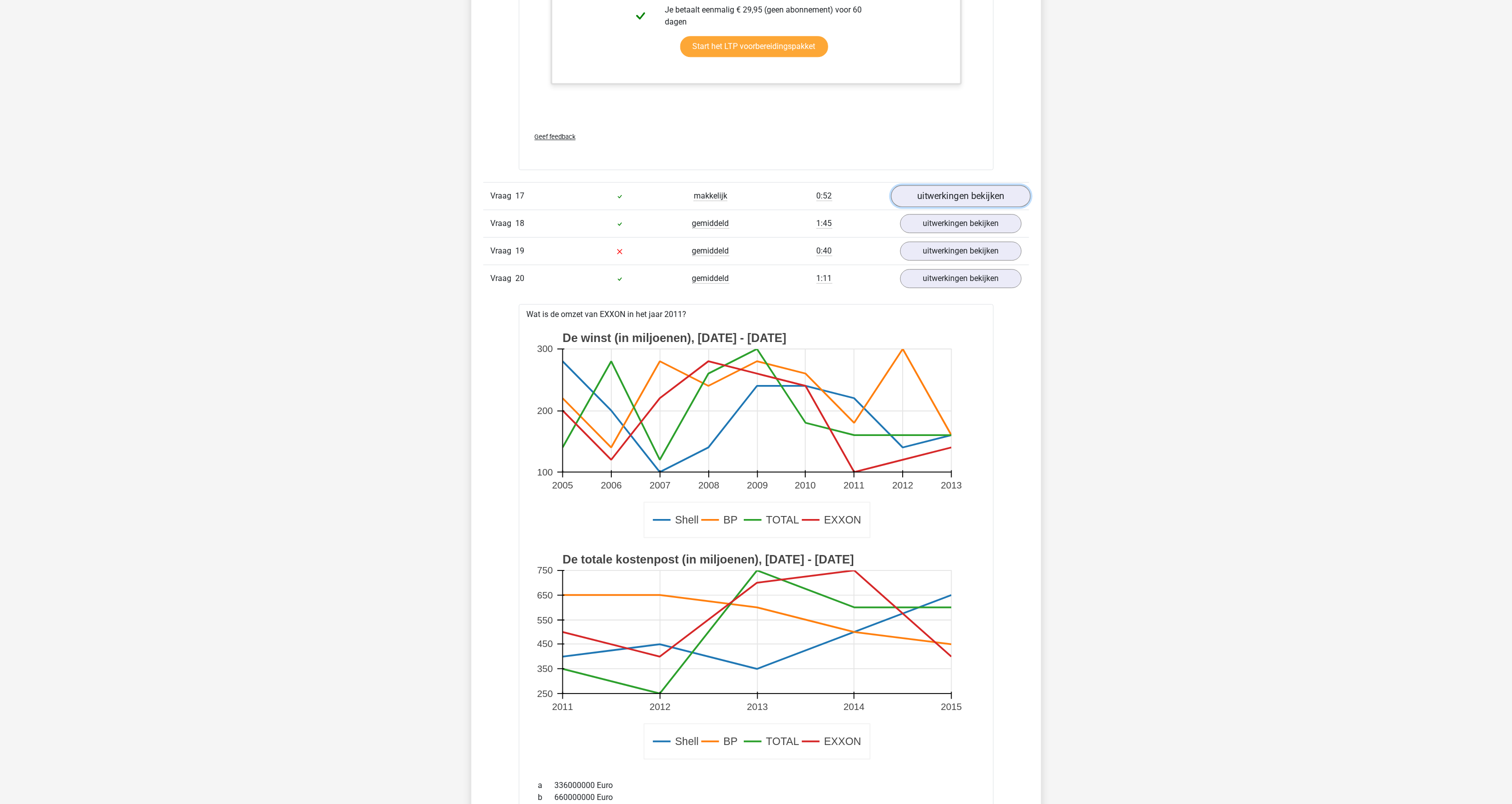
click at [982, 207] on link "uitwerkingen bekijken" at bounding box center [960, 196] width 140 height 22
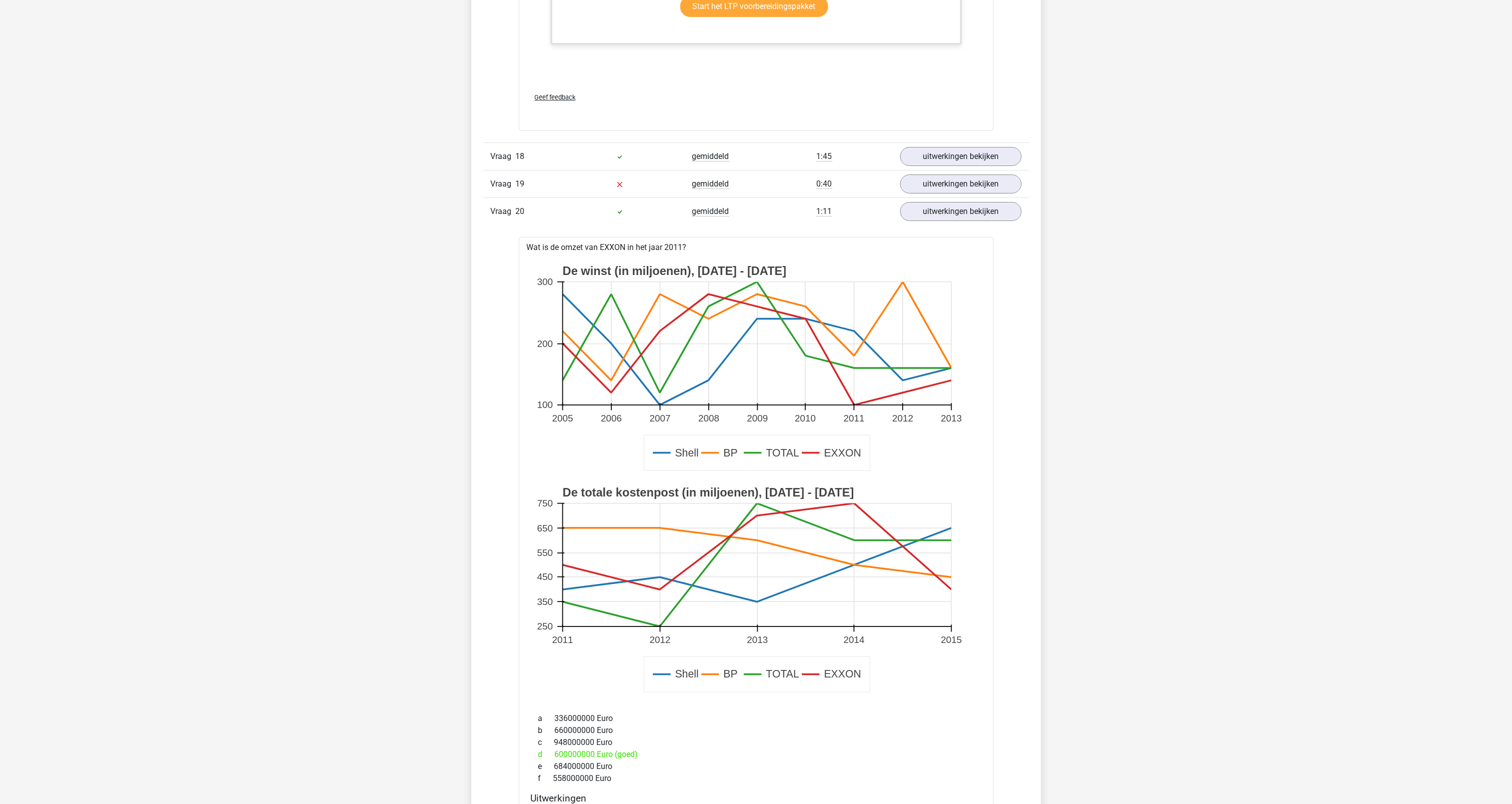
scroll to position [12481, 0]
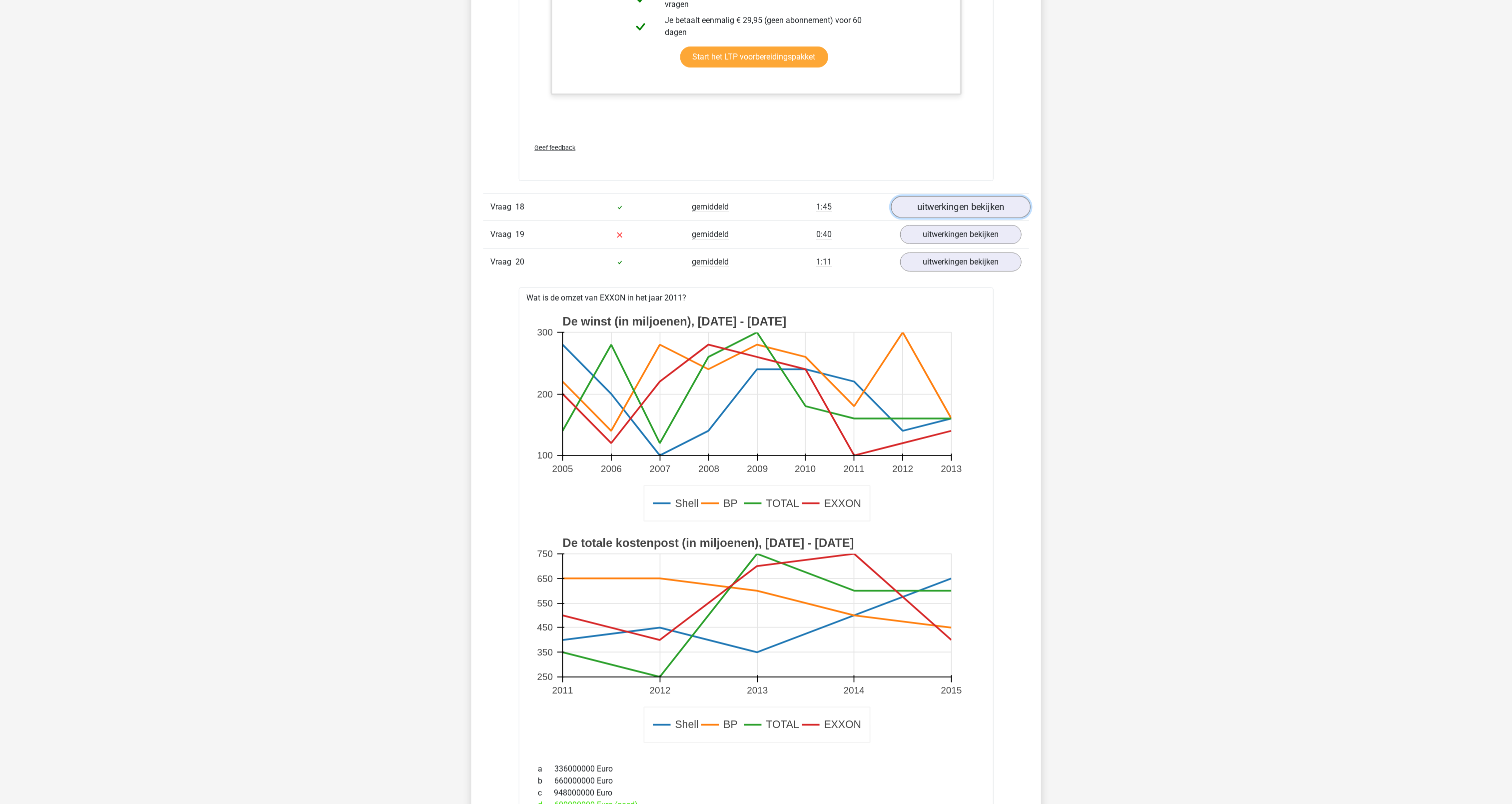
click at [980, 218] on link "uitwerkingen bekijken" at bounding box center [960, 206] width 140 height 22
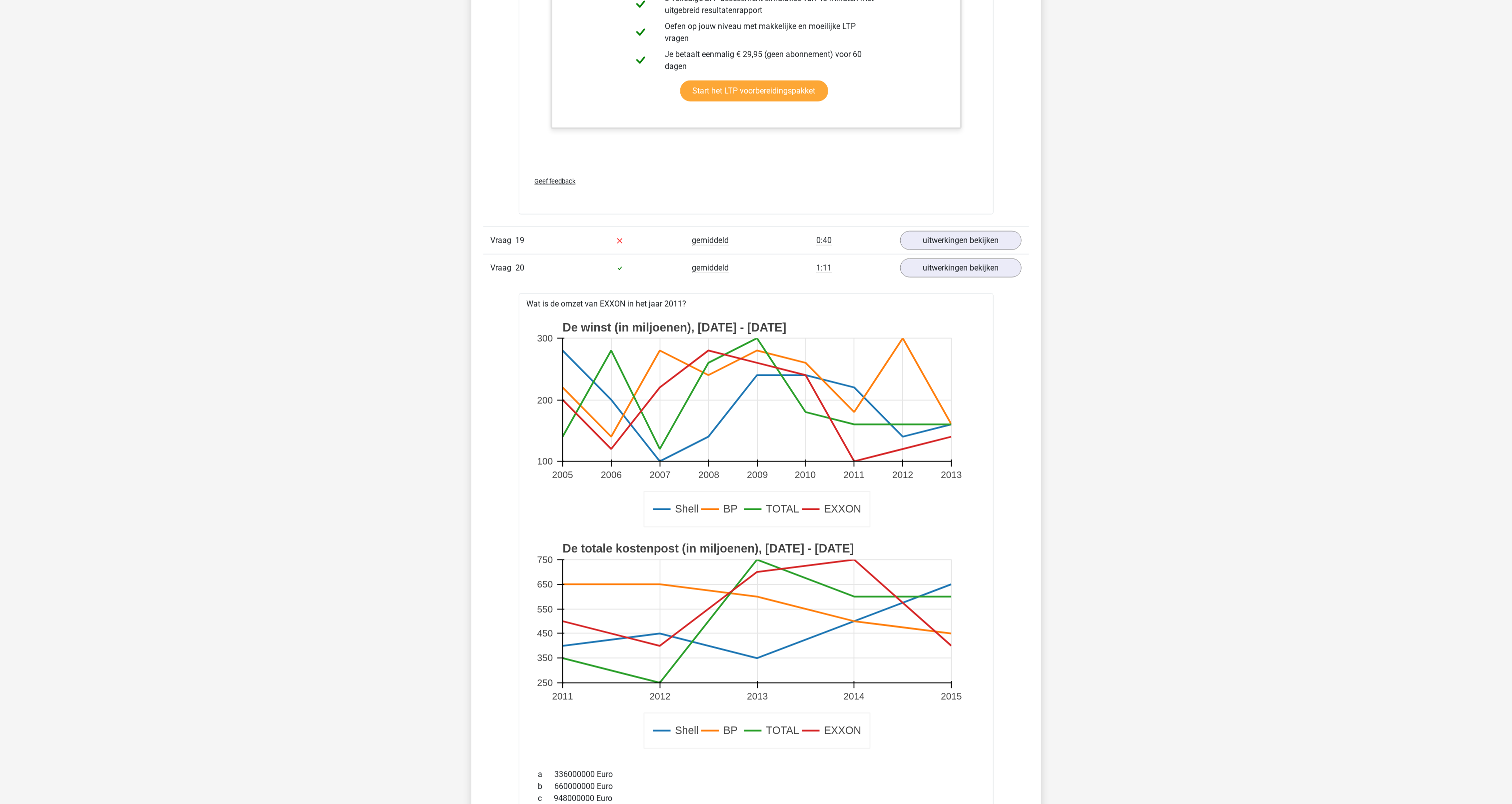
scroll to position [13151, 0]
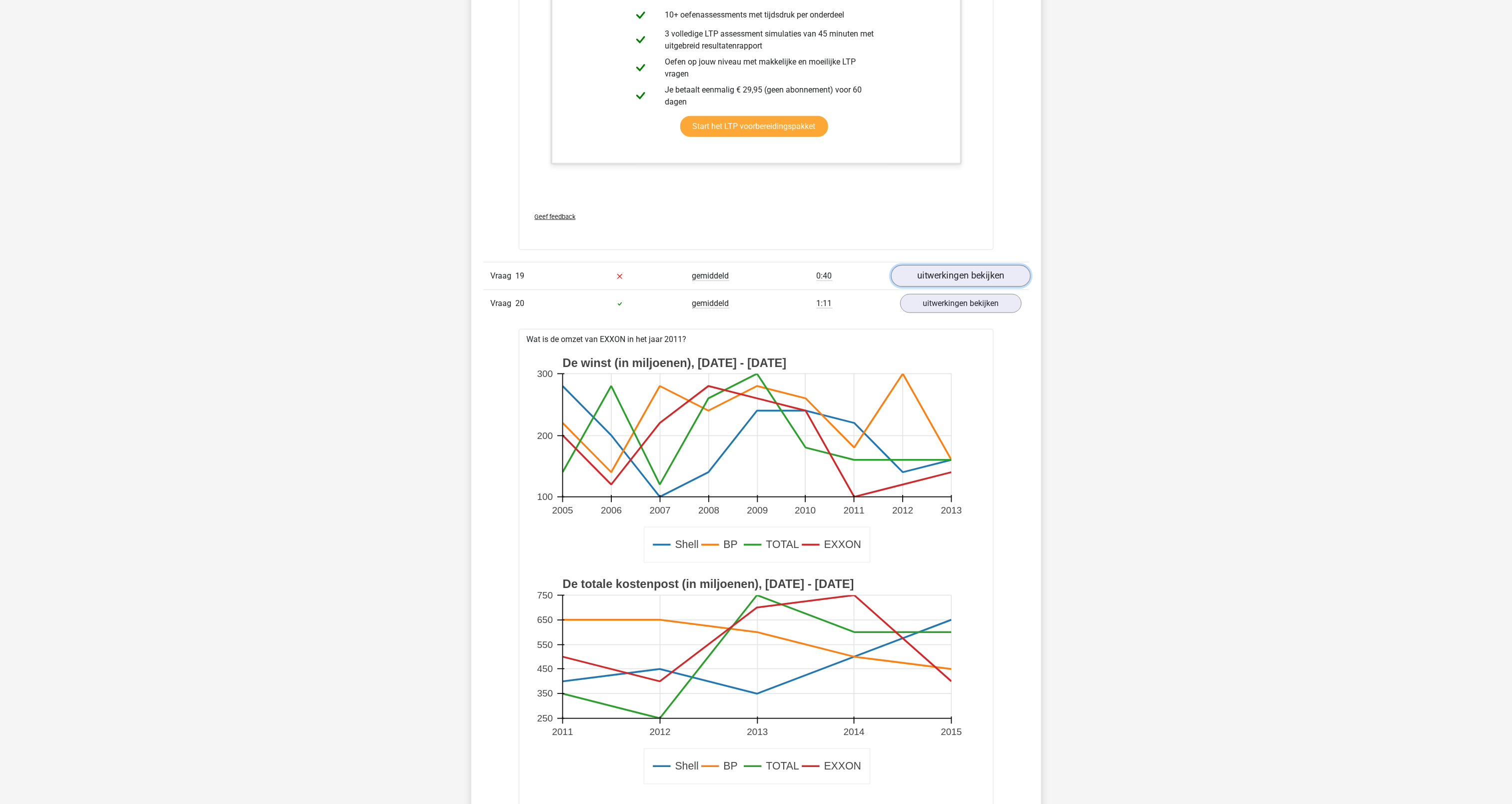
click at [937, 287] on link "uitwerkingen bekijken" at bounding box center [960, 276] width 140 height 22
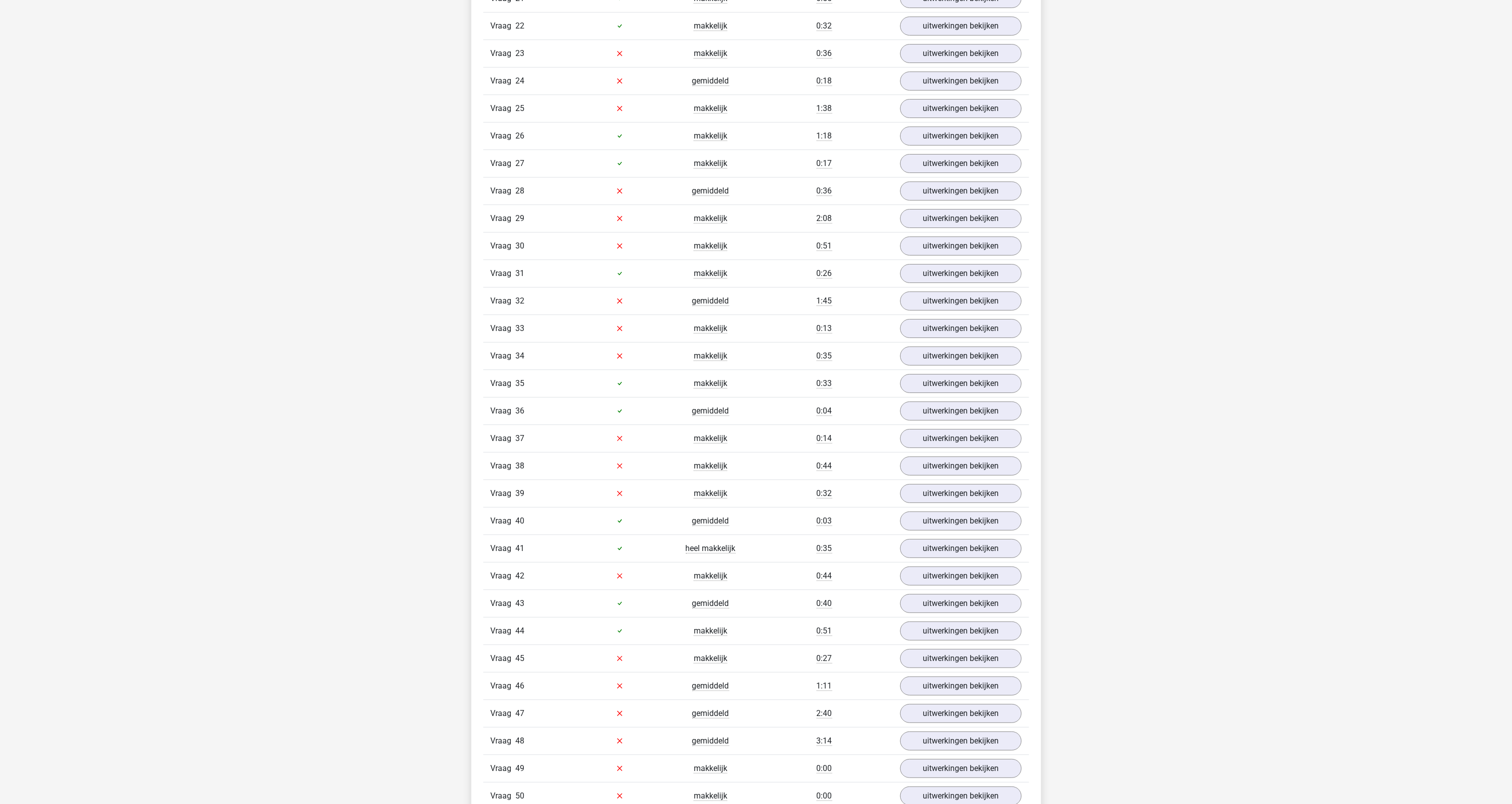
scroll to position [14620, 0]
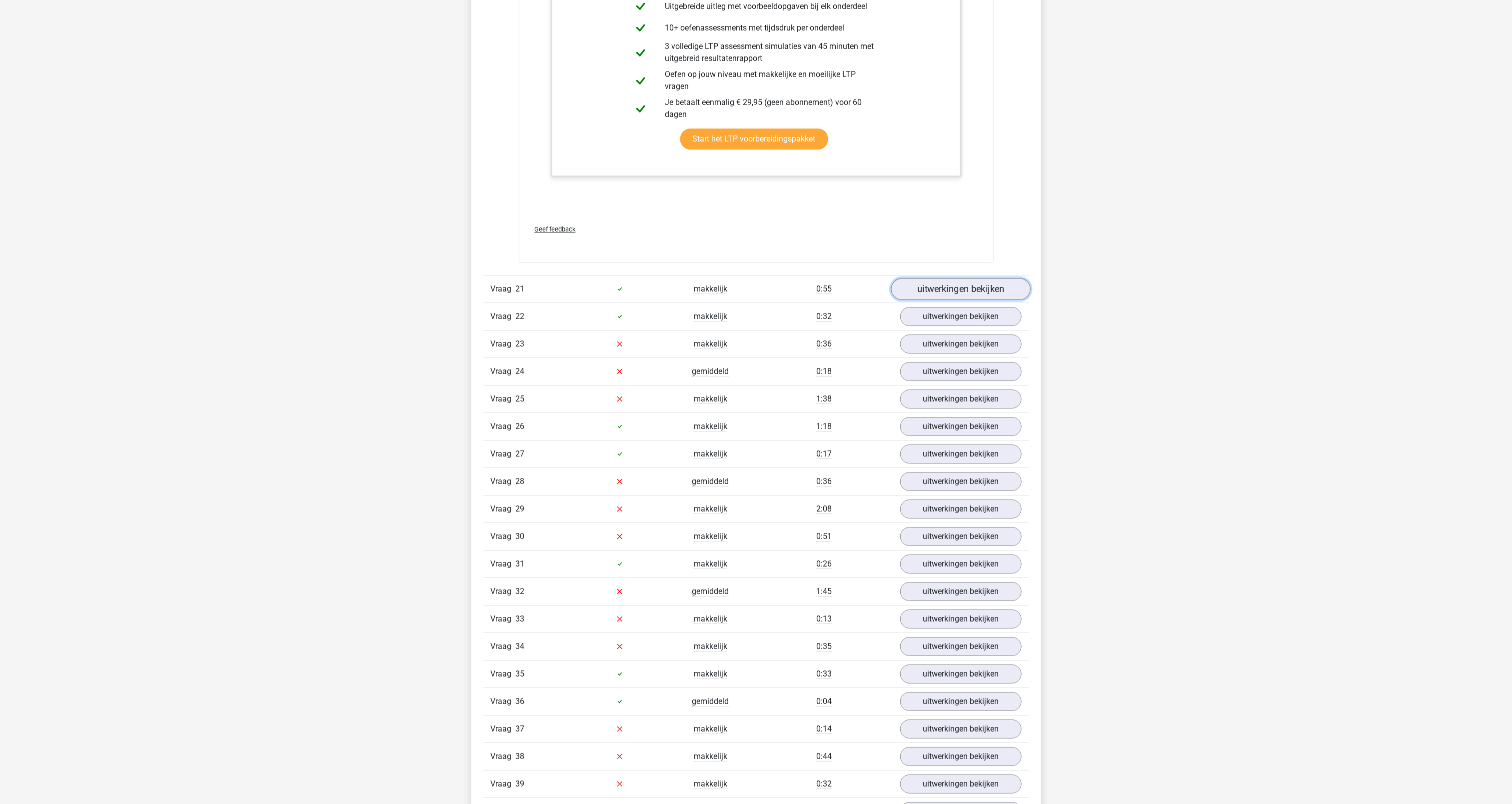
click at [996, 300] on link "uitwerkingen bekijken" at bounding box center [960, 288] width 140 height 22
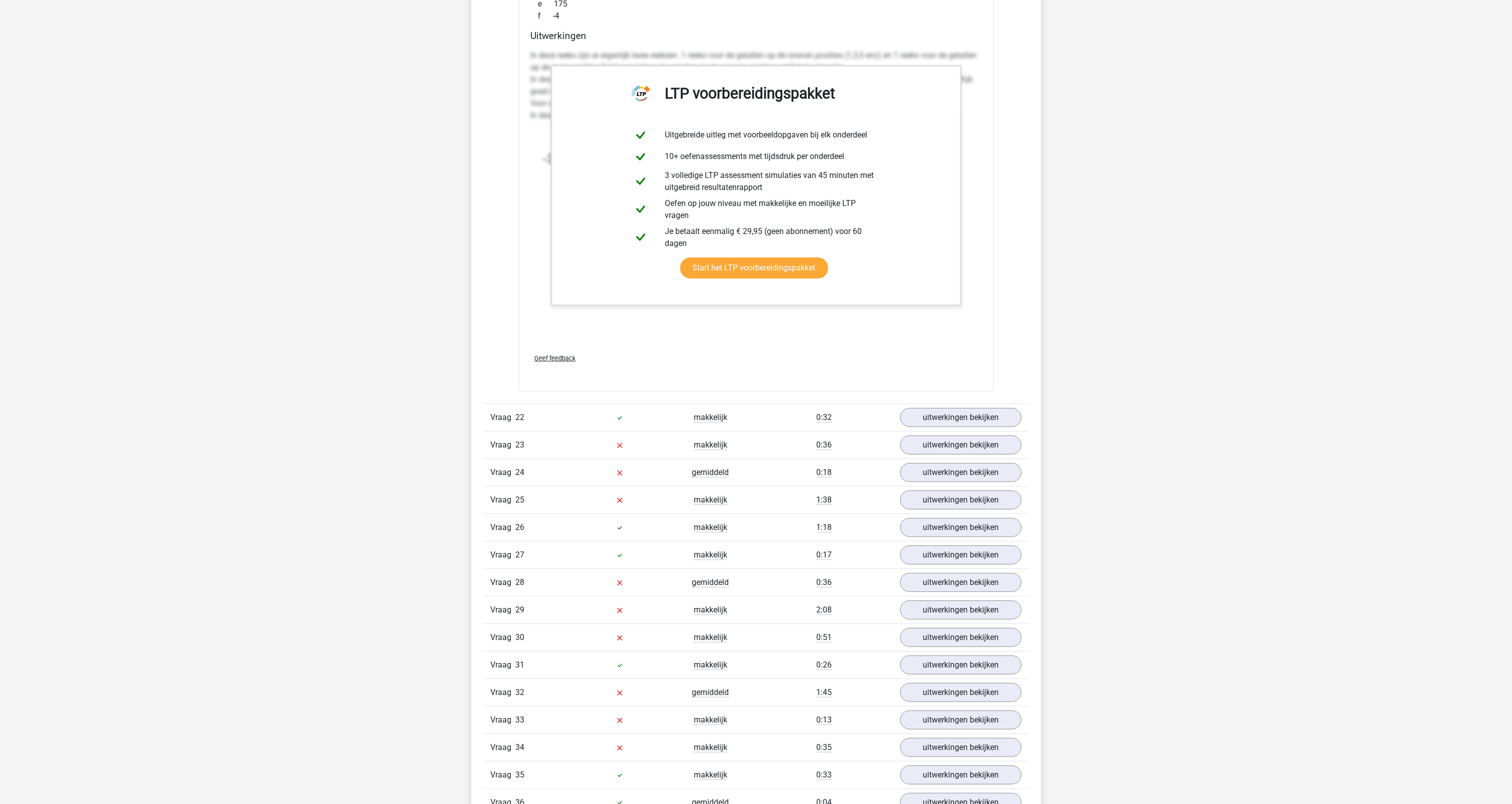
scroll to position [15315, 0]
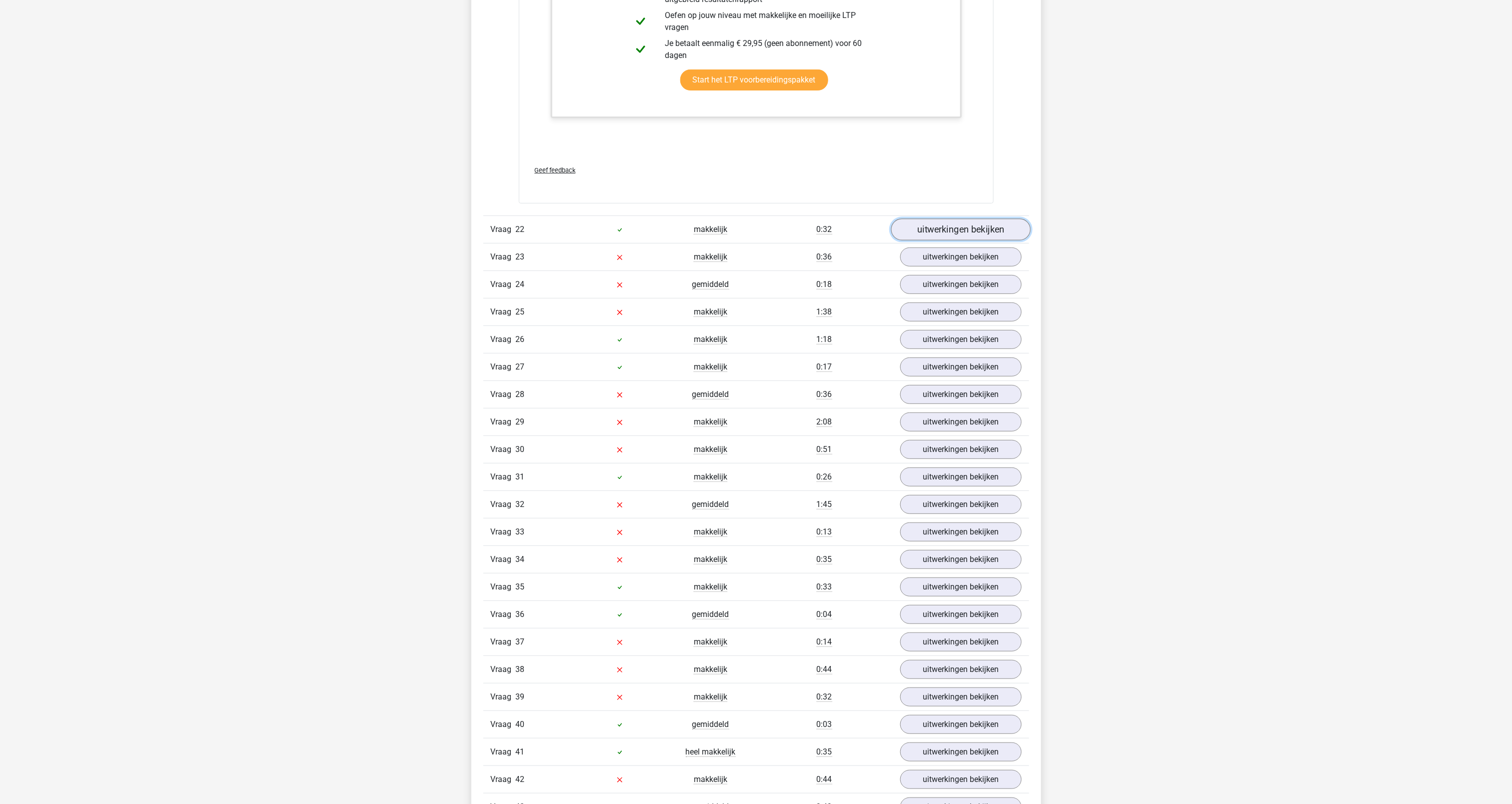
click at [993, 240] on link "uitwerkingen bekijken" at bounding box center [960, 229] width 140 height 22
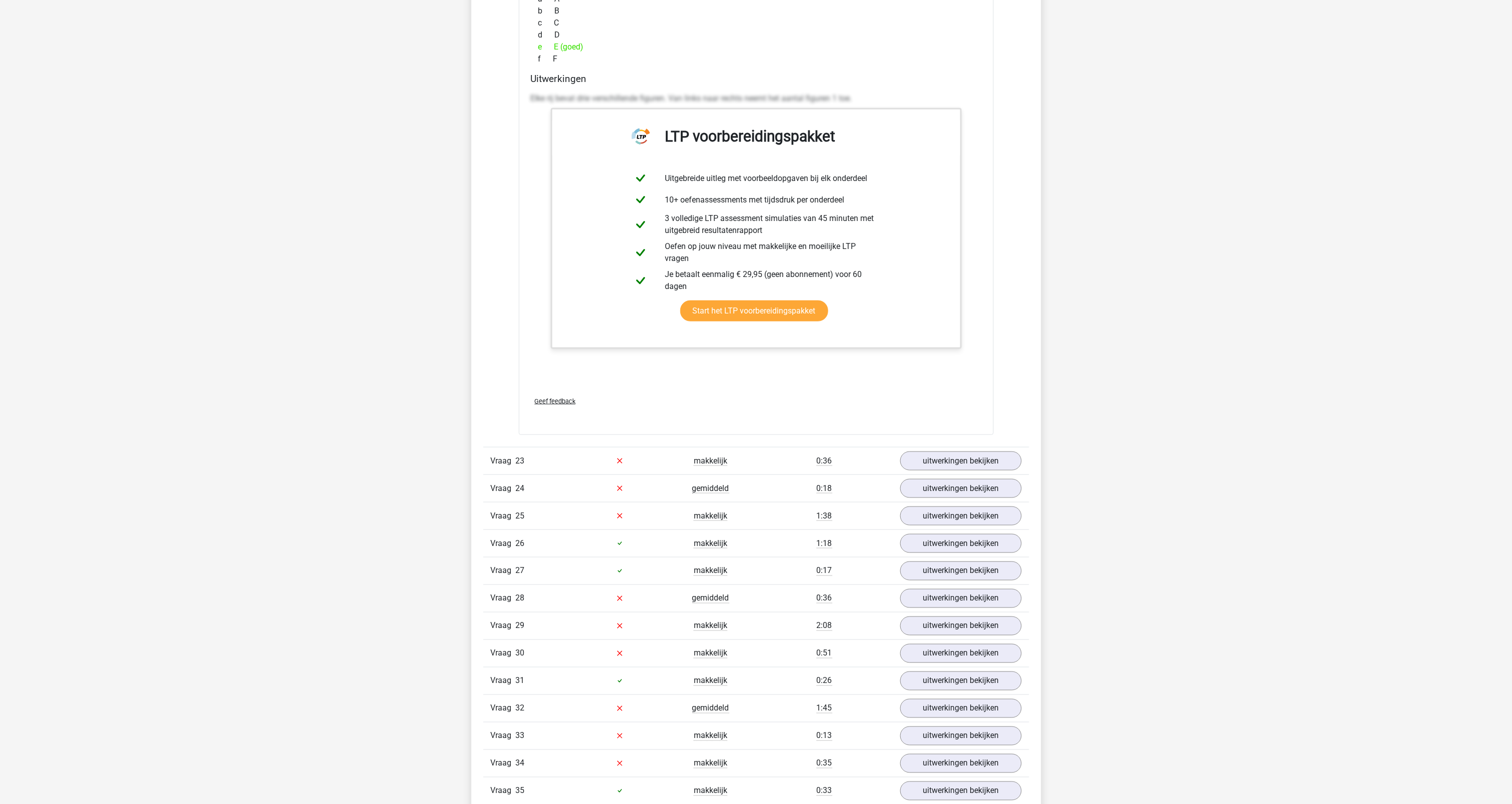
scroll to position [15882, 0]
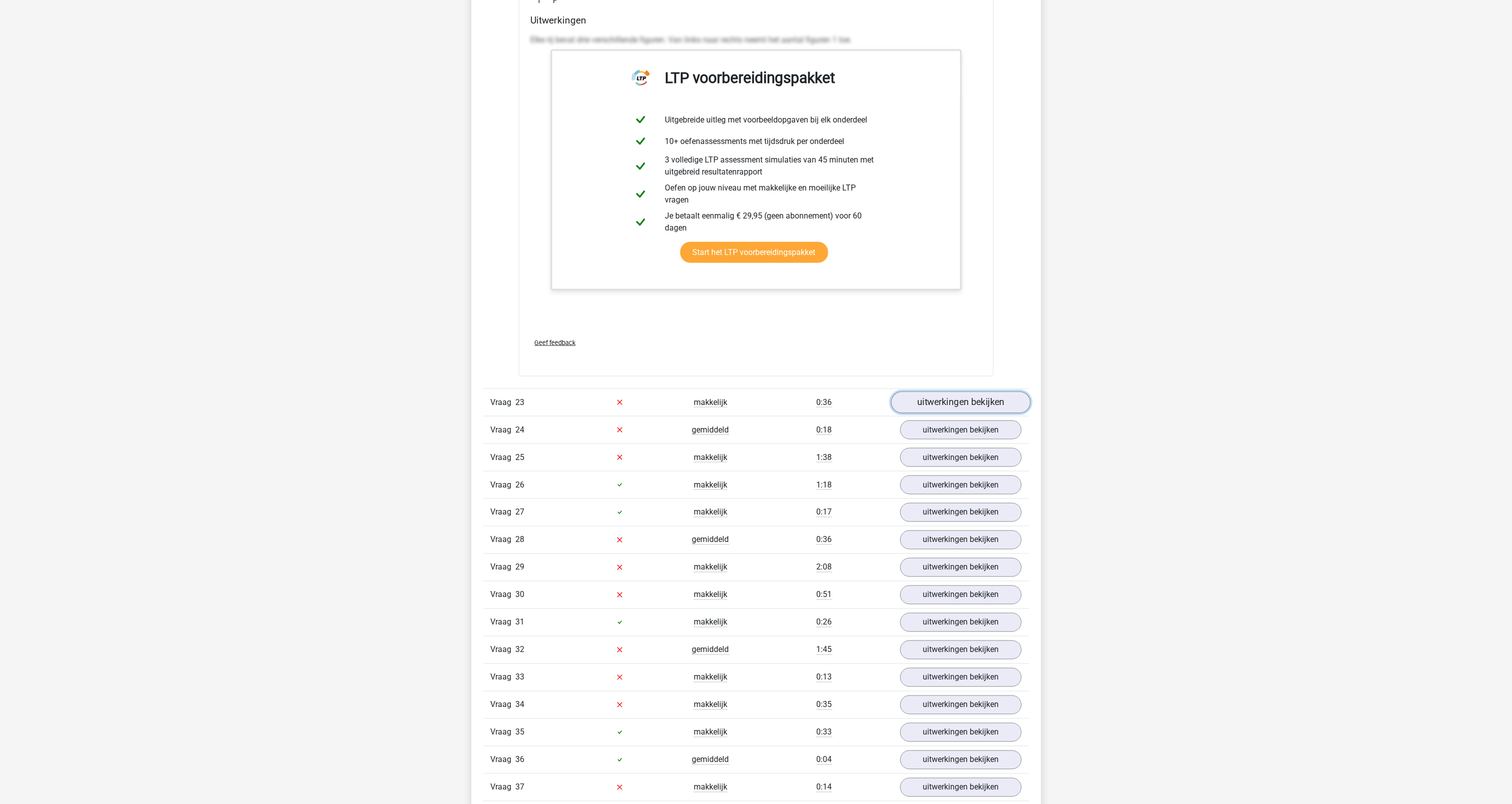
click at [929, 414] on link "uitwerkingen bekijken" at bounding box center [960, 402] width 140 height 22
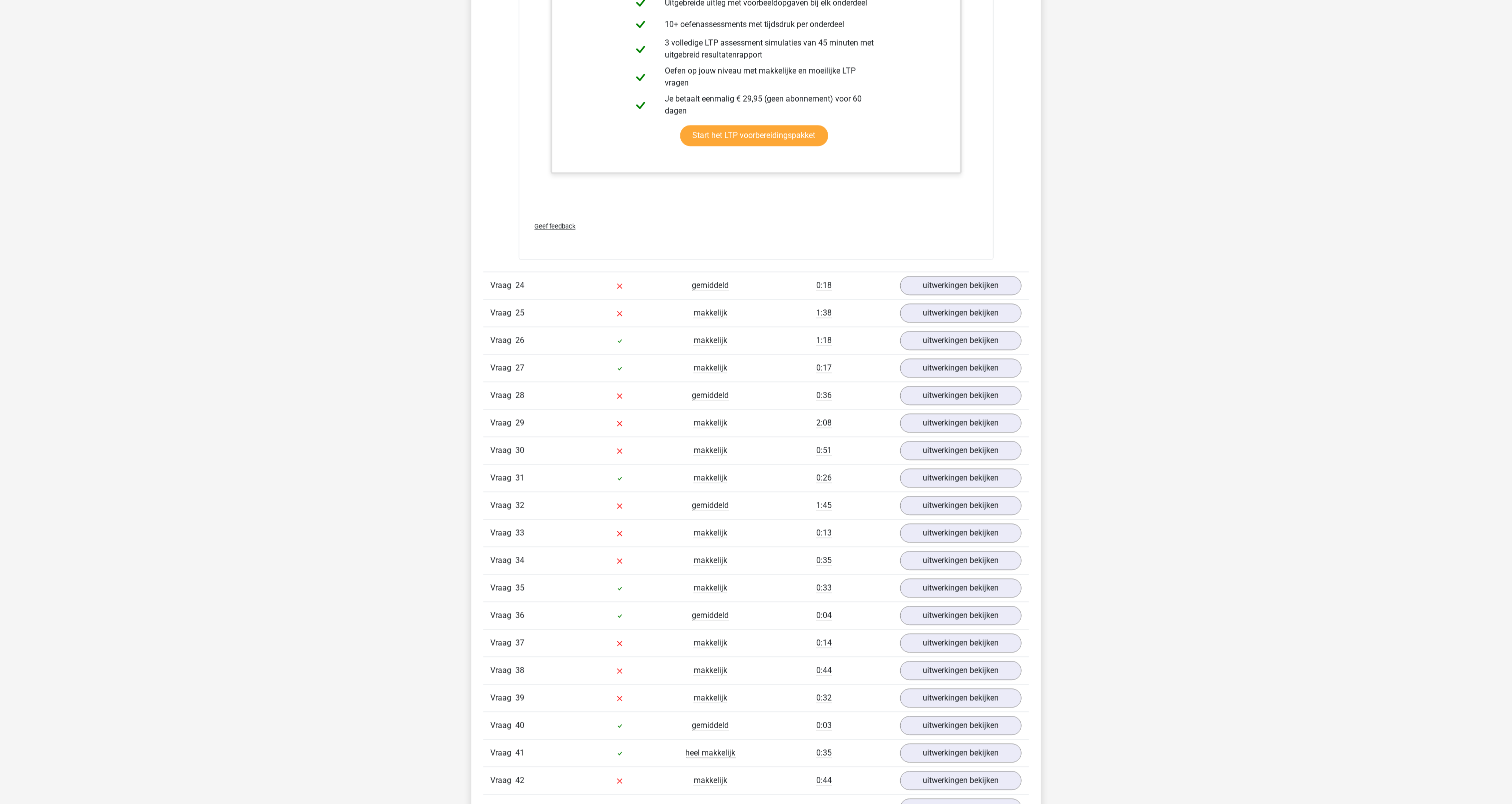
scroll to position [16644, 0]
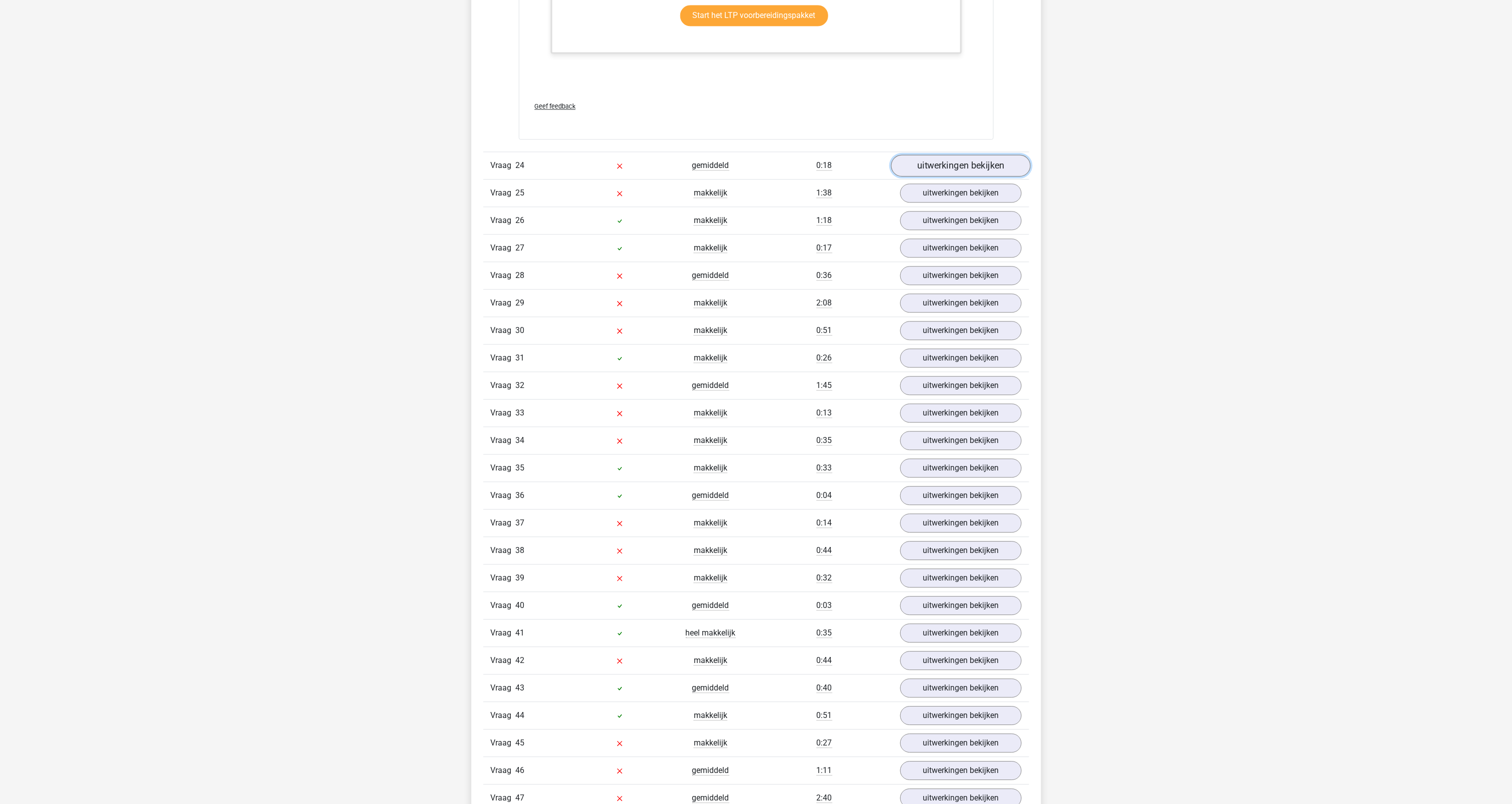
click at [938, 176] on link "uitwerkingen bekijken" at bounding box center [960, 165] width 140 height 22
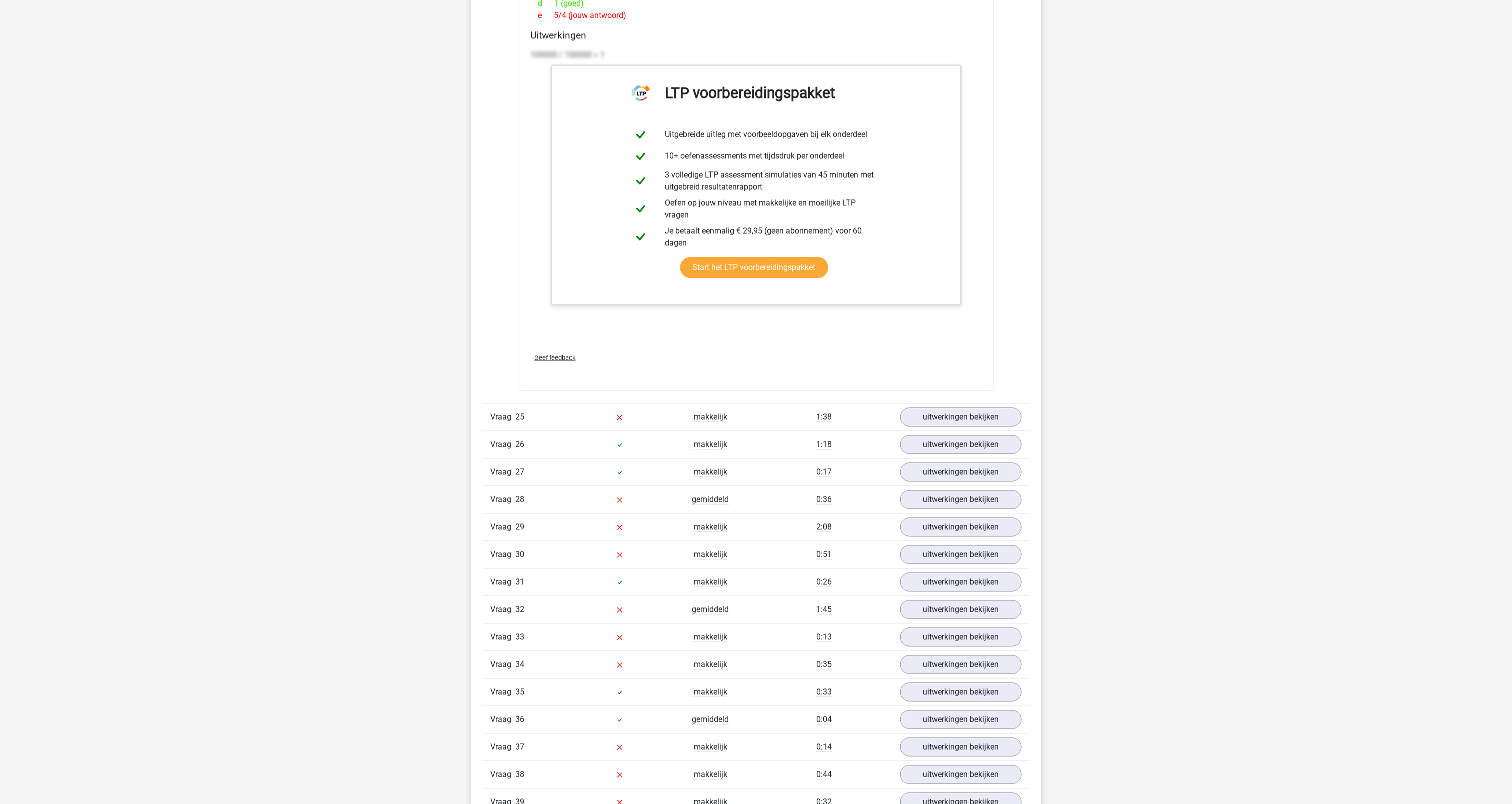
scroll to position [17424, 0]
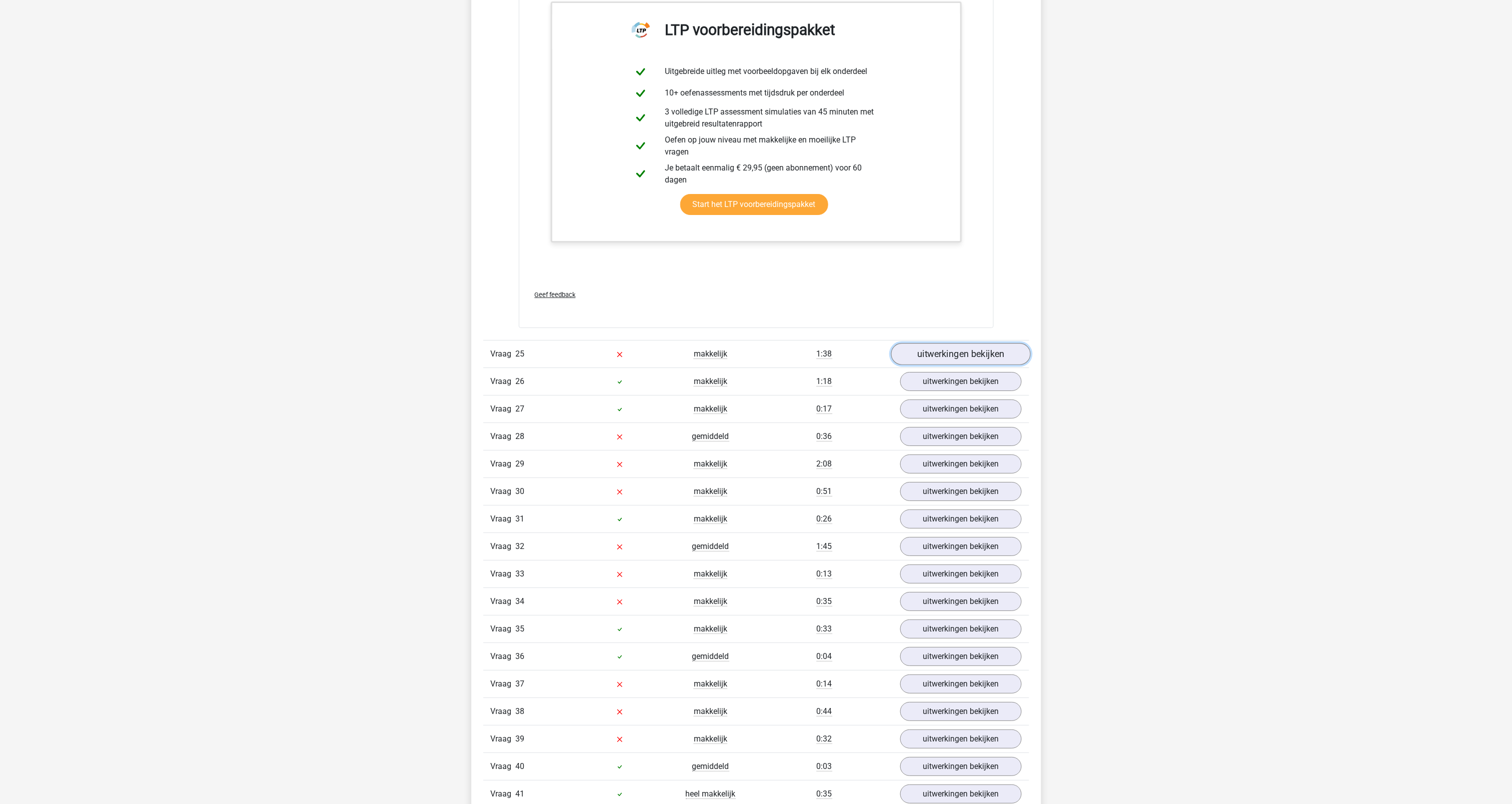
click at [944, 365] on link "uitwerkingen bekijken" at bounding box center [960, 354] width 140 height 22
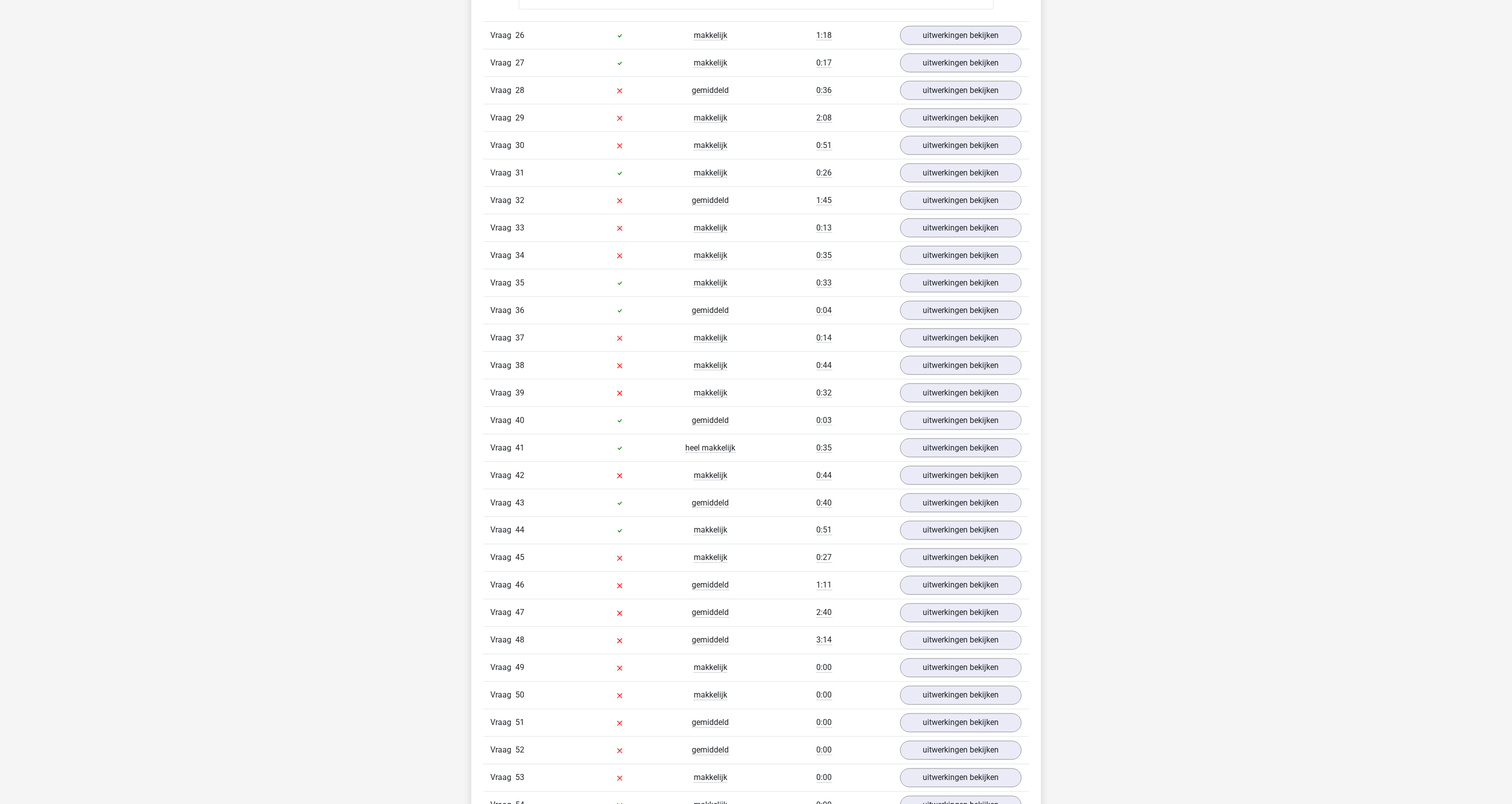
scroll to position [17966, 0]
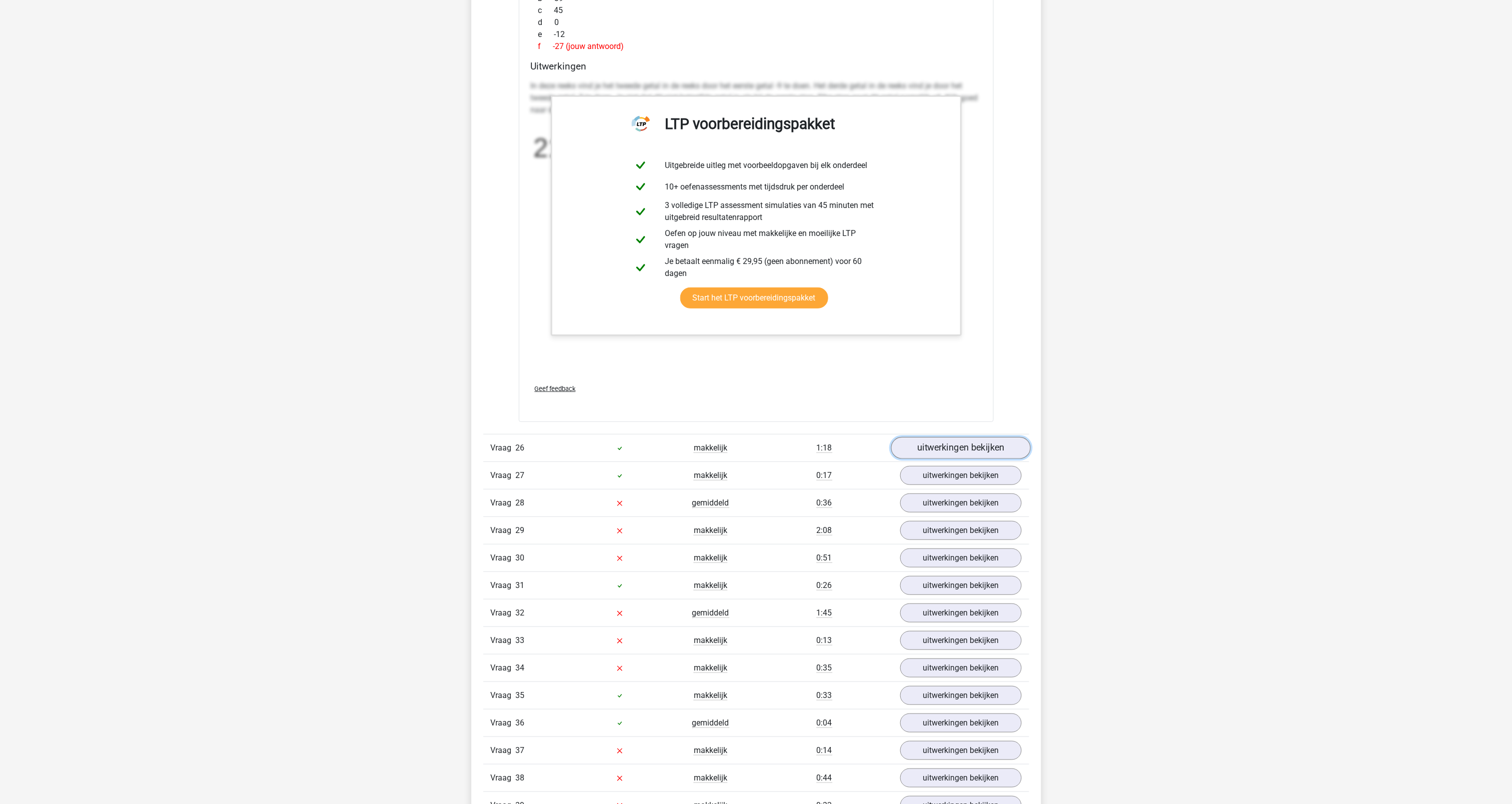
click at [955, 459] on link "uitwerkingen bekijken" at bounding box center [960, 447] width 140 height 22
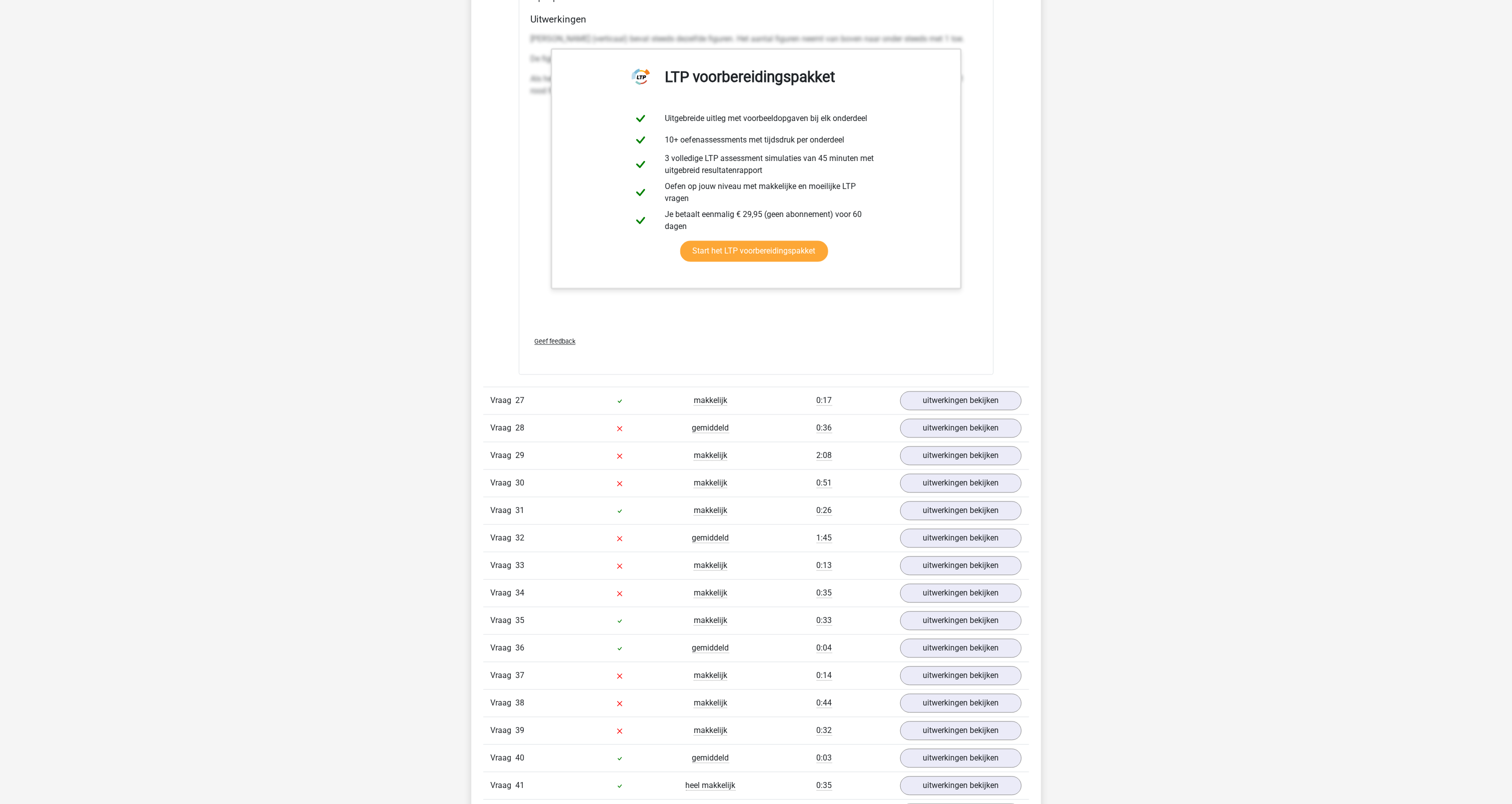
scroll to position [18729, 0]
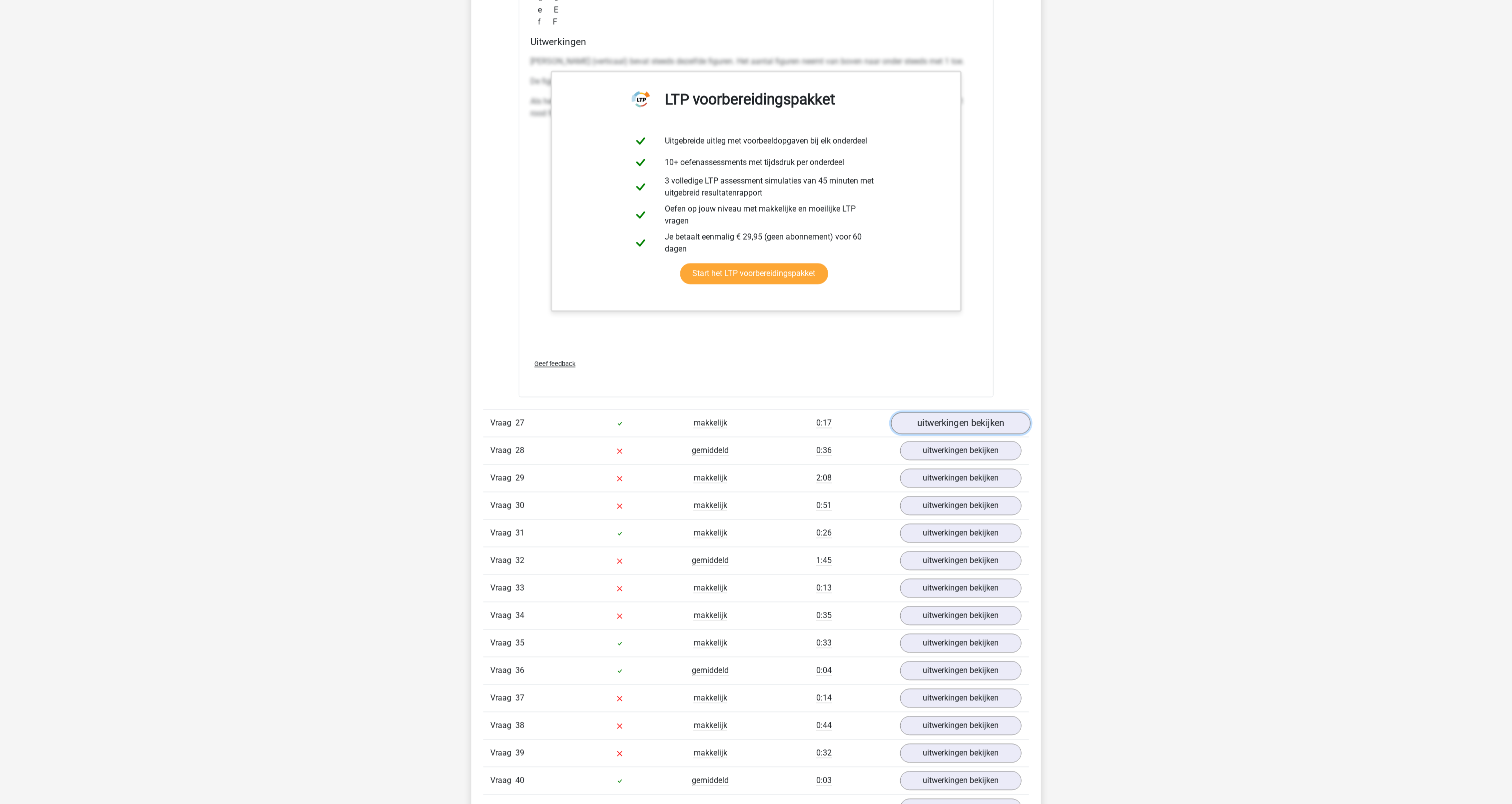
click at [985, 434] on link "uitwerkingen bekijken" at bounding box center [960, 423] width 140 height 22
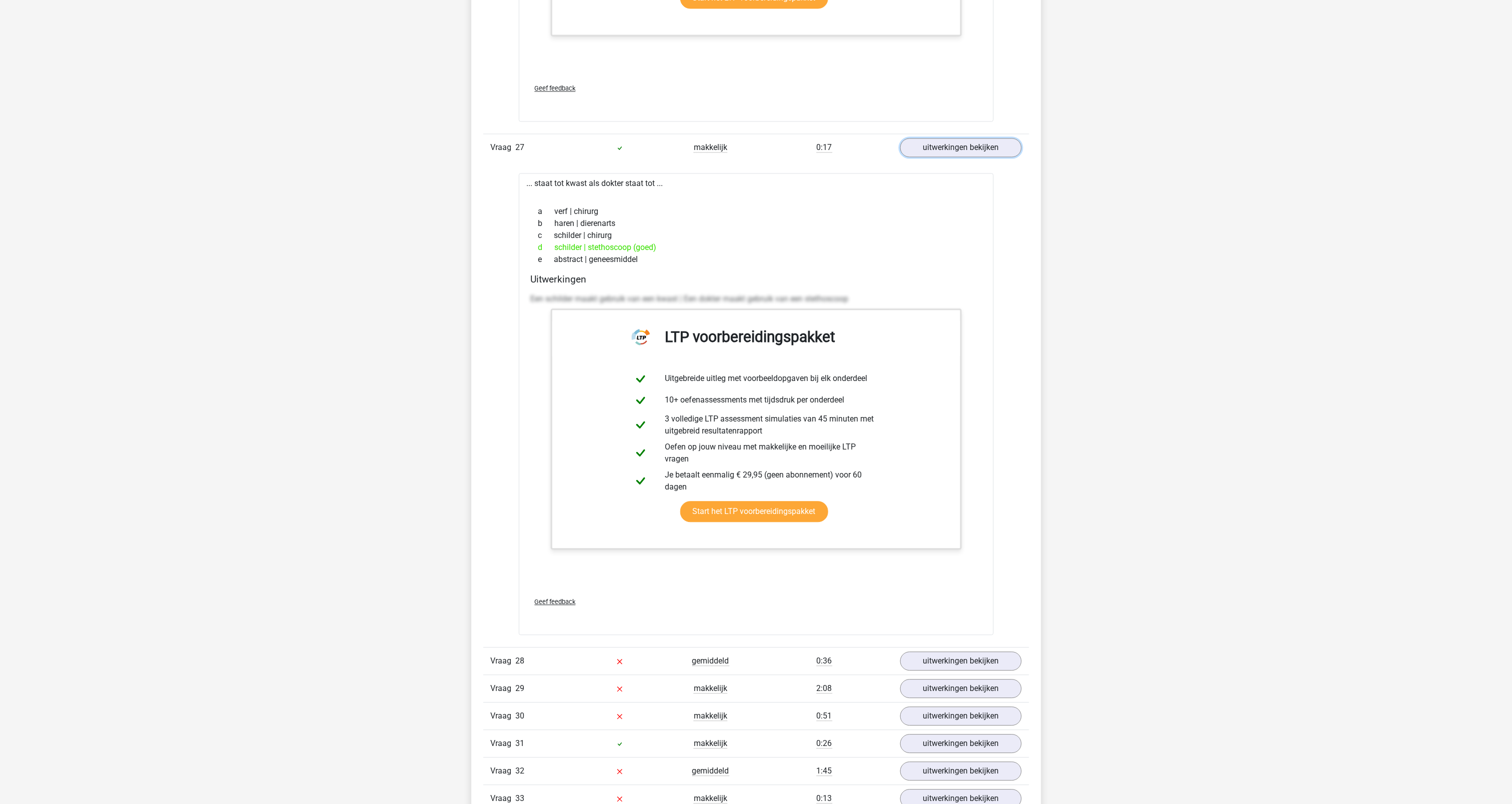
scroll to position [19188, 0]
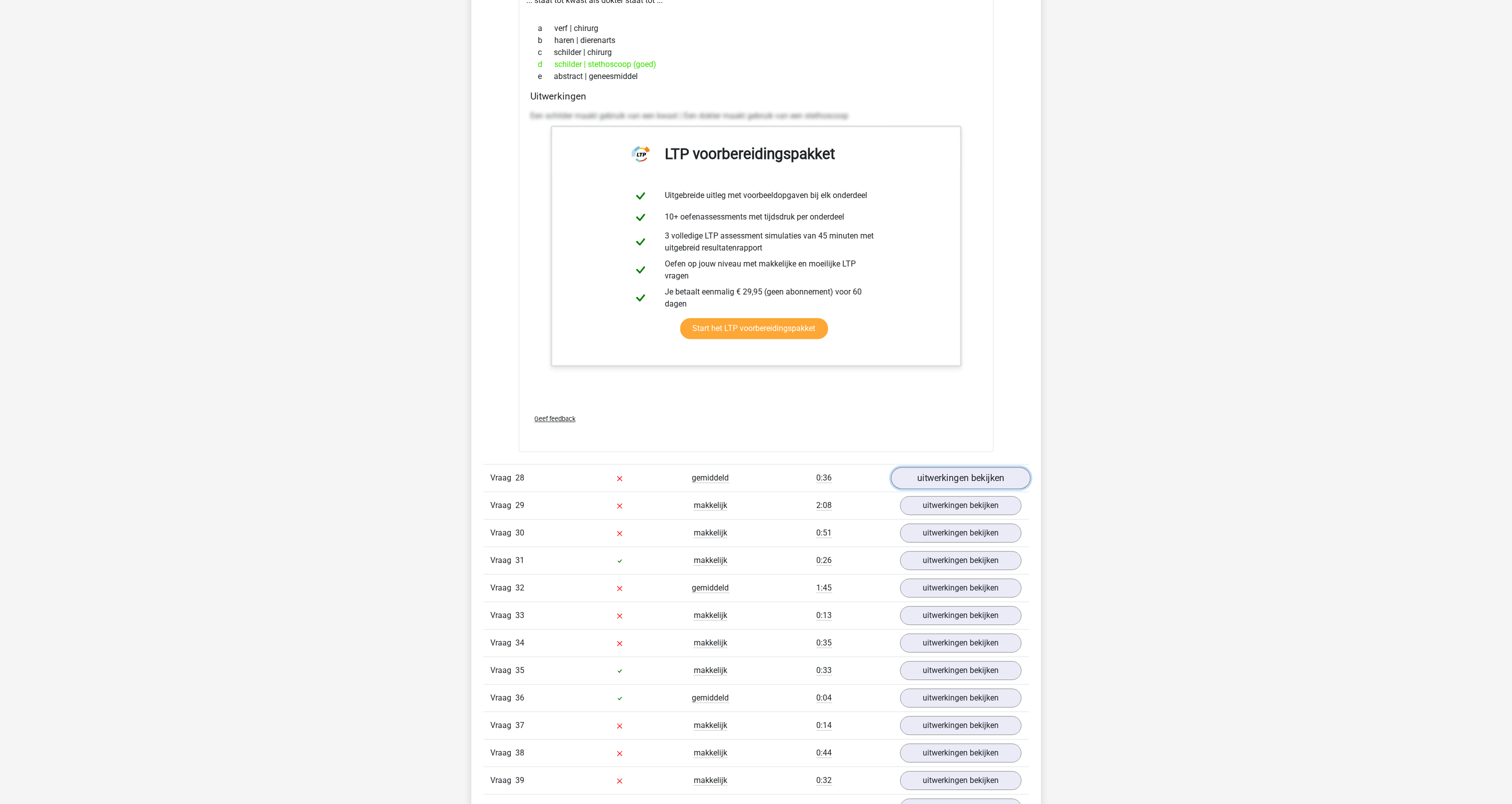
click at [953, 489] on link "uitwerkingen bekijken" at bounding box center [960, 478] width 140 height 22
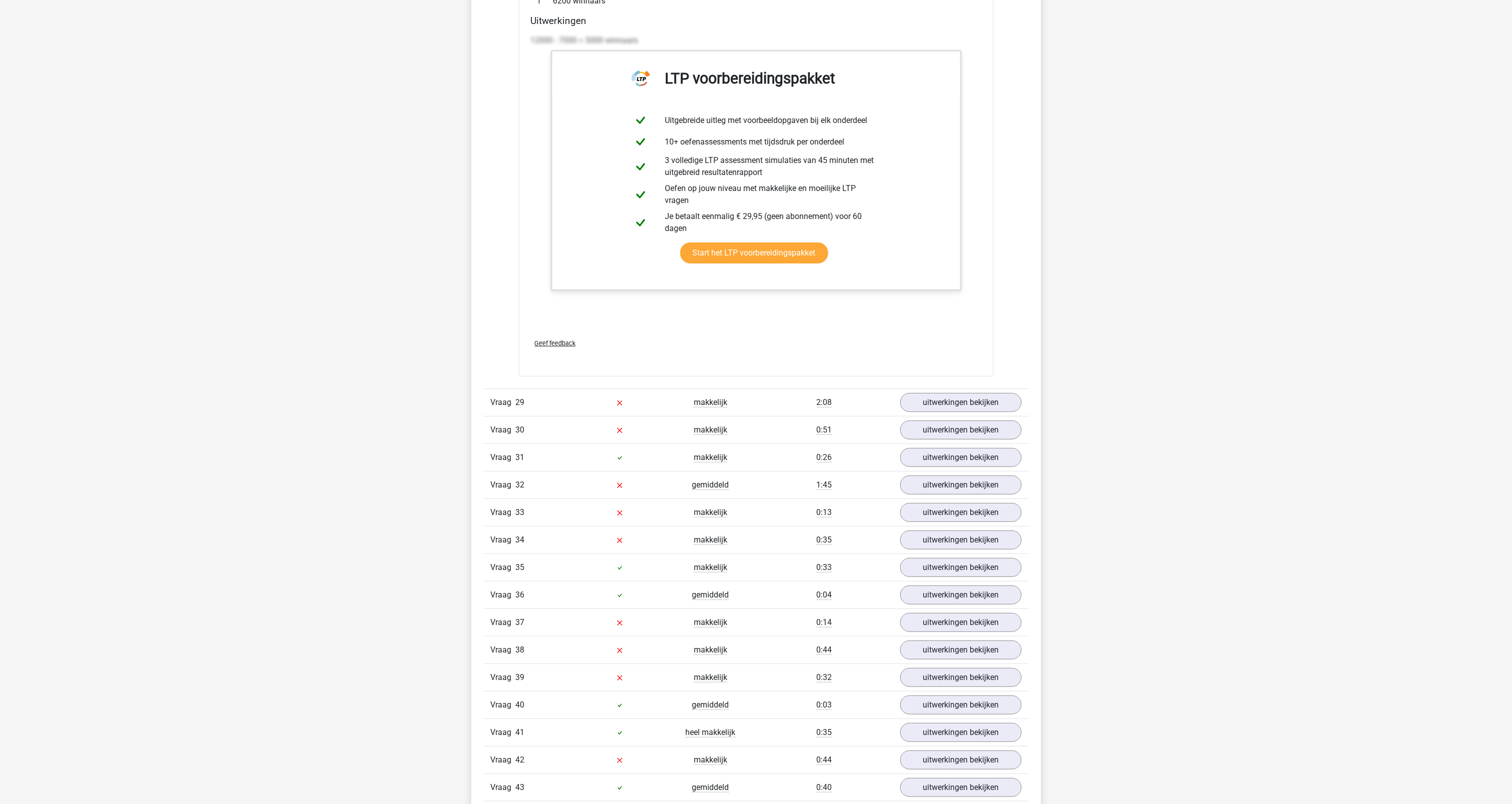
scroll to position [20268, 0]
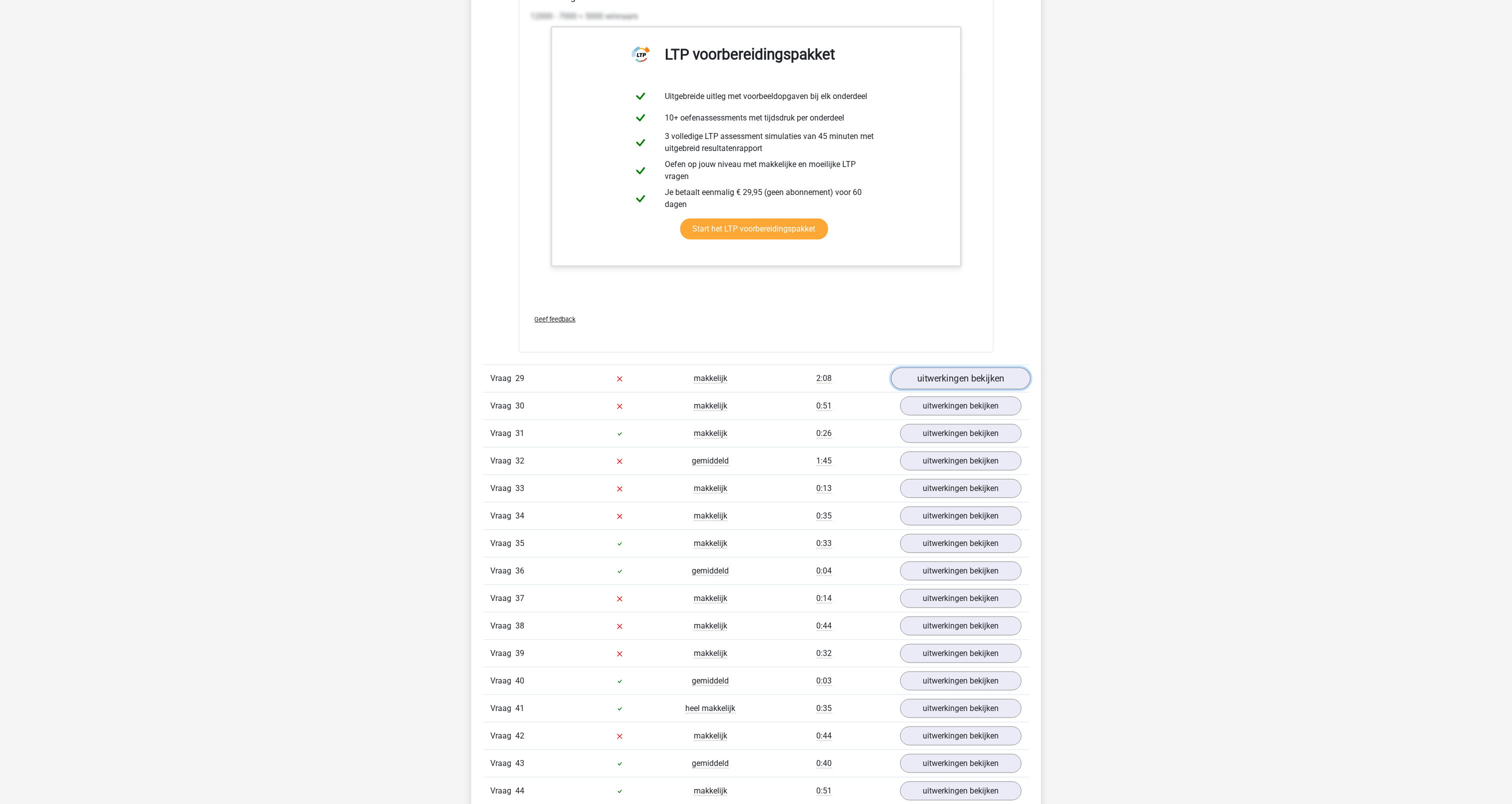
click at [952, 390] on link "uitwerkingen bekijken" at bounding box center [960, 379] width 140 height 22
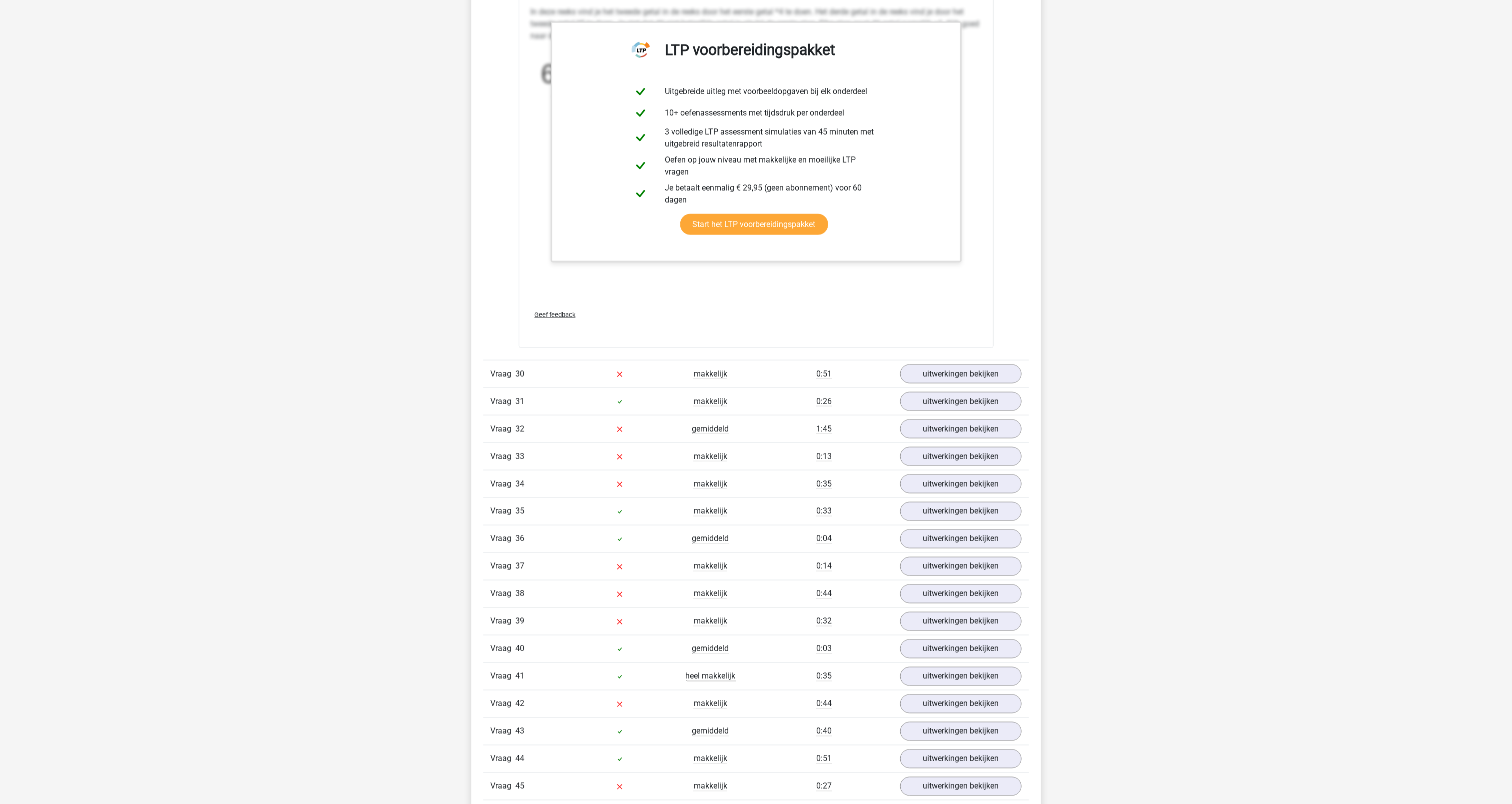
scroll to position [20957, 0]
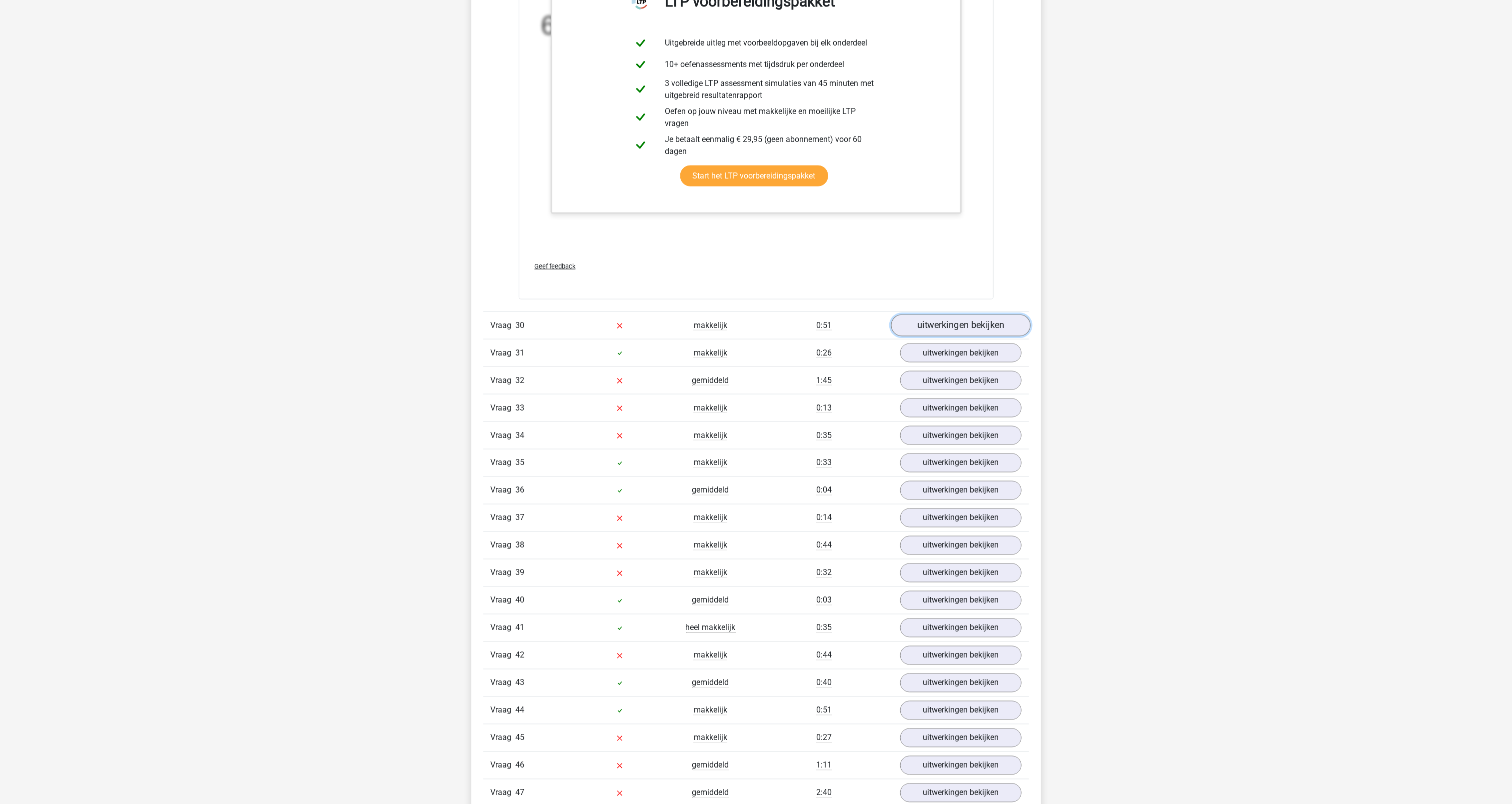
click at [960, 336] on link "uitwerkingen bekijken" at bounding box center [960, 325] width 140 height 22
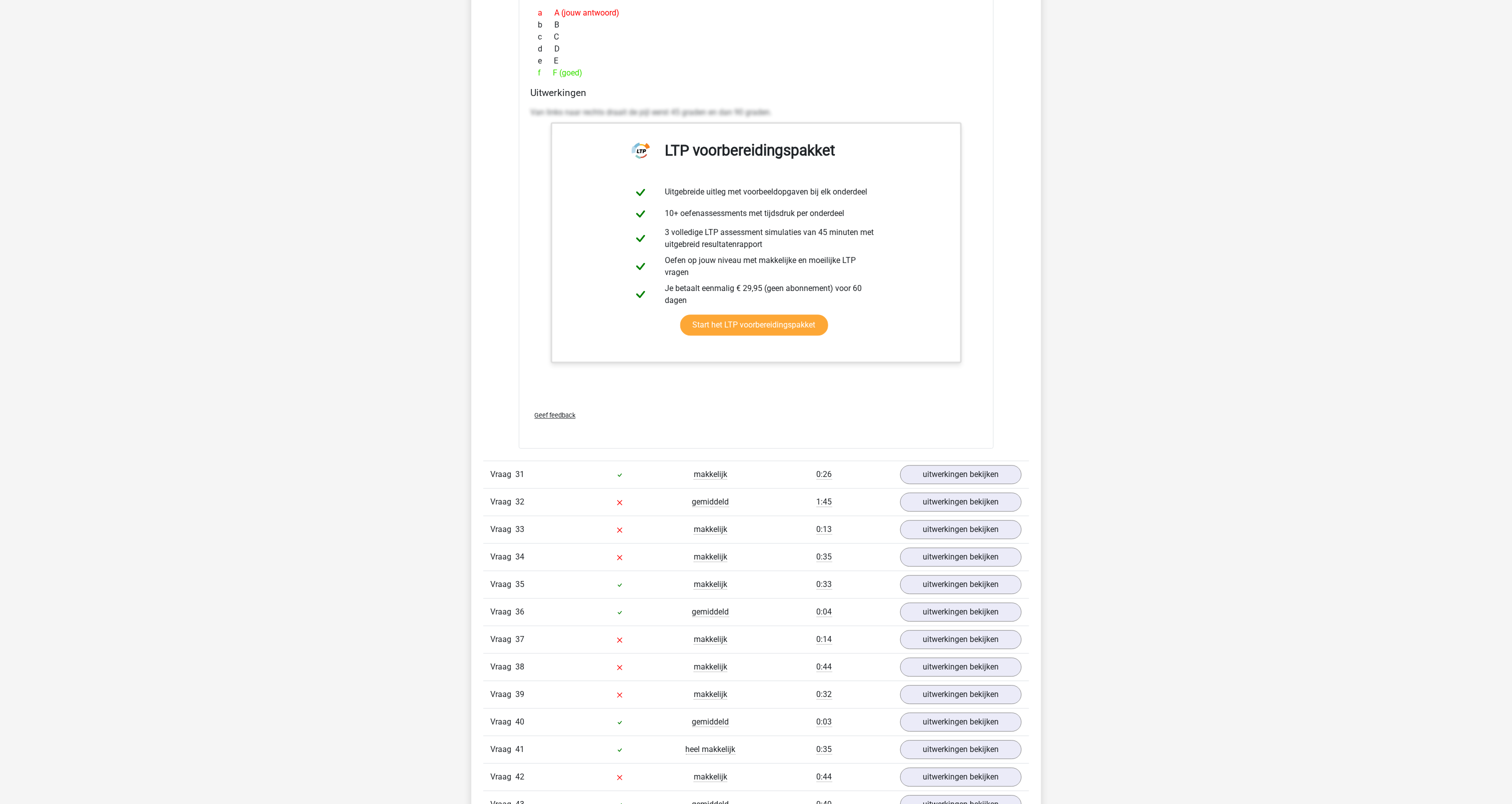
scroll to position [21567, 0]
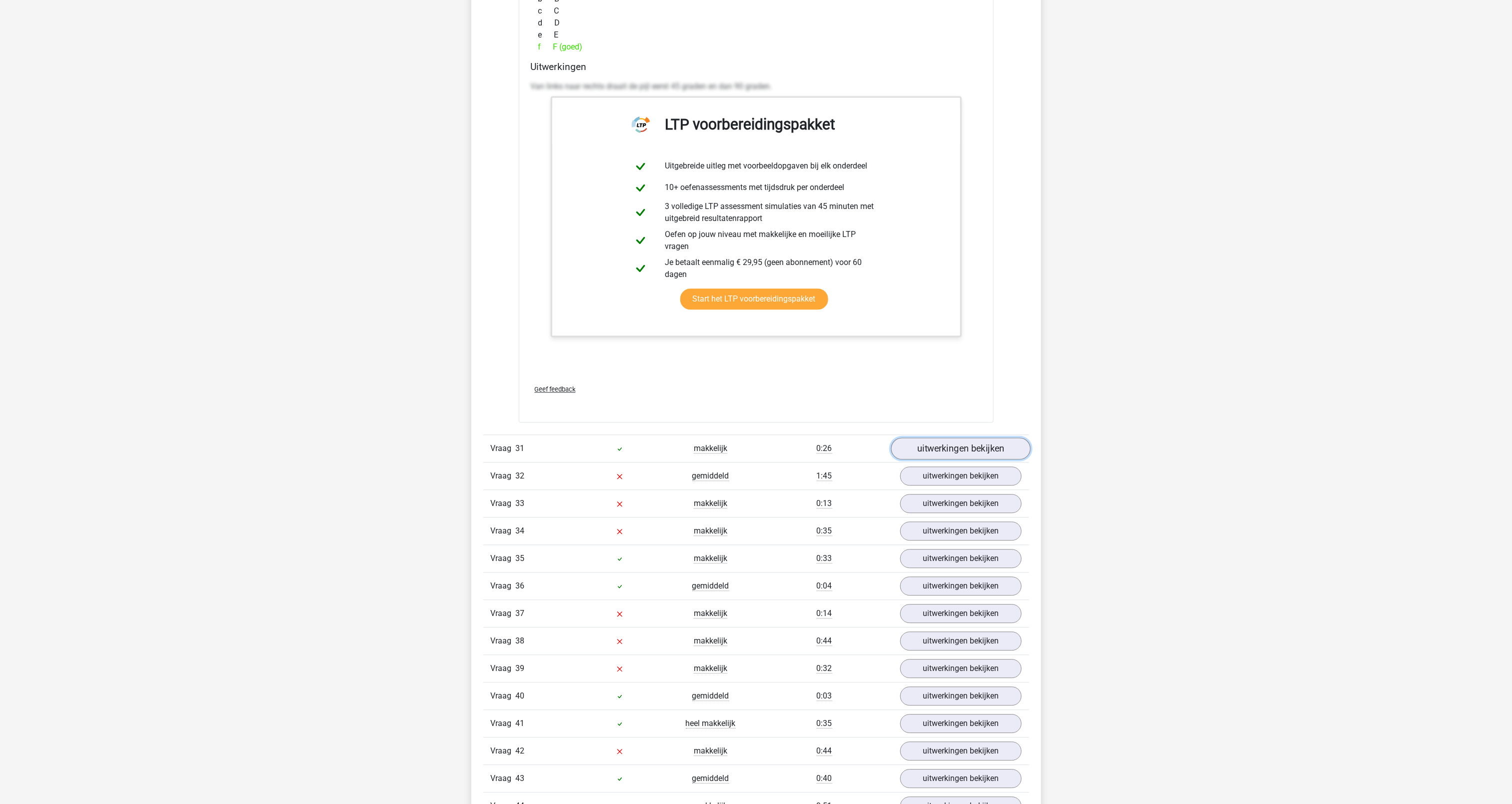
click at [969, 459] on link "uitwerkingen bekijken" at bounding box center [960, 448] width 140 height 22
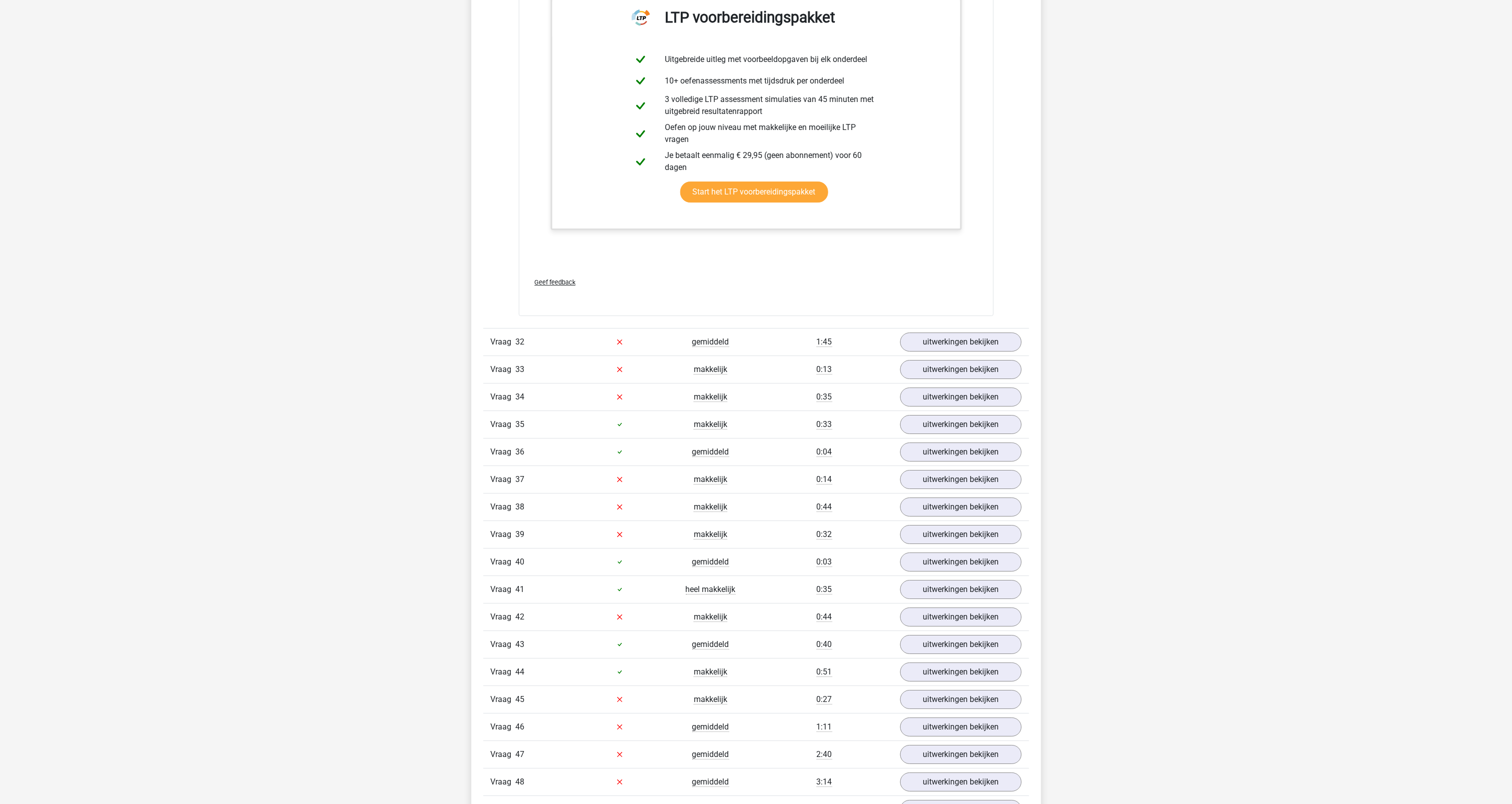
scroll to position [22266, 0]
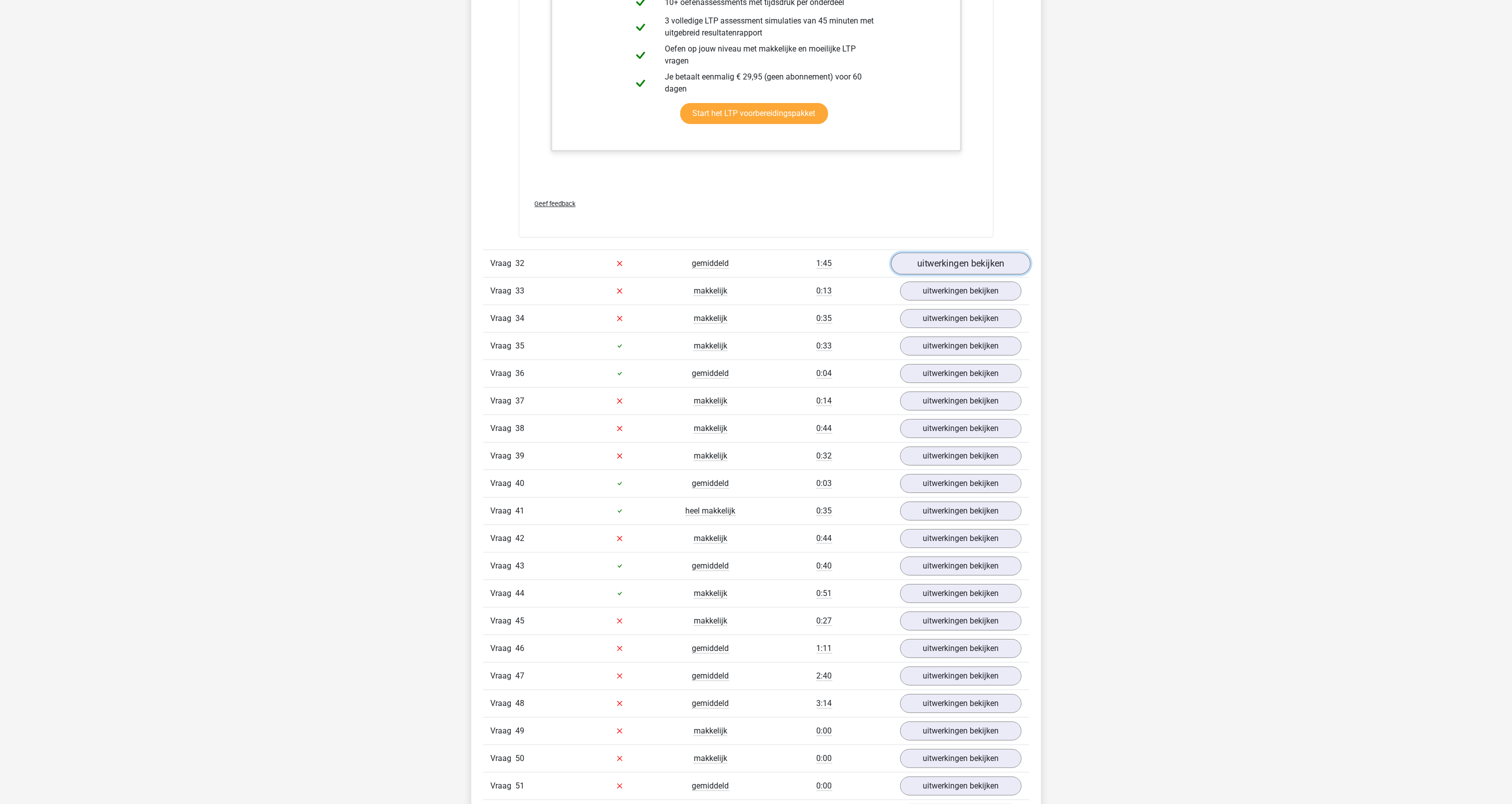
click at [993, 275] on link "uitwerkingen bekijken" at bounding box center [960, 263] width 140 height 22
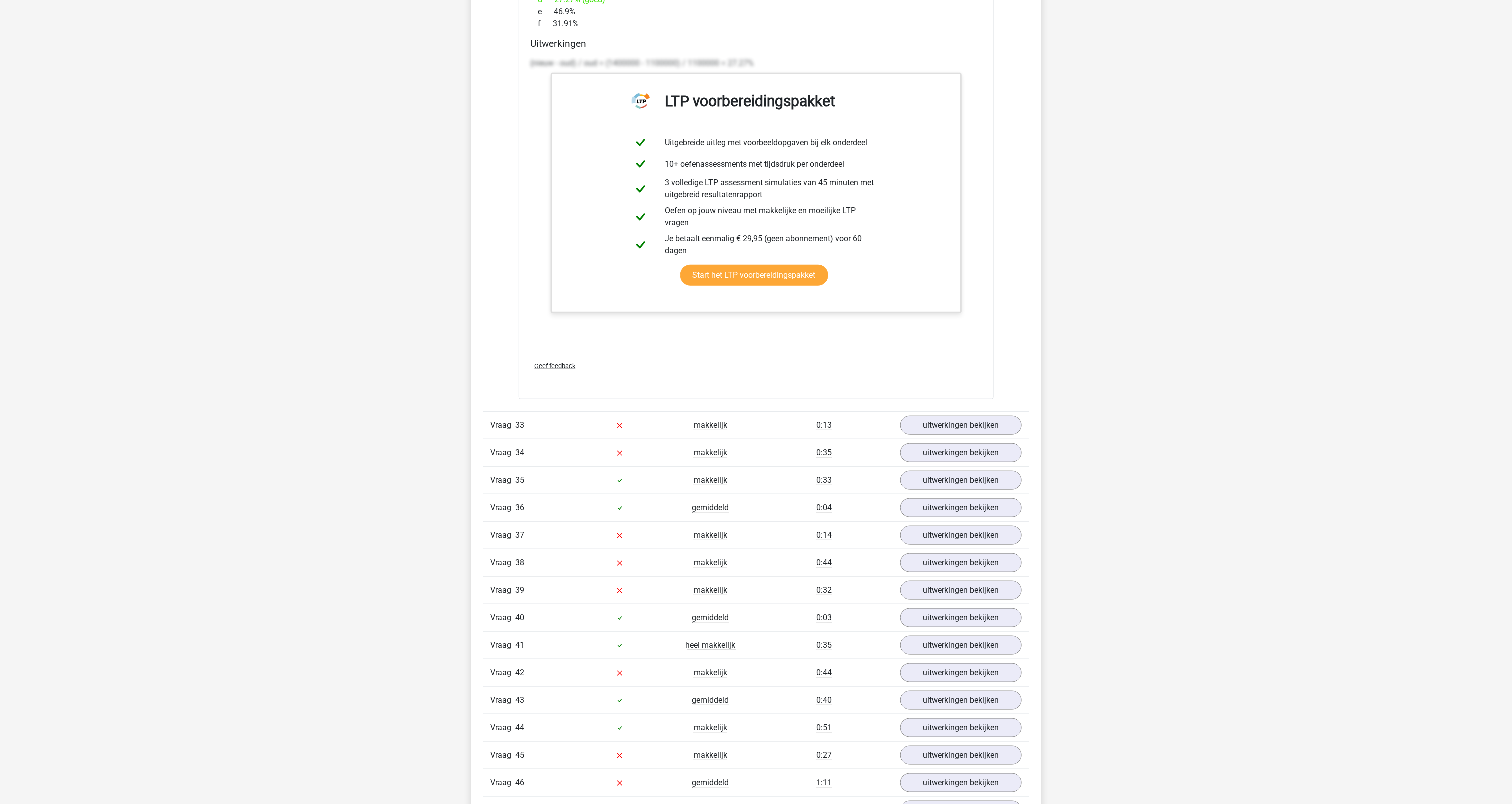
scroll to position [23045, 0]
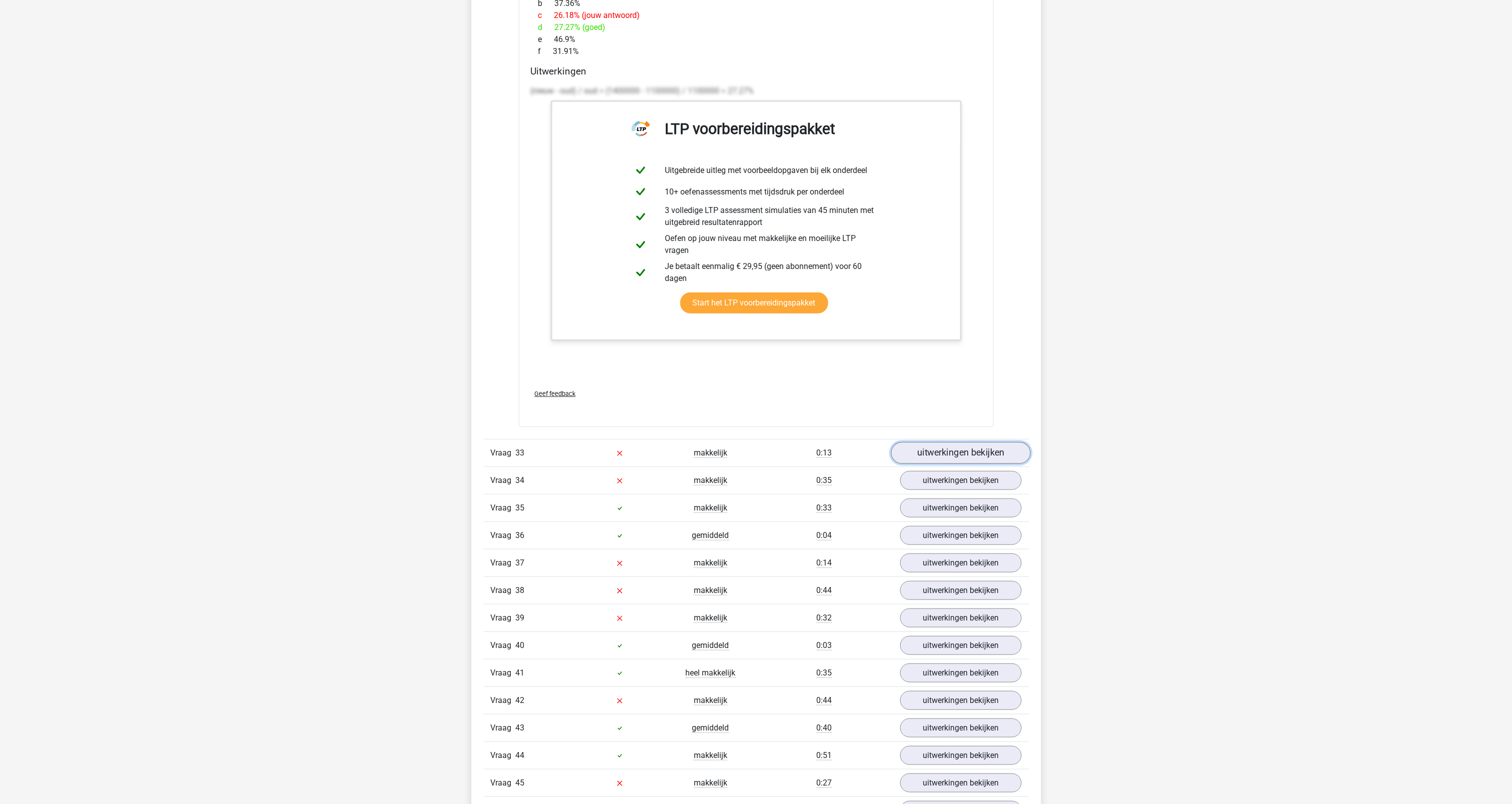
click at [991, 463] on link "uitwerkingen bekijken" at bounding box center [960, 453] width 140 height 22
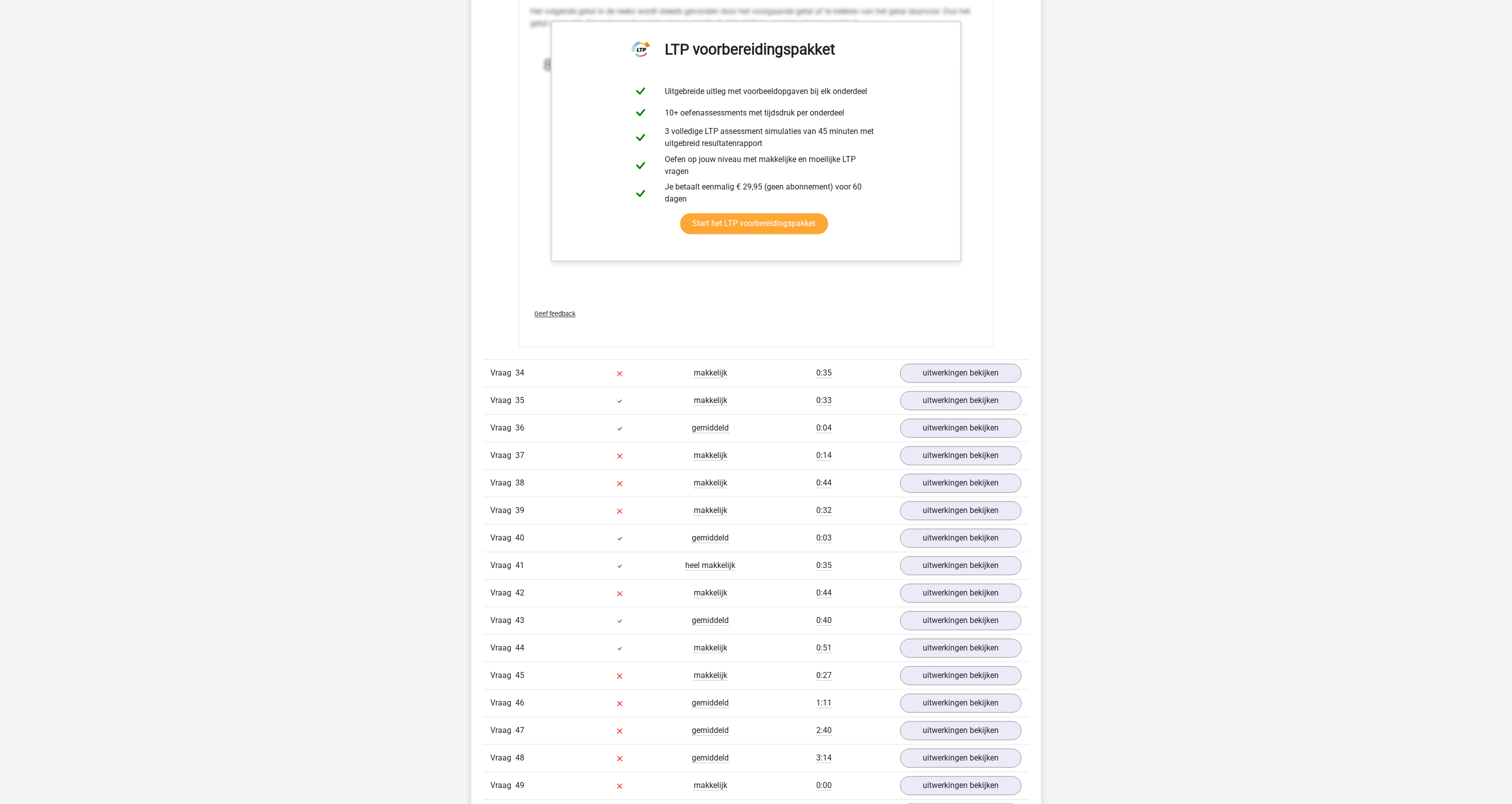
scroll to position [23732, 0]
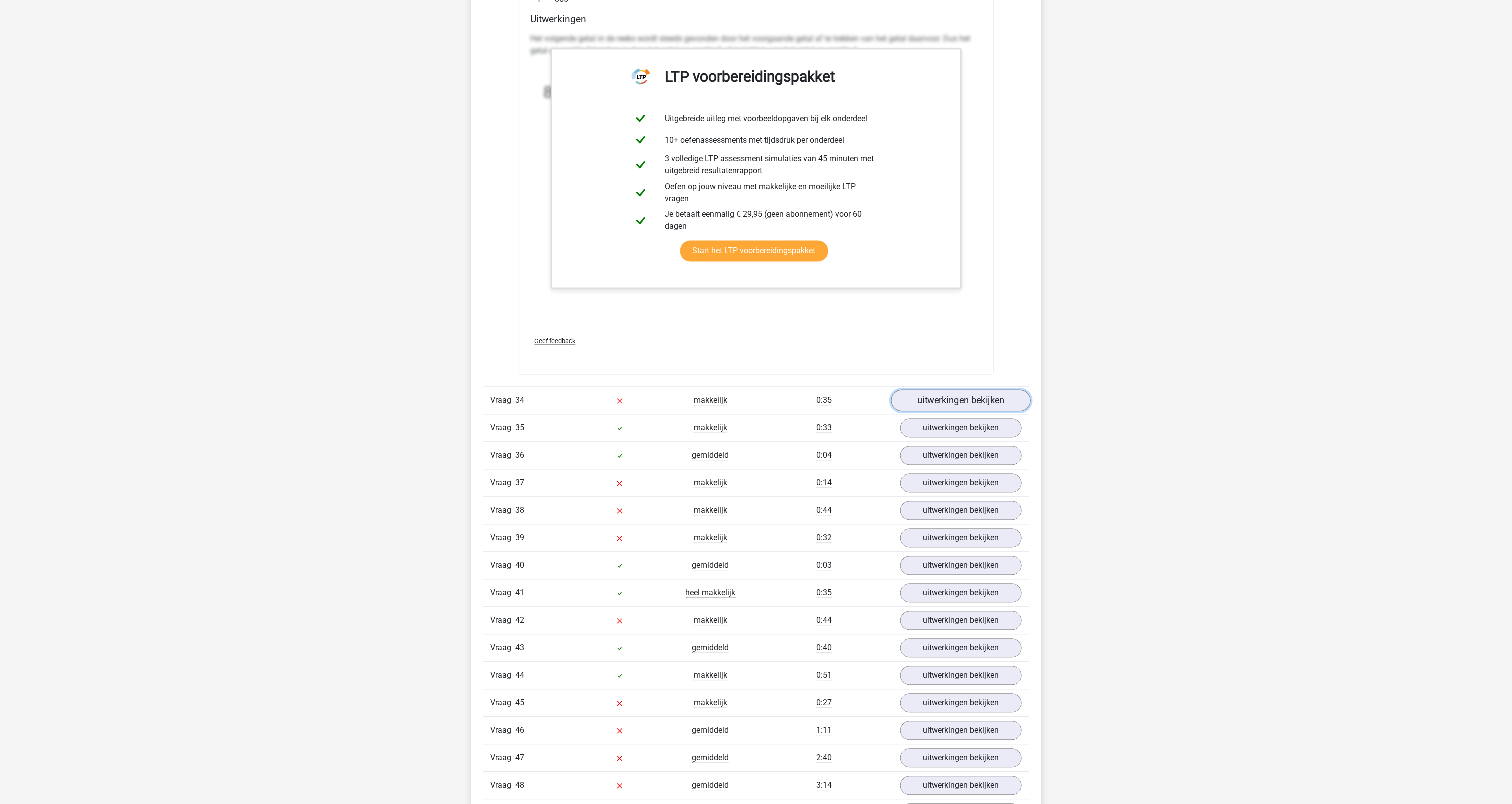
click at [996, 413] on link "uitwerkingen bekijken" at bounding box center [960, 401] width 140 height 22
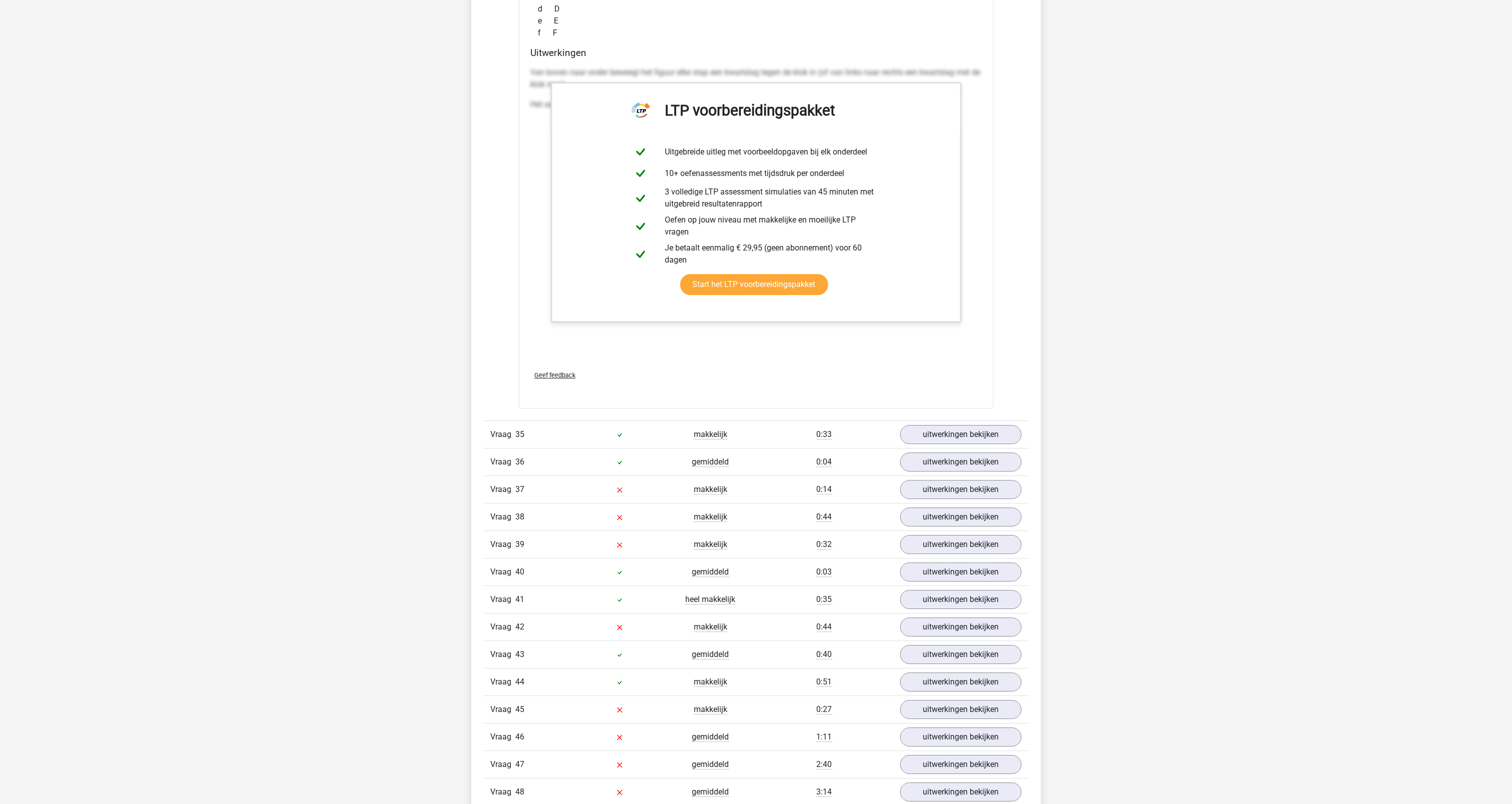
scroll to position [24551, 0]
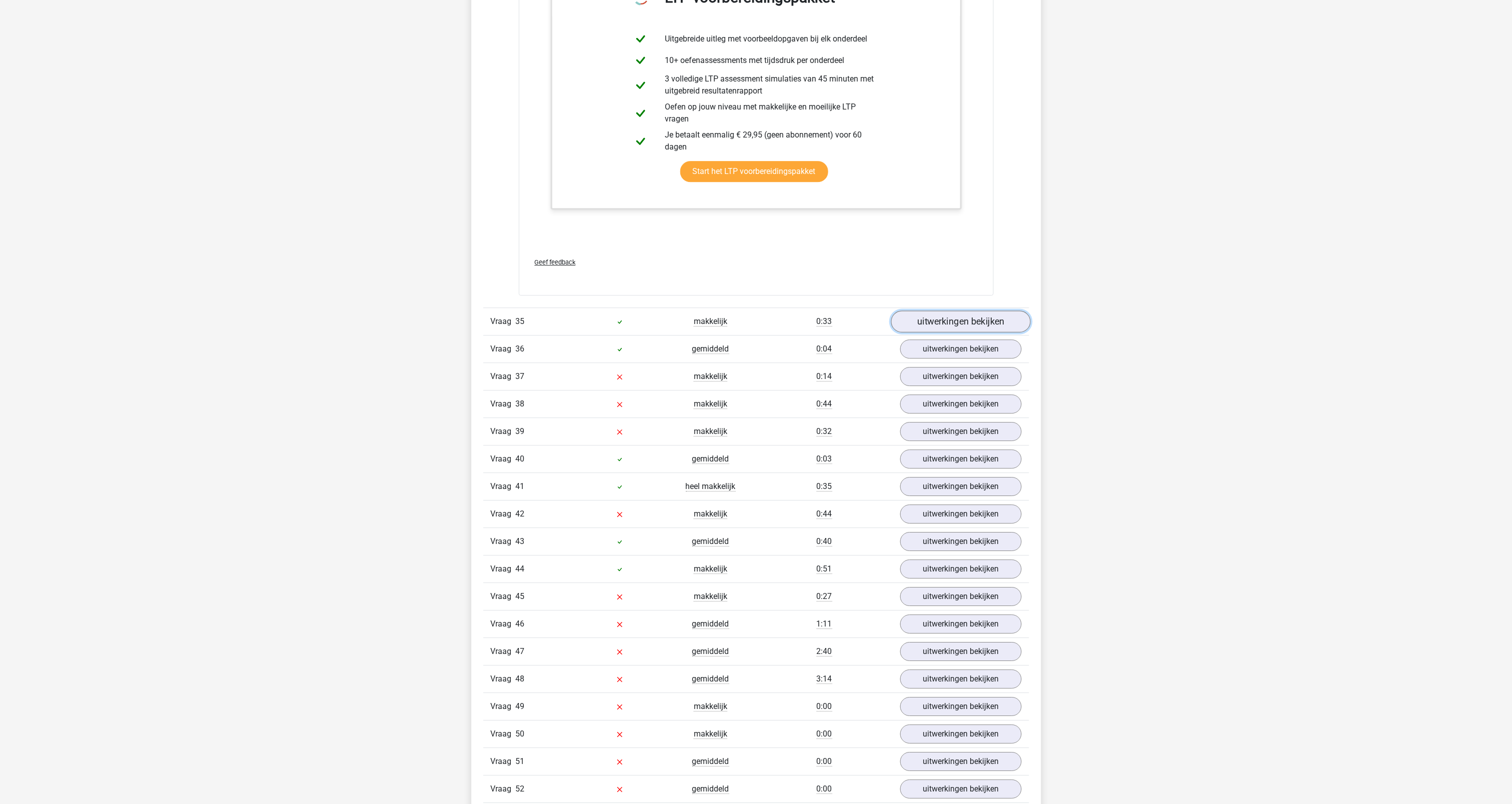
click at [949, 333] on link "uitwerkingen bekijken" at bounding box center [960, 321] width 140 height 22
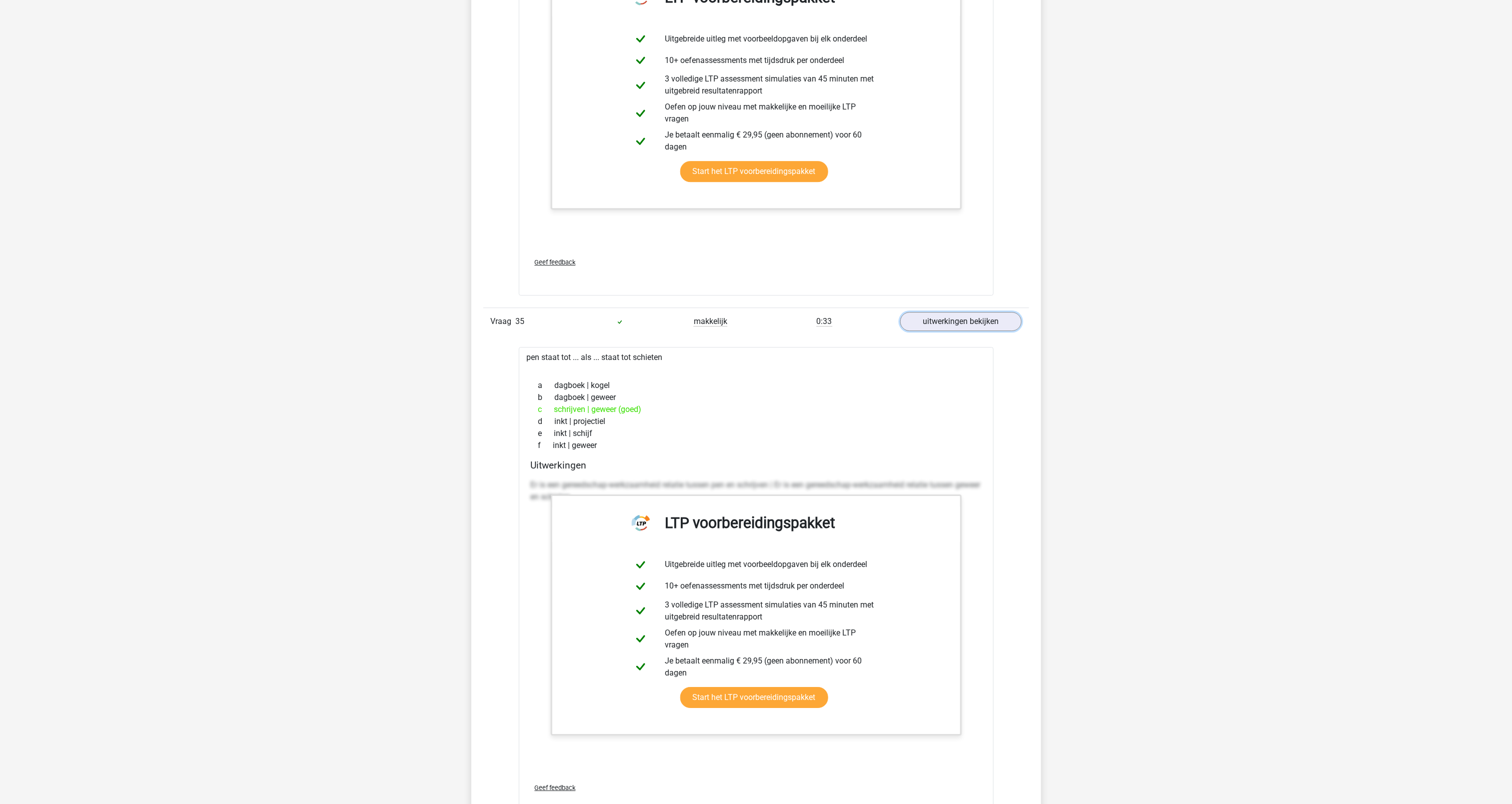
scroll to position [24840, 0]
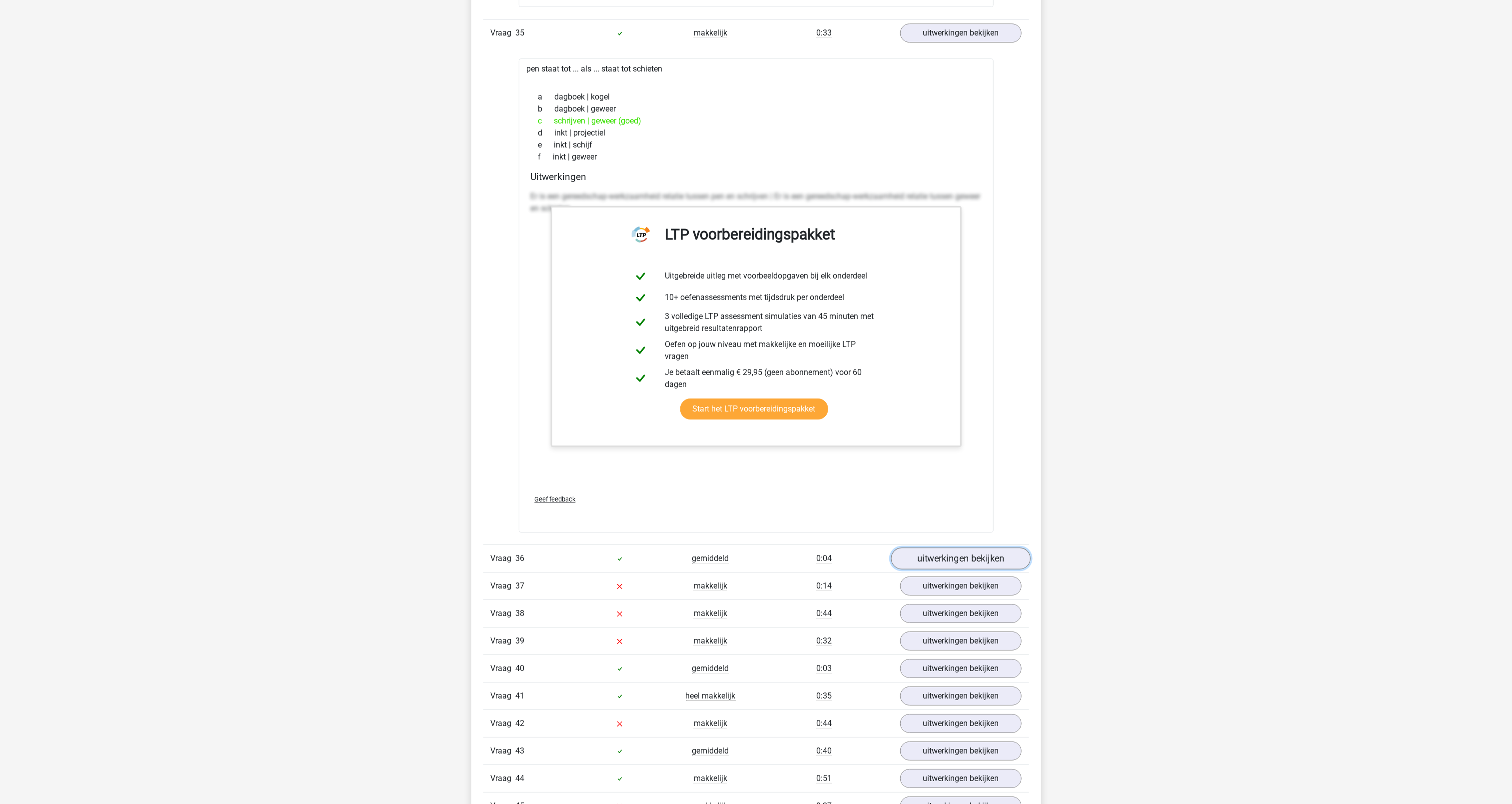
click at [1004, 569] on link "uitwerkingen bekijken" at bounding box center [960, 558] width 140 height 22
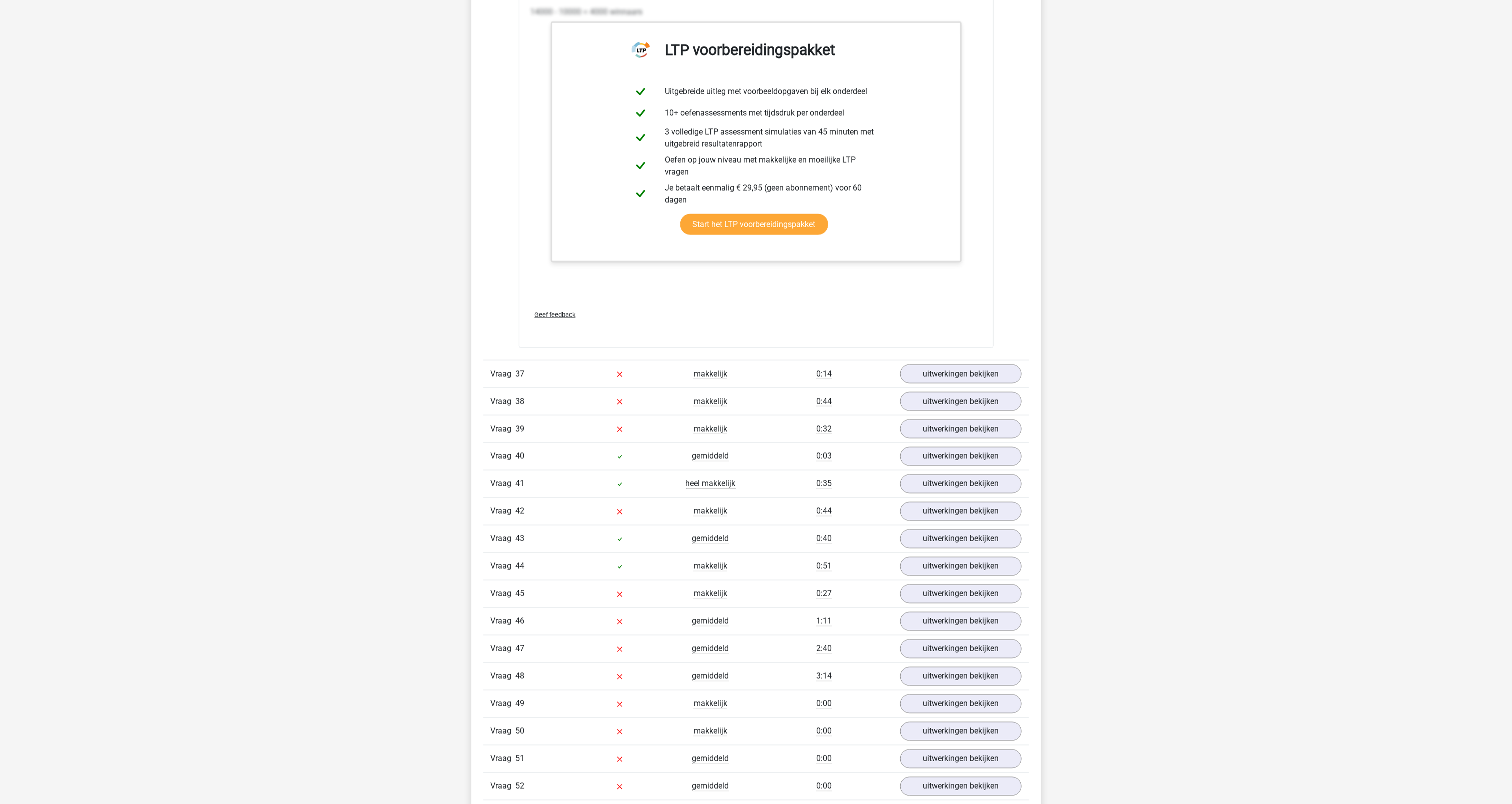
scroll to position [26005, 0]
click at [916, 384] on link "uitwerkingen bekijken" at bounding box center [960, 373] width 140 height 22
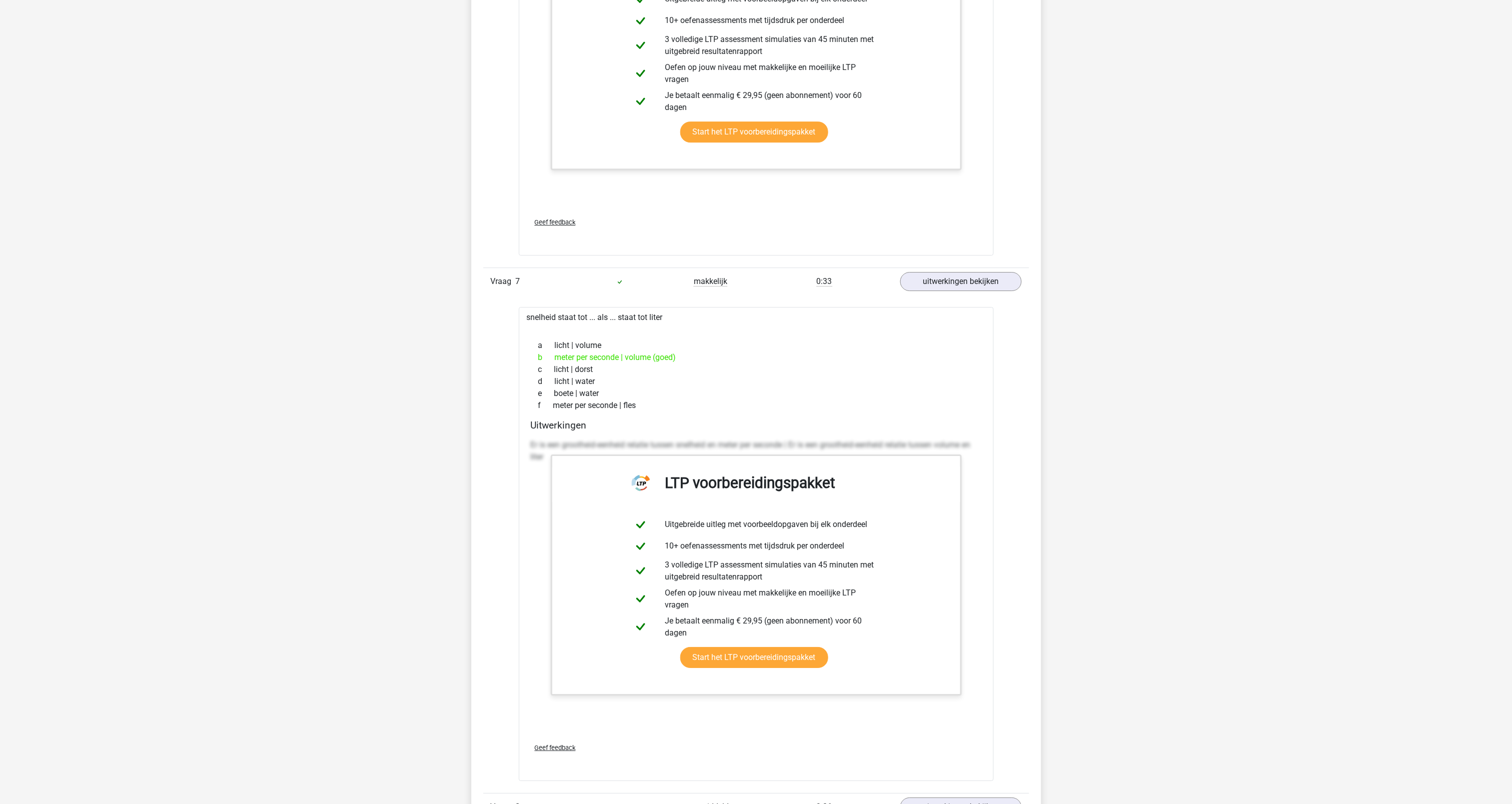
scroll to position [0, 0]
